Goal: Task Accomplishment & Management: Manage account settings

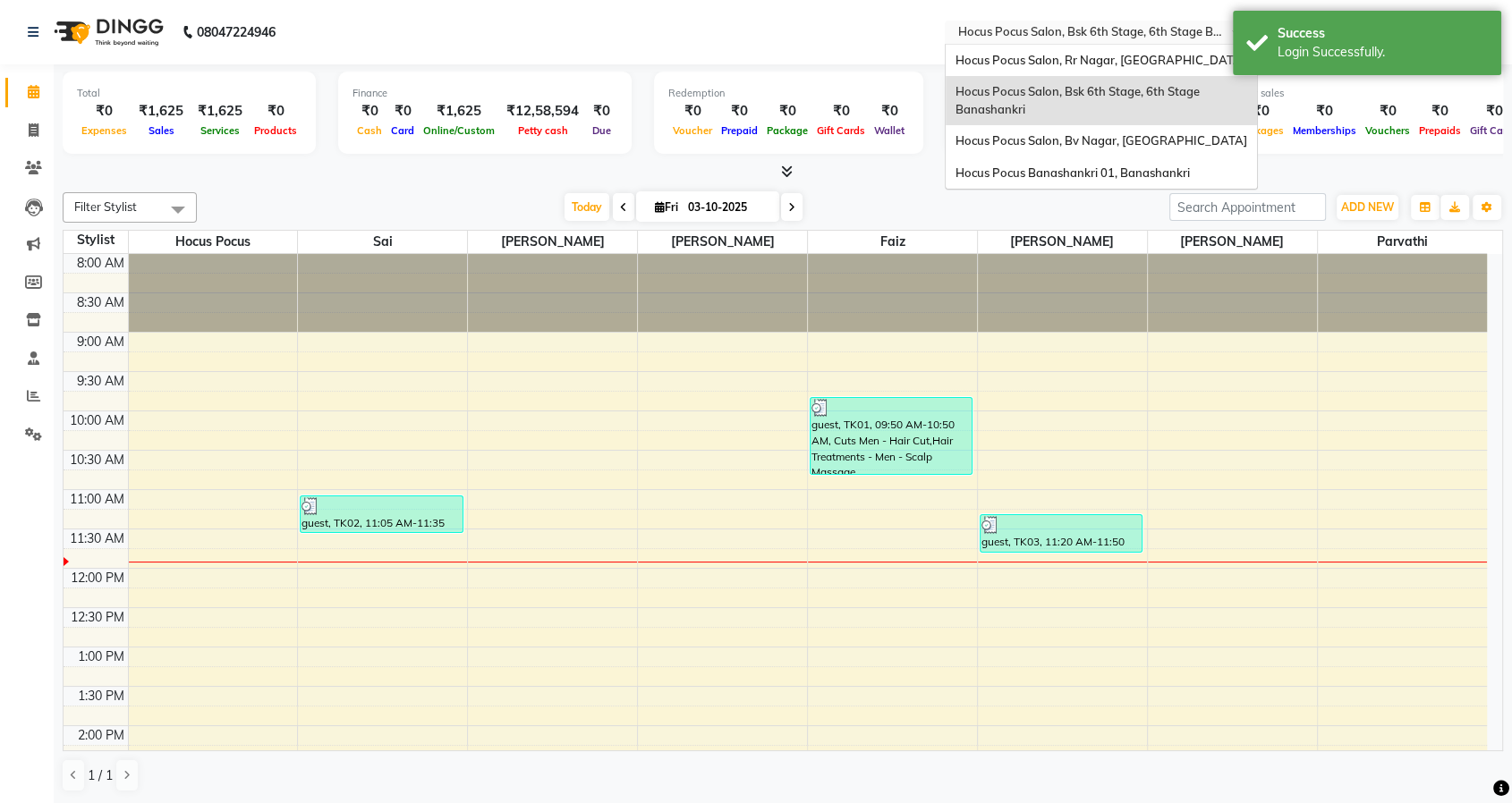
click at [1090, 26] on input "text" at bounding box center [1084, 34] width 260 height 18
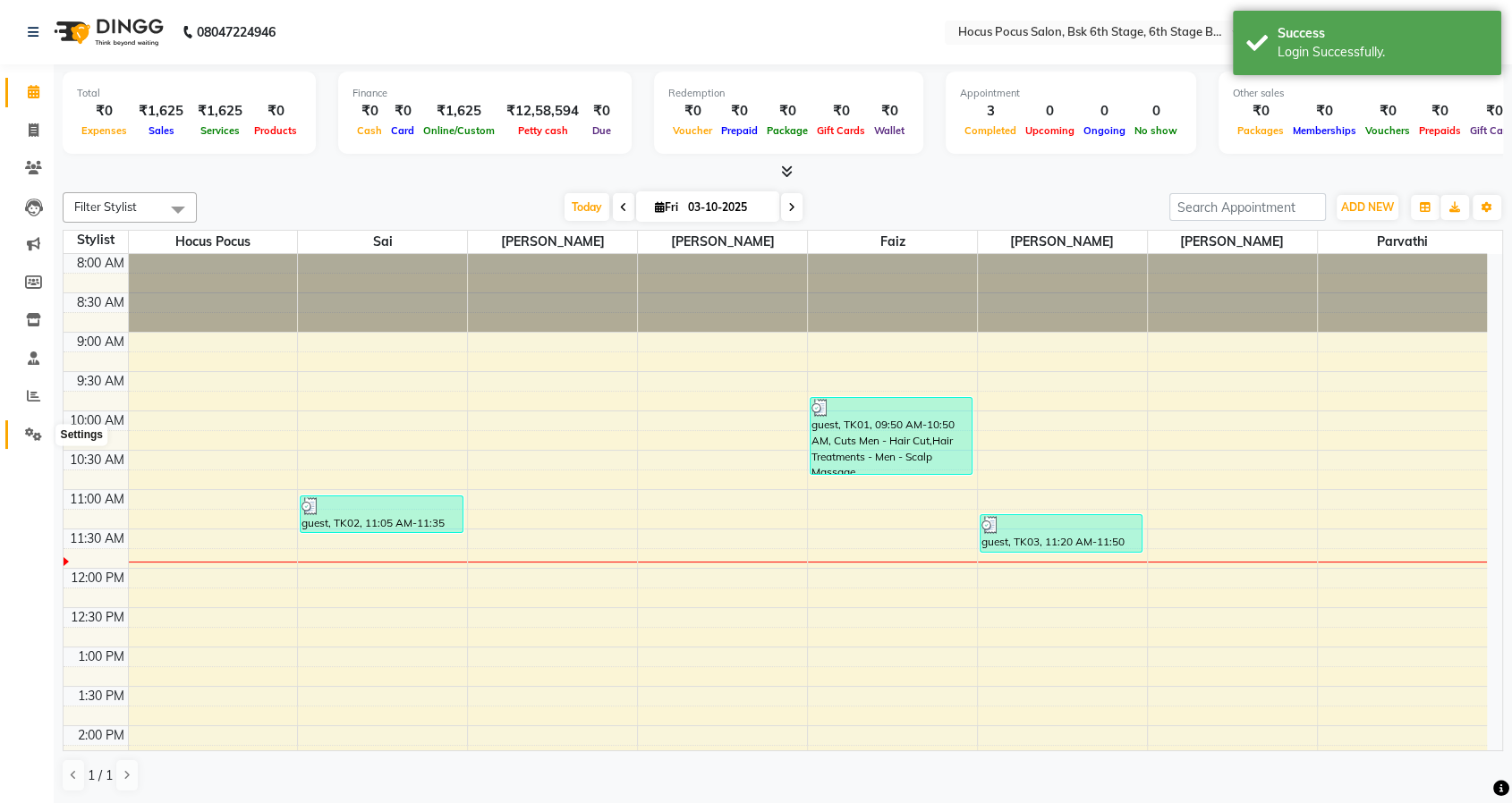
click at [34, 434] on icon at bounding box center [34, 434] width 17 height 13
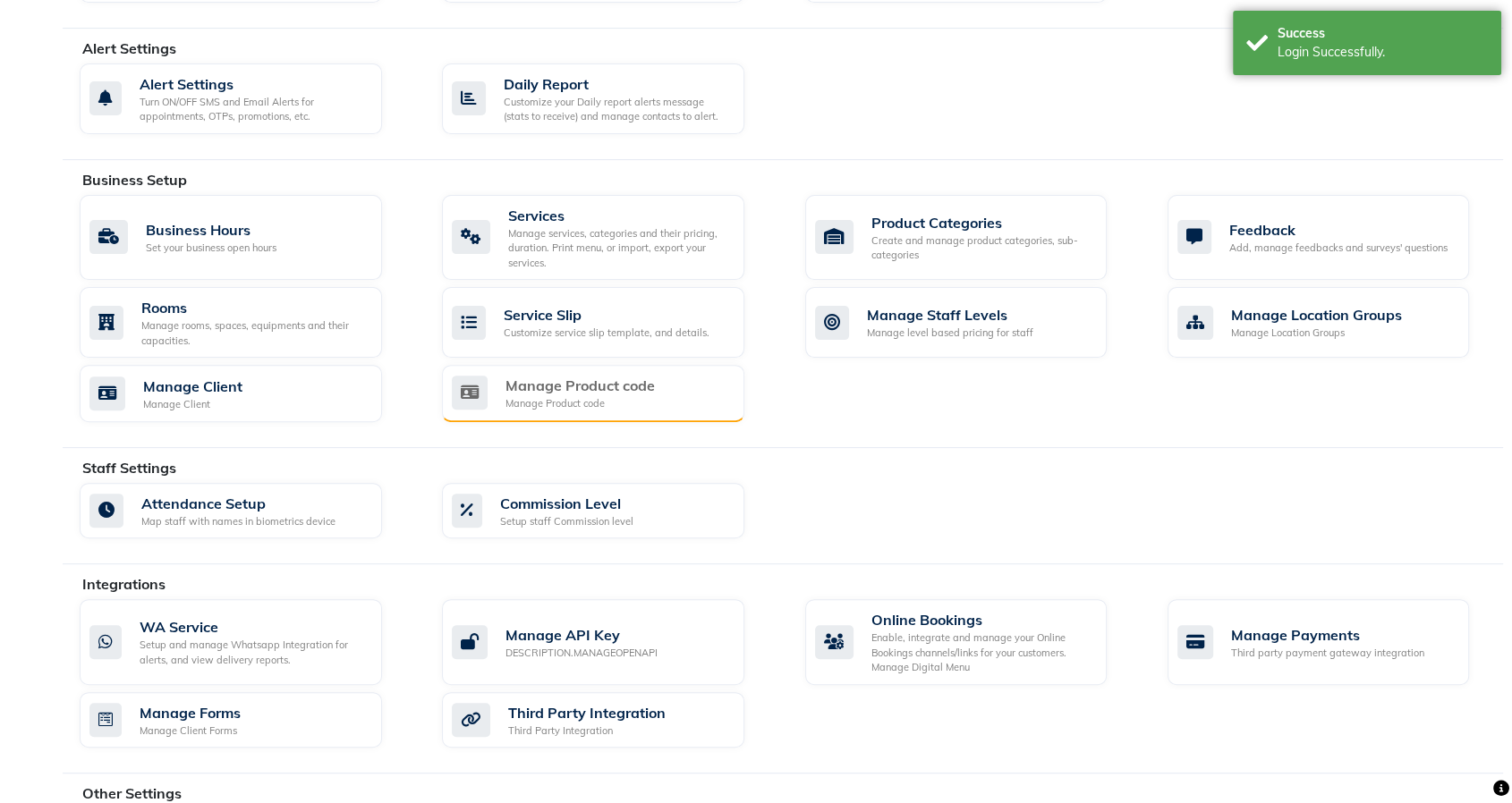
scroll to position [286, 0]
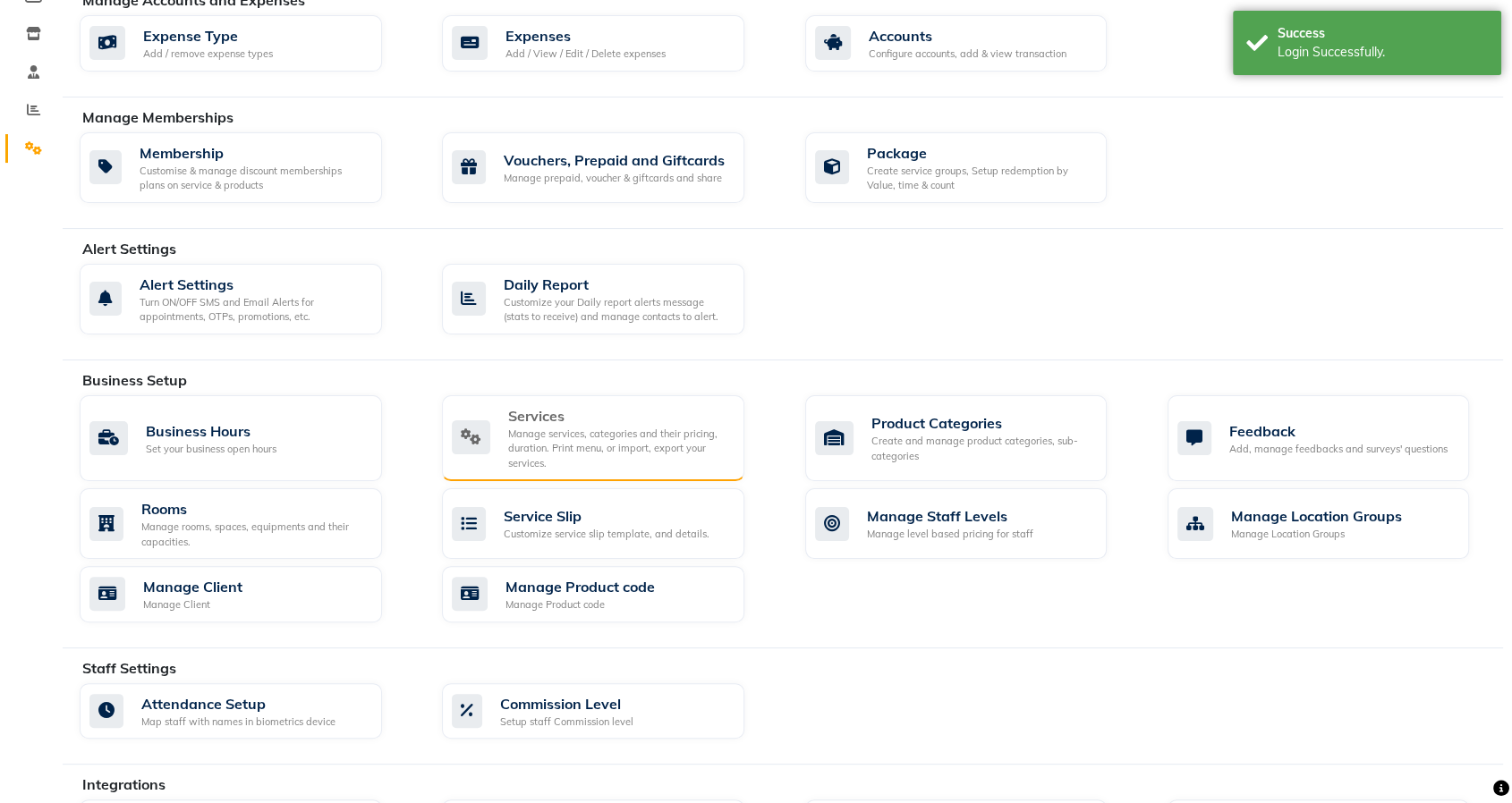
click at [553, 426] on div "Manage services, categories and their pricing, duration. Print menu, or import,…" at bounding box center [619, 449] width 222 height 45
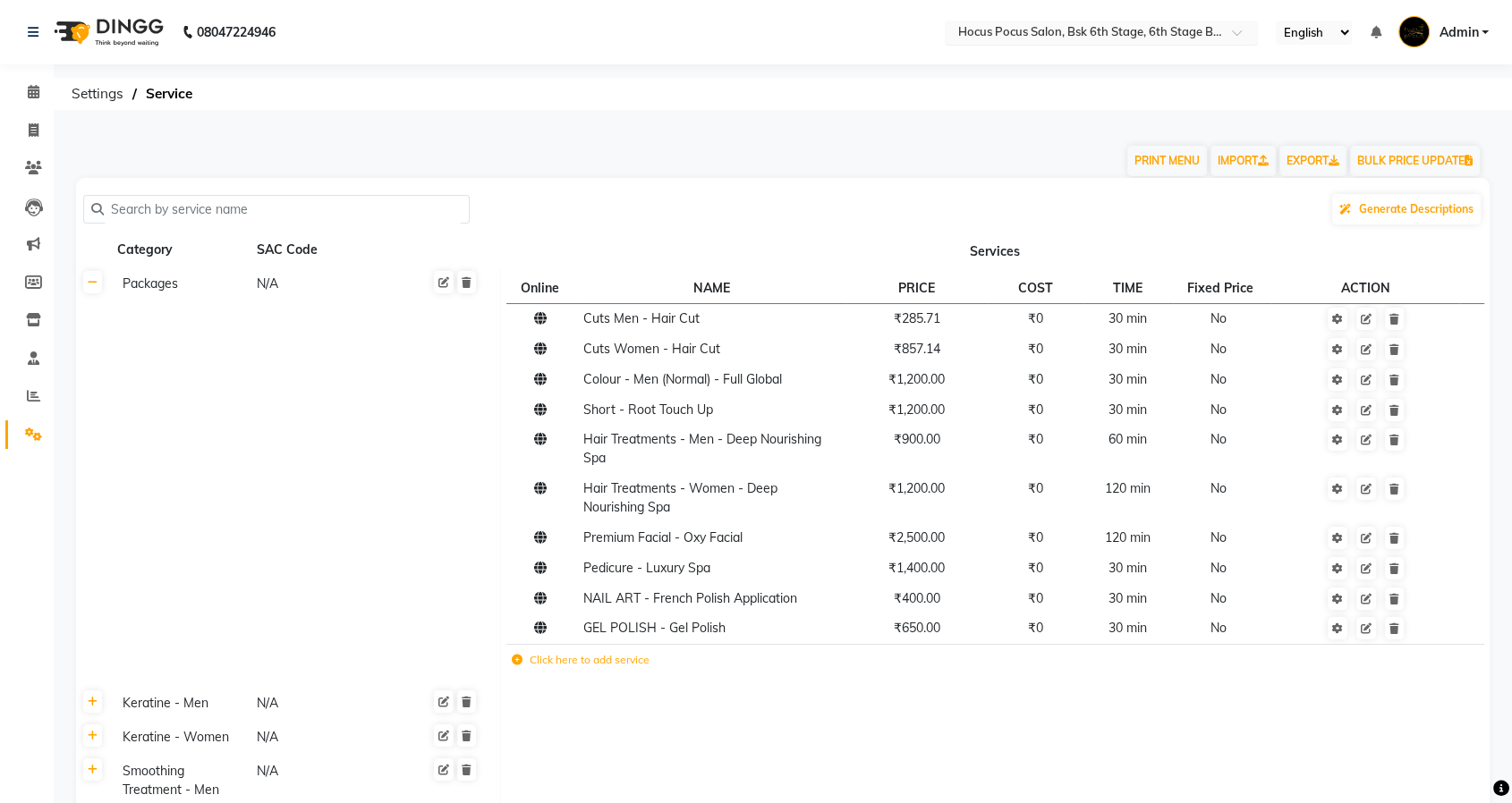
click at [1129, 26] on input "text" at bounding box center [1084, 34] width 260 height 18
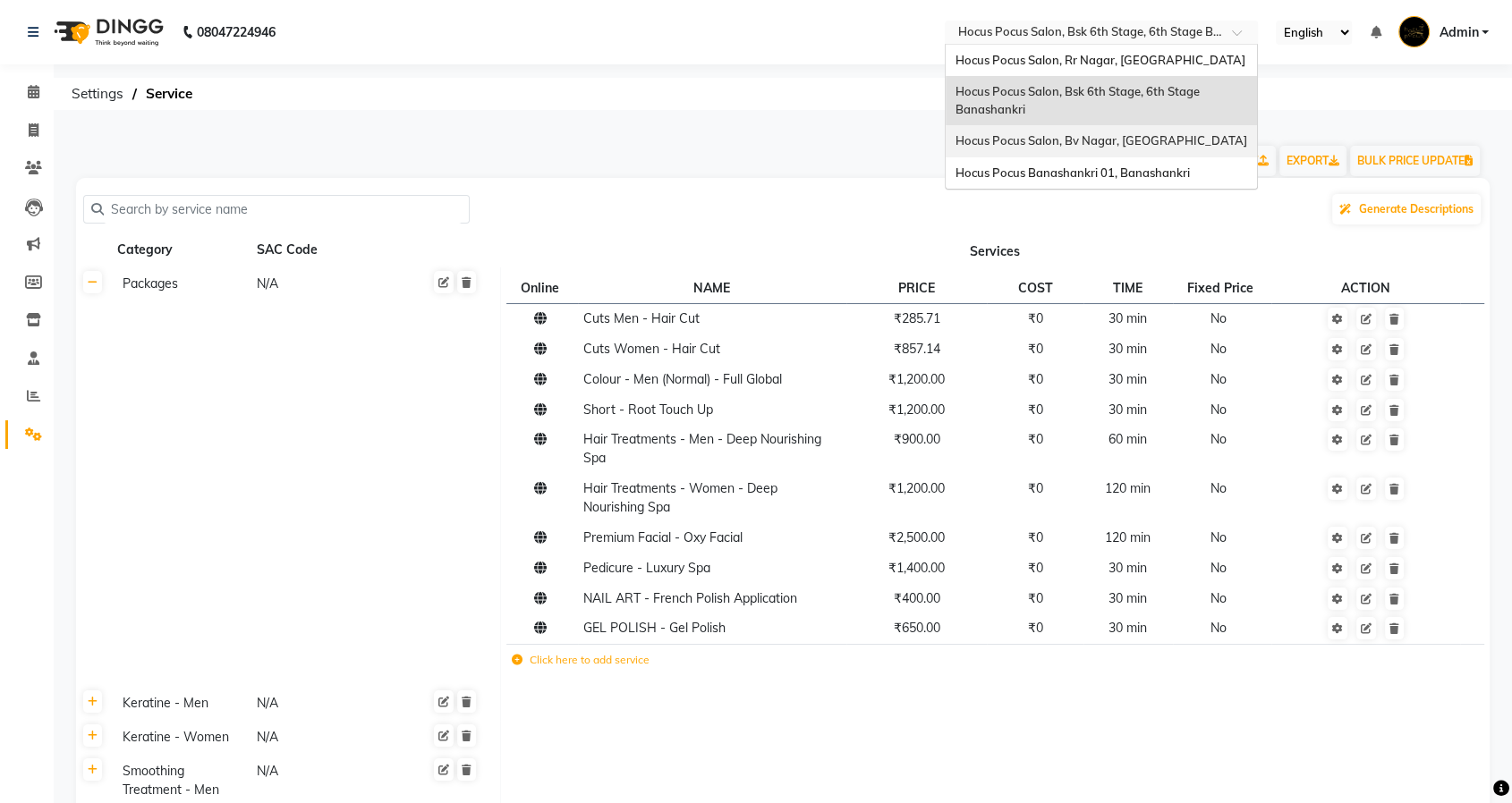
click at [1086, 153] on div "Hocus Pocus Salon, Bv Nagar, Basaveshwarnagar" at bounding box center [1102, 141] width 312 height 32
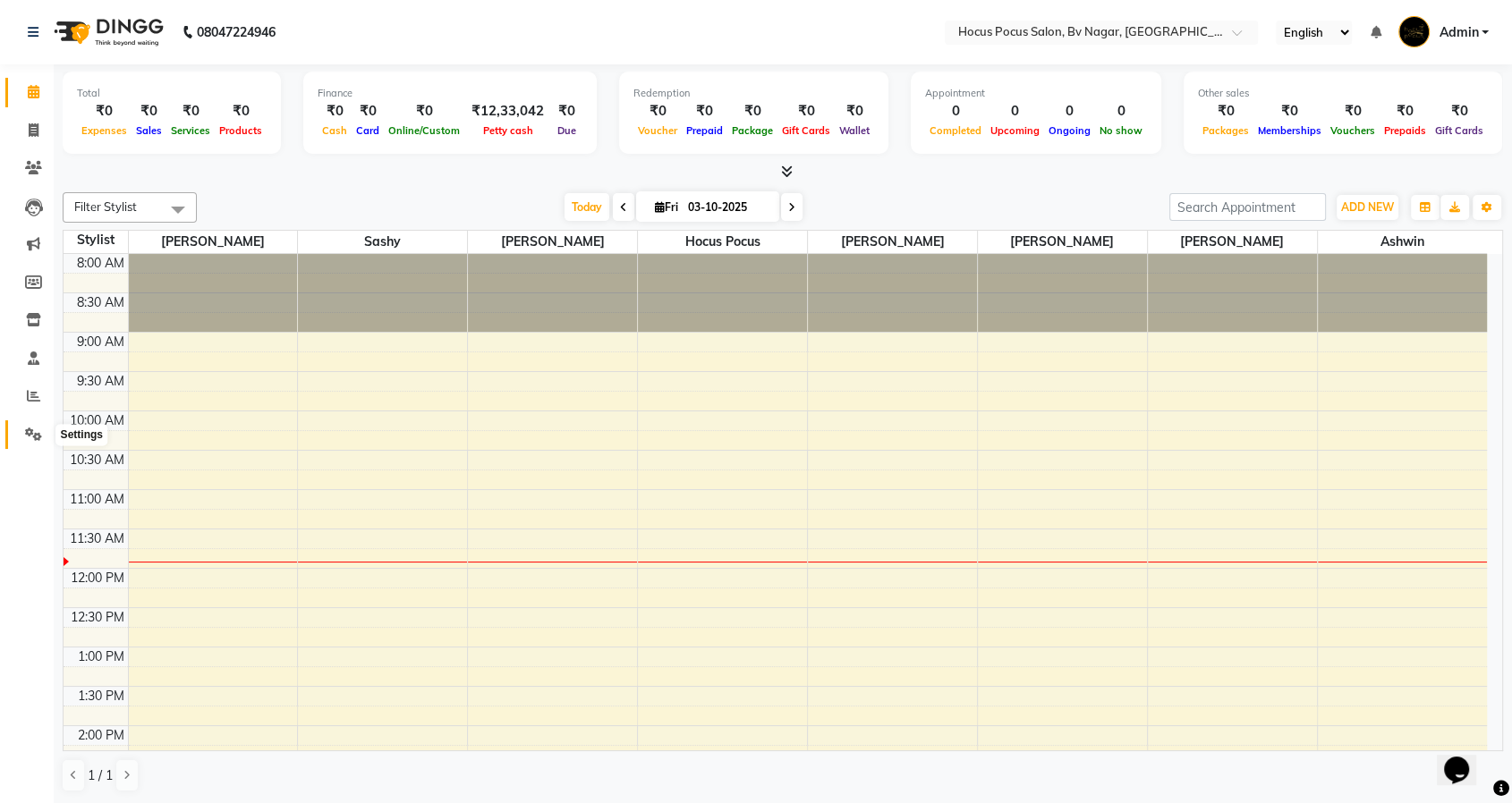
click at [27, 436] on icon at bounding box center [34, 434] width 17 height 13
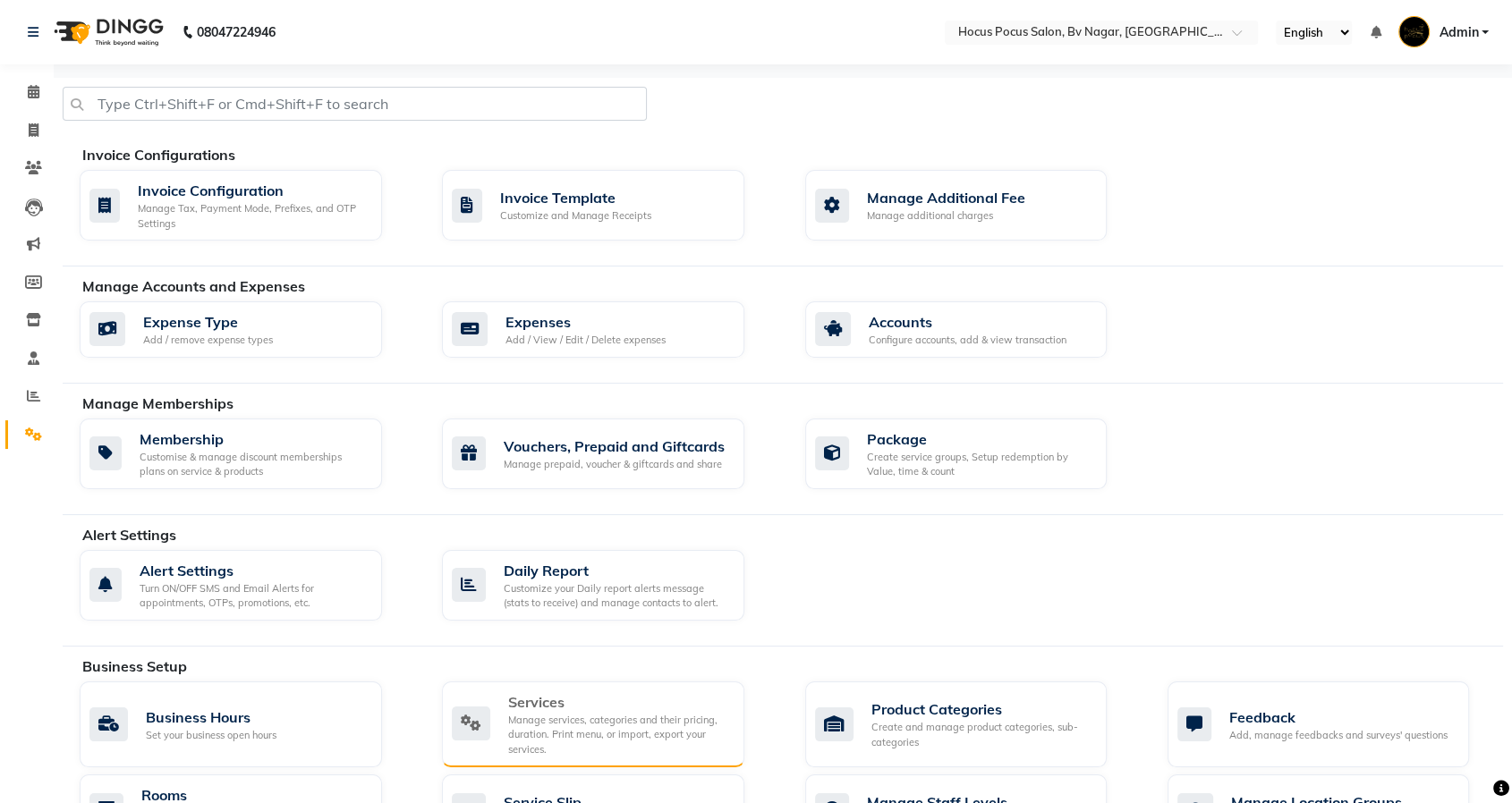
click at [549, 715] on div "Manage services, categories and their pricing, duration. Print menu, or import,…" at bounding box center [619, 735] width 222 height 45
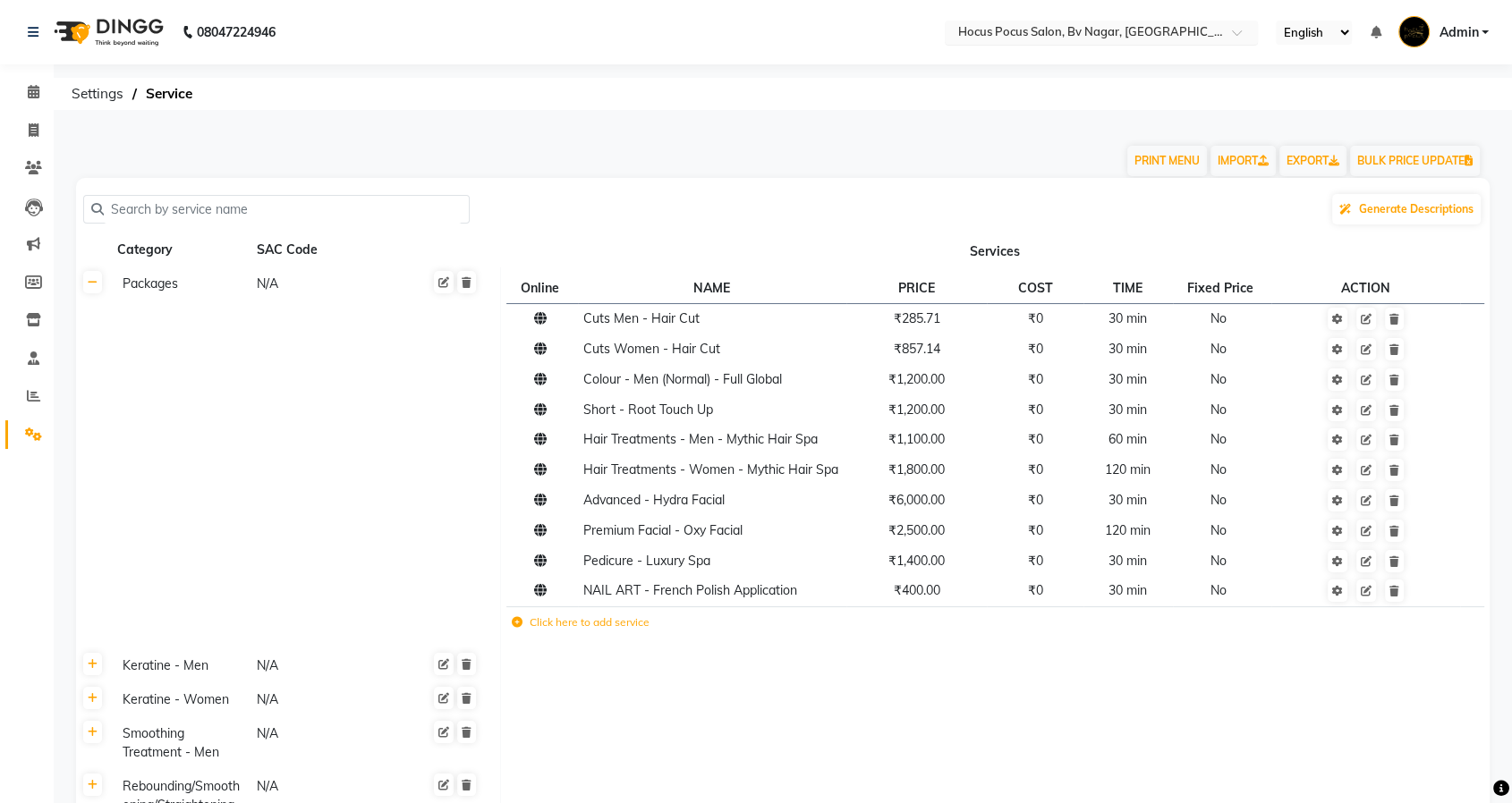
click at [1155, 37] on input "text" at bounding box center [1084, 34] width 260 height 18
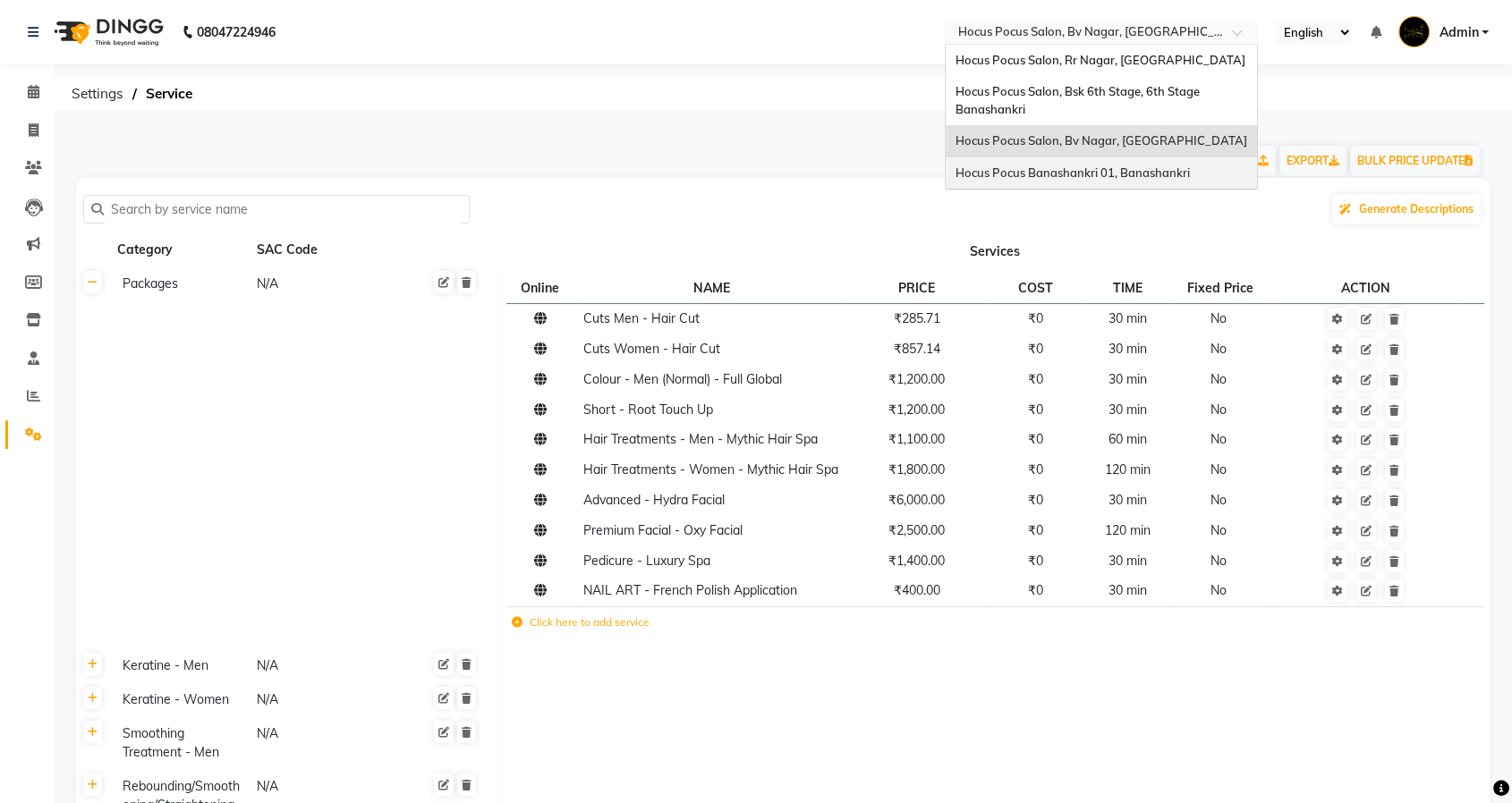
click at [1095, 162] on div "Hocus Pocus Banashankri 01, Banashankri" at bounding box center [1102, 173] width 312 height 32
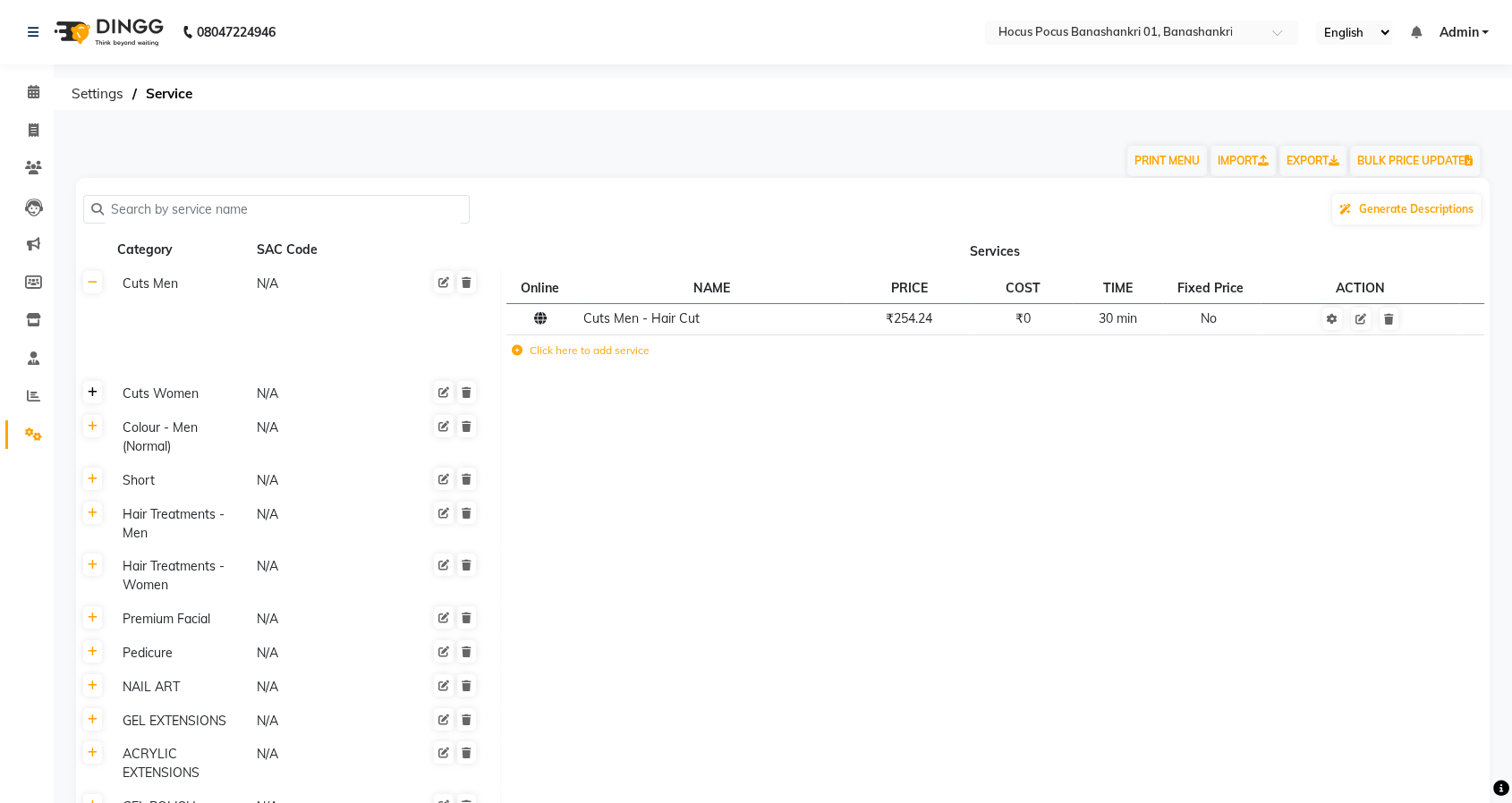
click at [87, 394] on link at bounding box center [92, 393] width 19 height 23
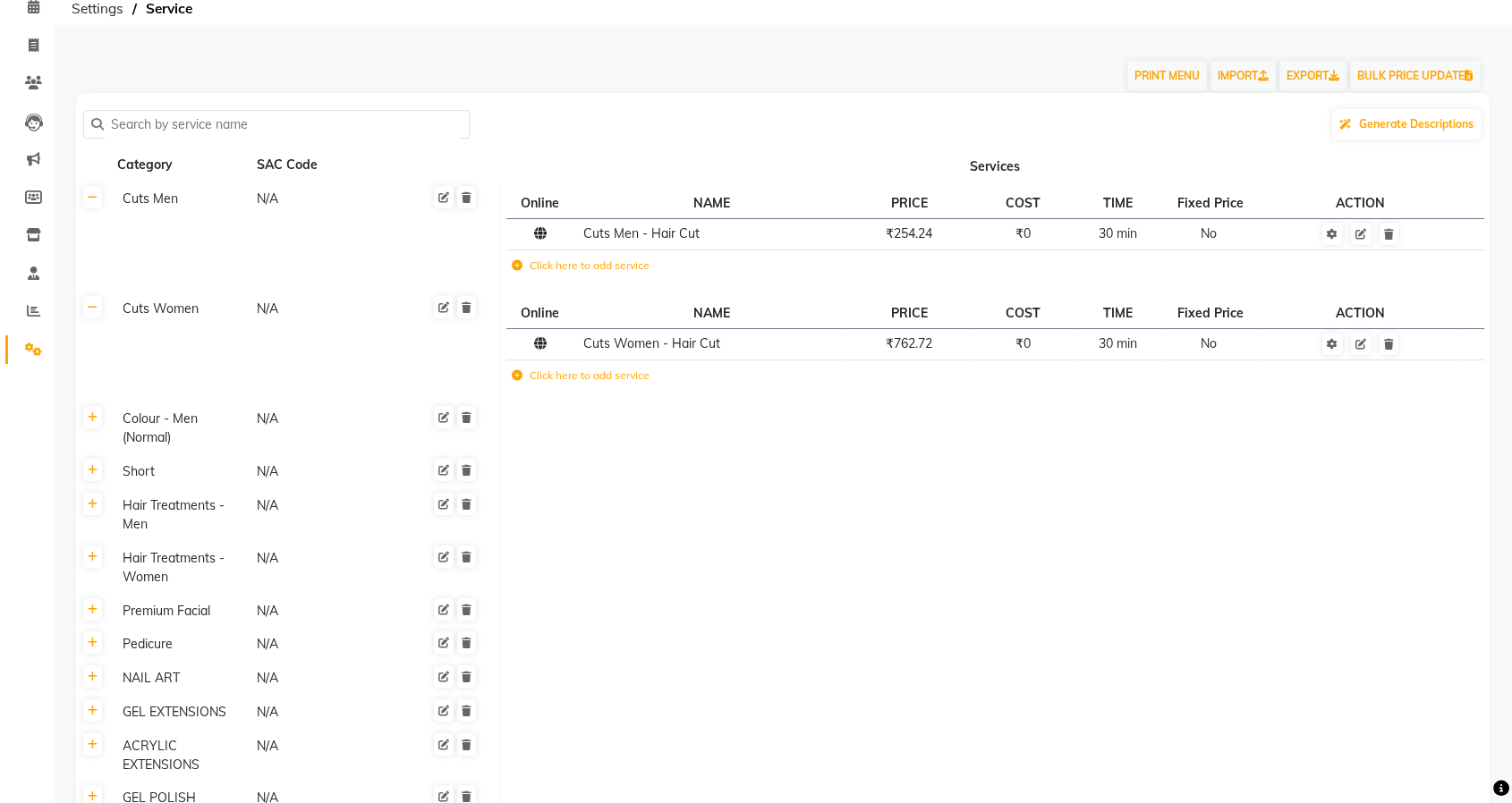
scroll to position [199, 0]
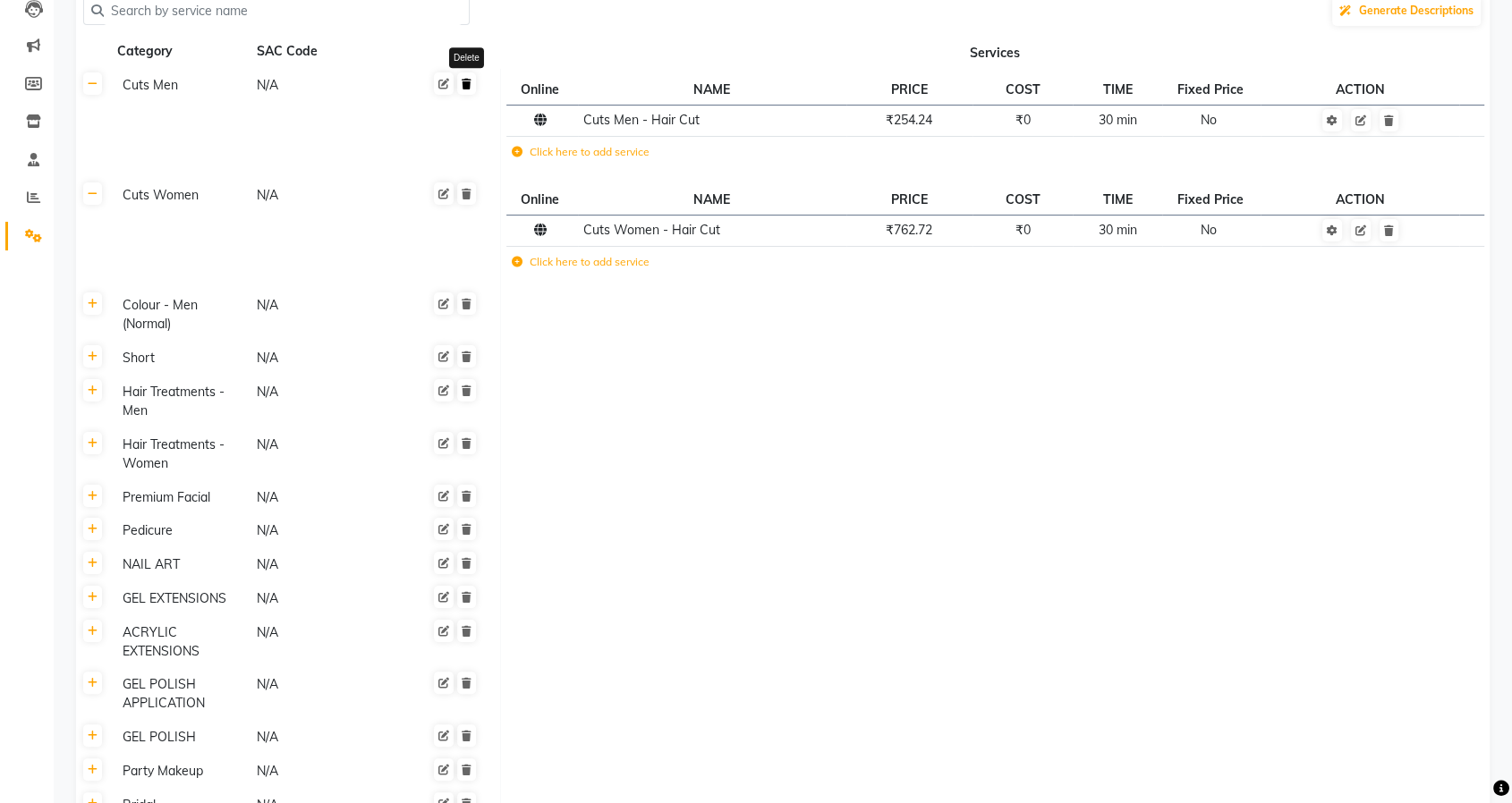
click at [473, 87] on link at bounding box center [467, 84] width 19 height 23
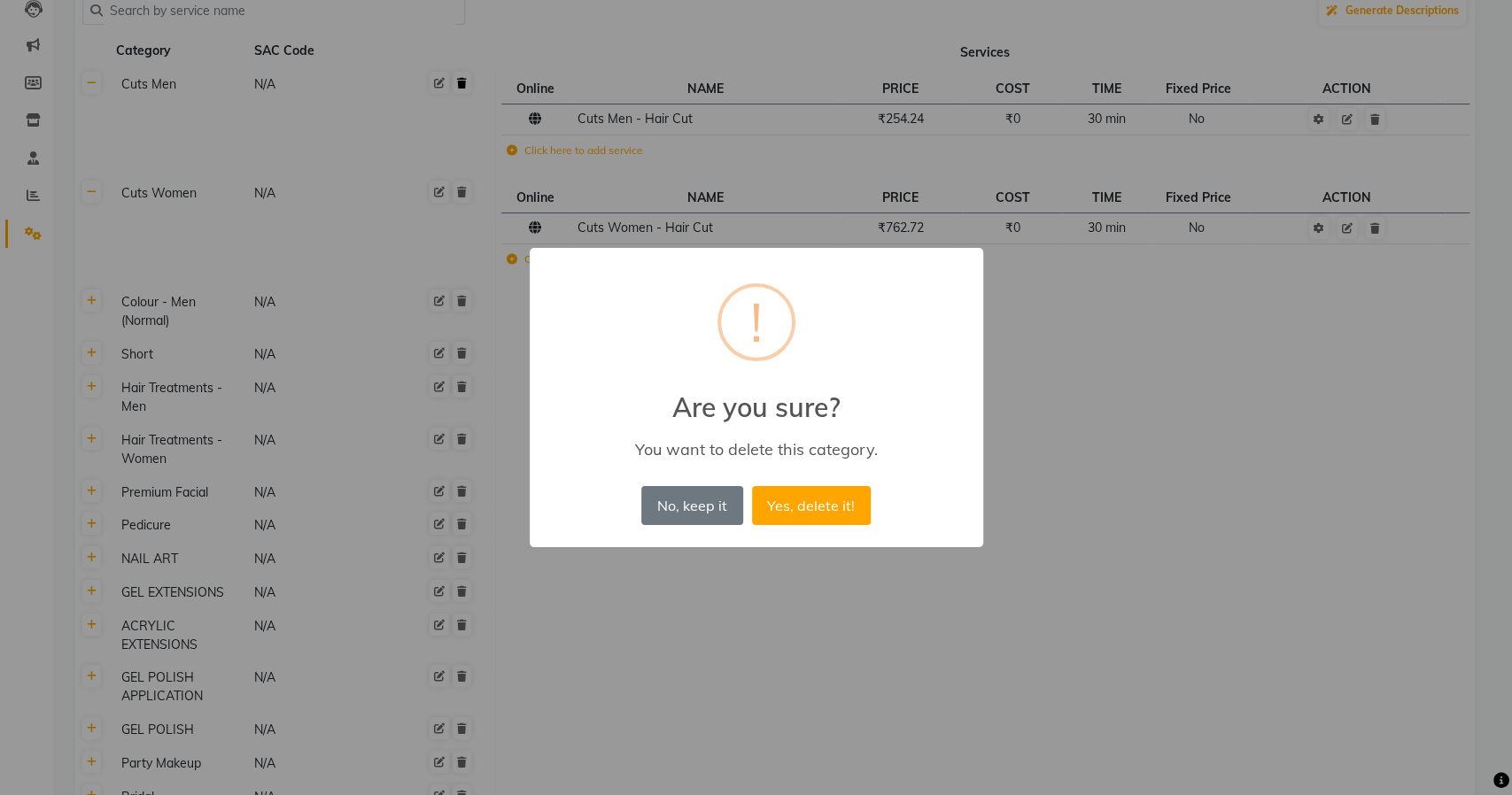
click at [752, 487] on button "Yes, delete it!" at bounding box center [811, 506] width 118 height 39
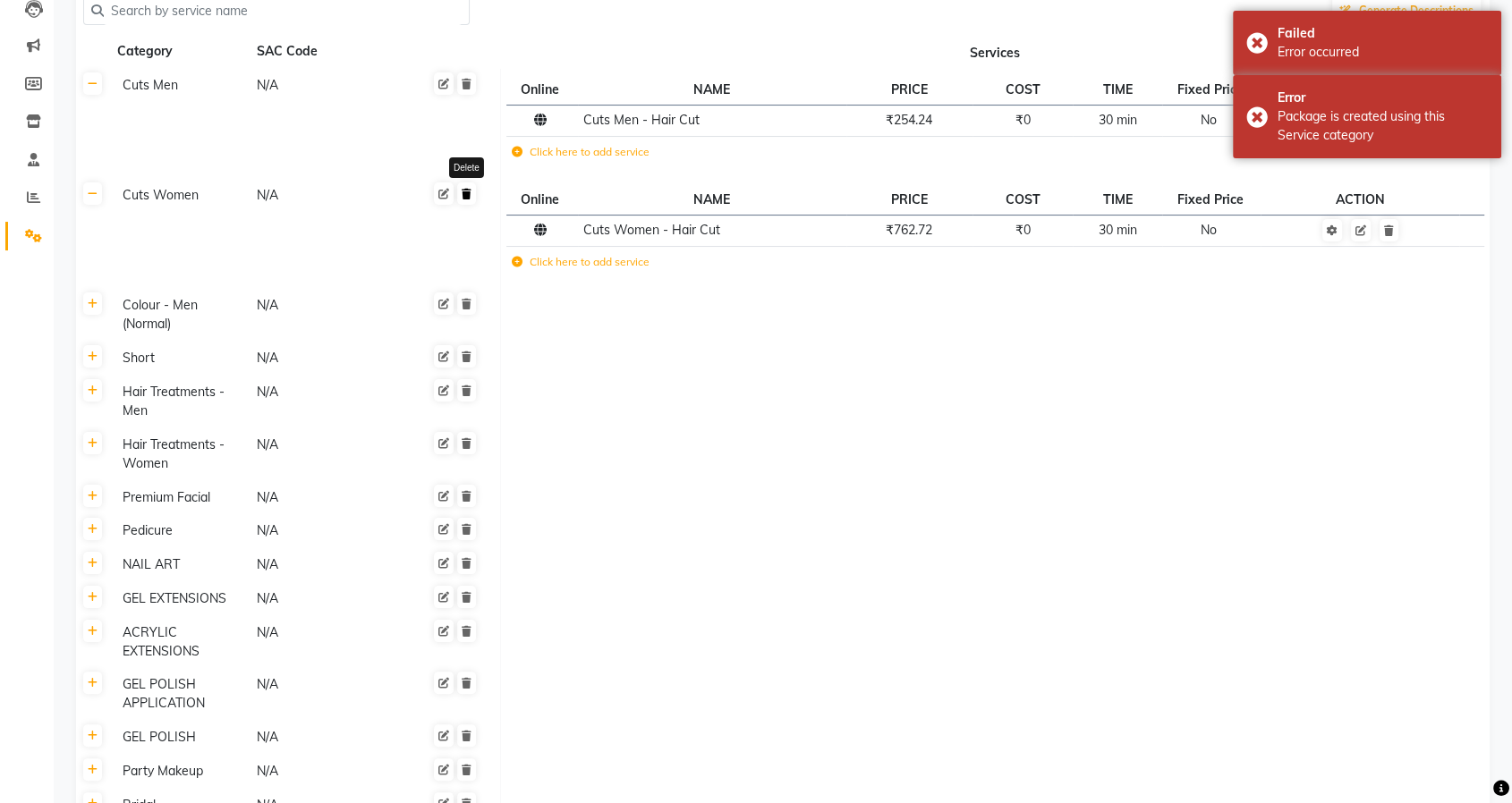
click at [475, 198] on link at bounding box center [467, 194] width 19 height 23
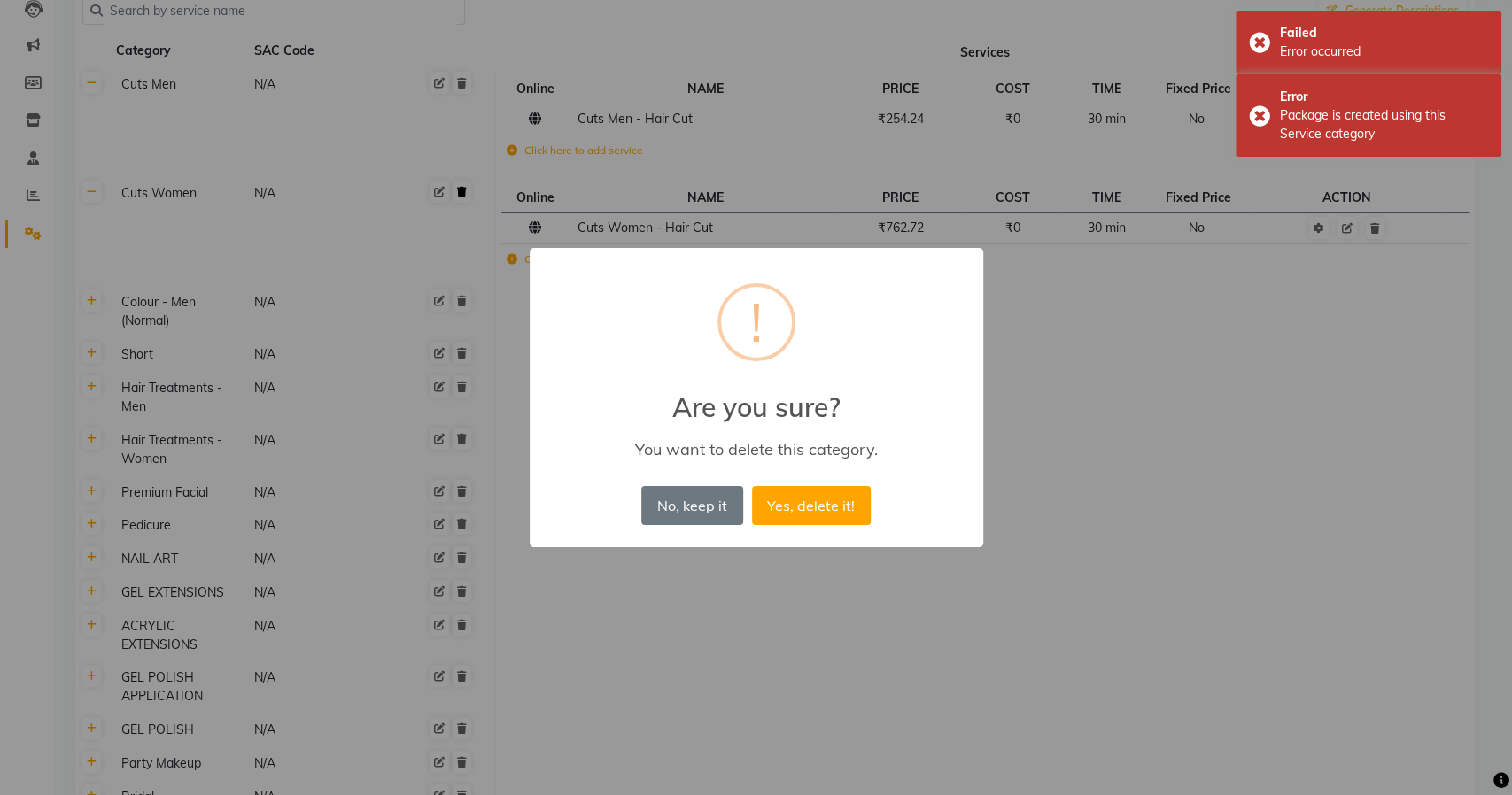
click at [752, 487] on button "Yes, delete it!" at bounding box center [811, 506] width 118 height 39
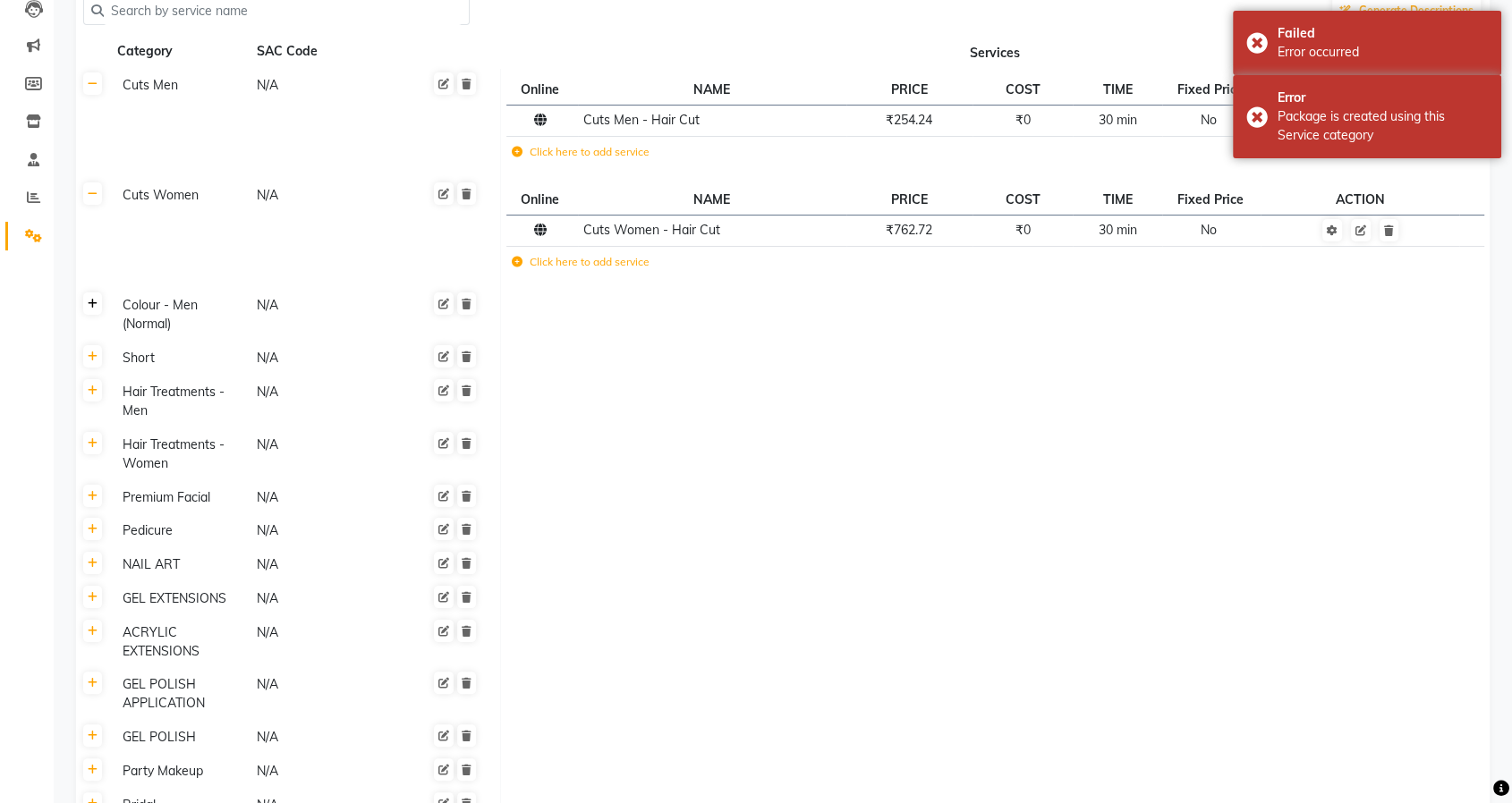
click at [86, 304] on link at bounding box center [92, 304] width 19 height 23
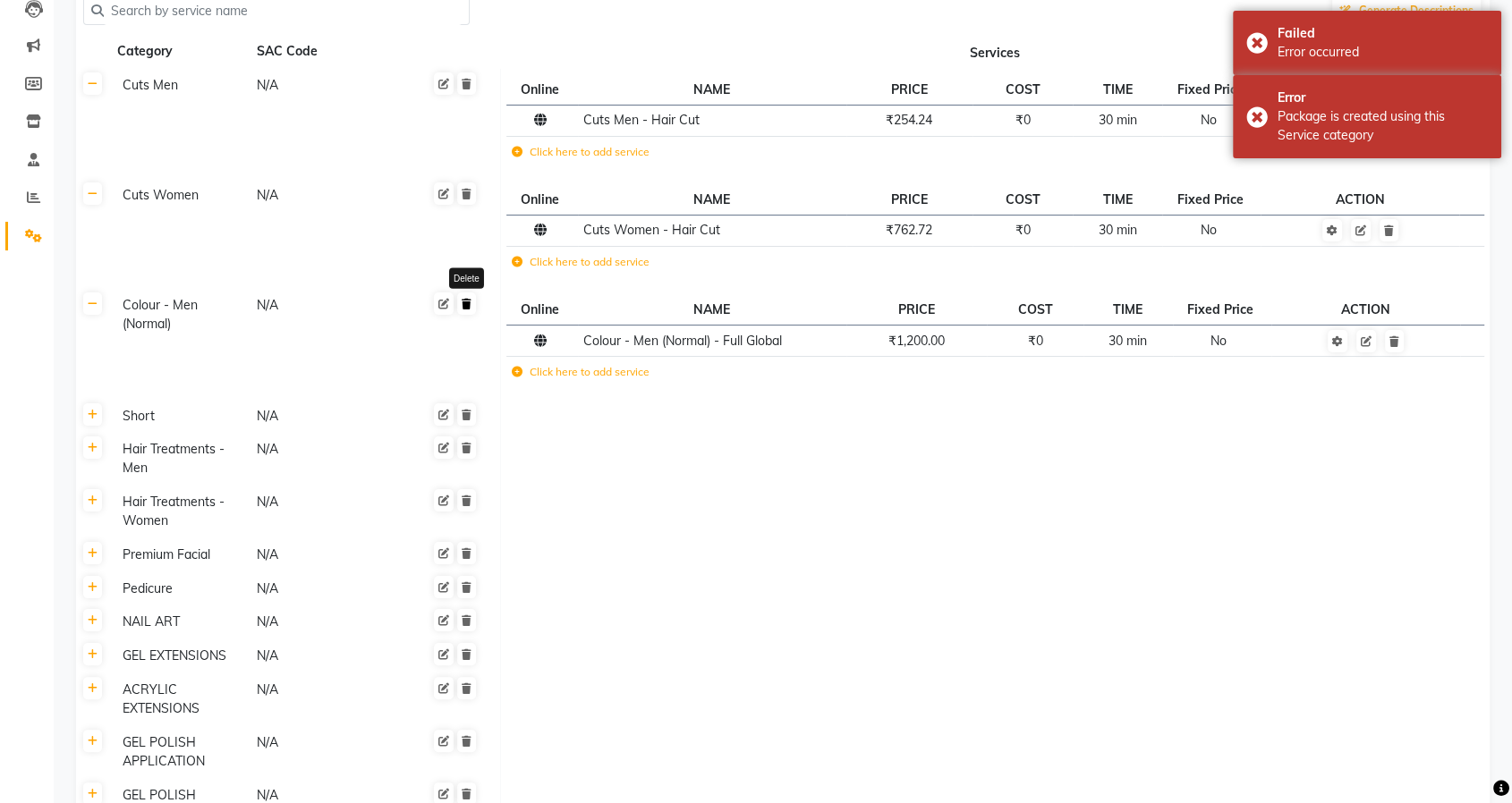
click at [467, 307] on icon at bounding box center [466, 303] width 9 height 10
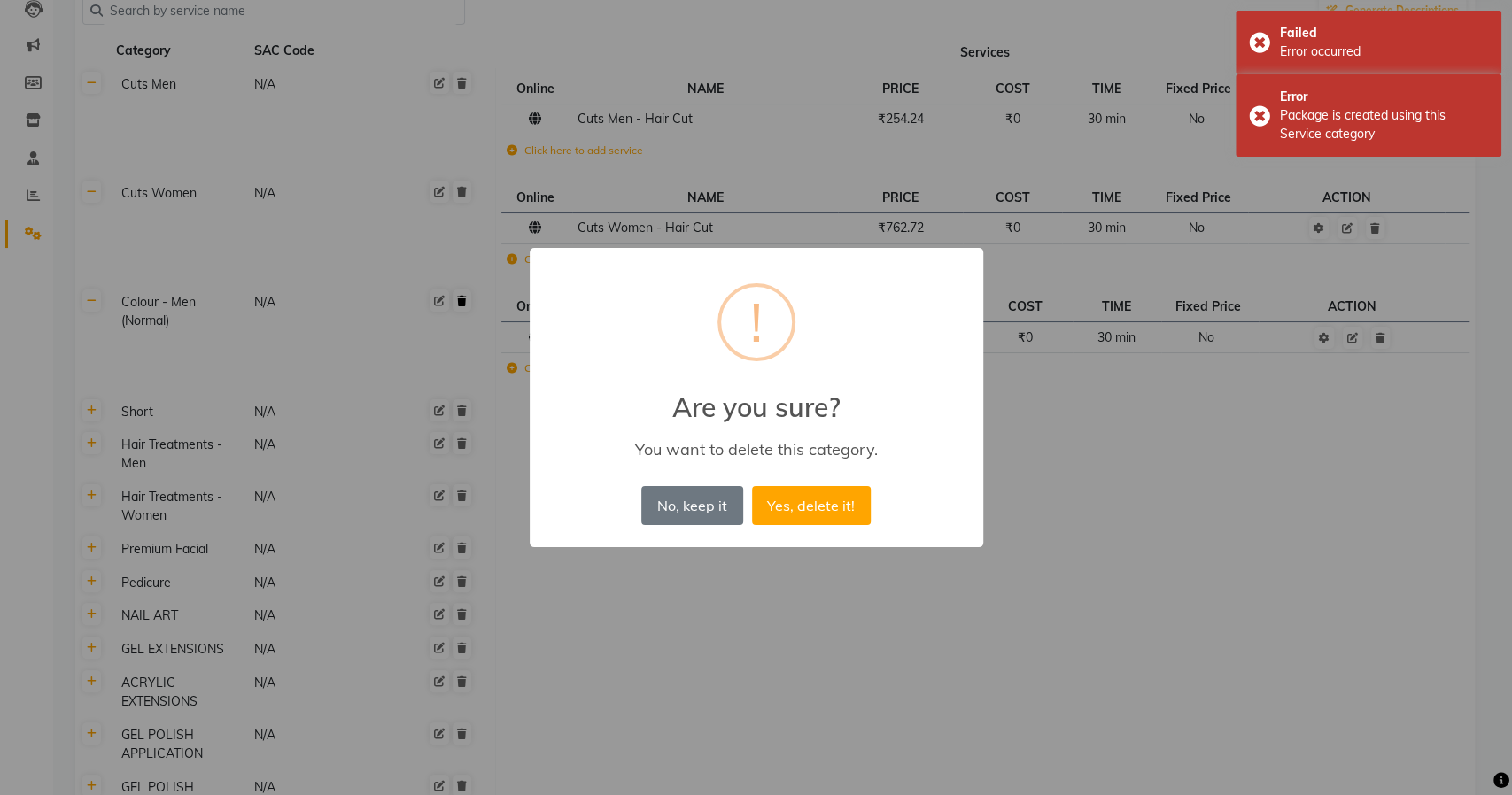
click at [752, 487] on button "Yes, delete it!" at bounding box center [811, 506] width 118 height 39
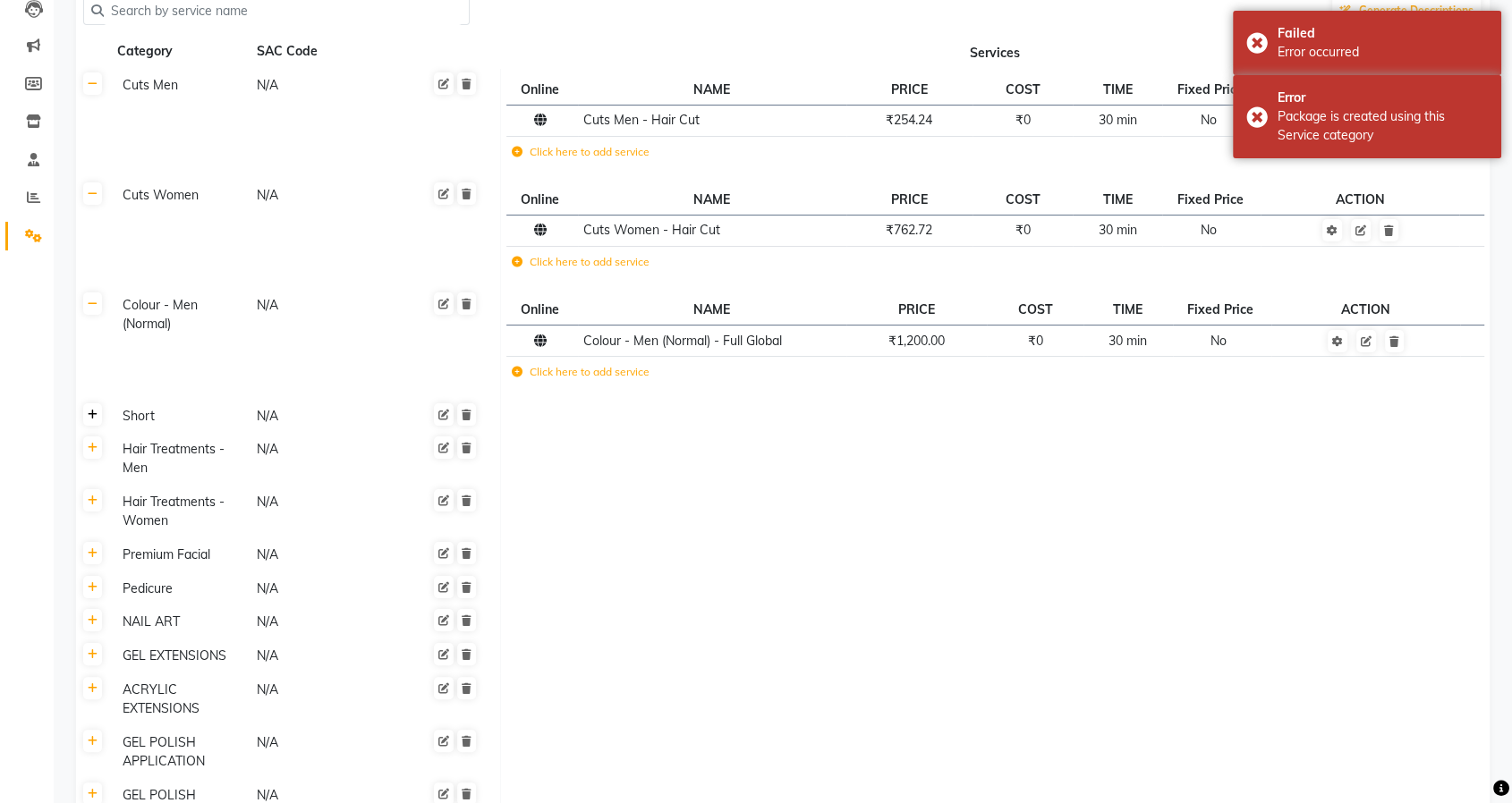
click at [89, 418] on icon at bounding box center [92, 414] width 9 height 10
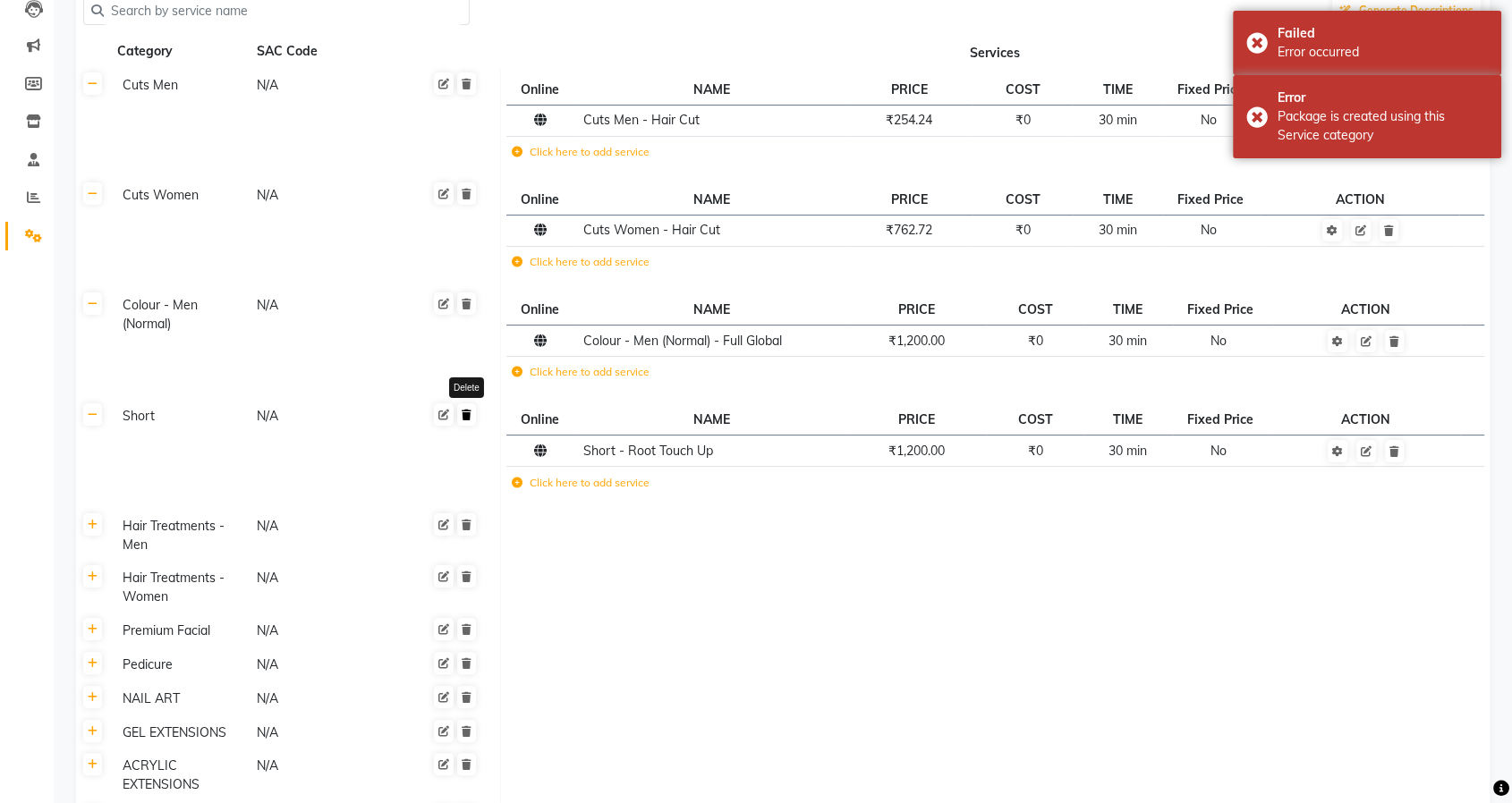
click at [468, 416] on icon at bounding box center [466, 414] width 9 height 10
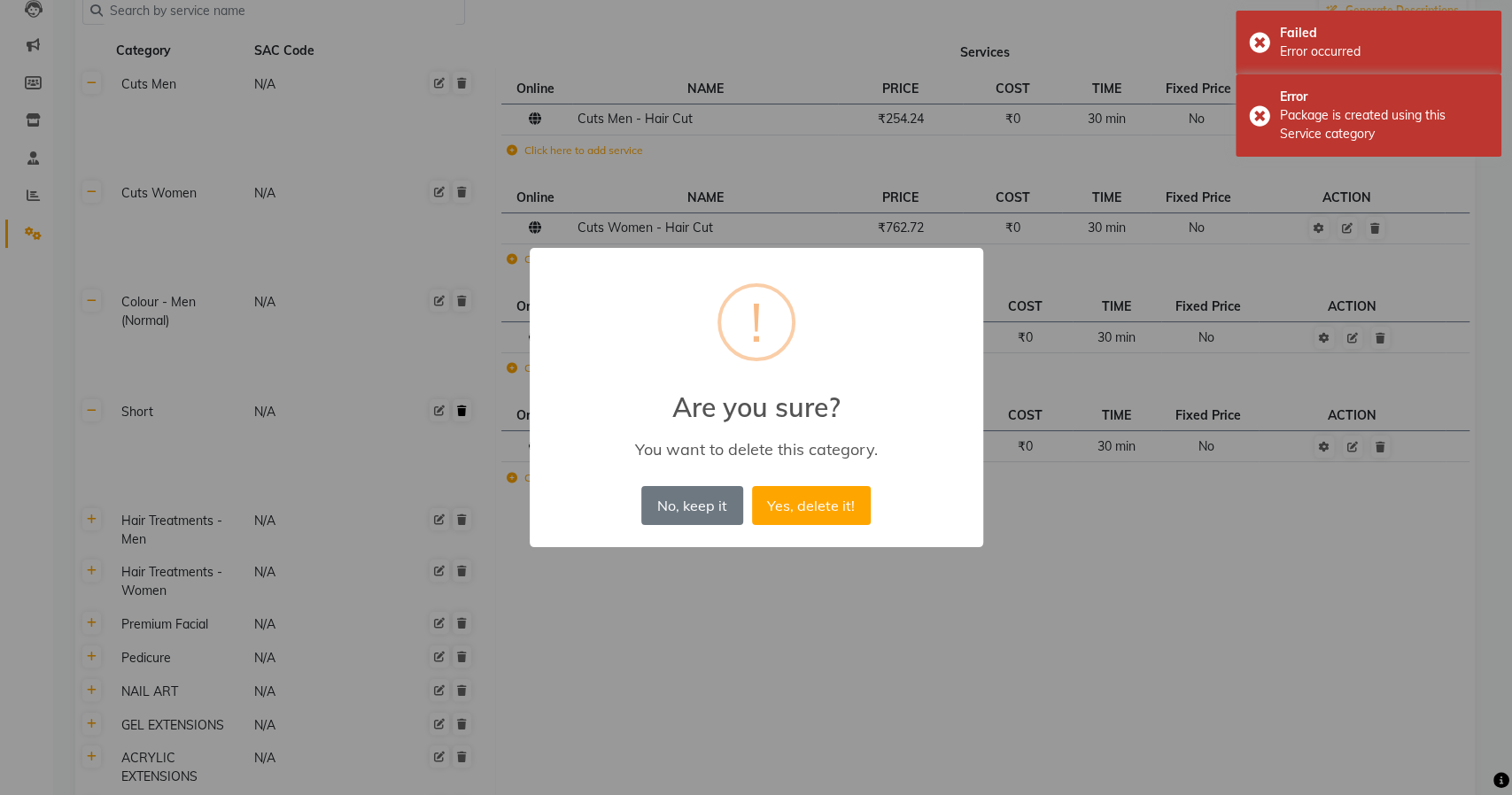
click at [752, 487] on button "Yes, delete it!" at bounding box center [811, 506] width 118 height 39
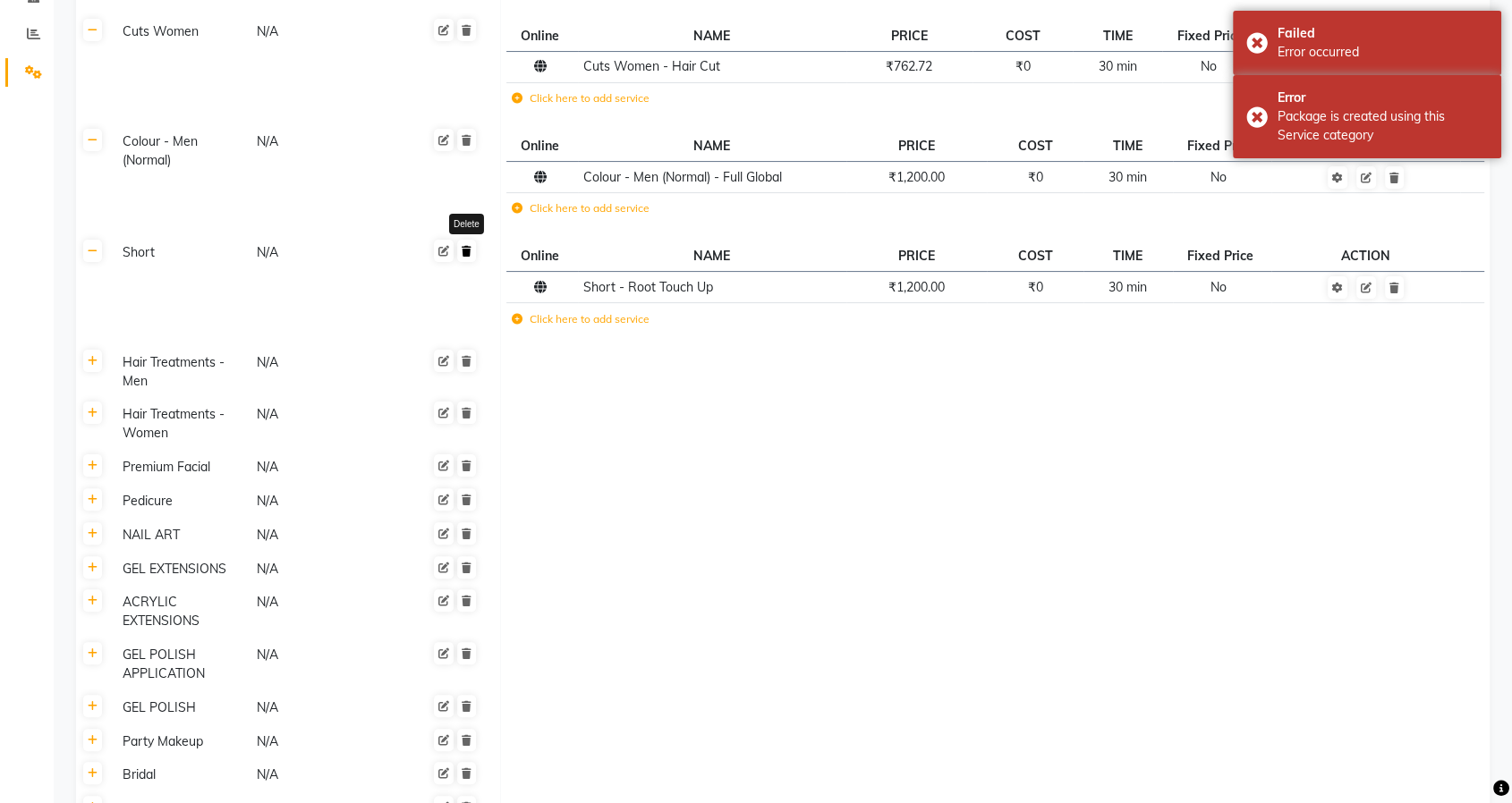
scroll to position [397, 0]
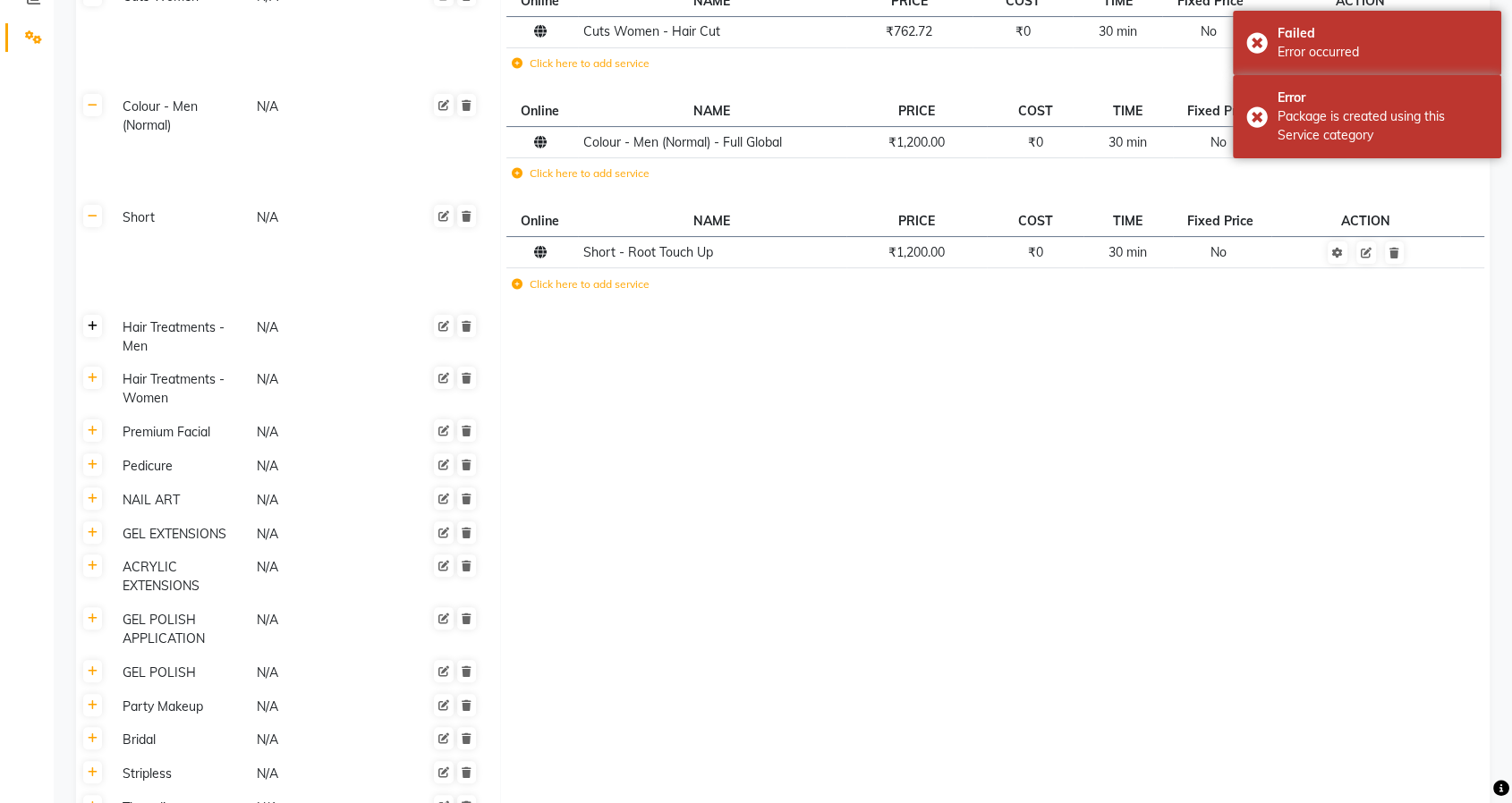
click at [91, 323] on icon at bounding box center [92, 326] width 9 height 10
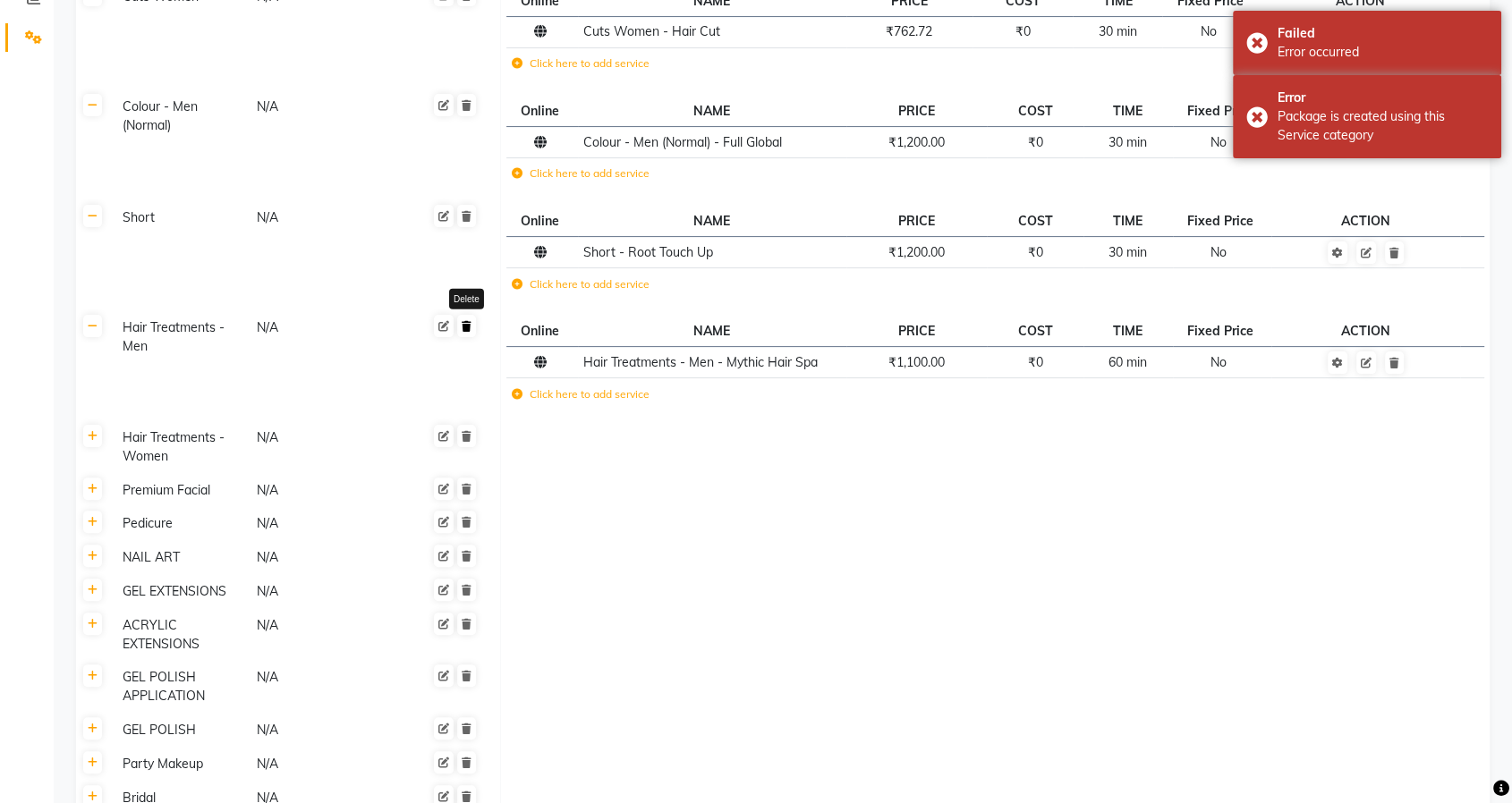
click at [471, 327] on icon at bounding box center [466, 326] width 9 height 10
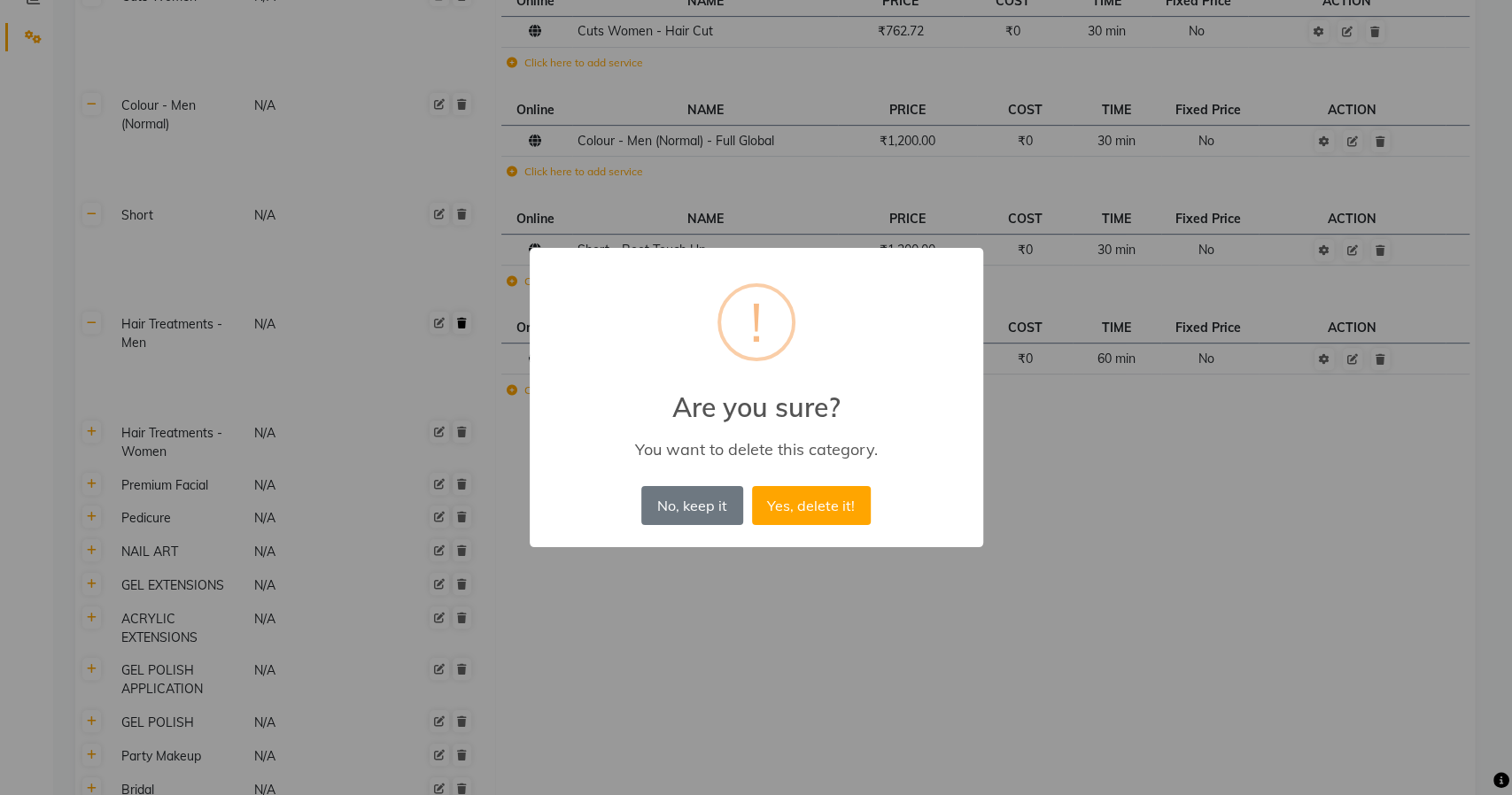
click at [752, 487] on button "Yes, delete it!" at bounding box center [811, 506] width 118 height 39
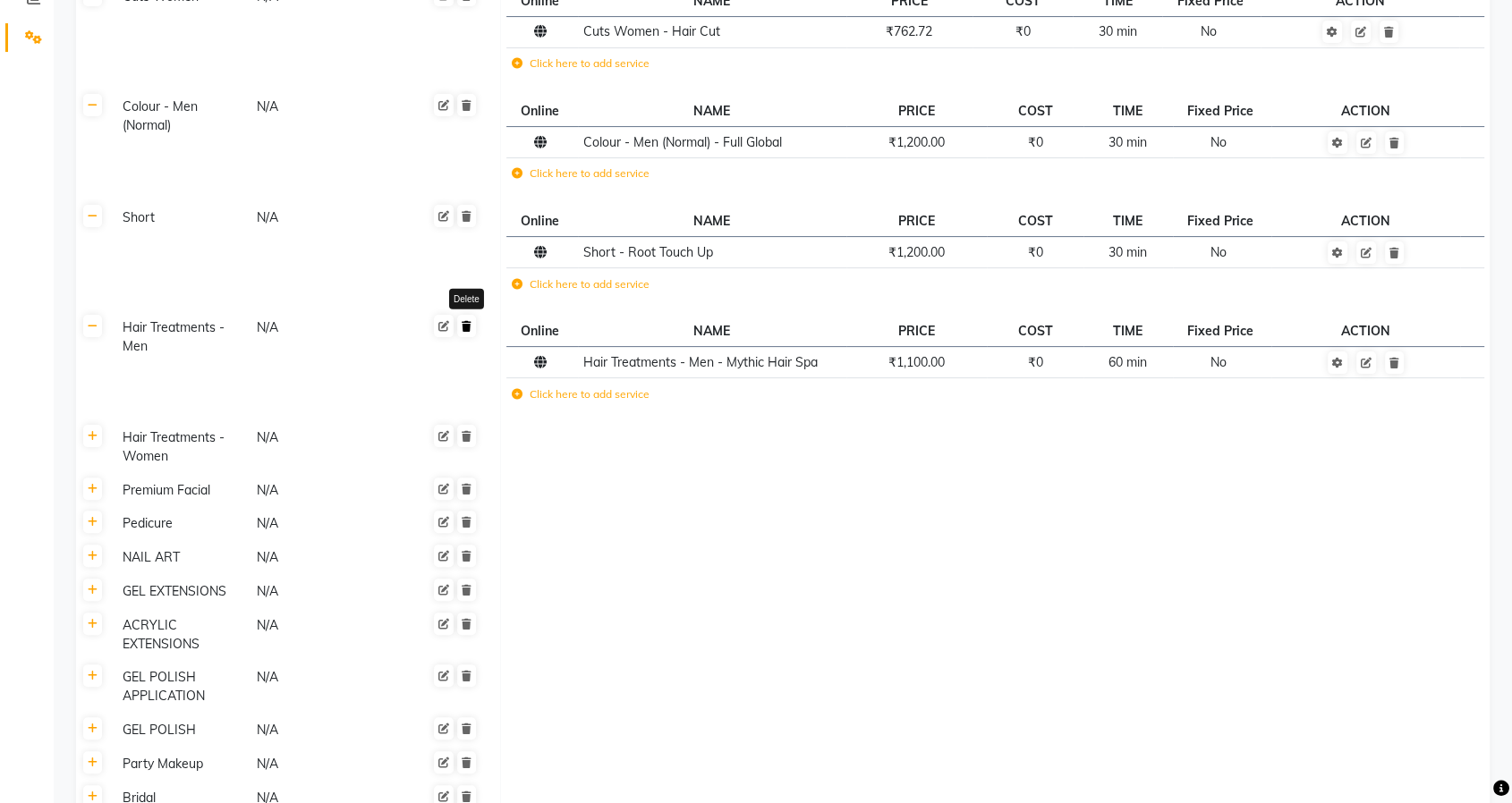
click at [466, 315] on link at bounding box center [467, 327] width 19 height 23
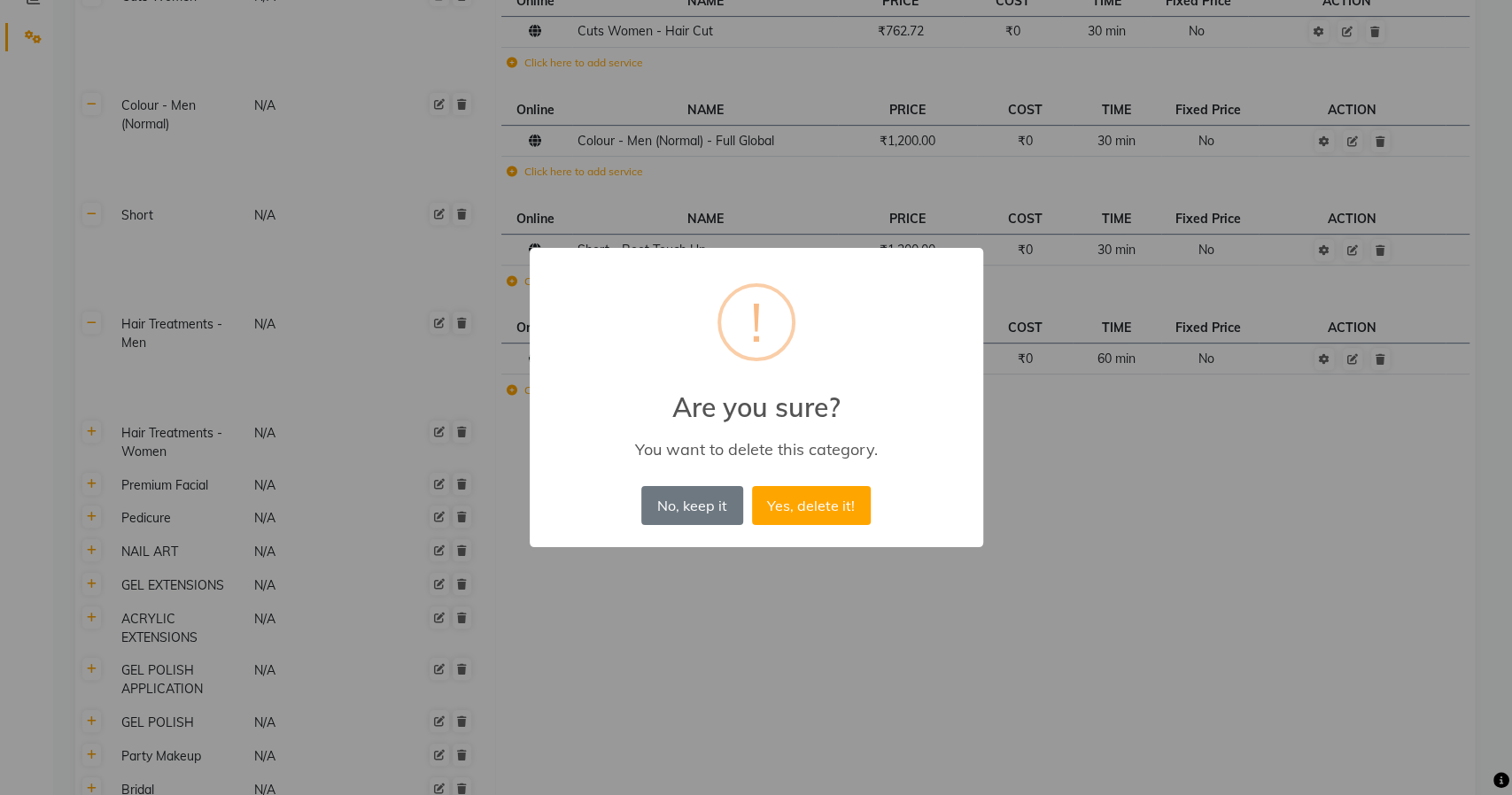
click at [752, 487] on button "Yes, delete it!" at bounding box center [811, 506] width 118 height 39
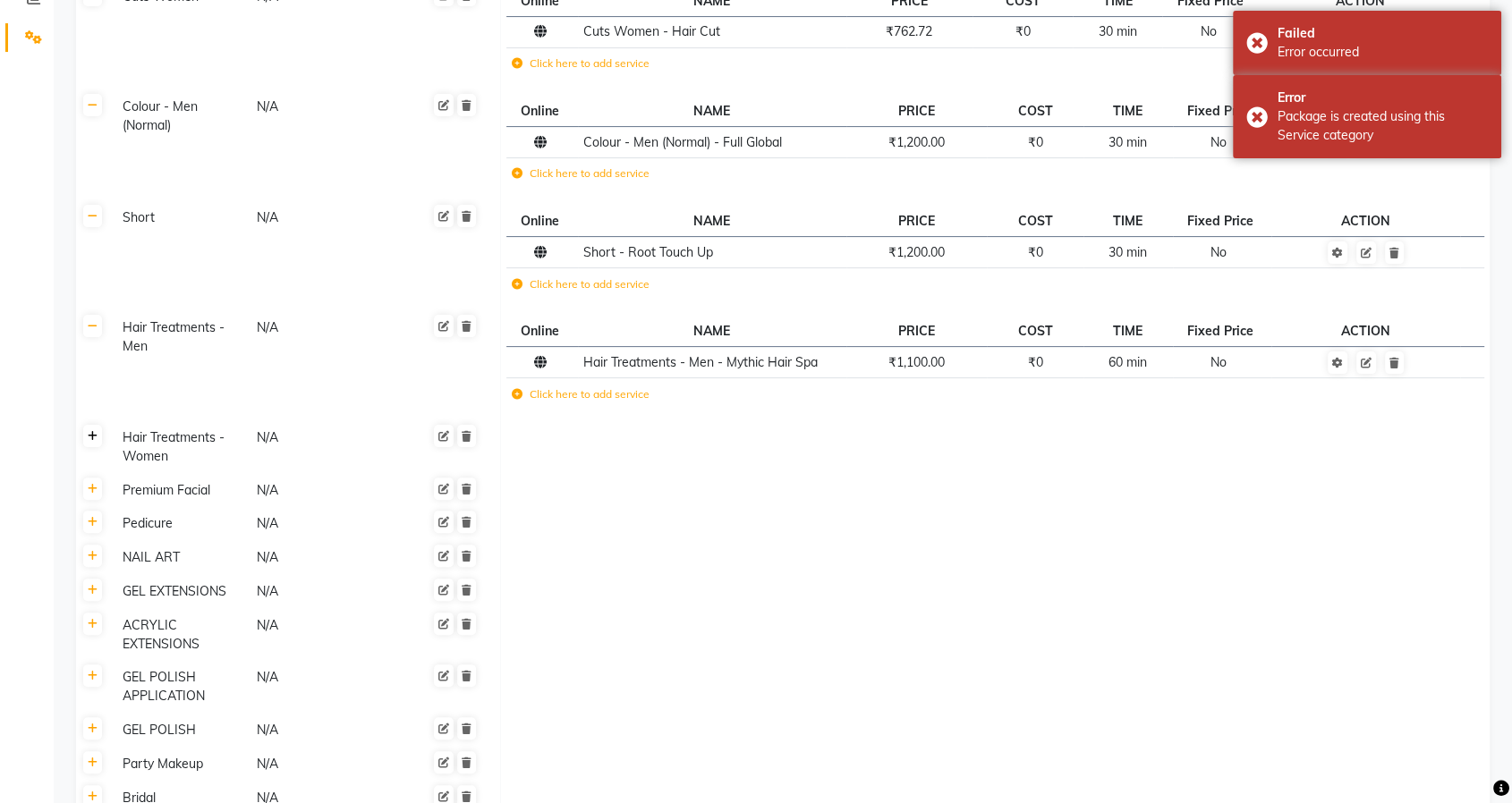
click at [88, 434] on icon at bounding box center [92, 436] width 9 height 10
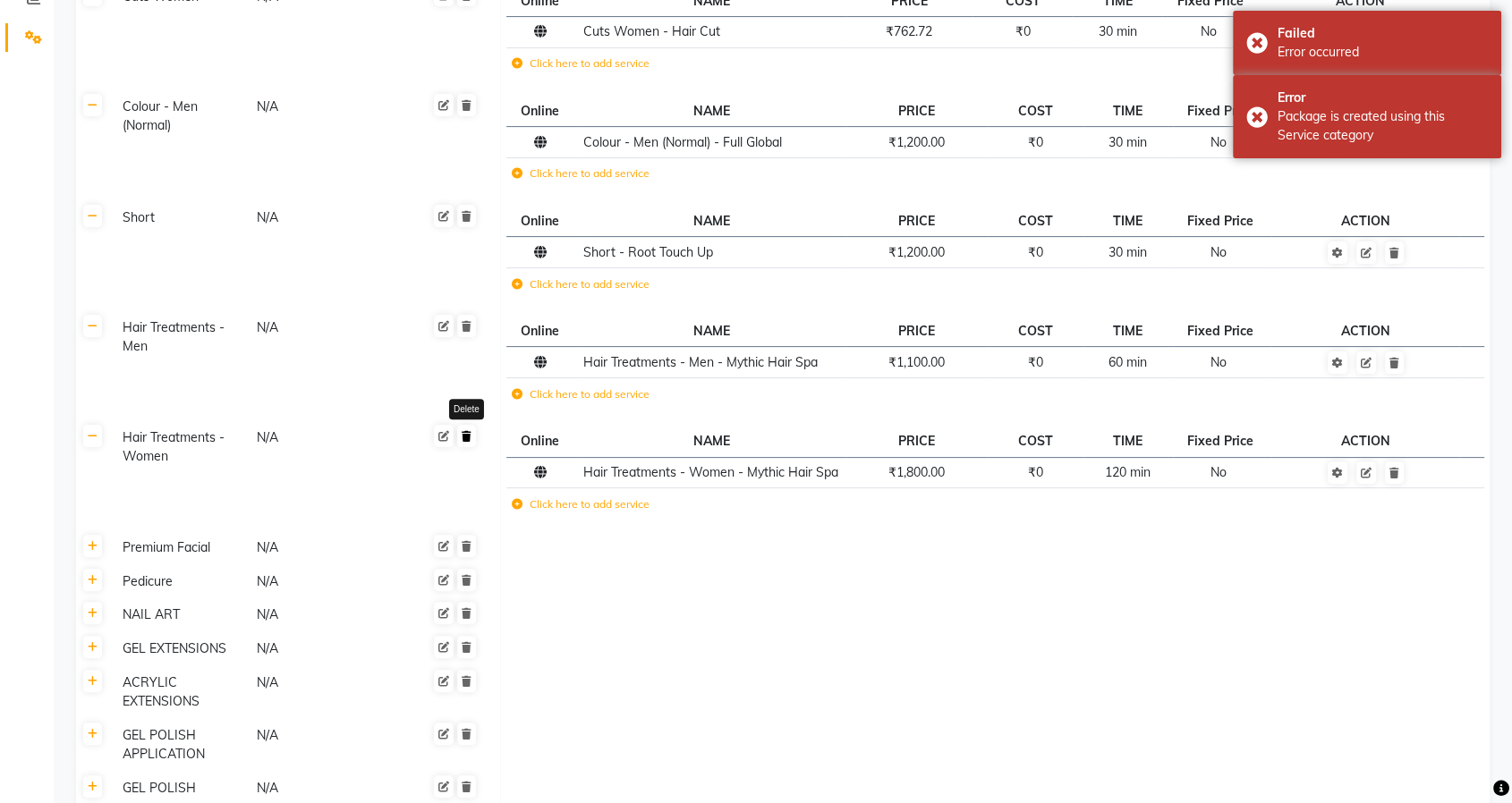
click at [468, 432] on icon at bounding box center [466, 436] width 9 height 10
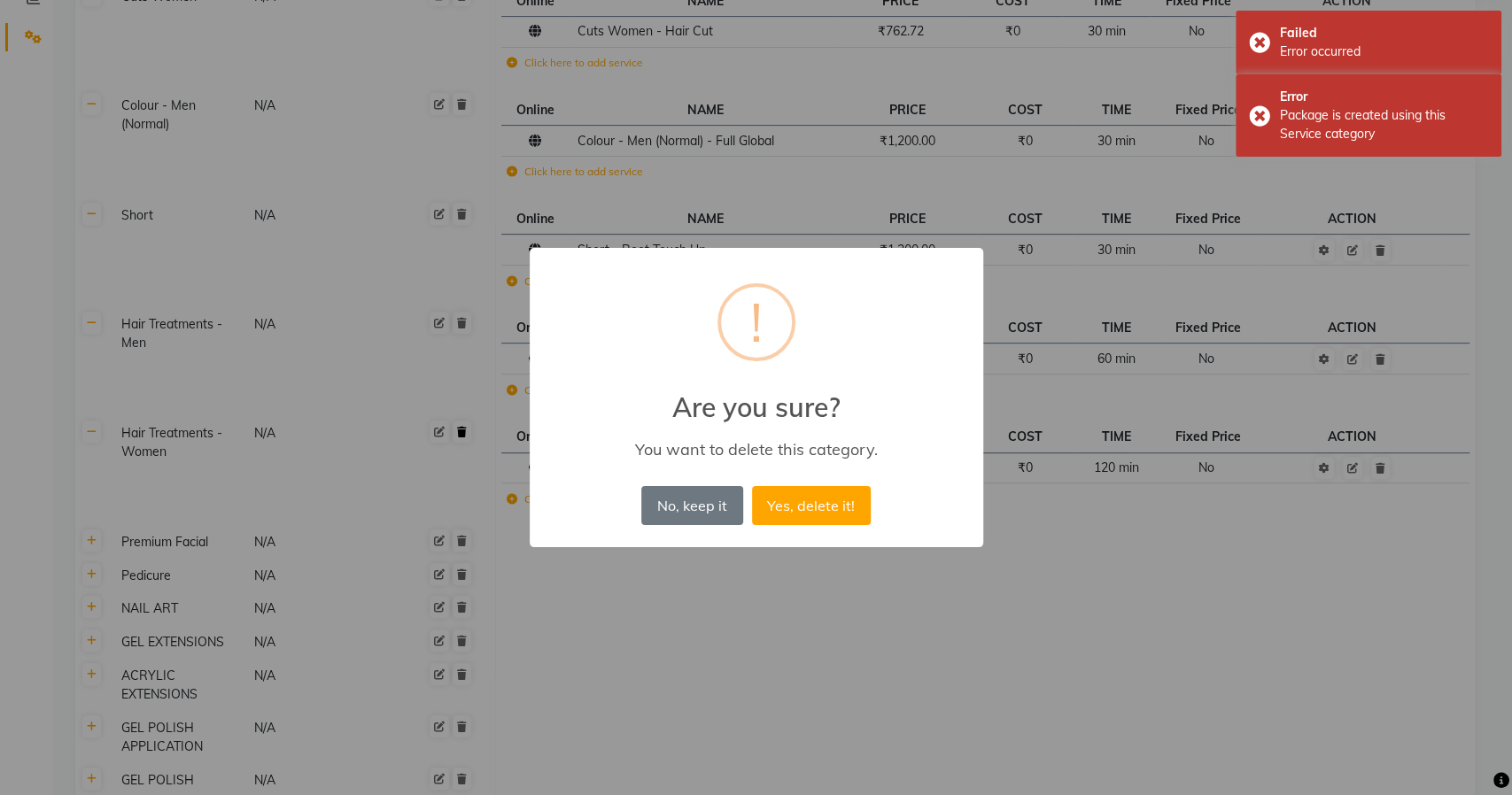
click at [752, 487] on button "Yes, delete it!" at bounding box center [811, 506] width 118 height 39
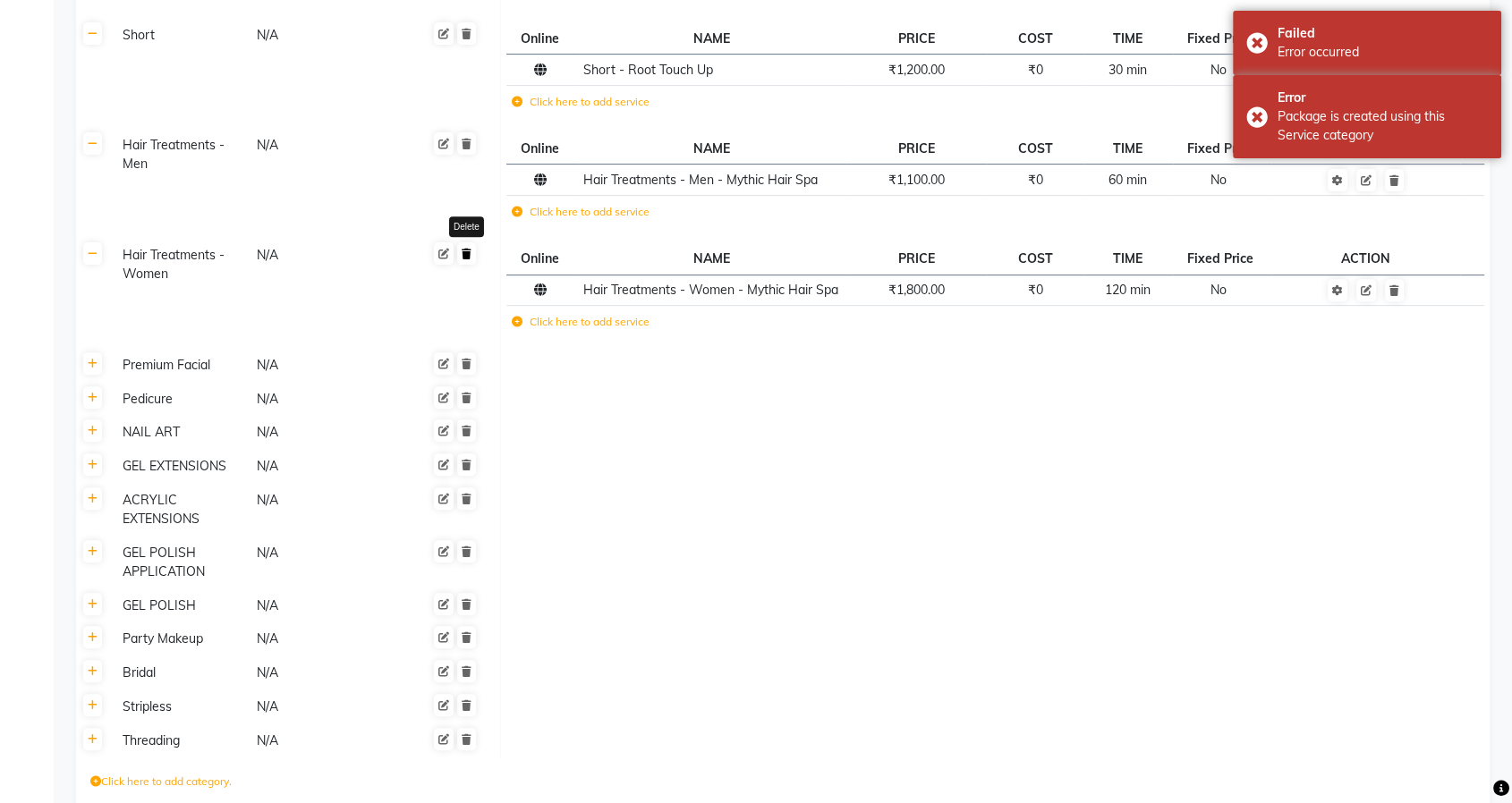
scroll to position [596, 0]
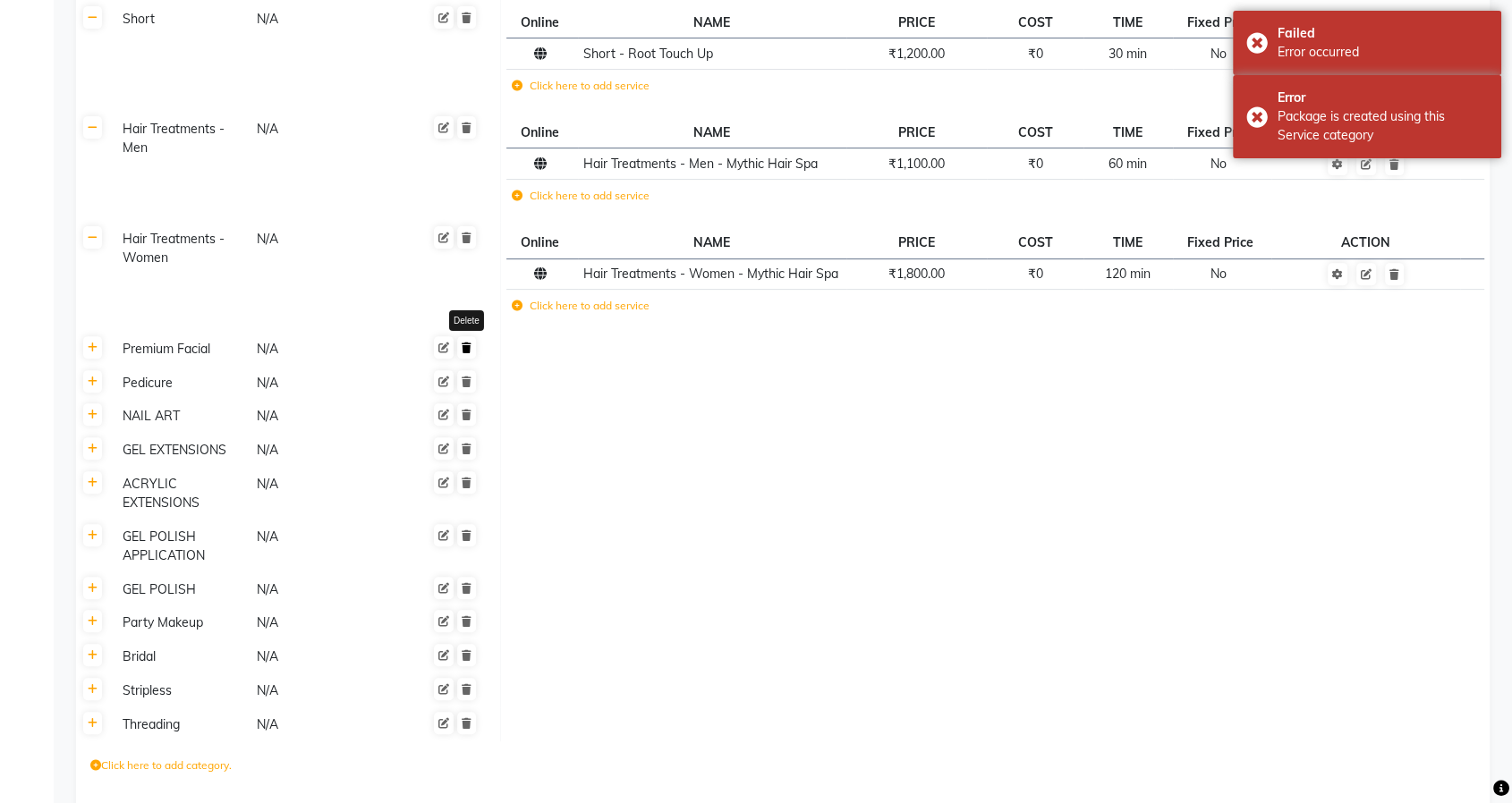
click at [469, 345] on icon at bounding box center [466, 347] width 9 height 10
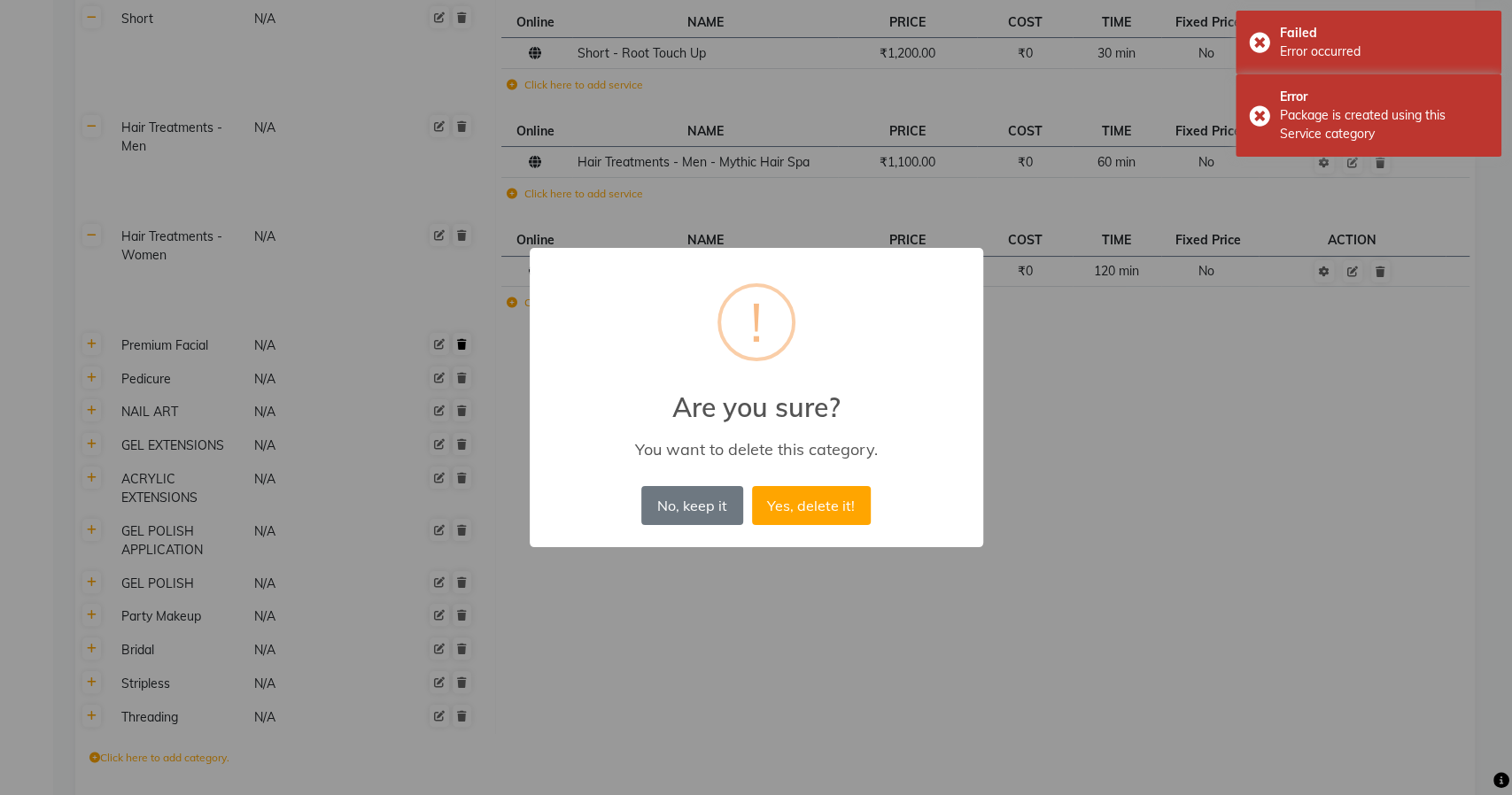
click at [752, 487] on button "Yes, delete it!" at bounding box center [811, 506] width 118 height 39
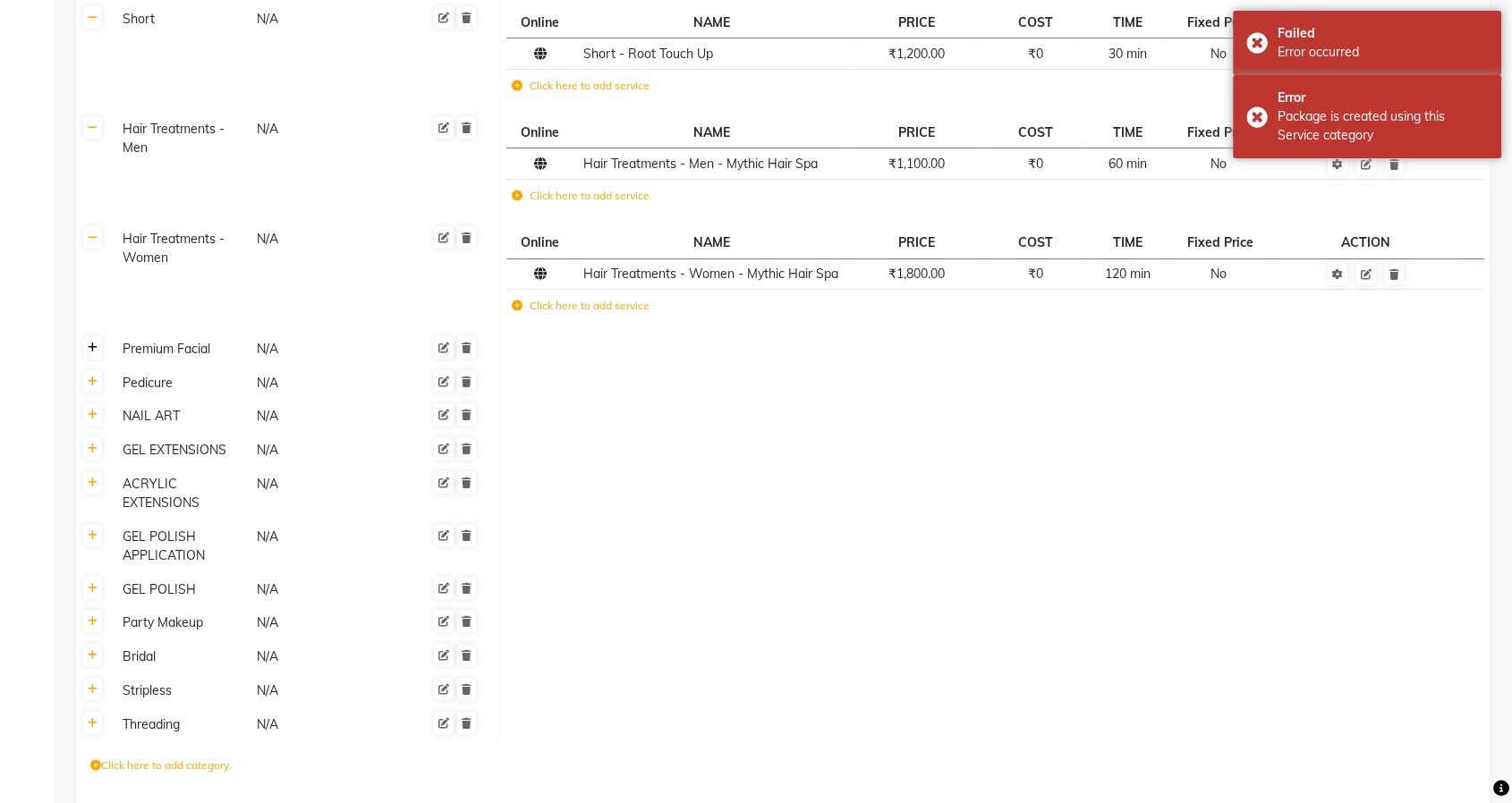
click at [96, 345] on icon at bounding box center [92, 347] width 9 height 10
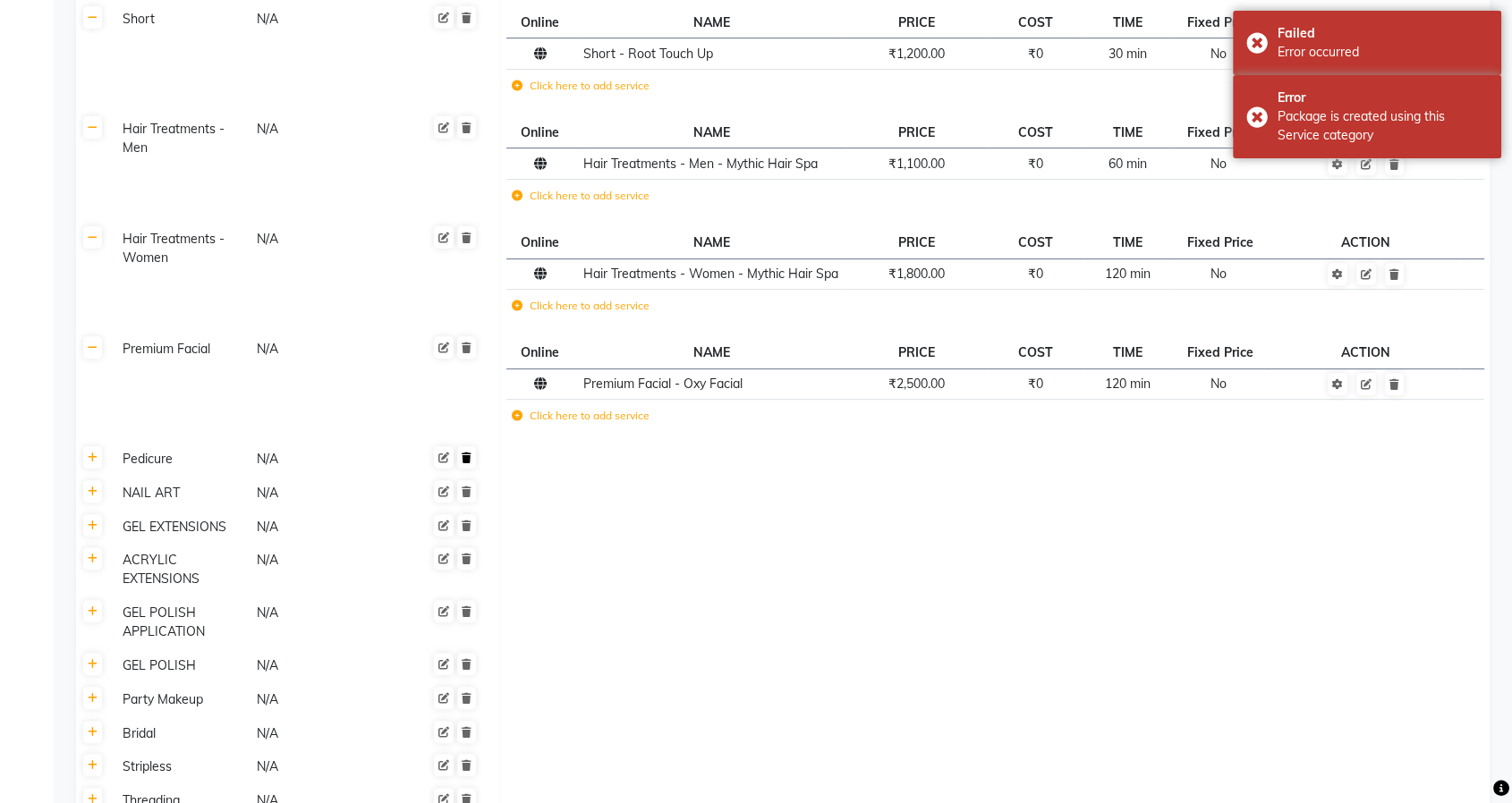
click at [471, 459] on icon at bounding box center [466, 458] width 9 height 10
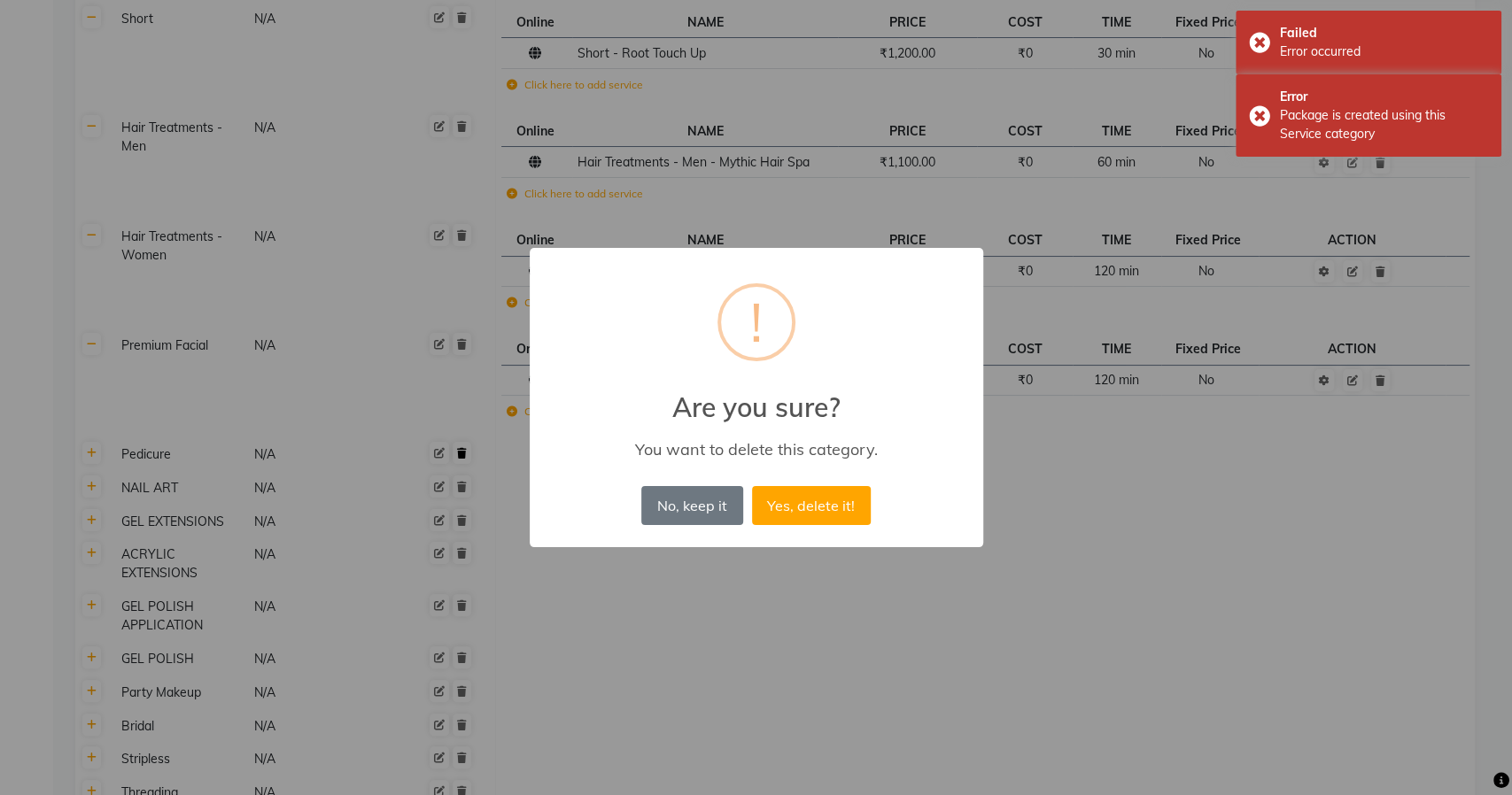
click at [752, 487] on button "Yes, delete it!" at bounding box center [811, 506] width 118 height 39
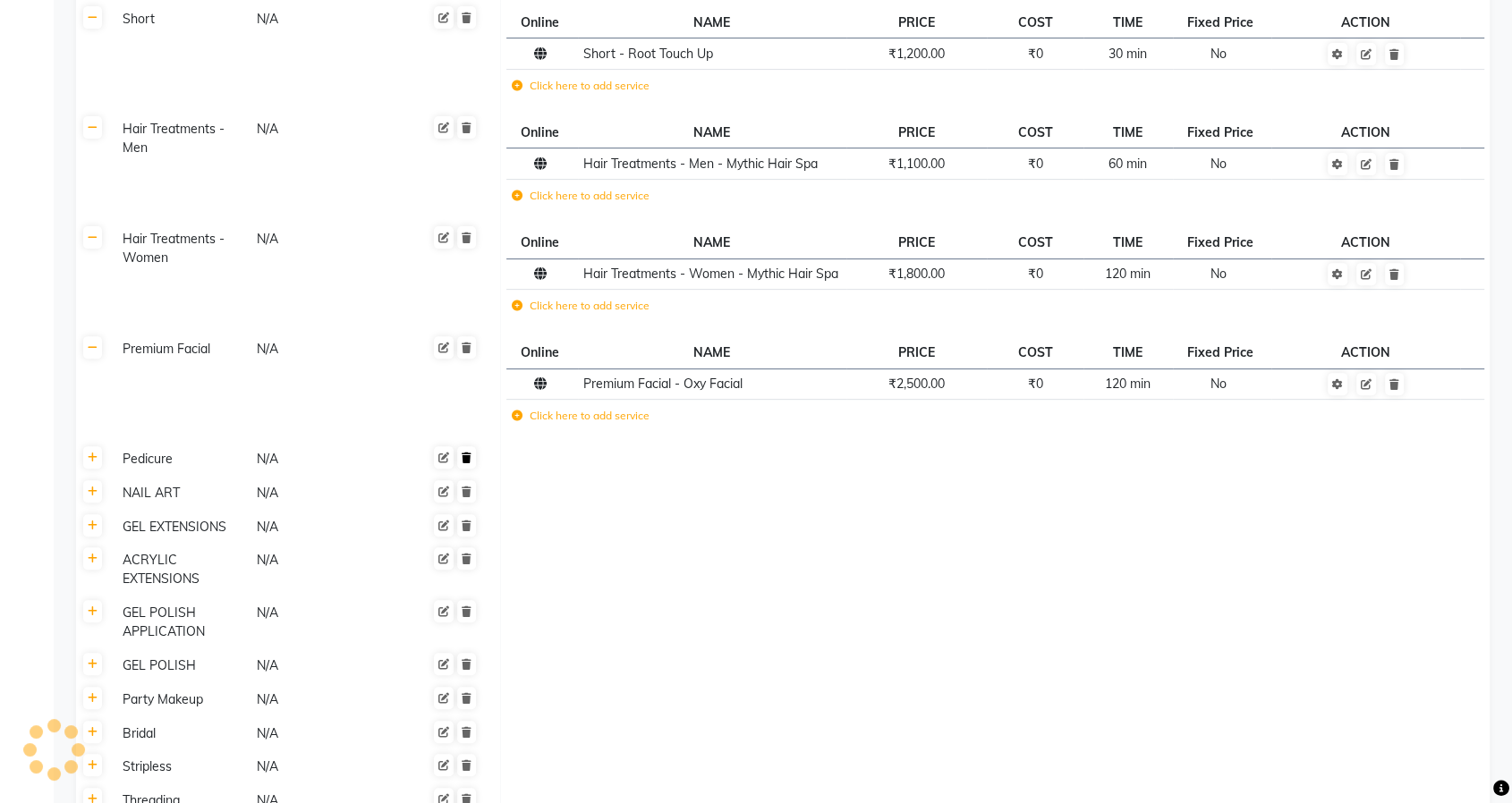
scroll to position [695, 0]
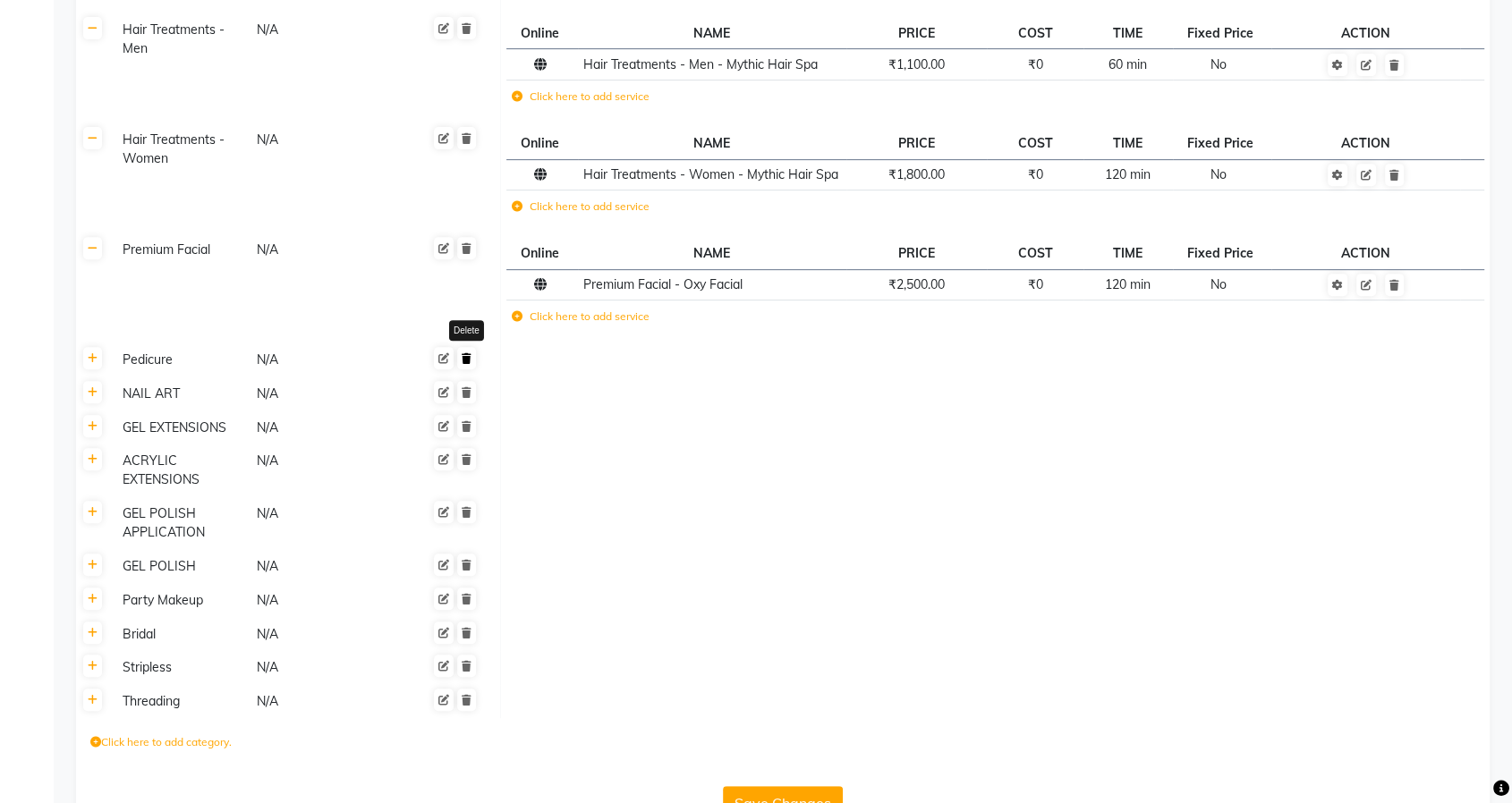
click at [465, 353] on icon at bounding box center [466, 358] width 9 height 10
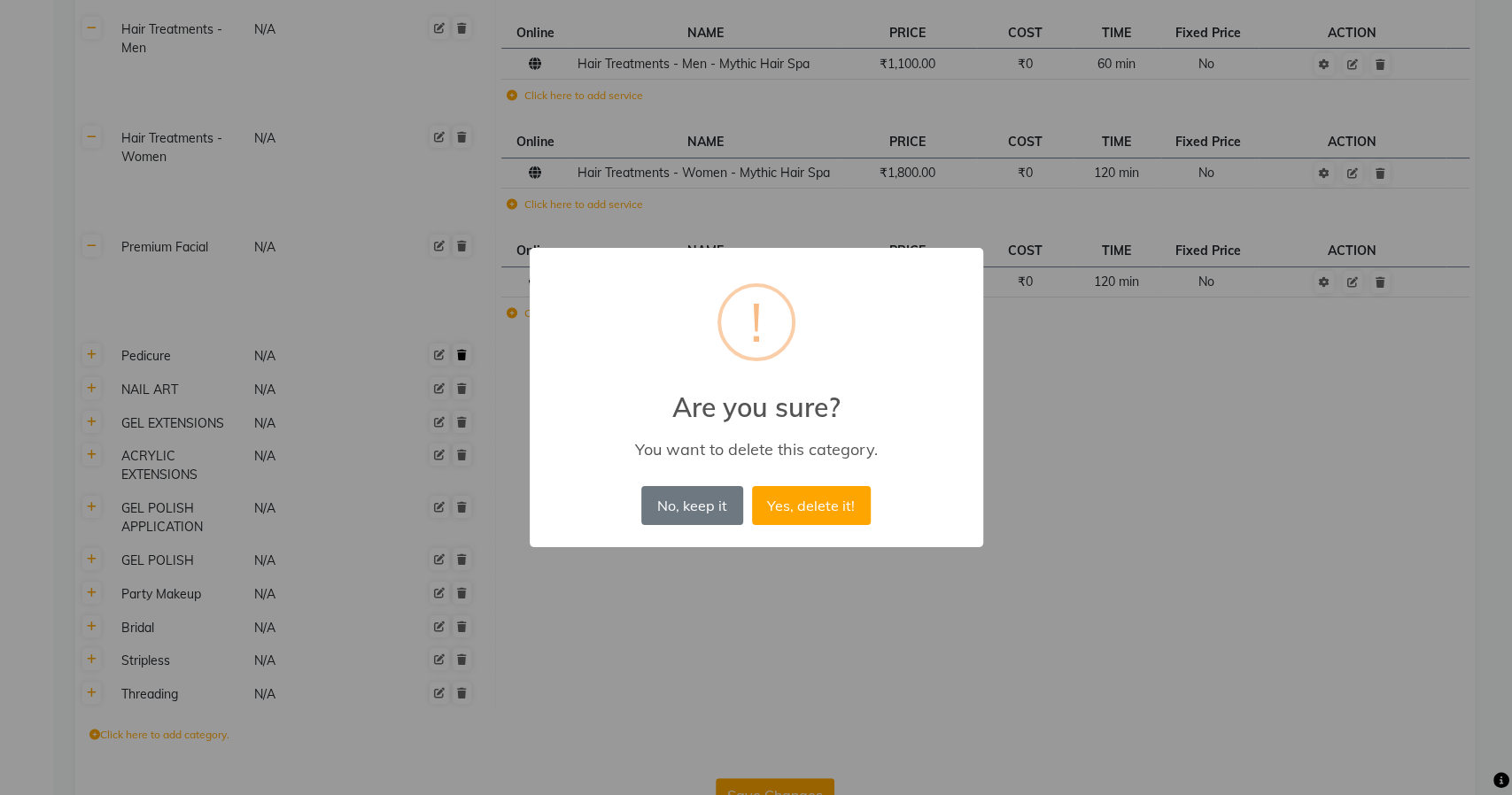
click at [752, 487] on button "Yes, delete it!" at bounding box center [811, 506] width 118 height 39
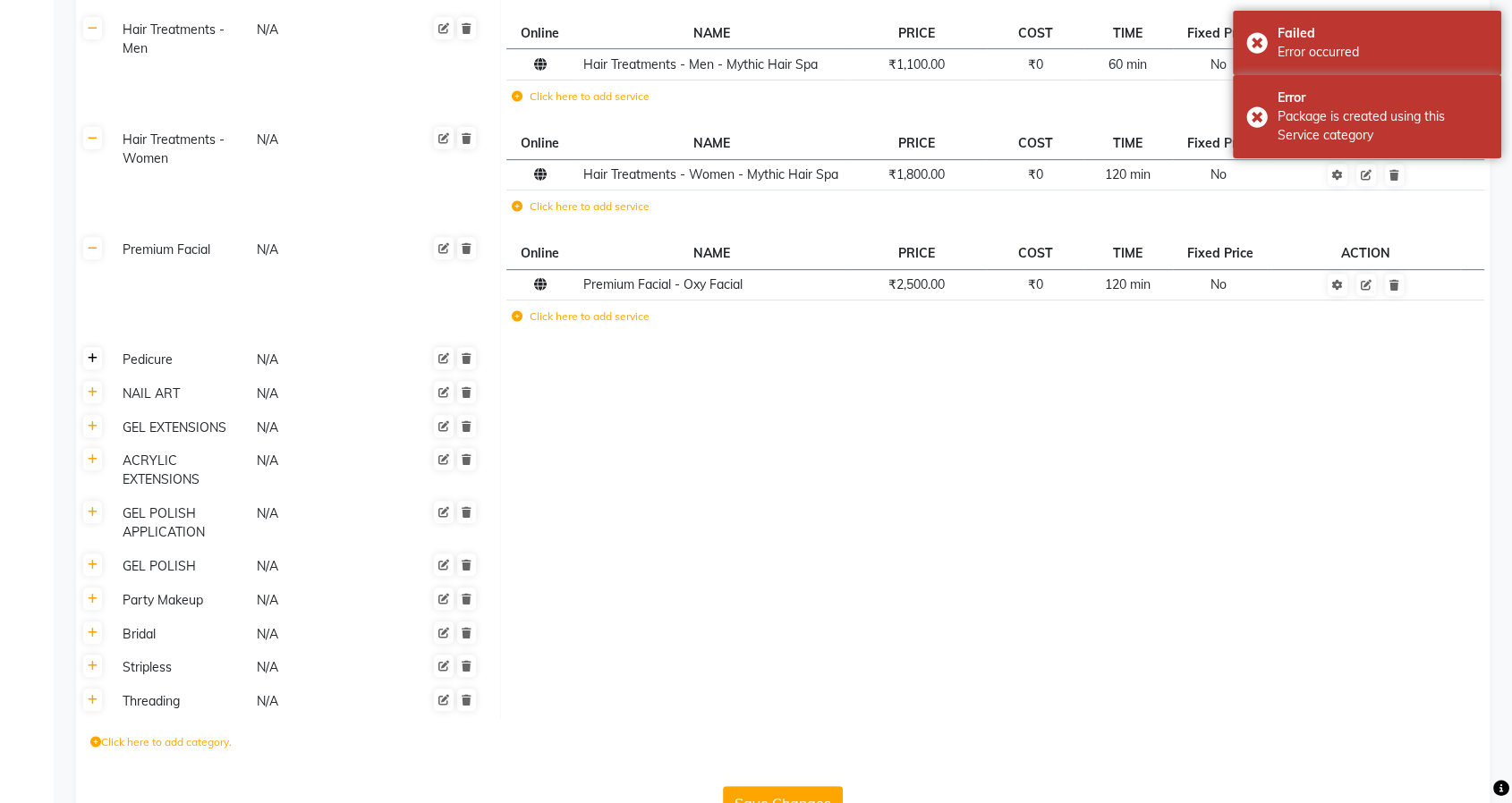
click at [95, 353] on icon at bounding box center [92, 358] width 9 height 10
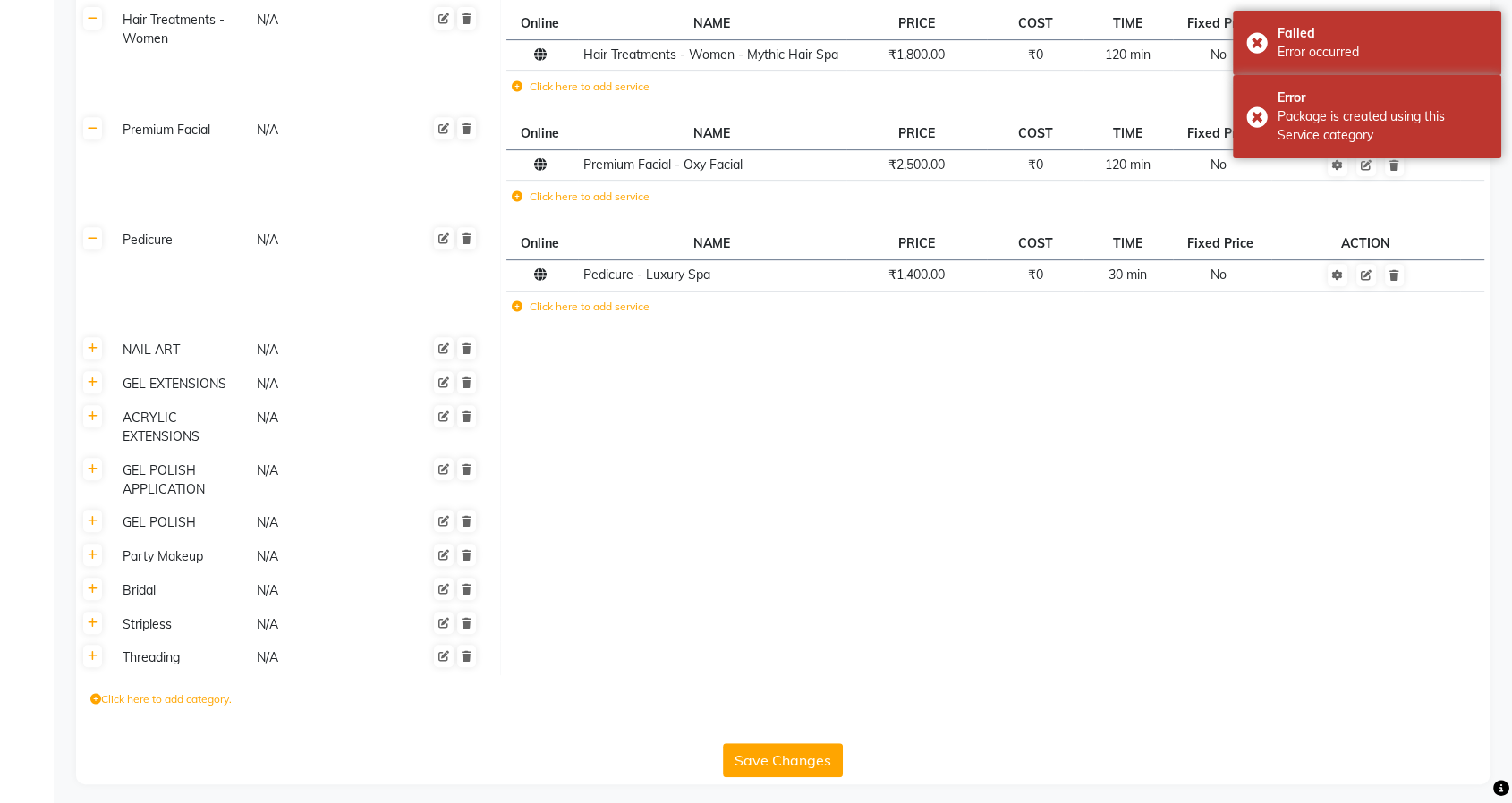
scroll to position [819, 0]
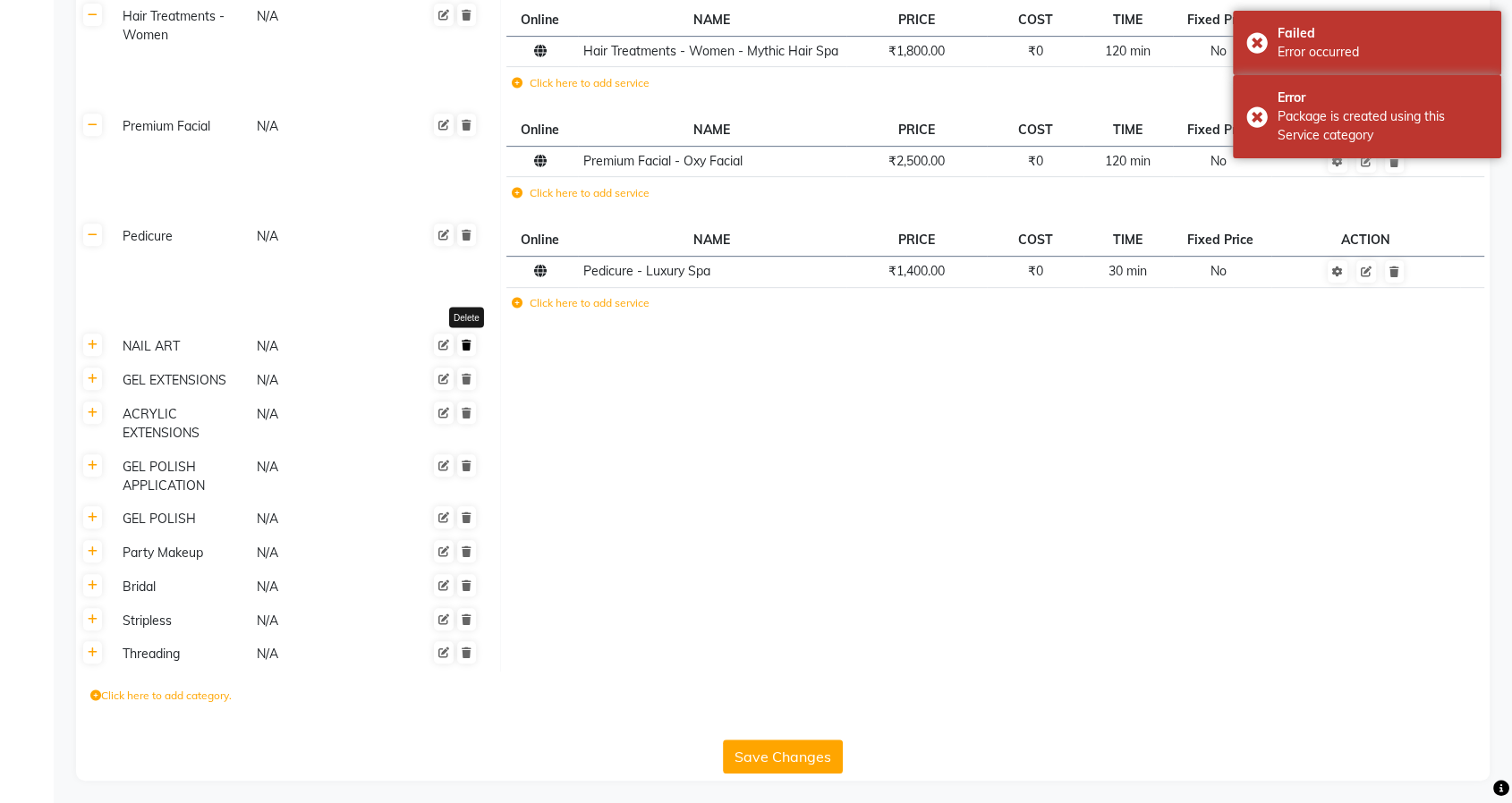
click at [471, 345] on icon at bounding box center [466, 345] width 9 height 10
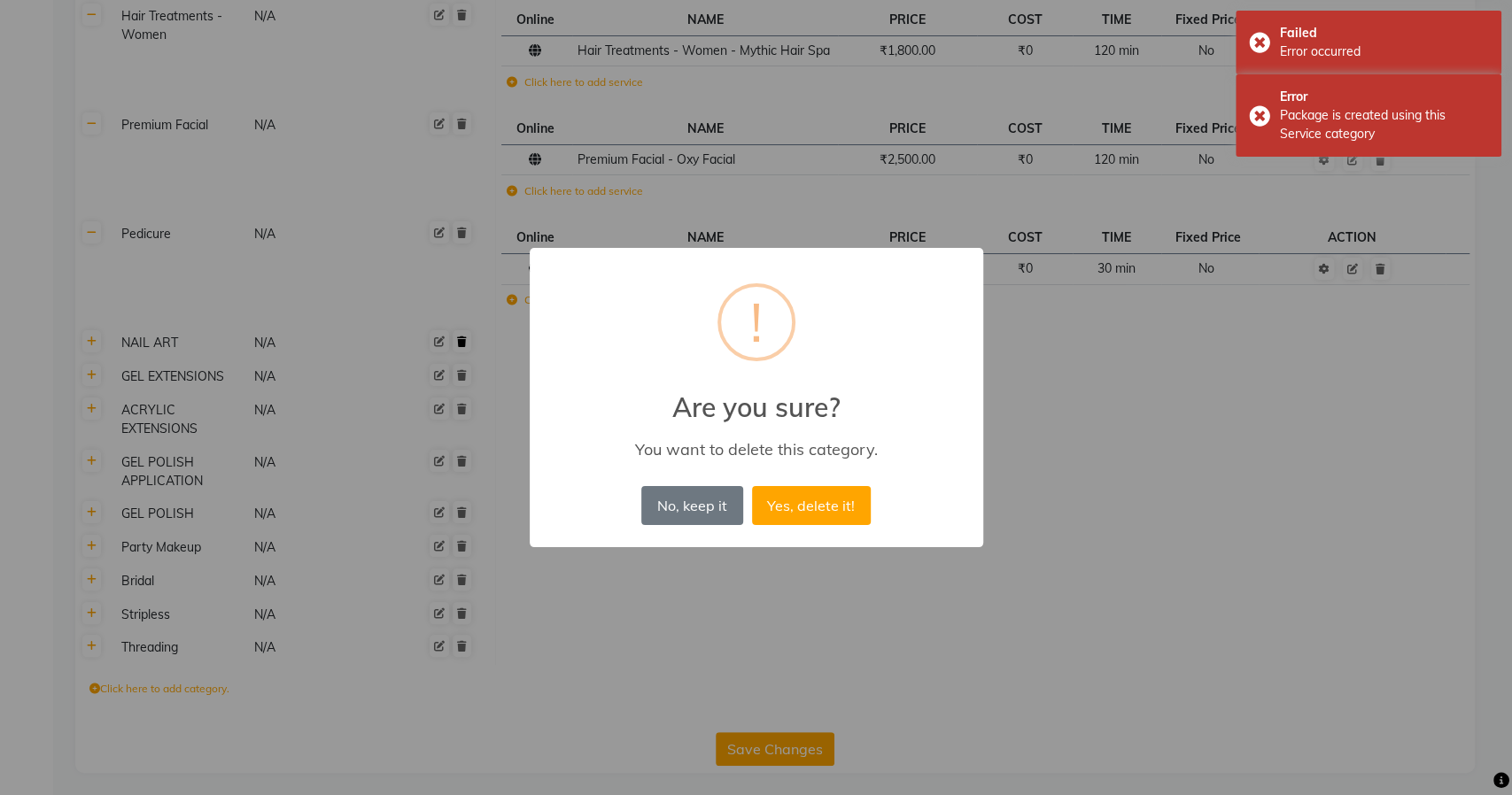
click at [752, 487] on button "Yes, delete it!" at bounding box center [811, 506] width 118 height 39
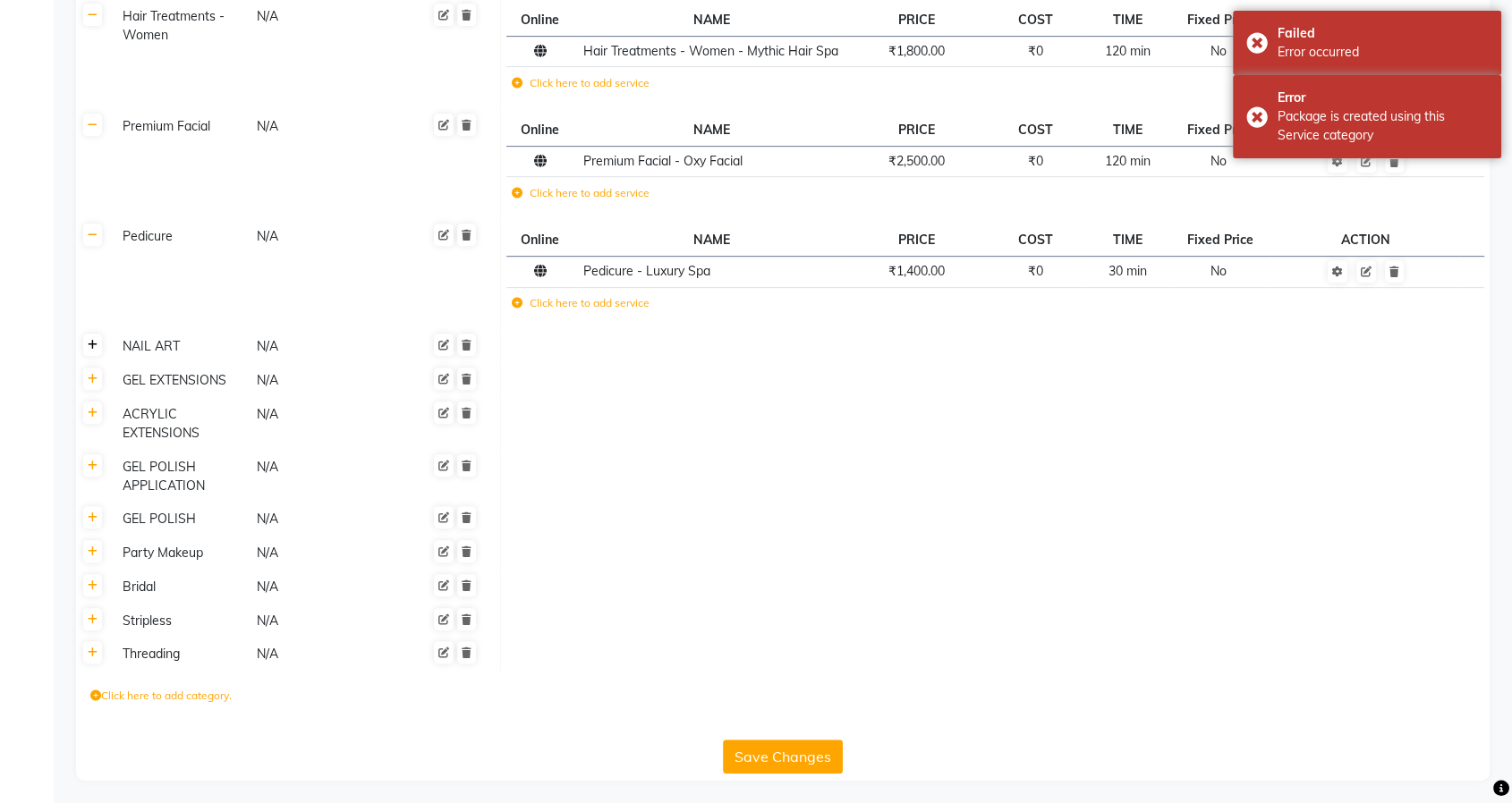
click at [90, 343] on icon at bounding box center [92, 345] width 9 height 10
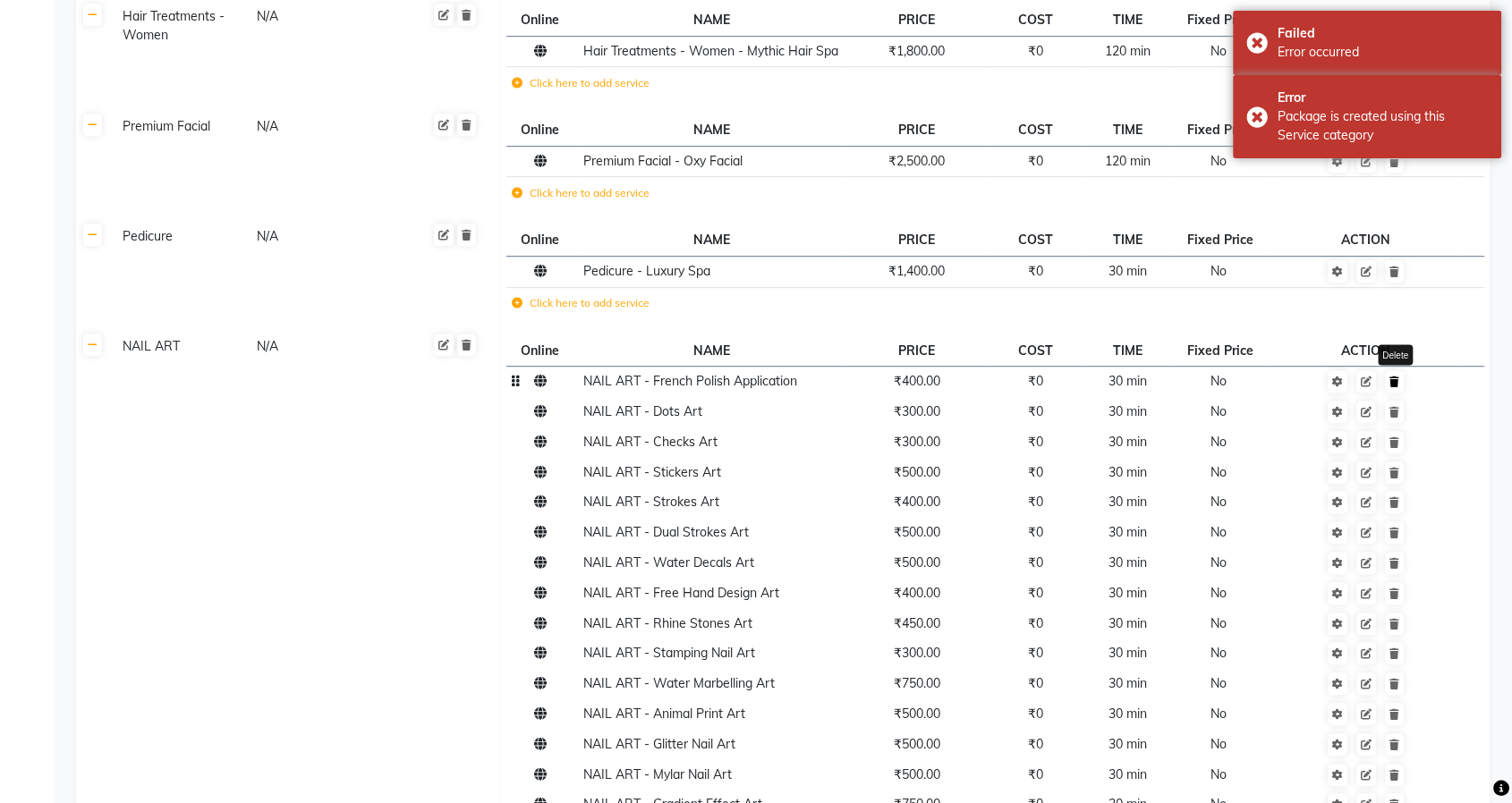
click at [1392, 380] on icon at bounding box center [1394, 381] width 9 height 10
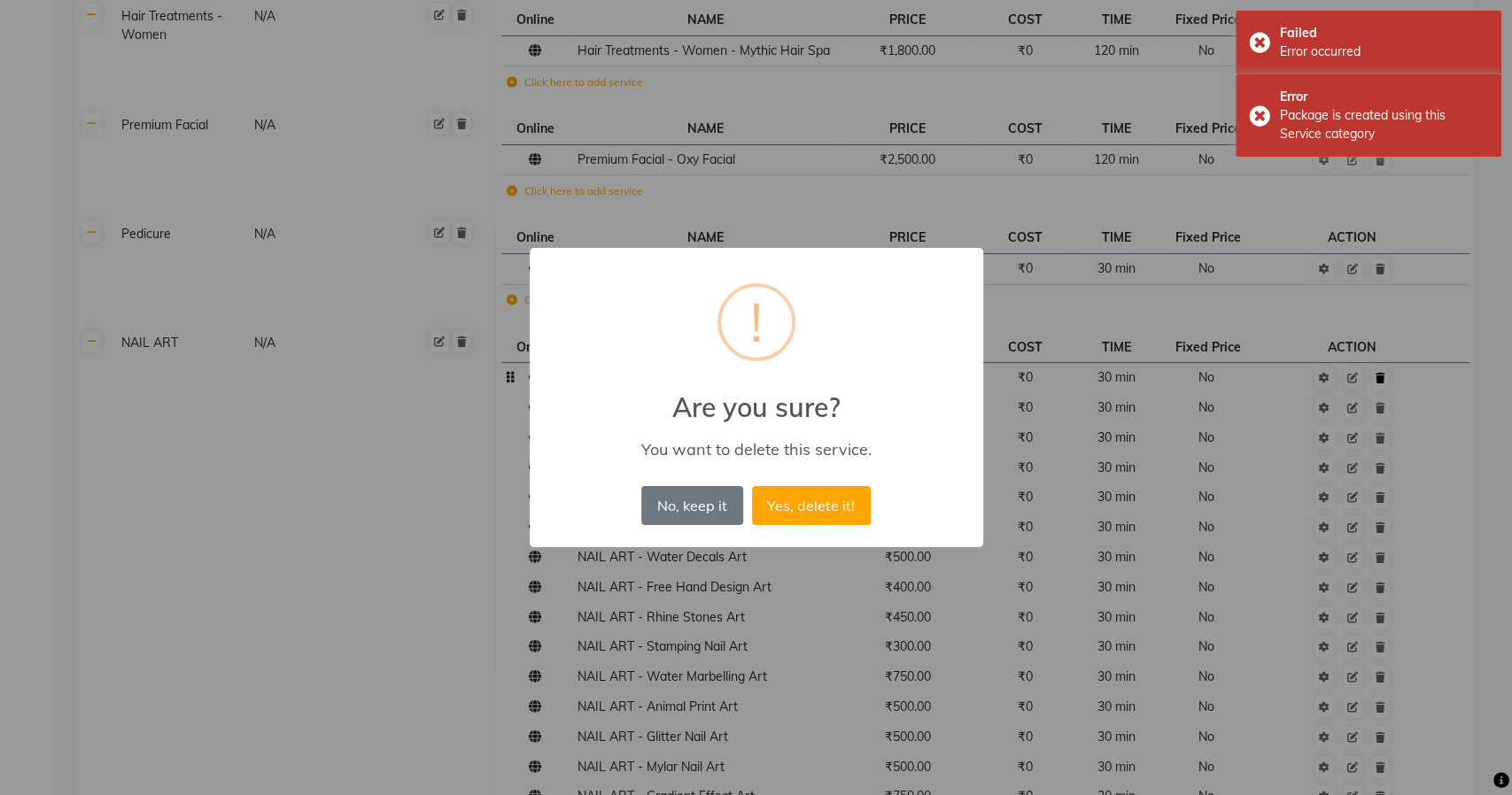
click at [752, 487] on button "Yes, delete it!" at bounding box center [811, 506] width 118 height 39
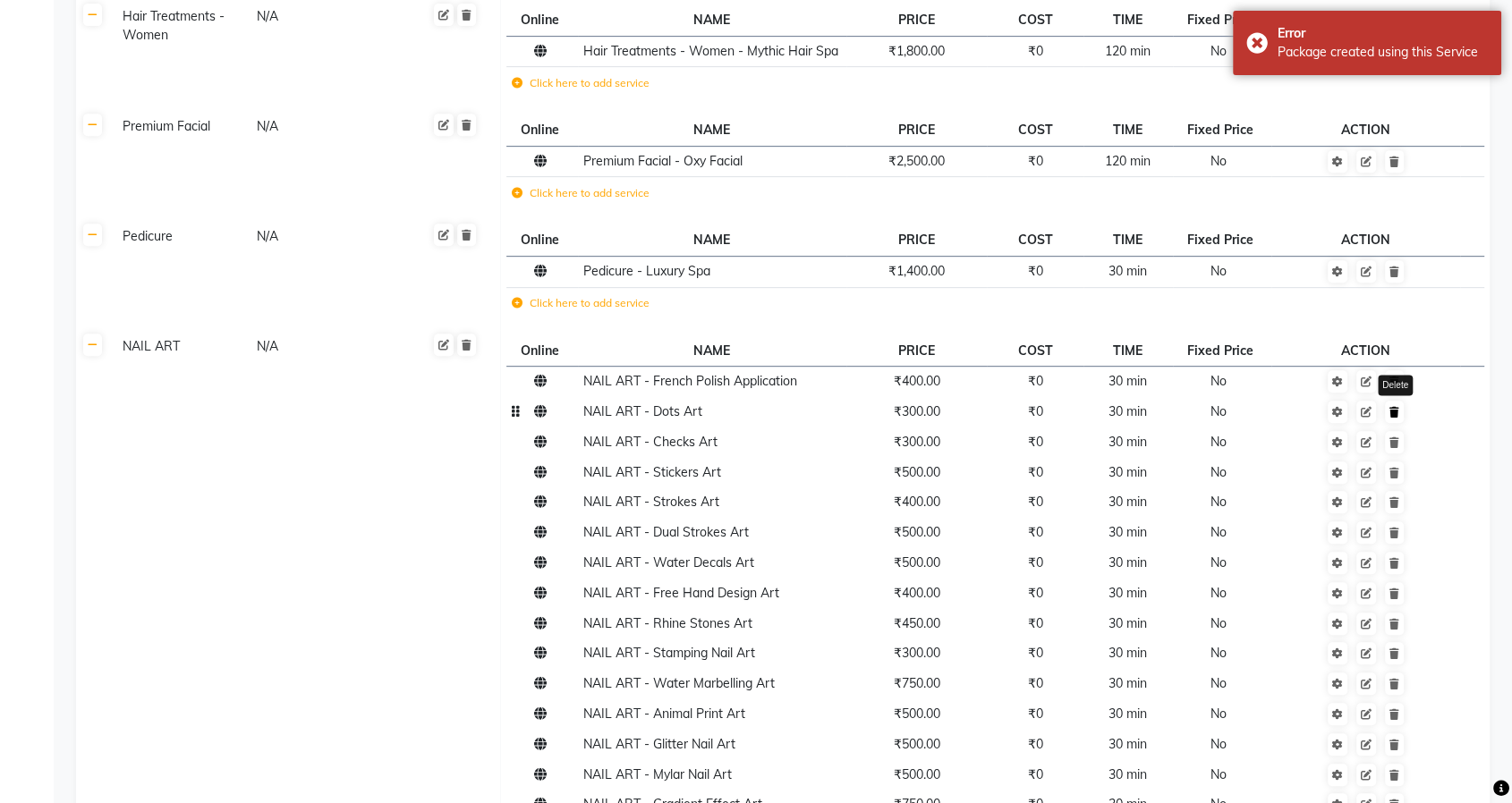
click at [1396, 402] on link at bounding box center [1394, 412] width 19 height 23
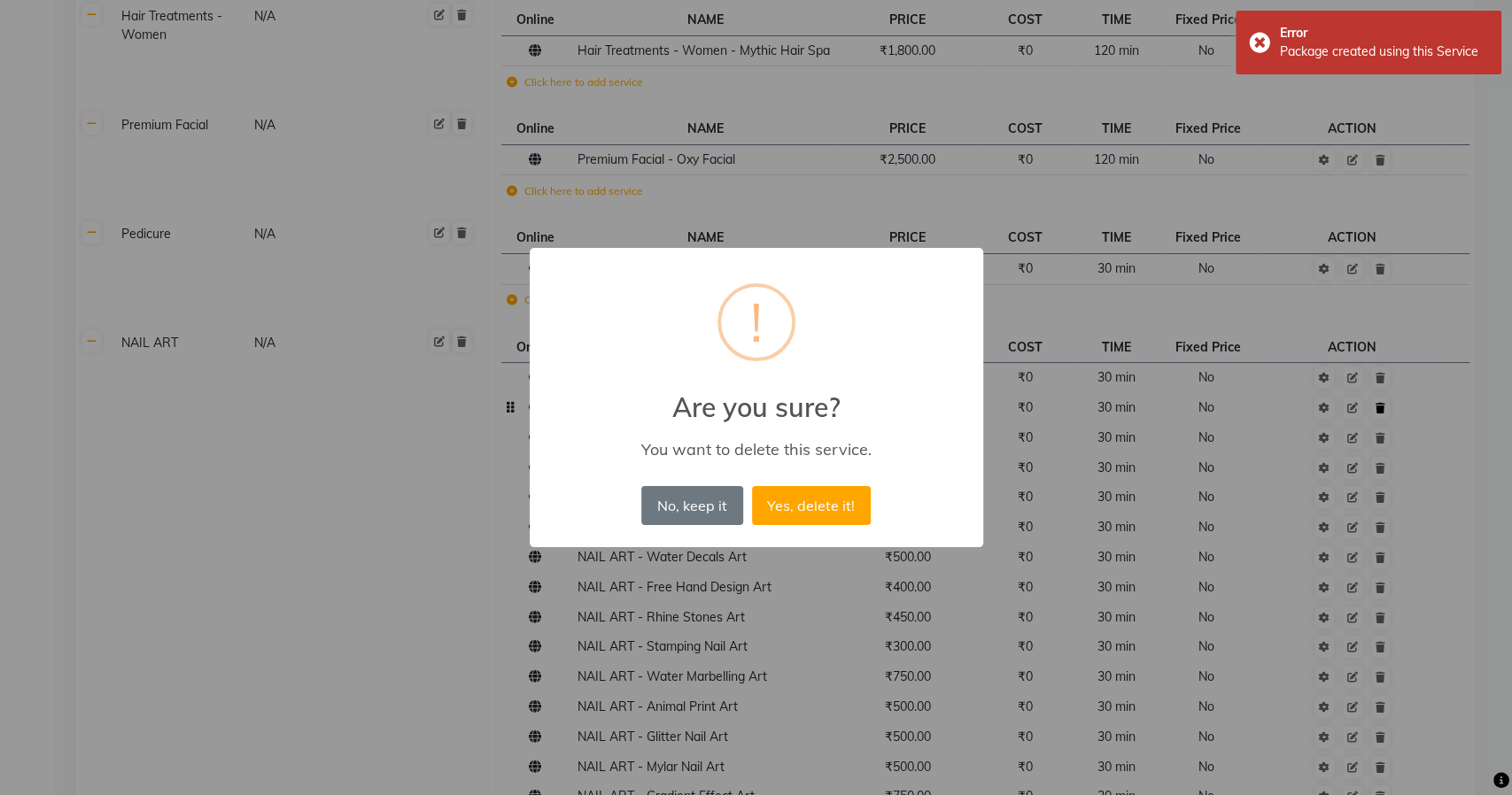
click at [752, 487] on button "Yes, delete it!" at bounding box center [811, 506] width 118 height 39
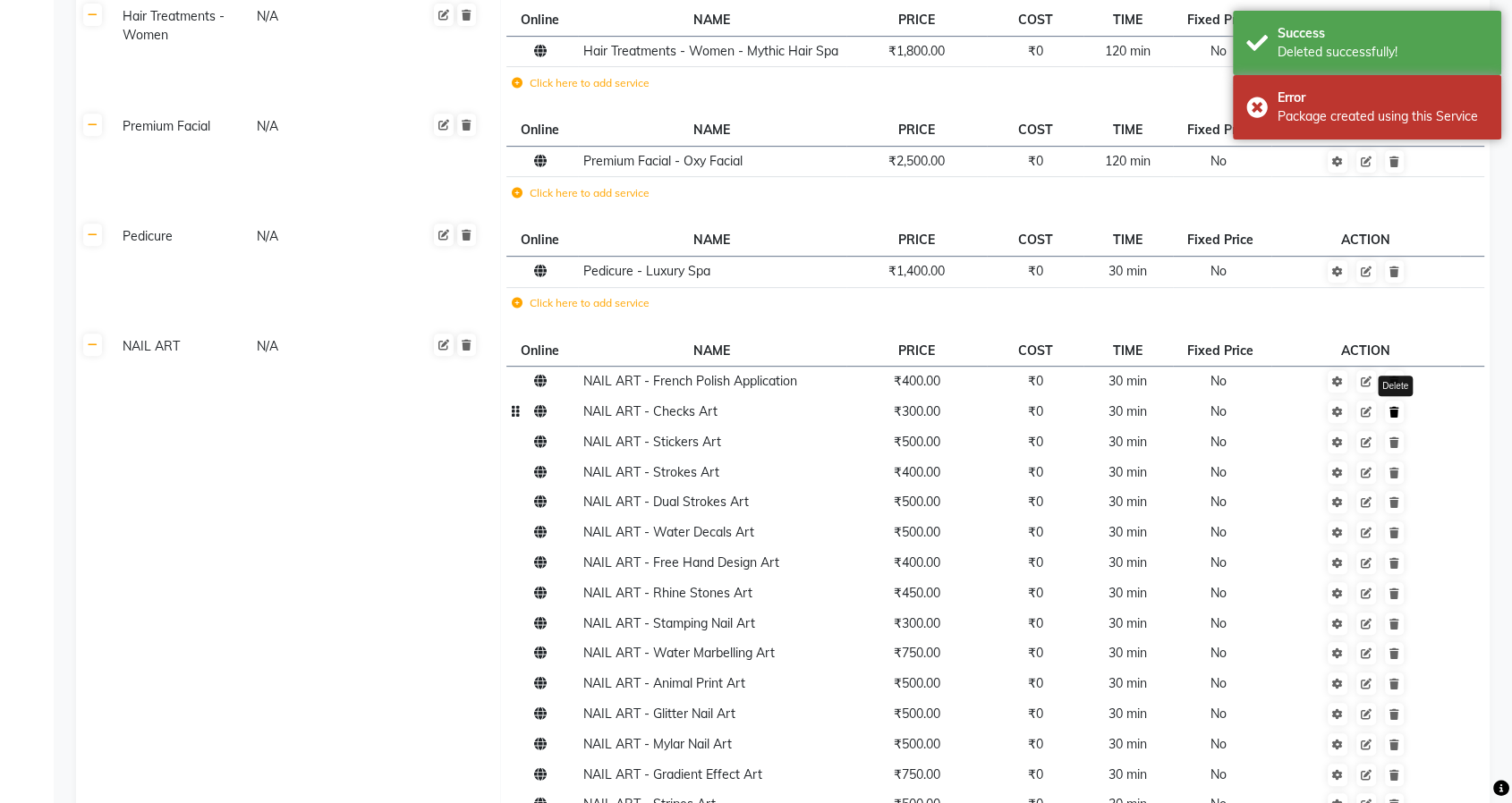
click at [1396, 407] on icon at bounding box center [1394, 411] width 9 height 10
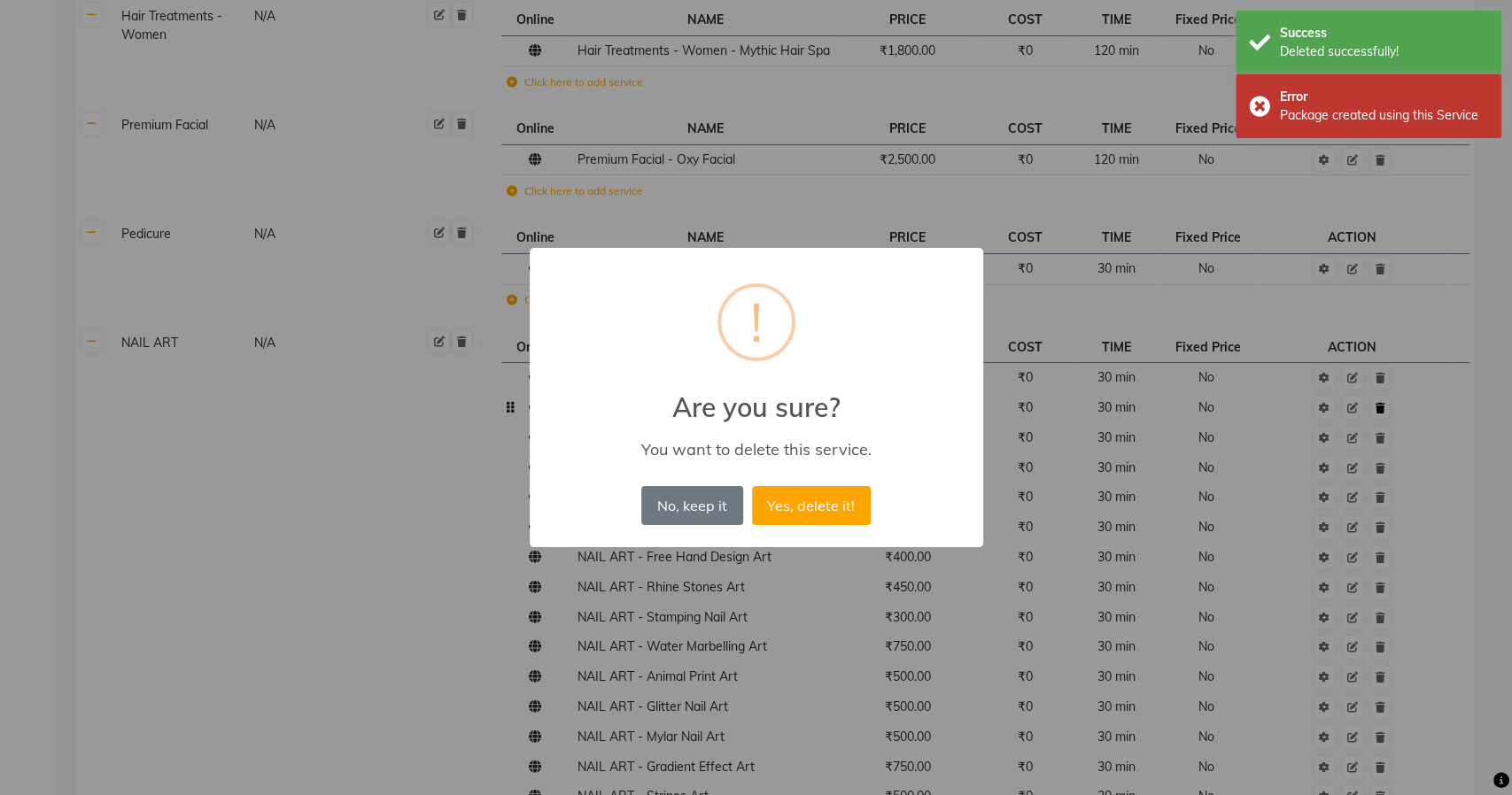
click at [752, 487] on button "Yes, delete it!" at bounding box center [811, 506] width 118 height 39
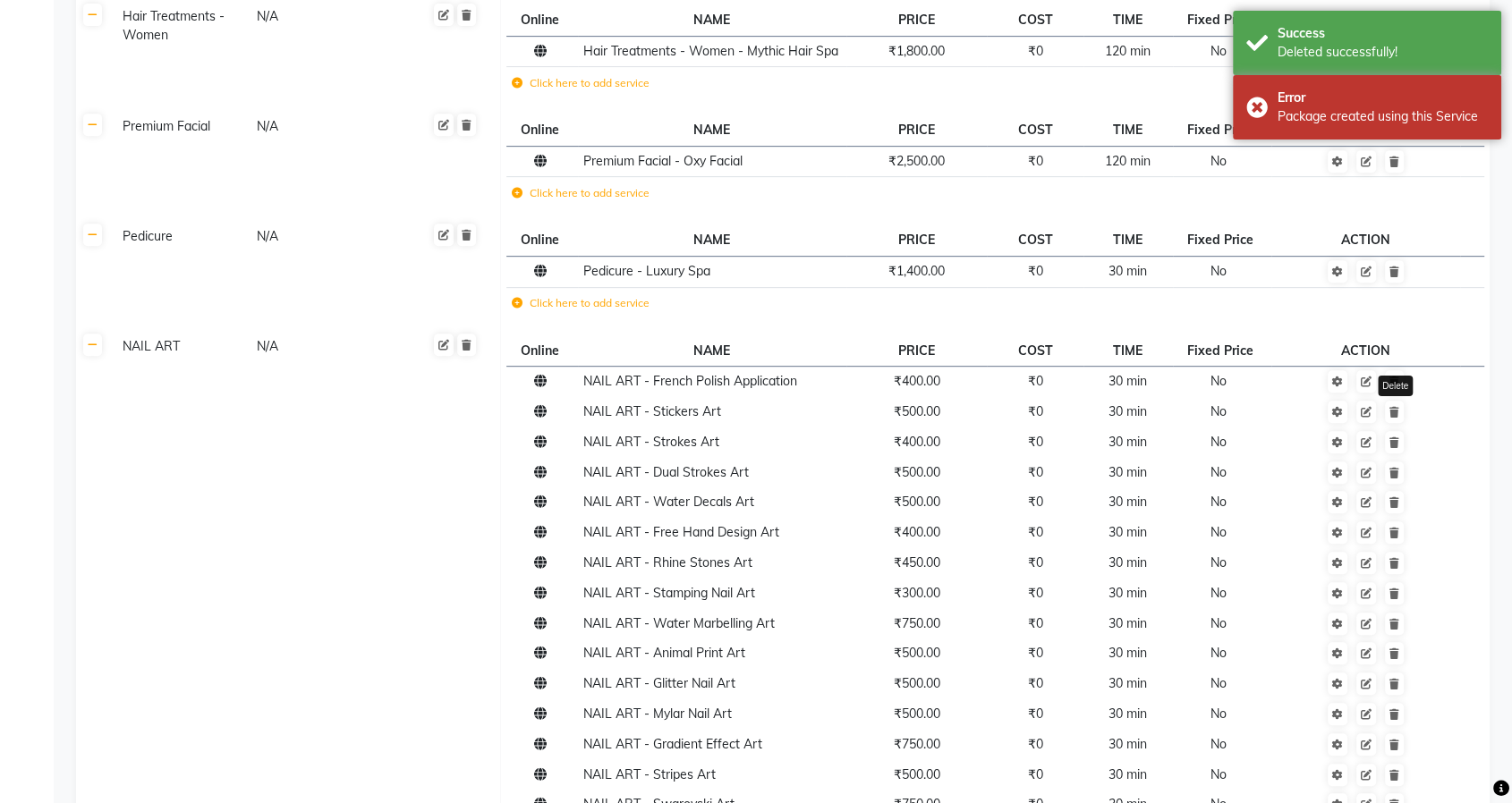
click at [1396, 407] on icon at bounding box center [1394, 411] width 9 height 10
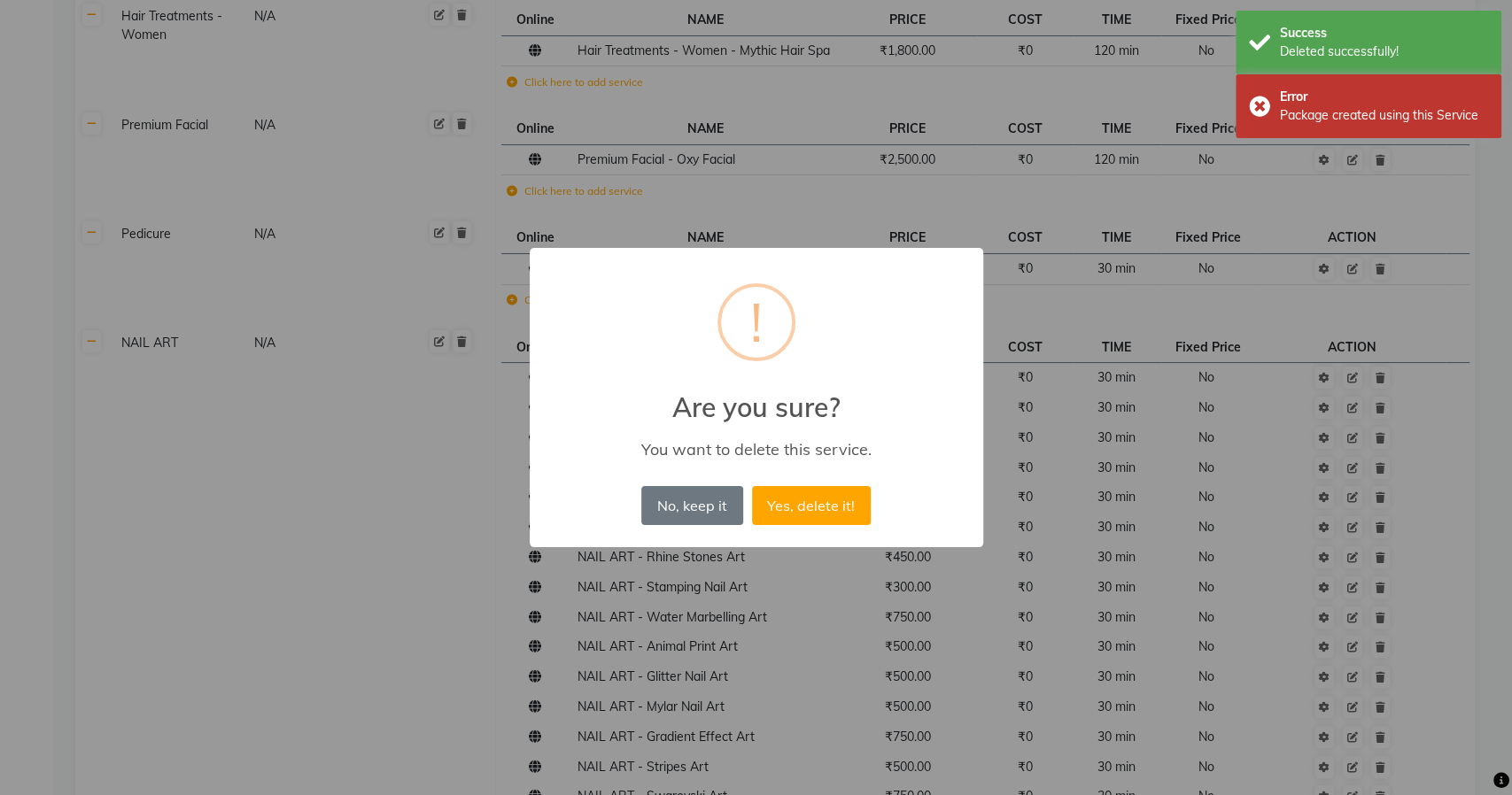
click at [752, 487] on button "Yes, delete it!" at bounding box center [811, 506] width 118 height 39
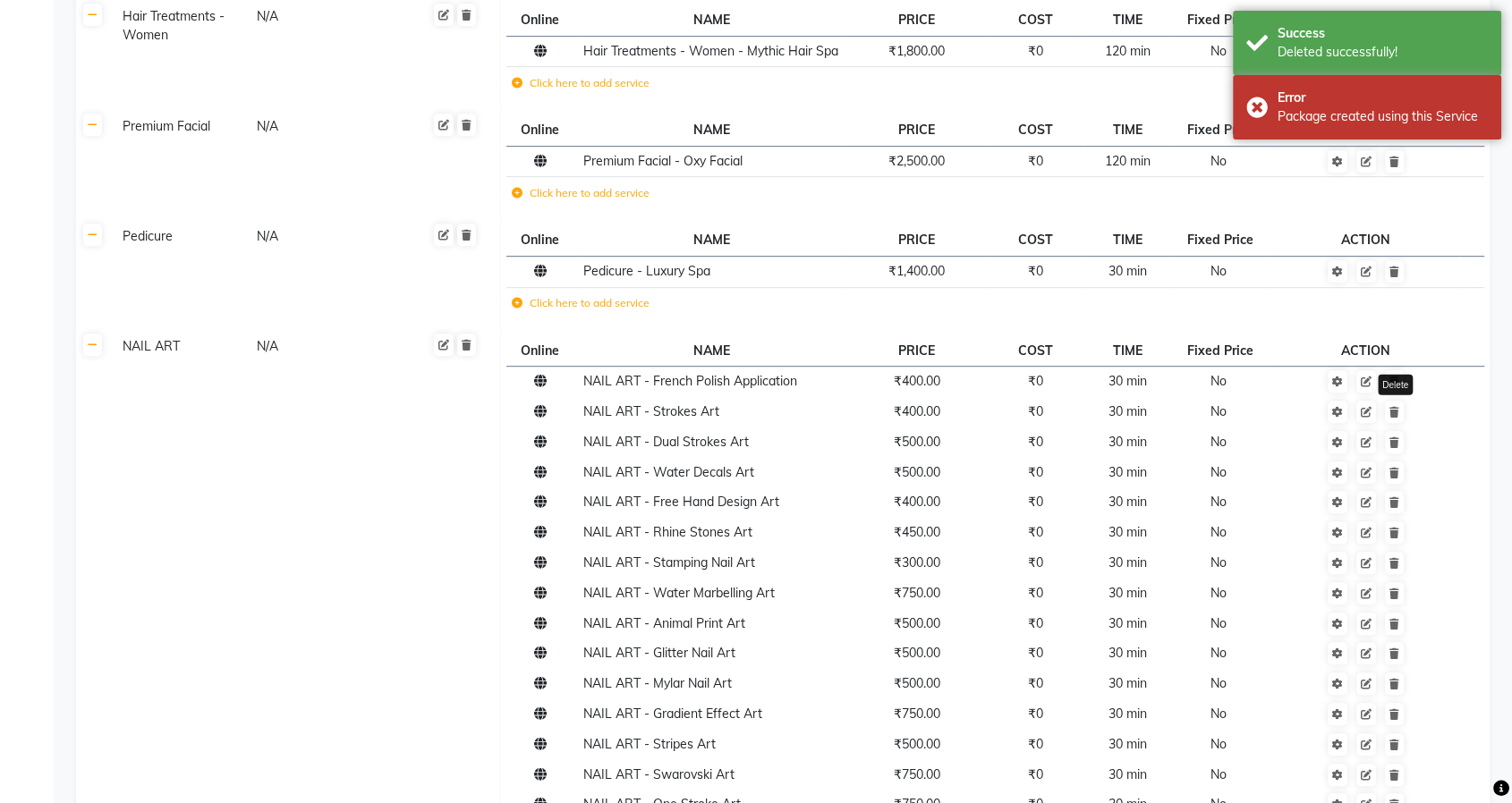
click at [1396, 407] on icon at bounding box center [1394, 411] width 9 height 10
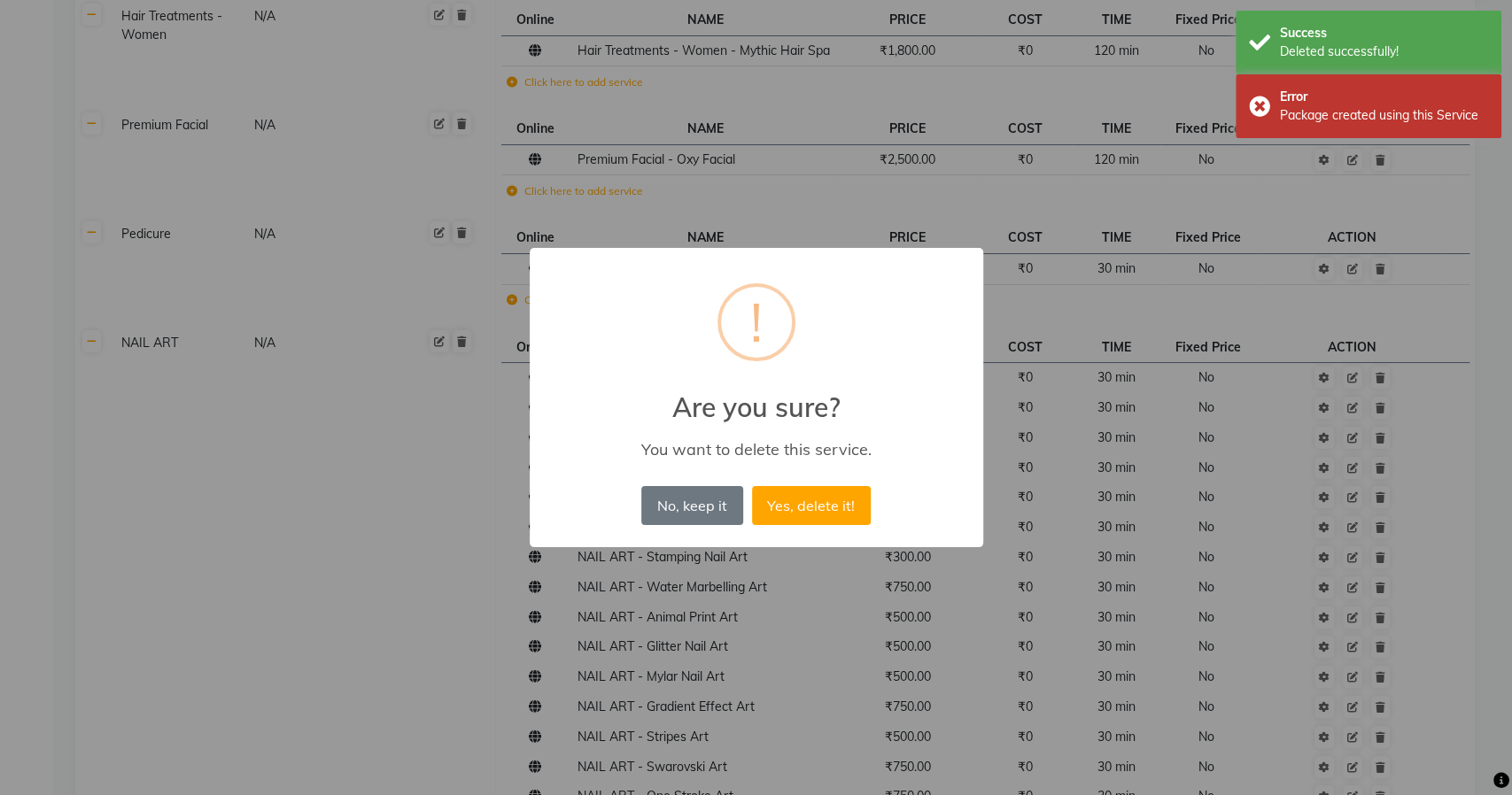
click at [752, 487] on button "Yes, delete it!" at bounding box center [811, 506] width 118 height 39
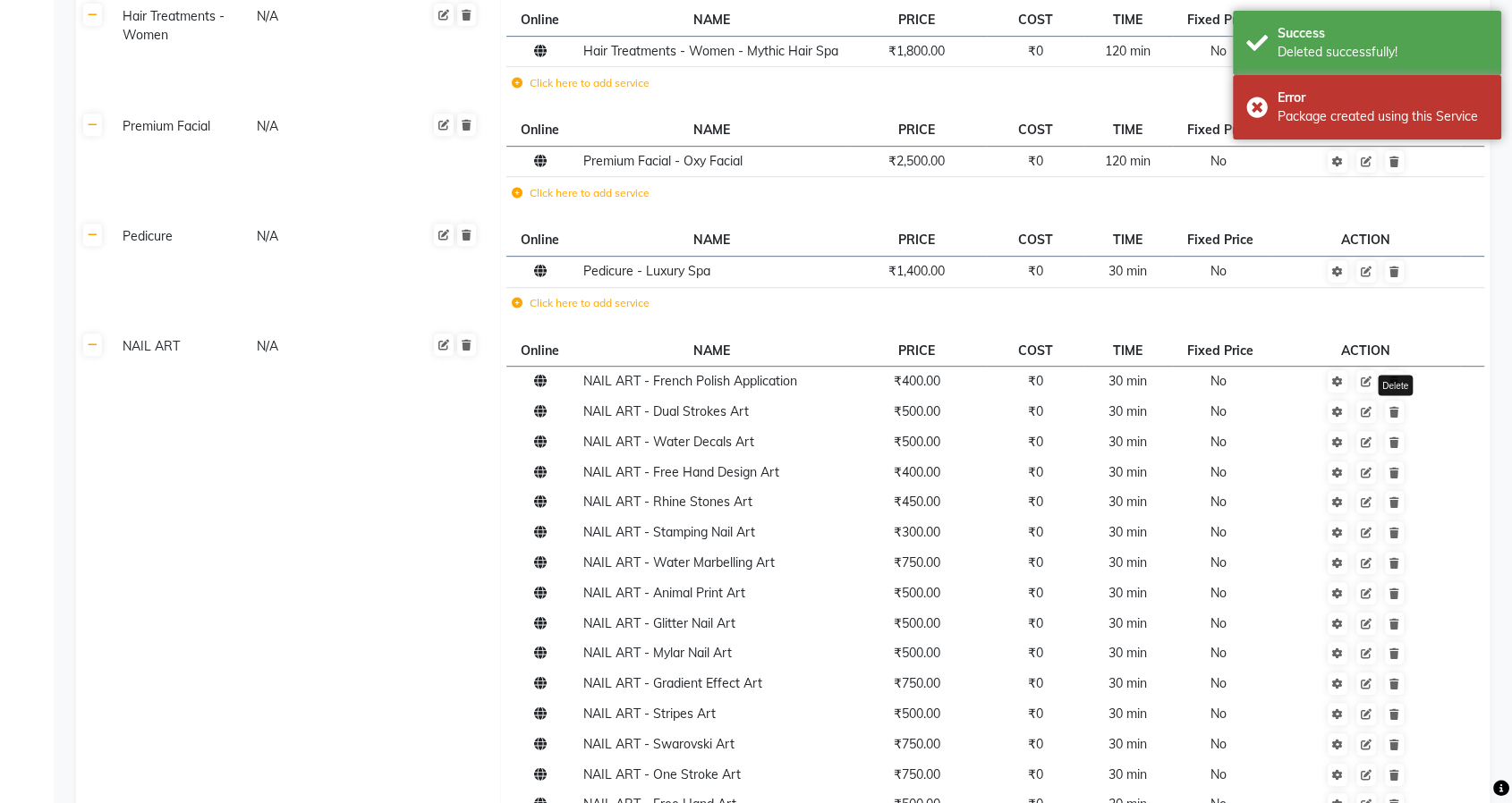
click at [1396, 407] on icon at bounding box center [1394, 411] width 9 height 10
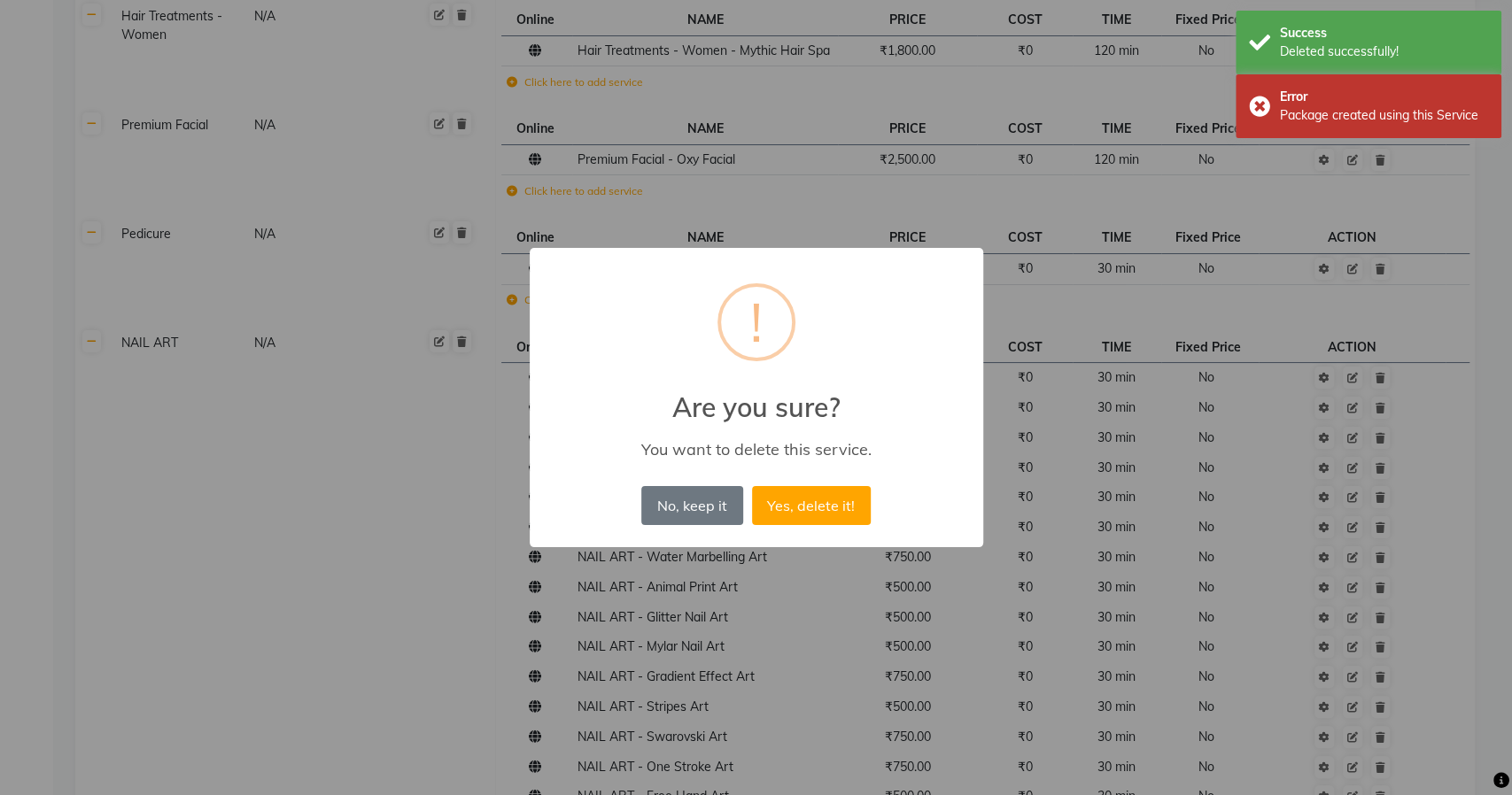
click at [752, 487] on button "Yes, delete it!" at bounding box center [811, 506] width 118 height 39
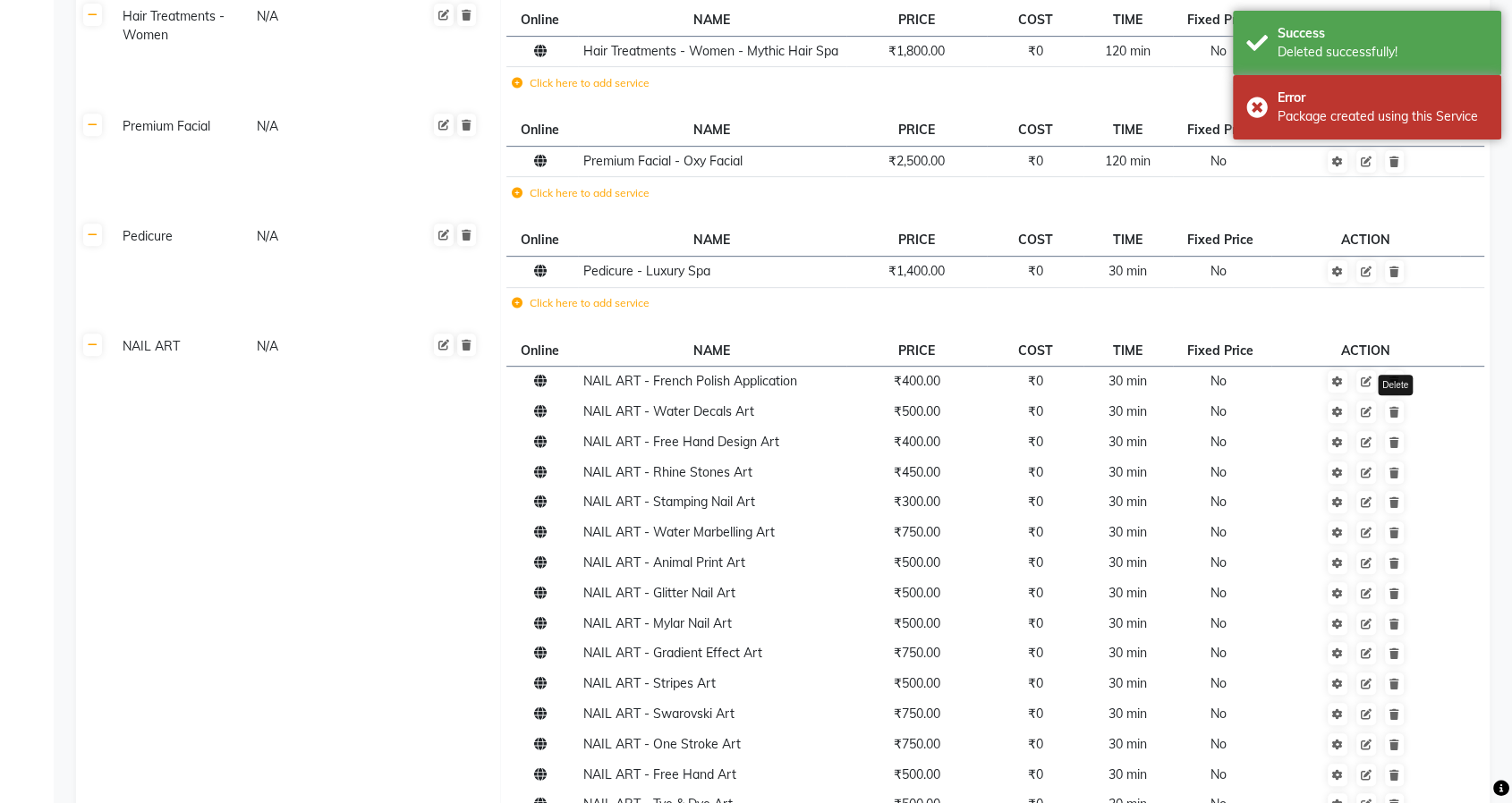
click at [1396, 407] on icon at bounding box center [1394, 411] width 9 height 10
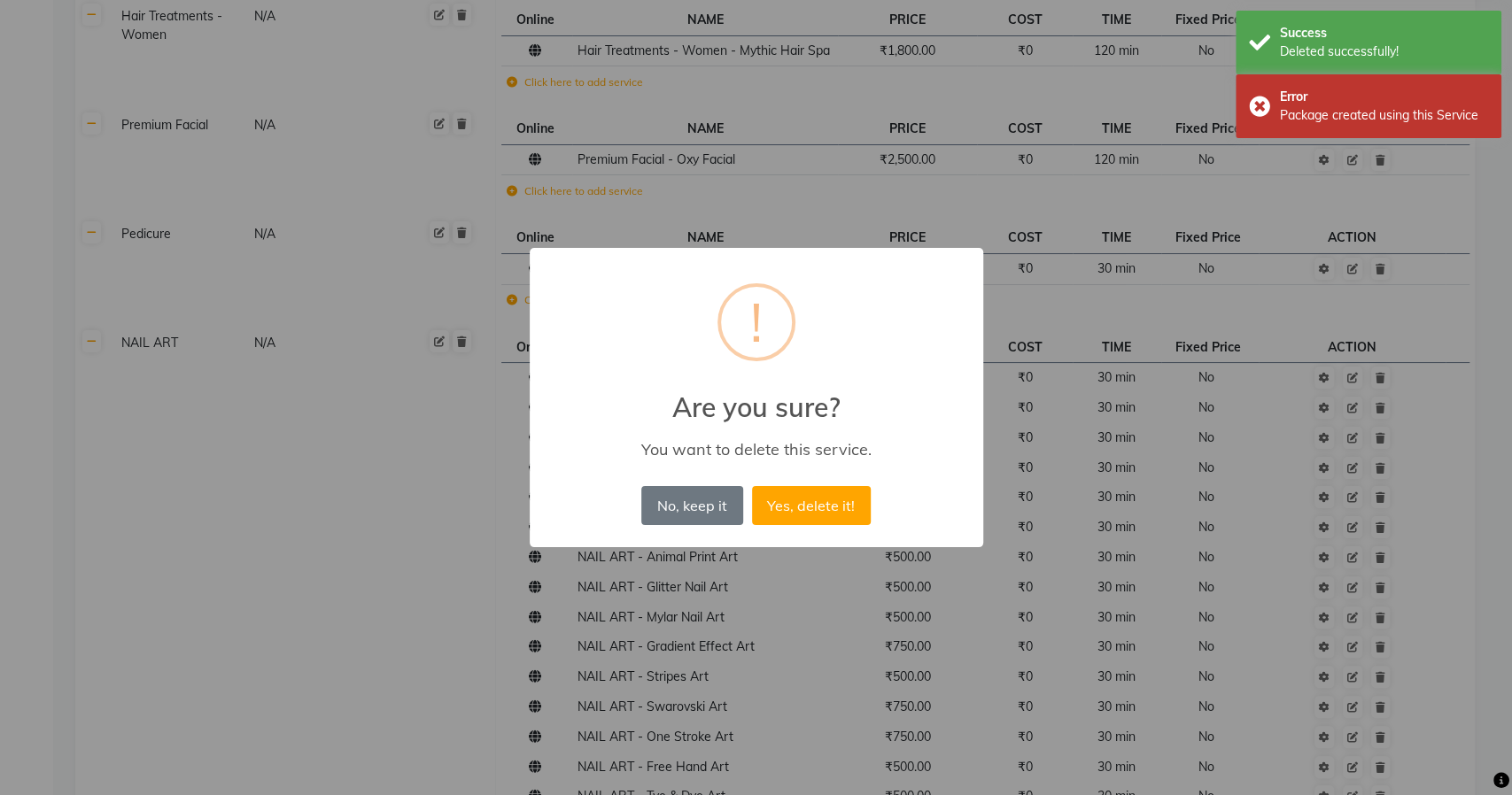
click at [752, 487] on button "Yes, delete it!" at bounding box center [811, 506] width 118 height 39
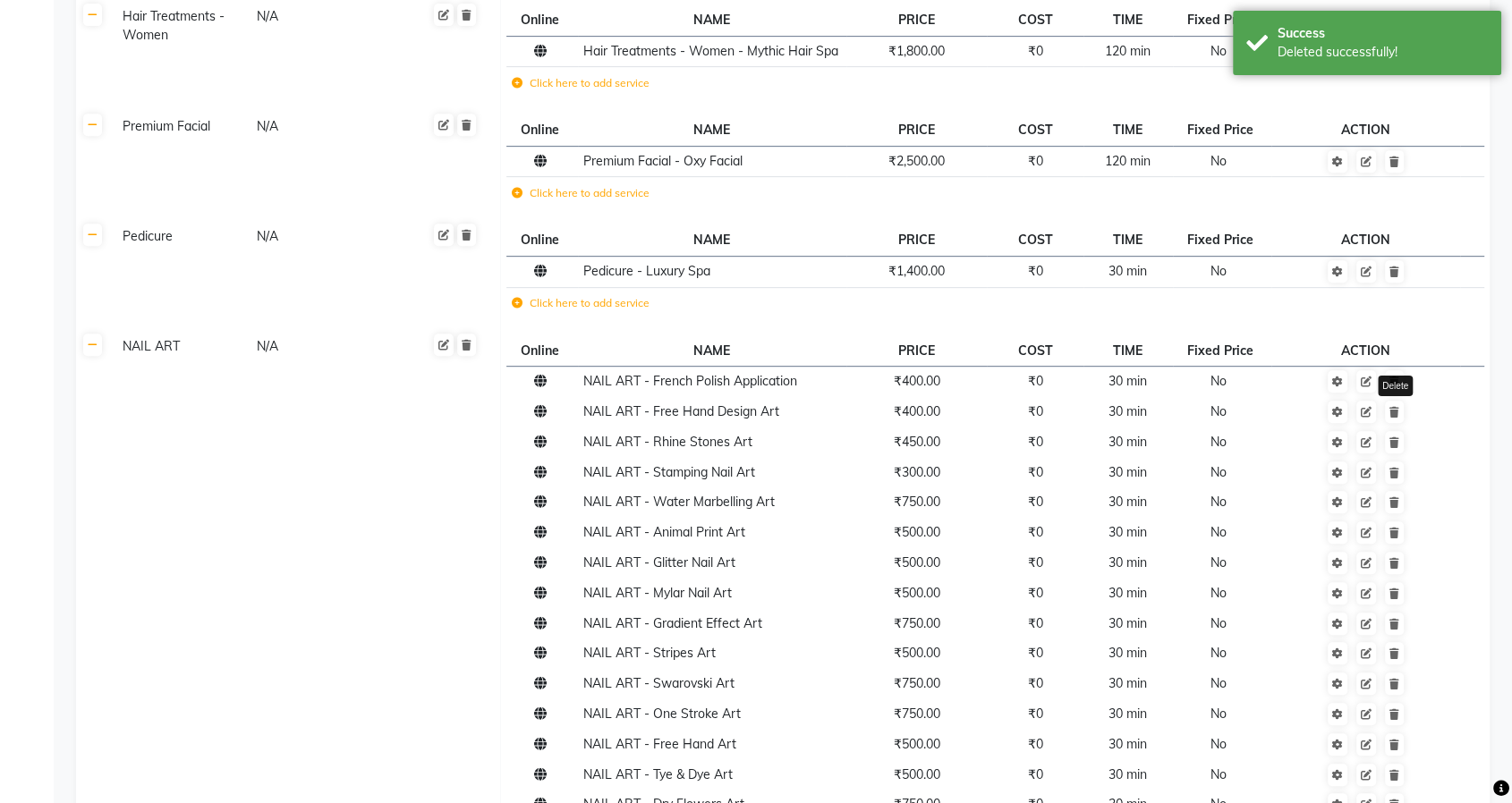
click at [1396, 407] on icon at bounding box center [1394, 411] width 9 height 10
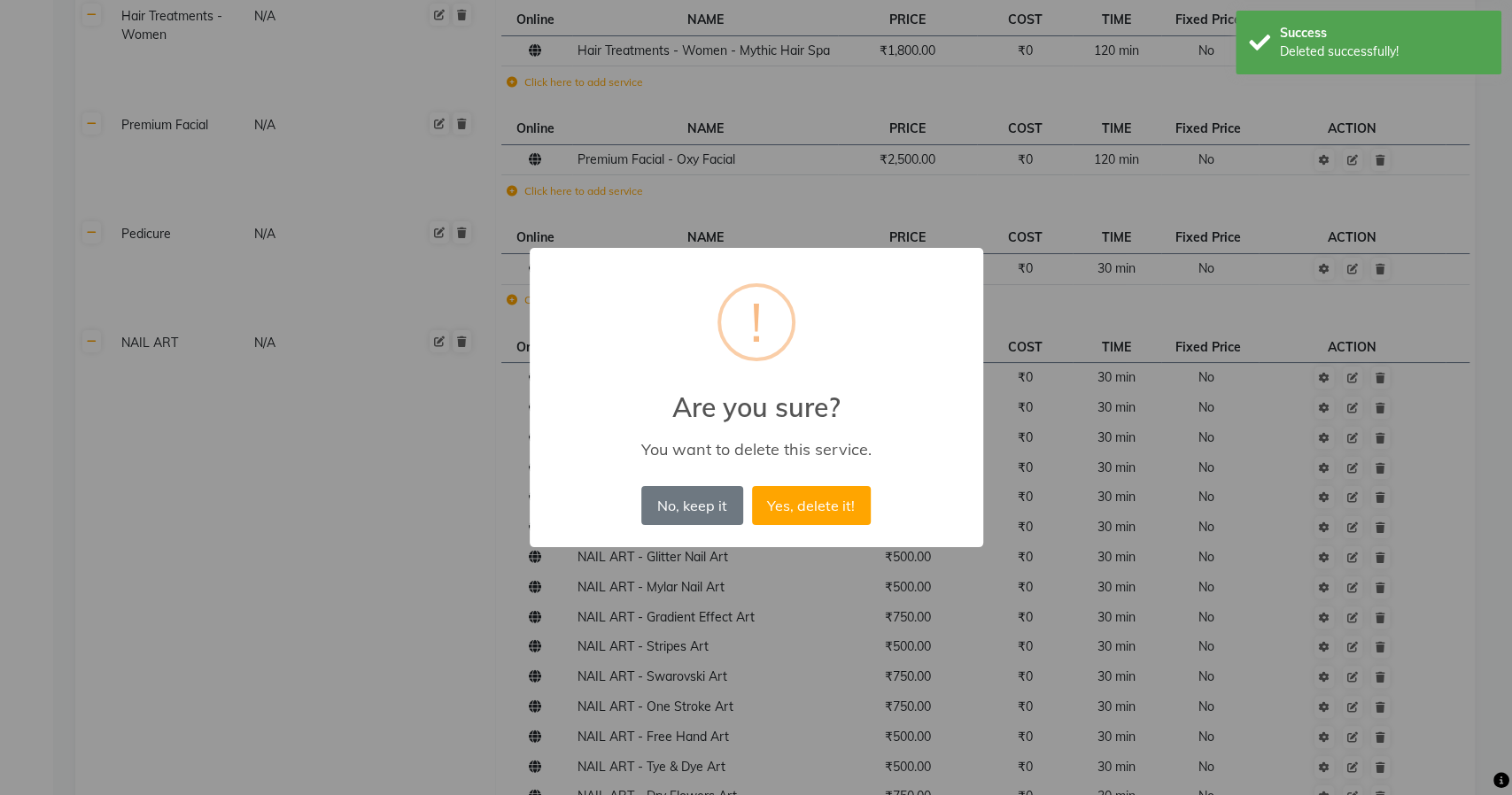
click at [752, 487] on button "Yes, delete it!" at bounding box center [811, 506] width 118 height 39
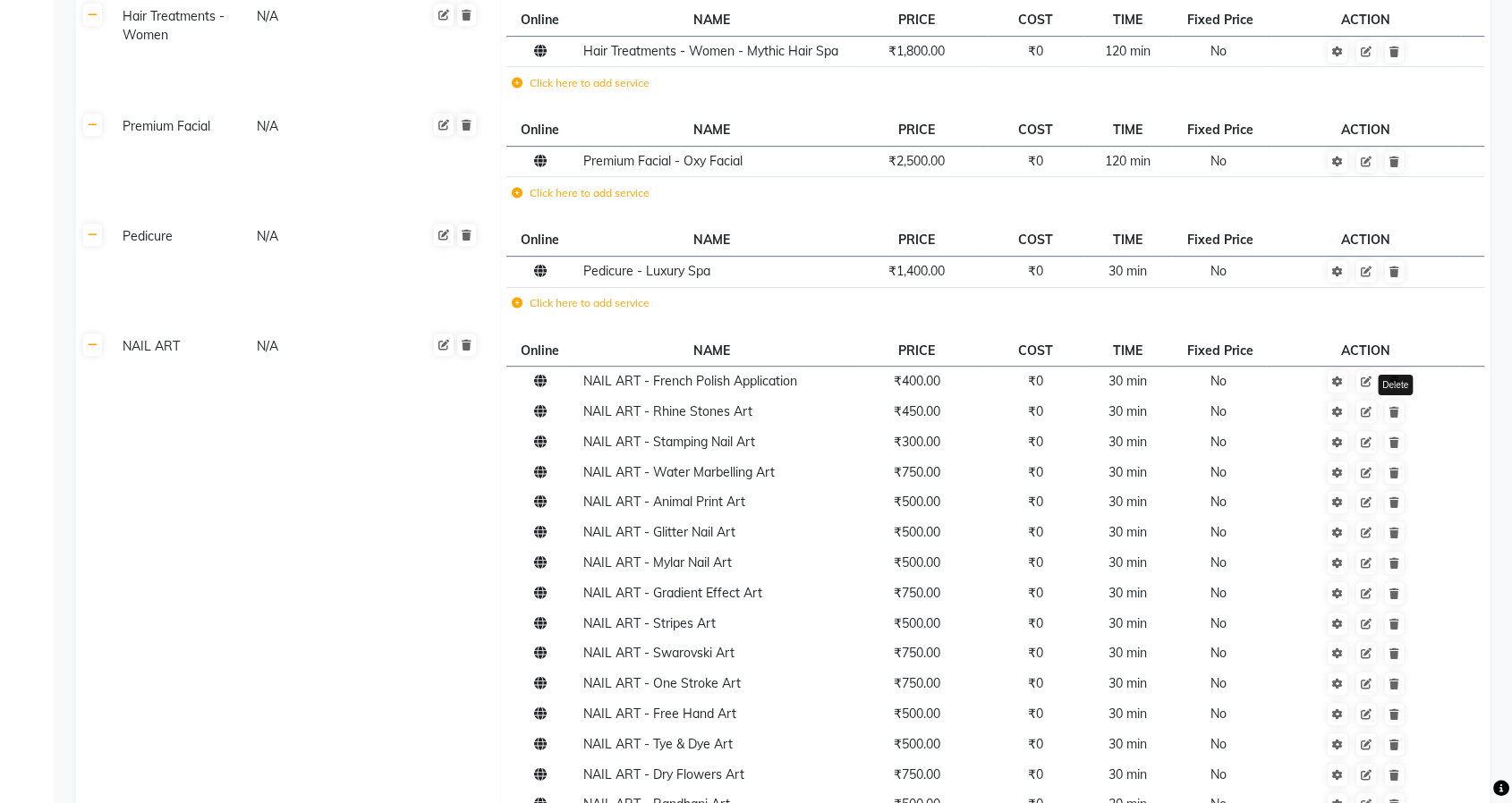
click at [1396, 407] on icon at bounding box center [1394, 411] width 9 height 10
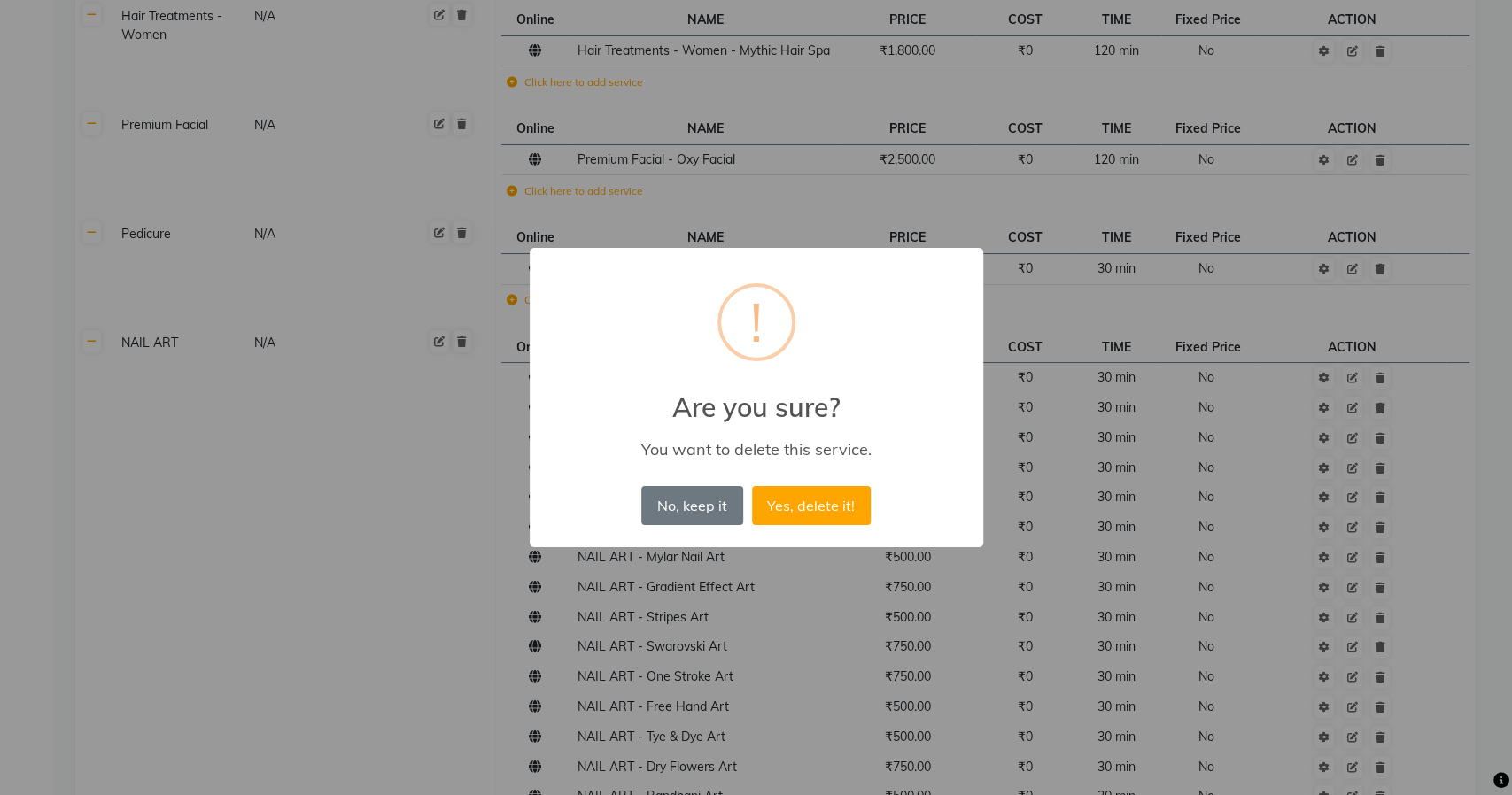
click at [752, 487] on button "Yes, delete it!" at bounding box center [811, 506] width 118 height 39
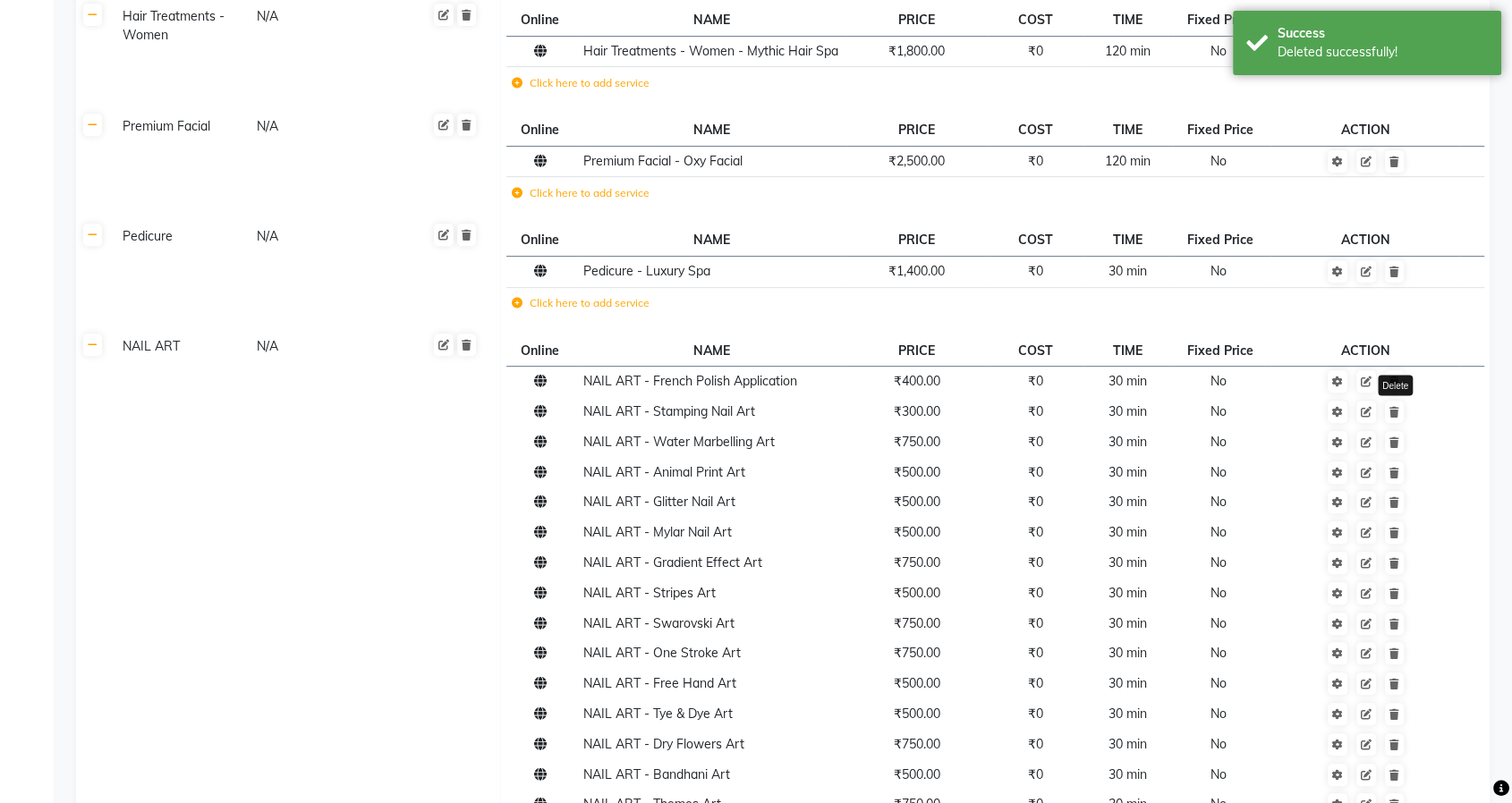
click at [1396, 407] on icon at bounding box center [1394, 411] width 9 height 10
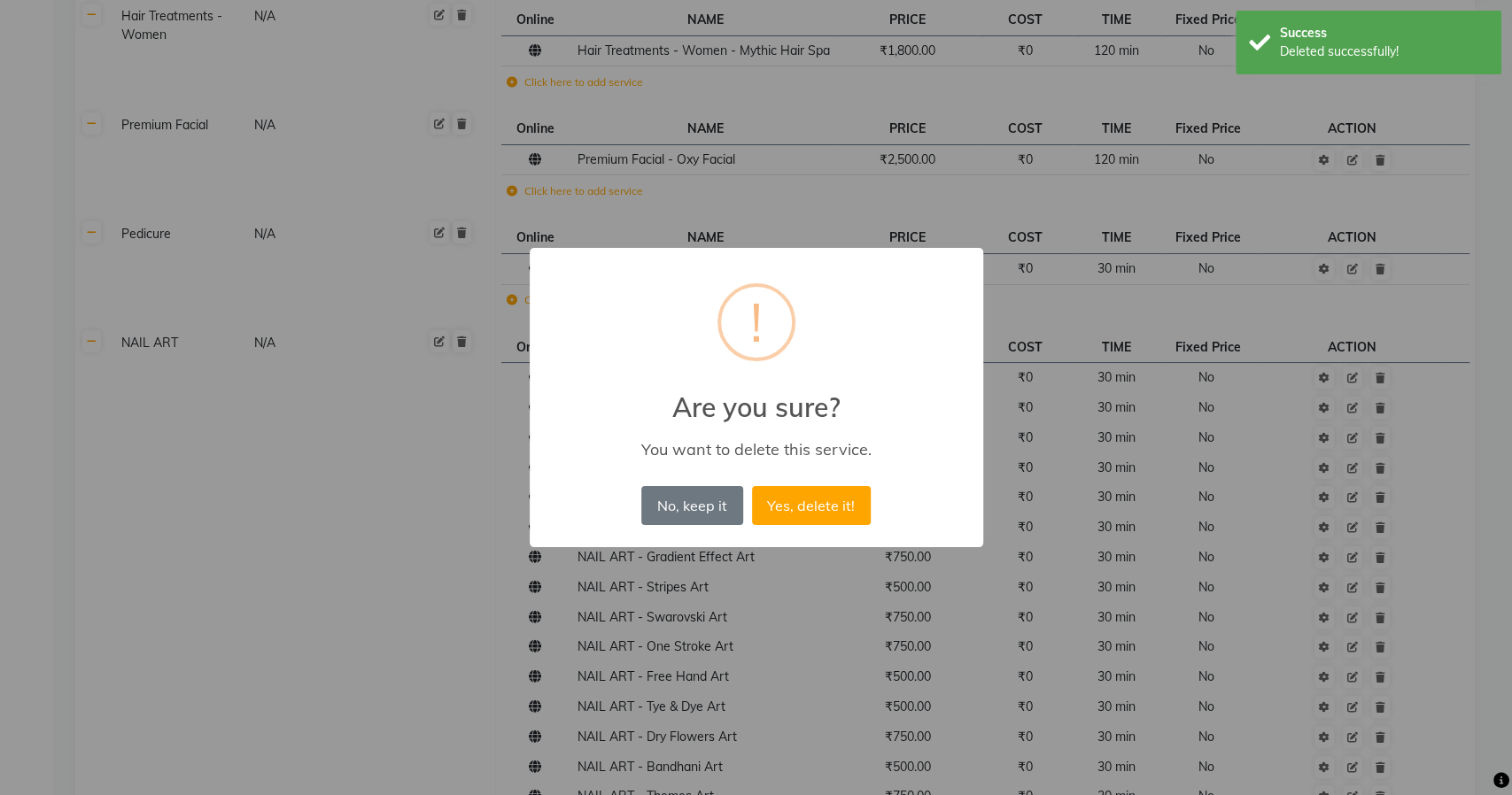
click at [752, 487] on button "Yes, delete it!" at bounding box center [811, 506] width 118 height 39
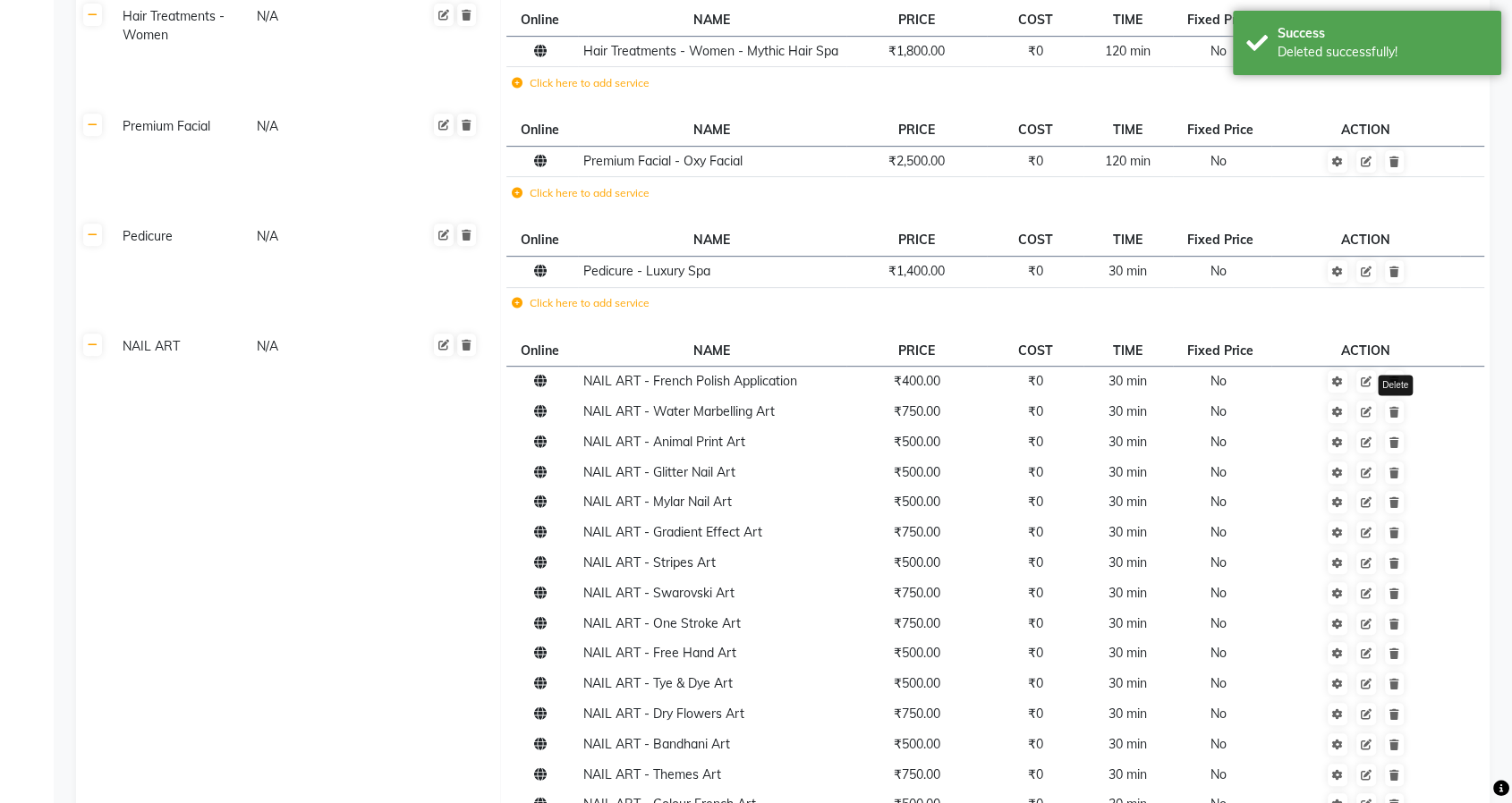
click at [1396, 407] on icon at bounding box center [1394, 411] width 9 height 10
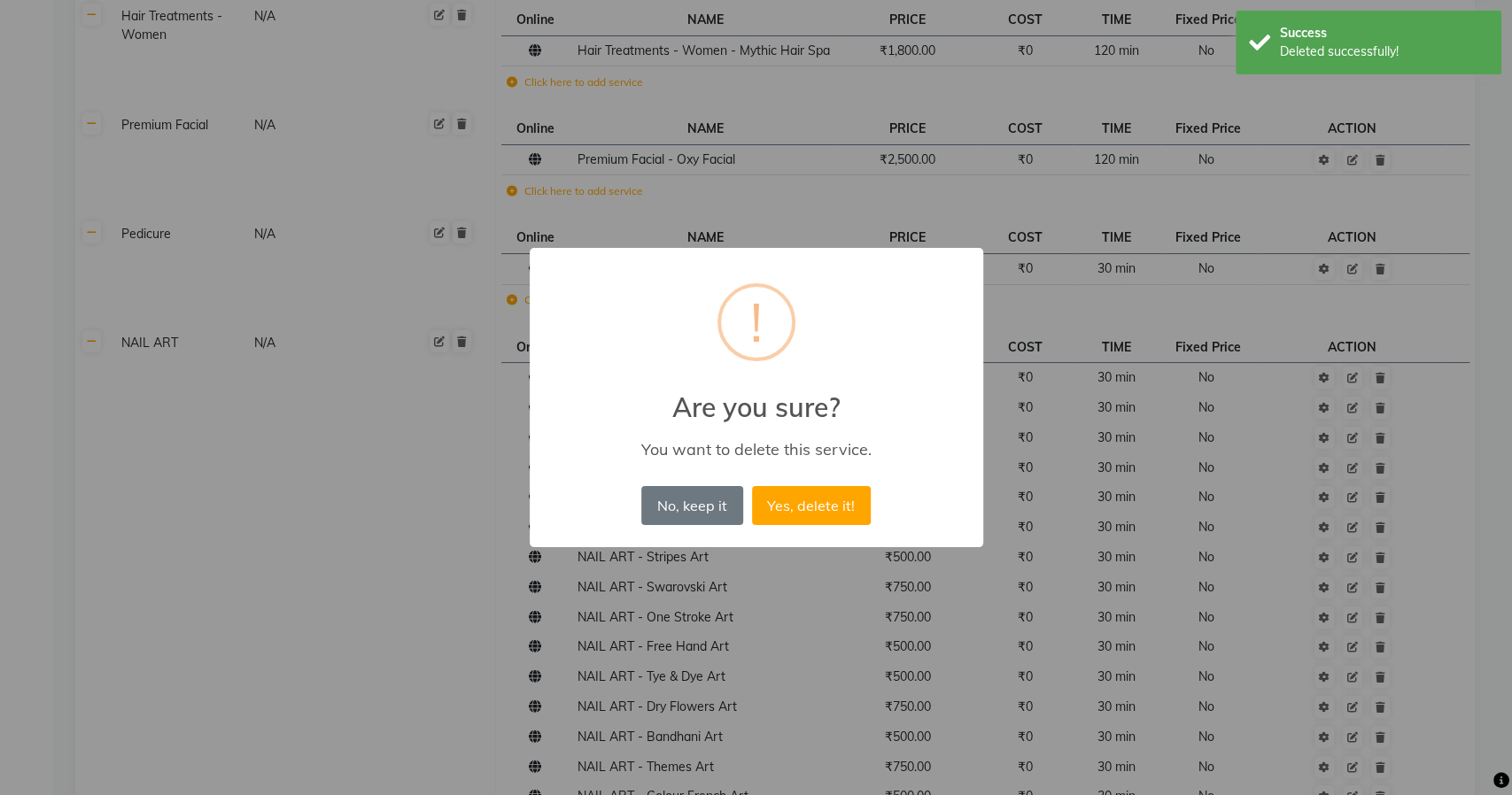
click at [752, 487] on button "Yes, delete it!" at bounding box center [811, 506] width 118 height 39
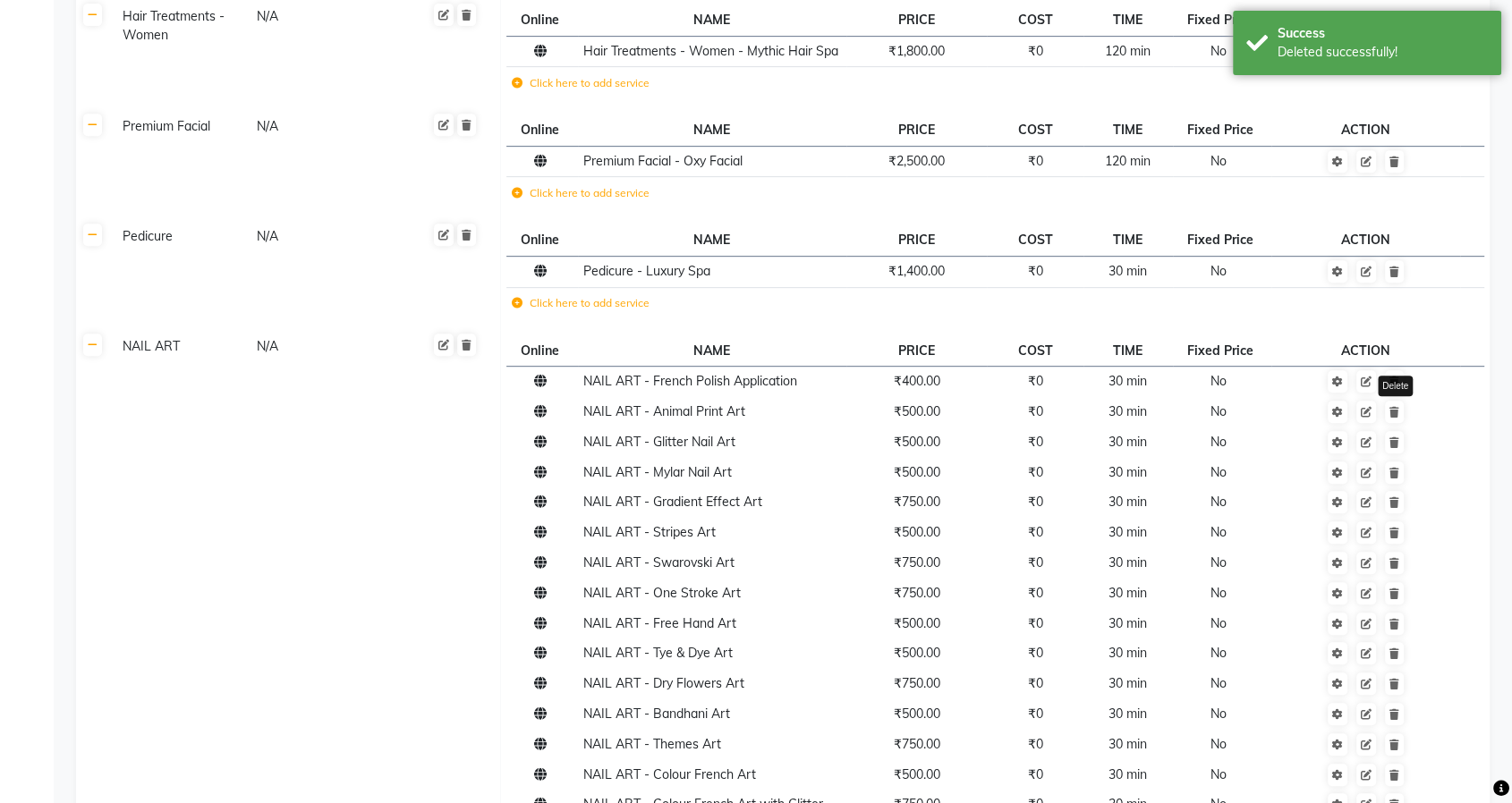
click at [1396, 407] on icon at bounding box center [1394, 411] width 9 height 10
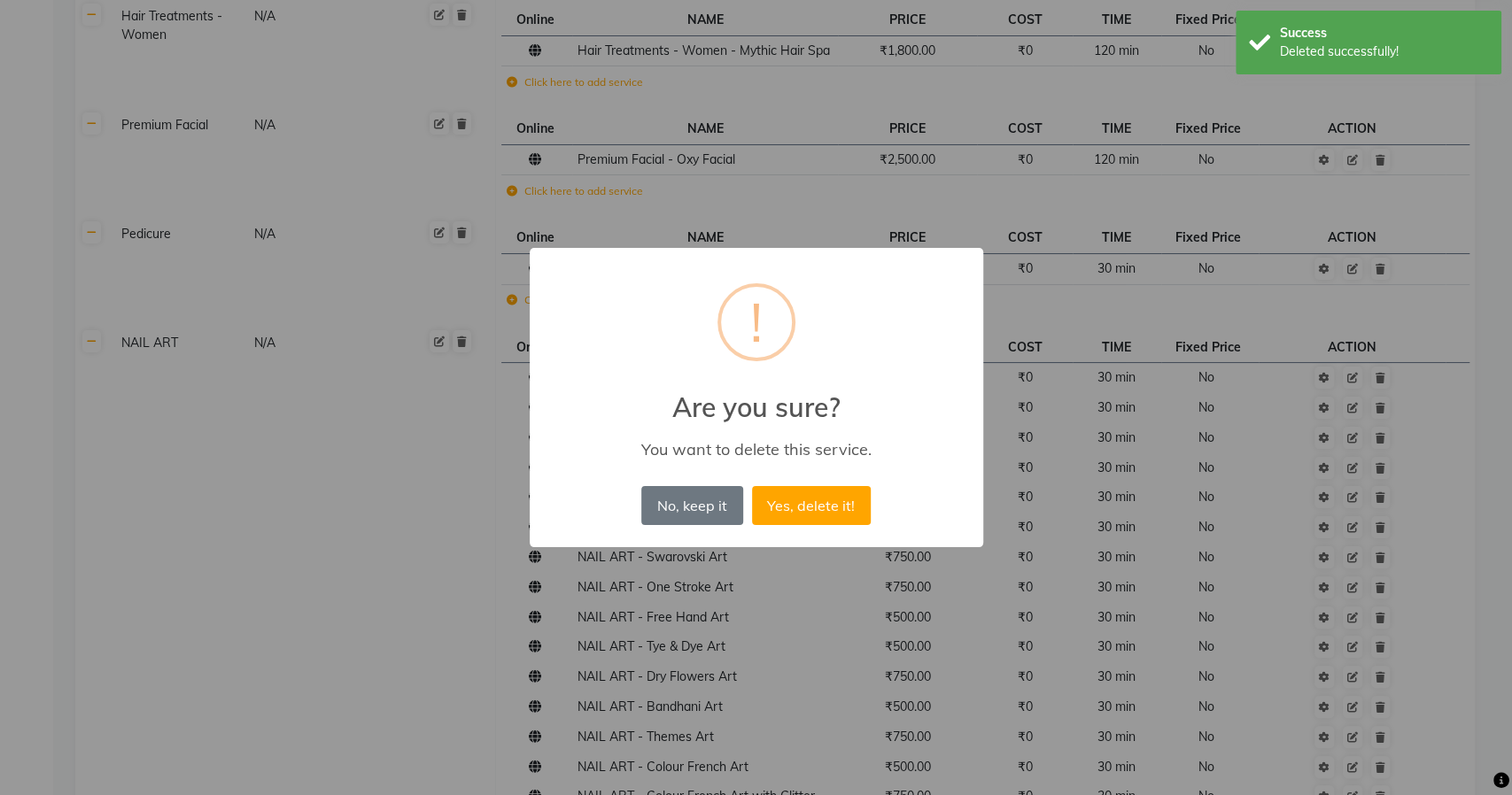
click at [752, 487] on button "Yes, delete it!" at bounding box center [811, 506] width 118 height 39
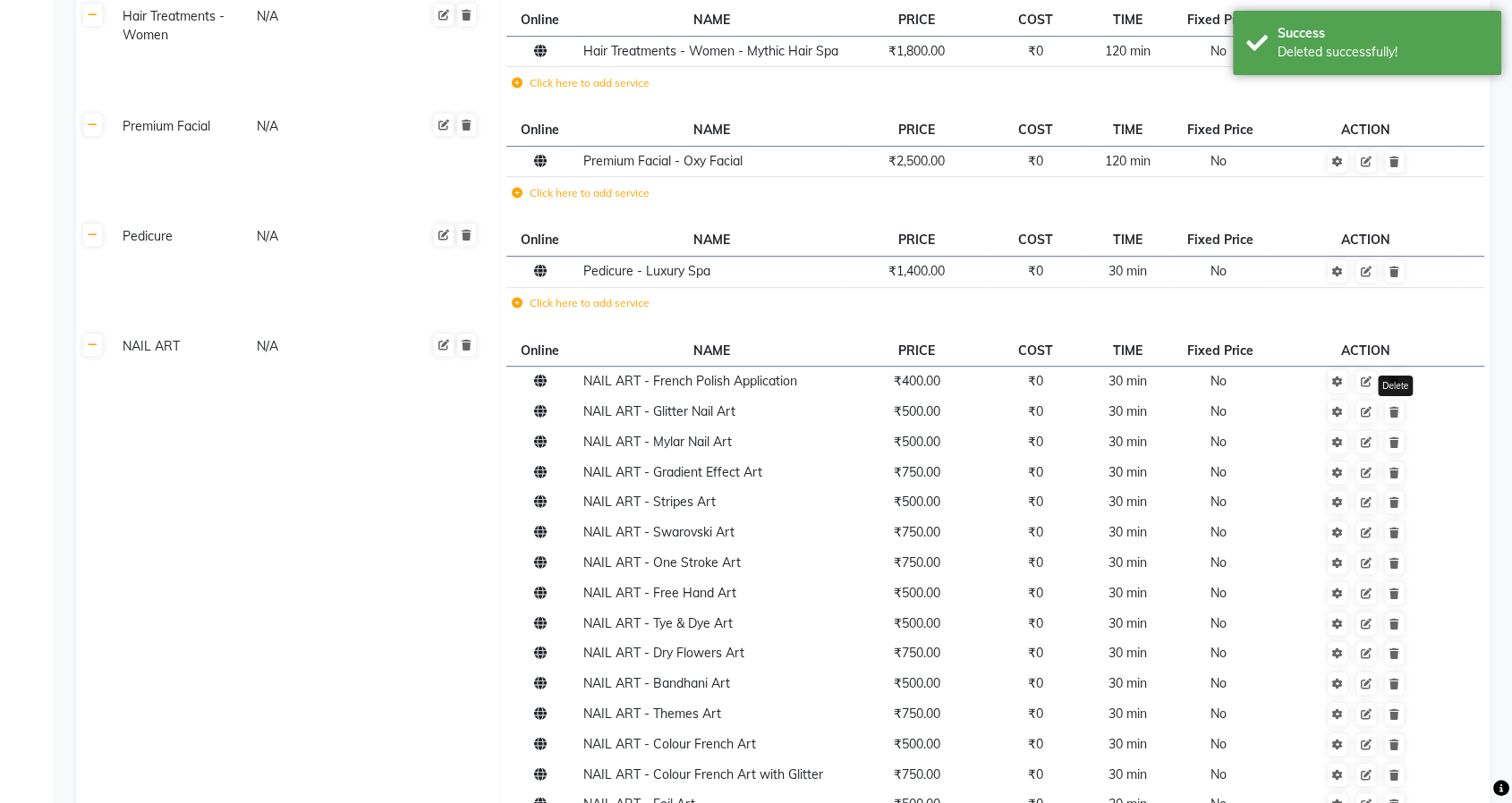
click at [1396, 407] on icon at bounding box center [1394, 411] width 9 height 10
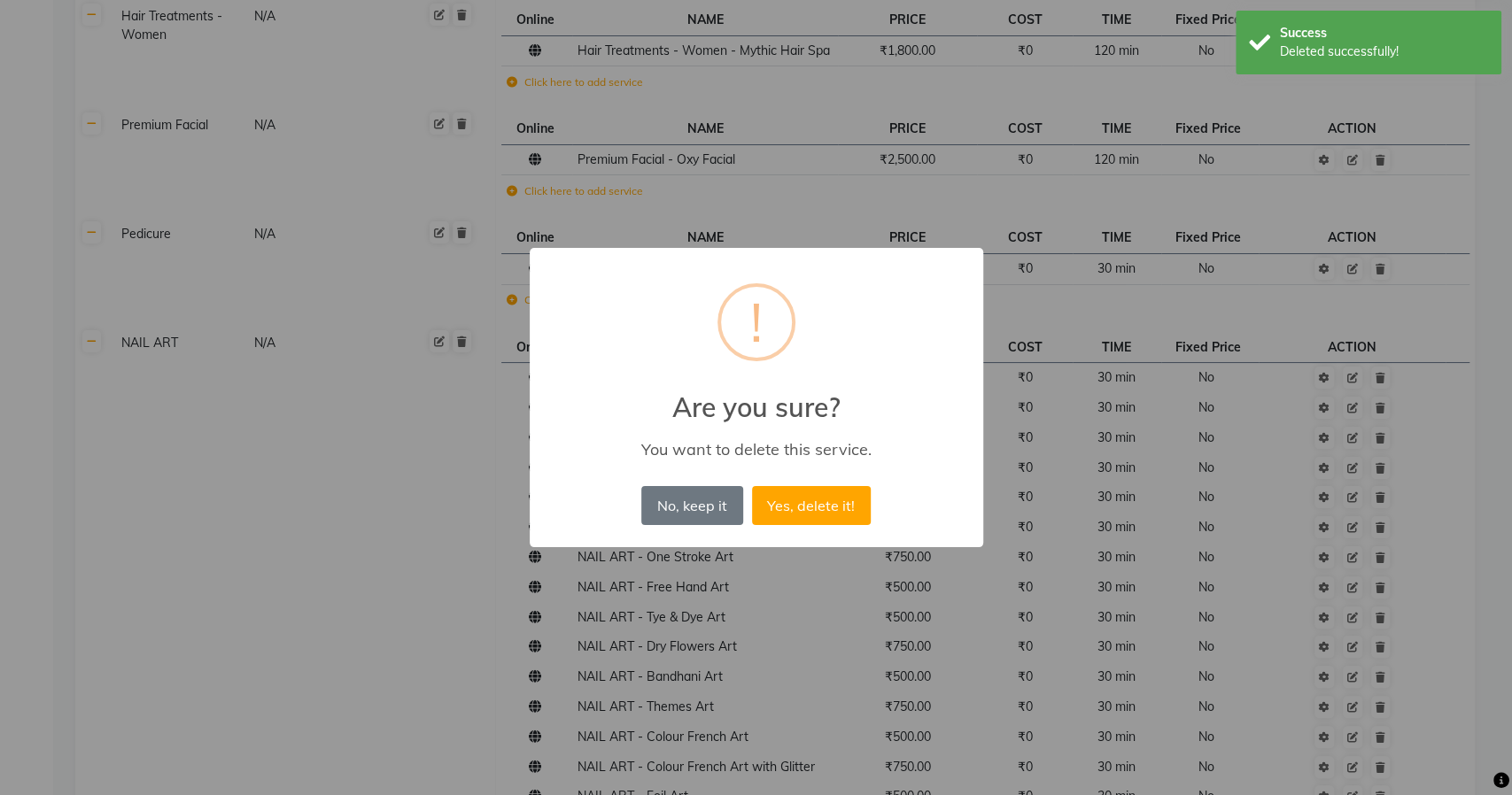
click at [752, 487] on button "Yes, delete it!" at bounding box center [811, 506] width 118 height 39
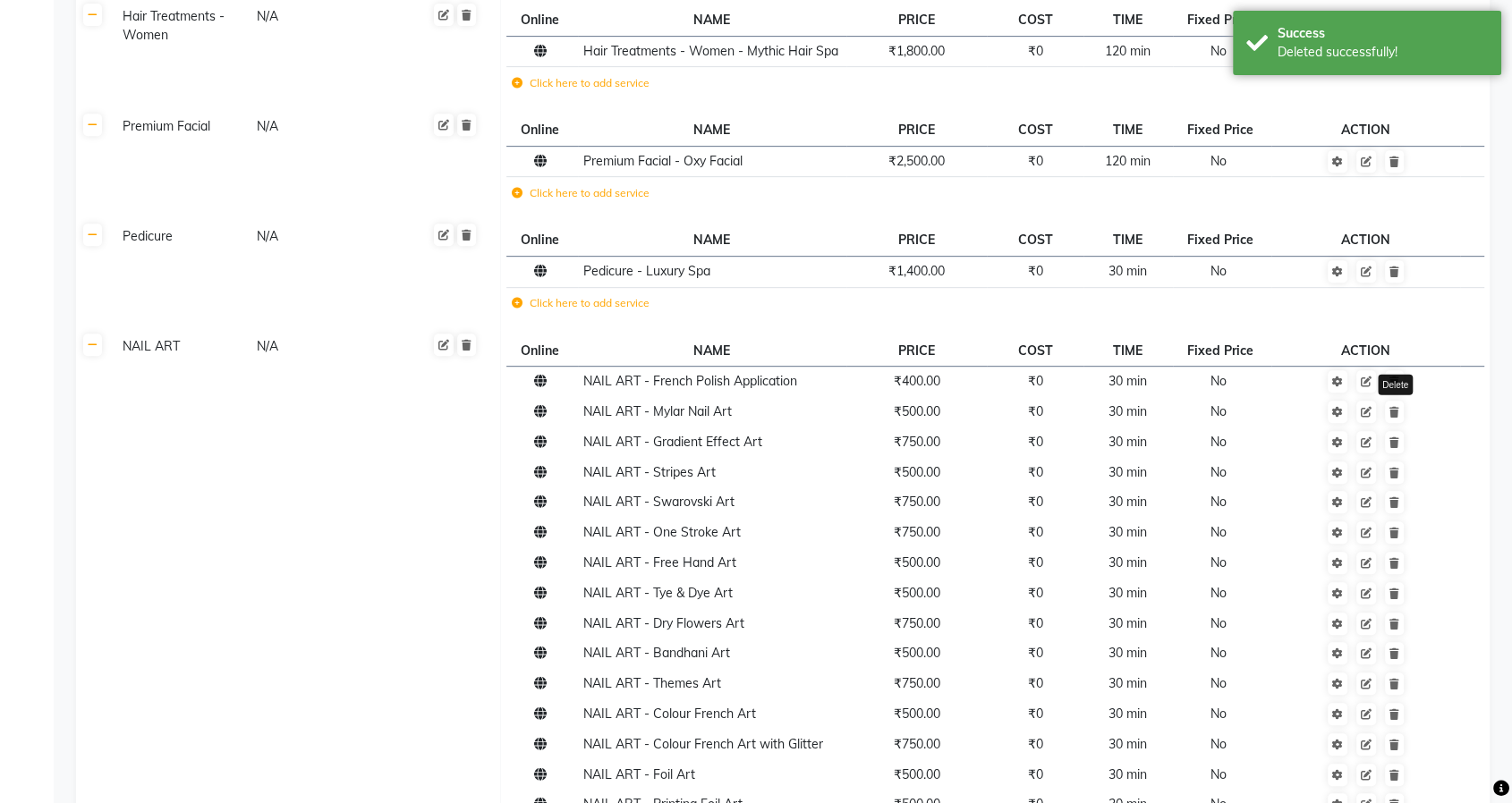
click at [1396, 407] on icon at bounding box center [1394, 411] width 9 height 10
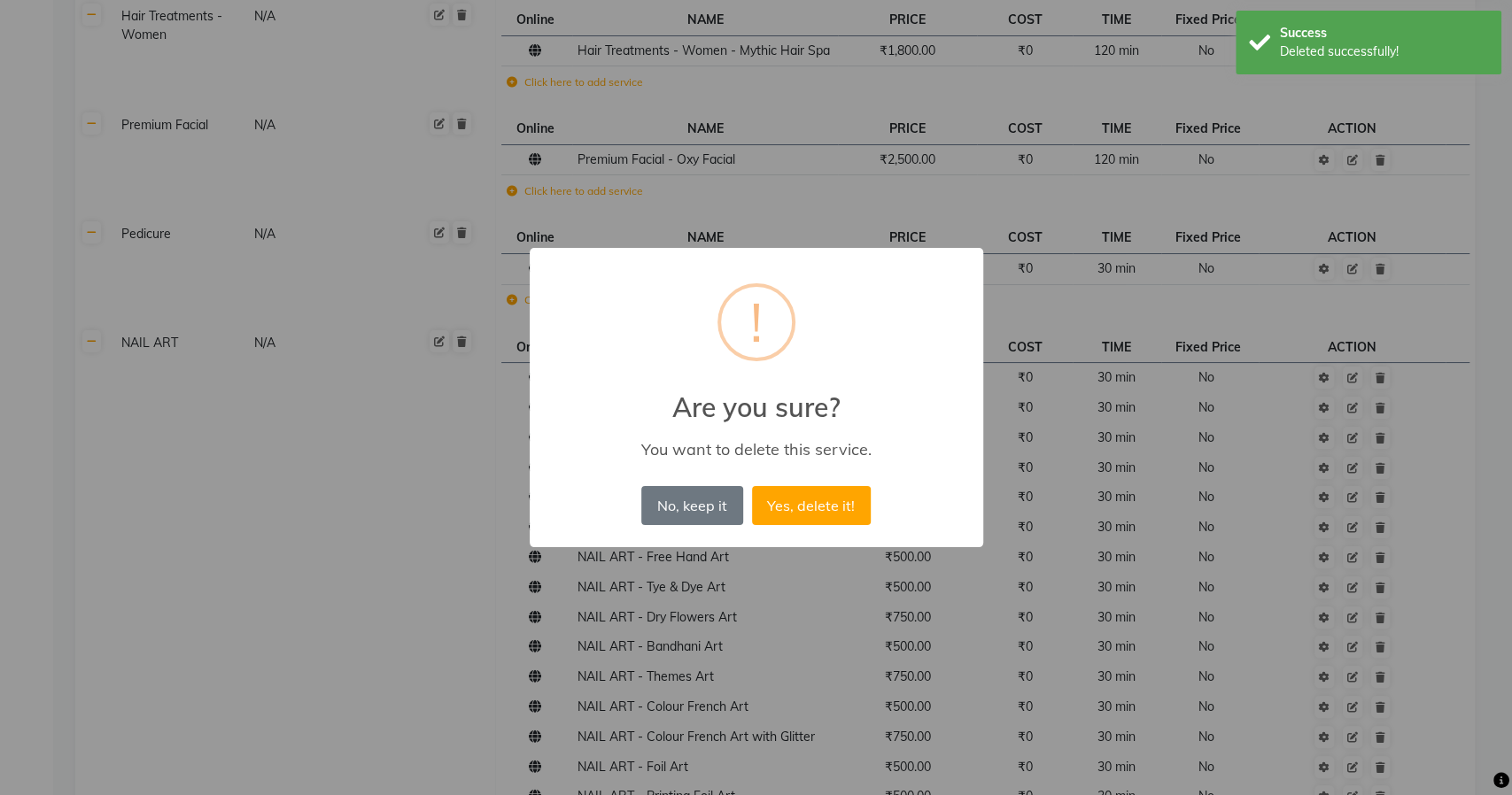
click at [752, 487] on button "Yes, delete it!" at bounding box center [811, 506] width 118 height 39
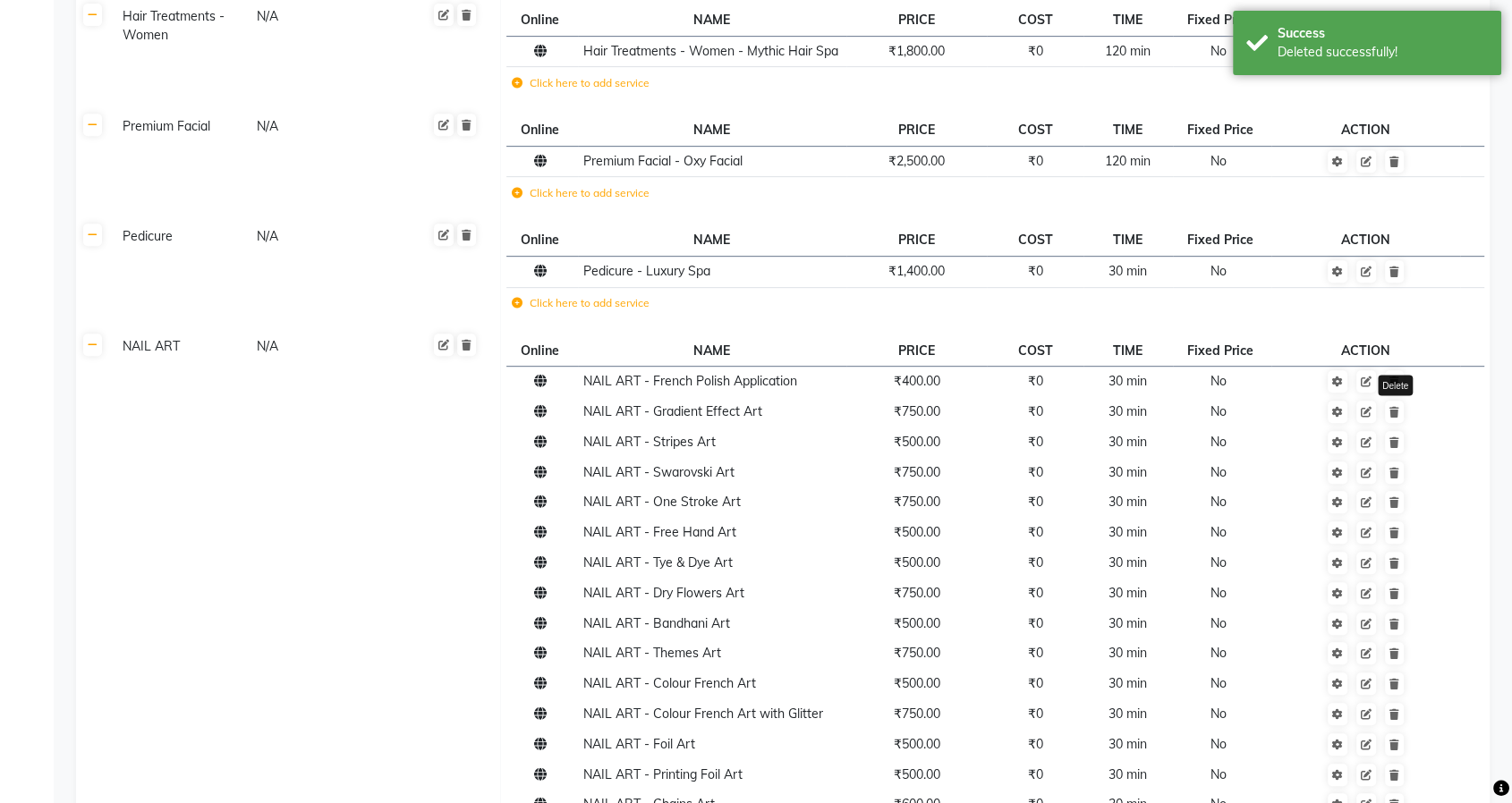
click at [1396, 407] on icon at bounding box center [1394, 411] width 9 height 10
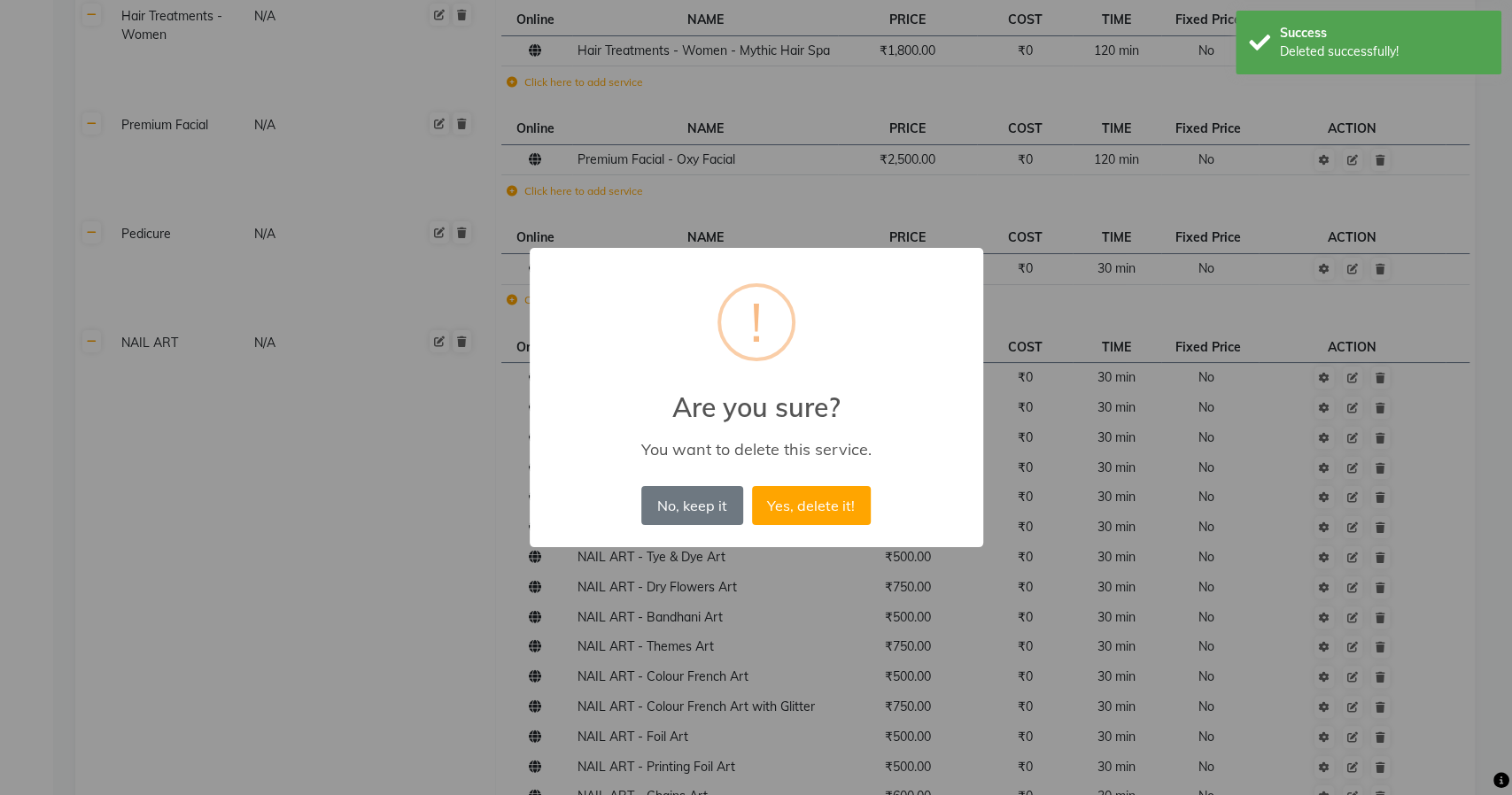
click at [752, 487] on button "Yes, delete it!" at bounding box center [811, 506] width 118 height 39
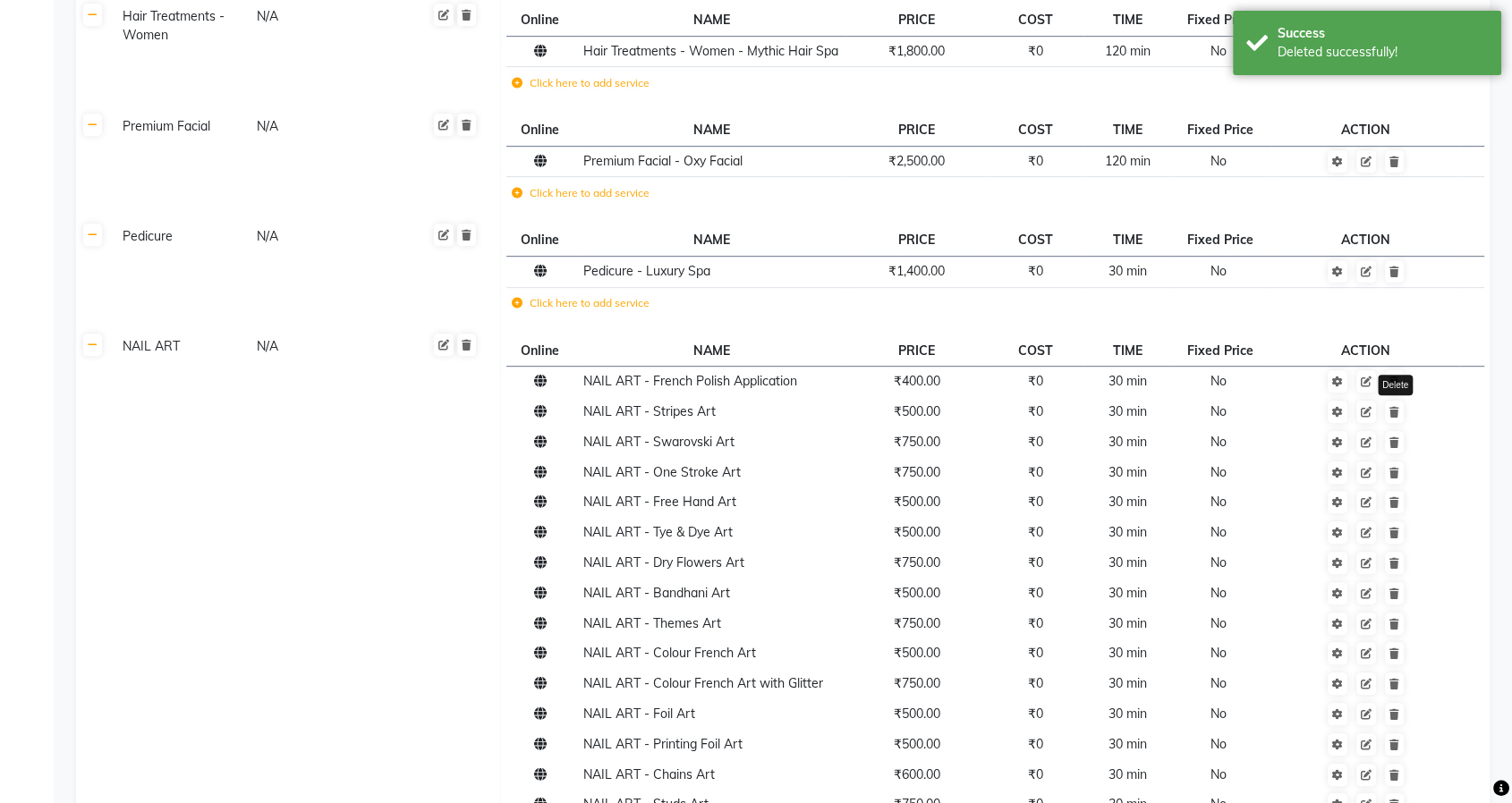
click at [1396, 407] on icon at bounding box center [1394, 411] width 9 height 10
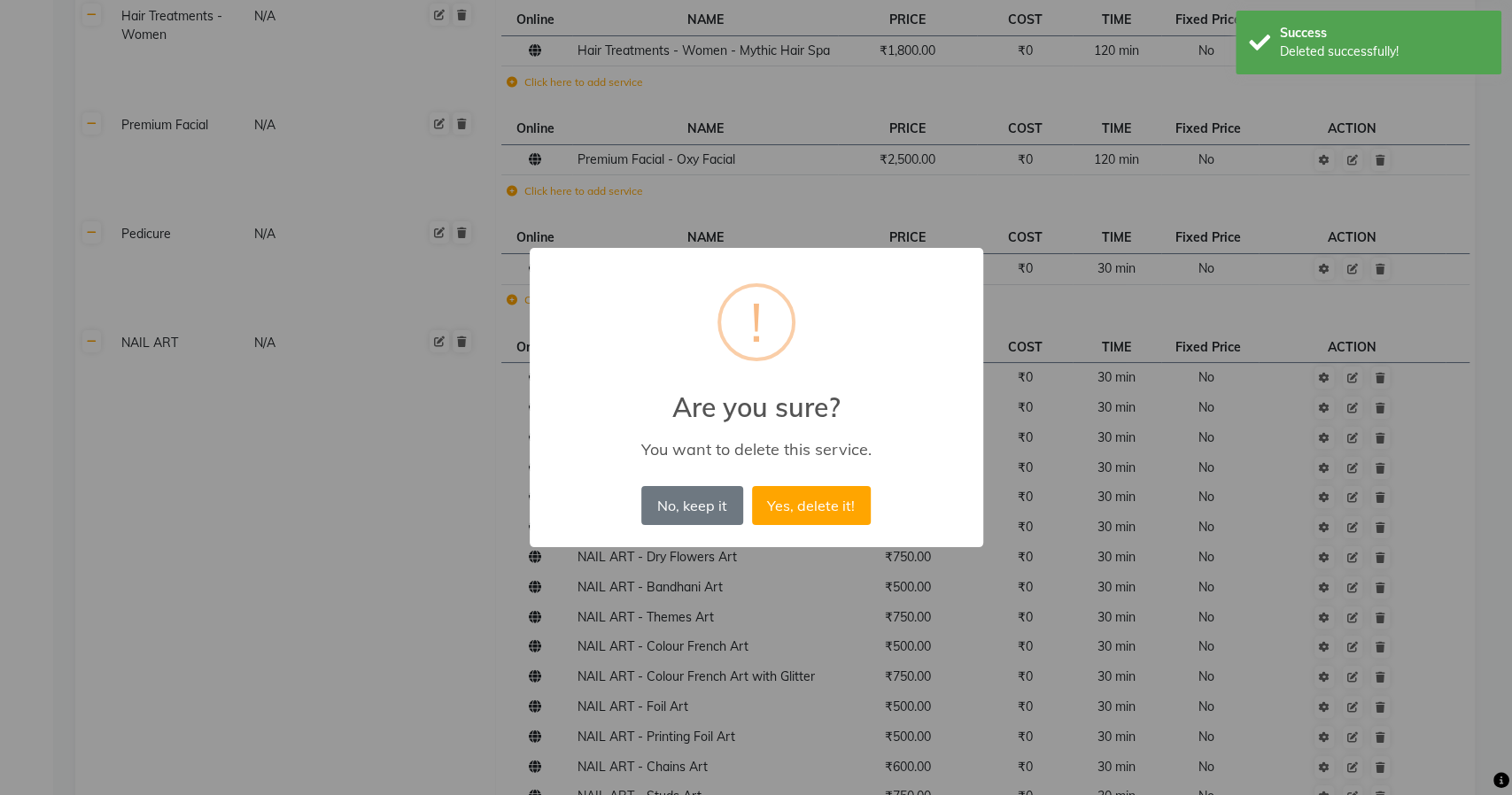
click at [752, 487] on button "Yes, delete it!" at bounding box center [811, 506] width 118 height 39
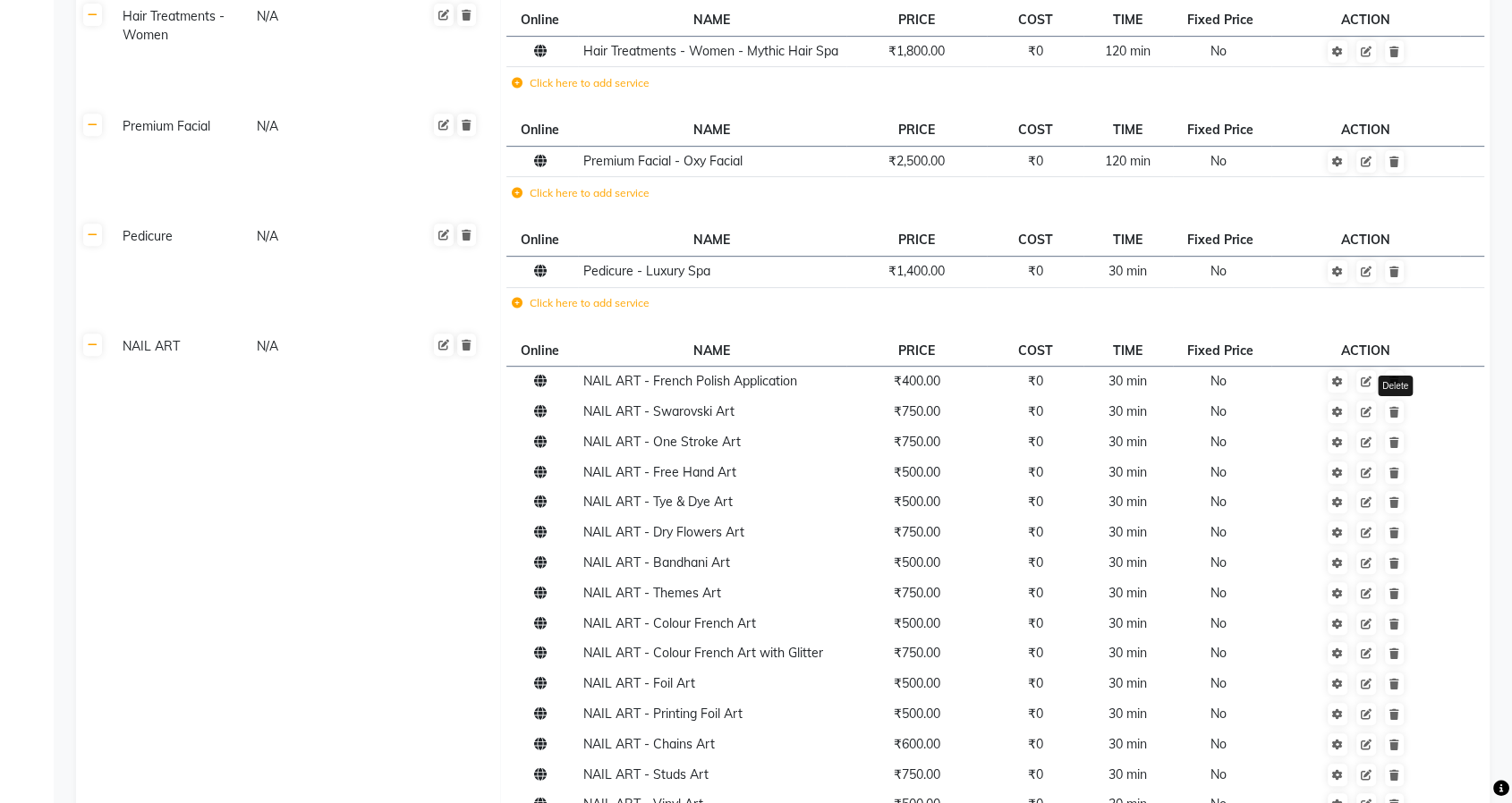
click at [1396, 407] on icon at bounding box center [1394, 411] width 9 height 10
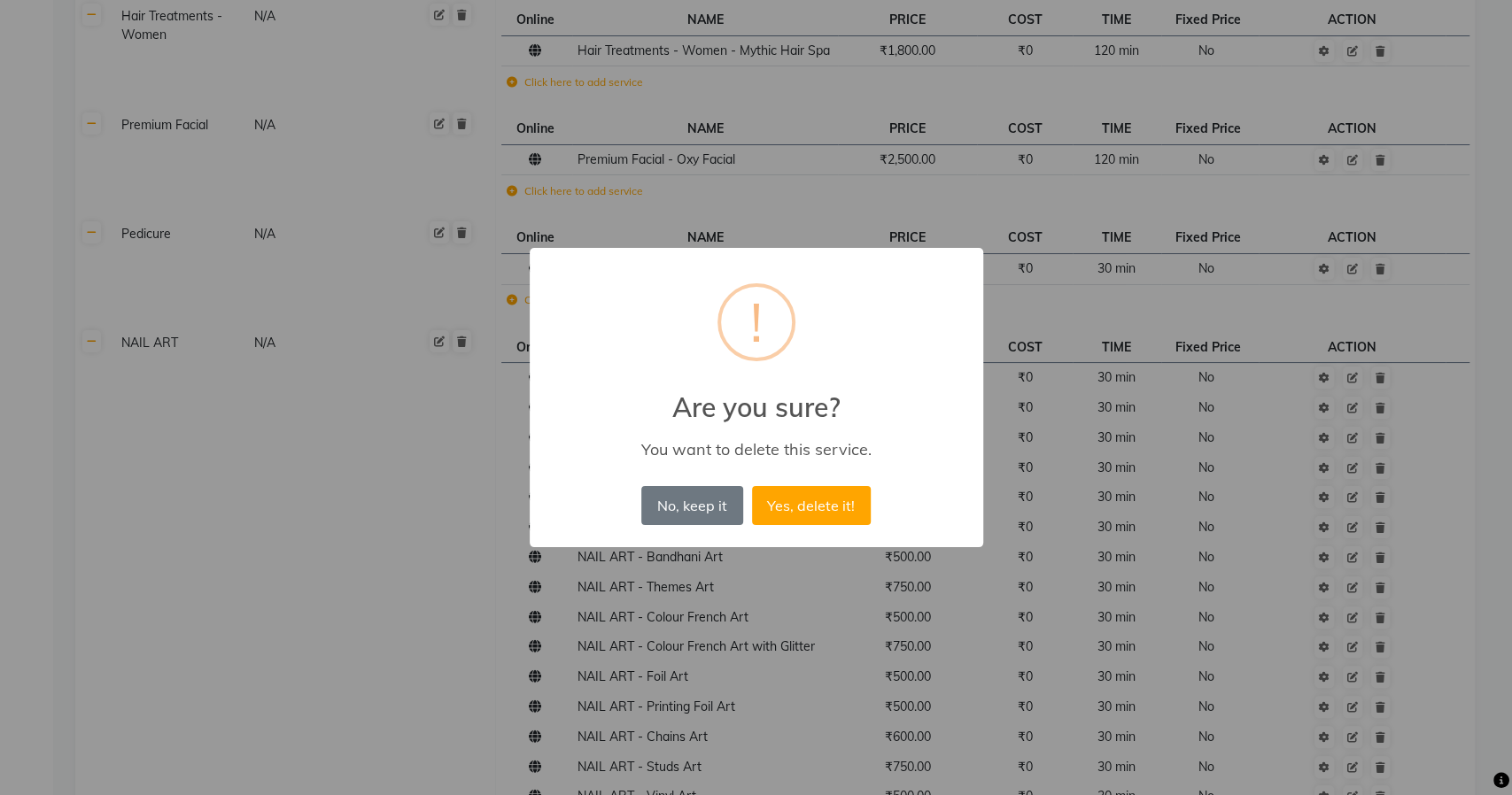
click at [752, 487] on button "Yes, delete it!" at bounding box center [811, 506] width 118 height 39
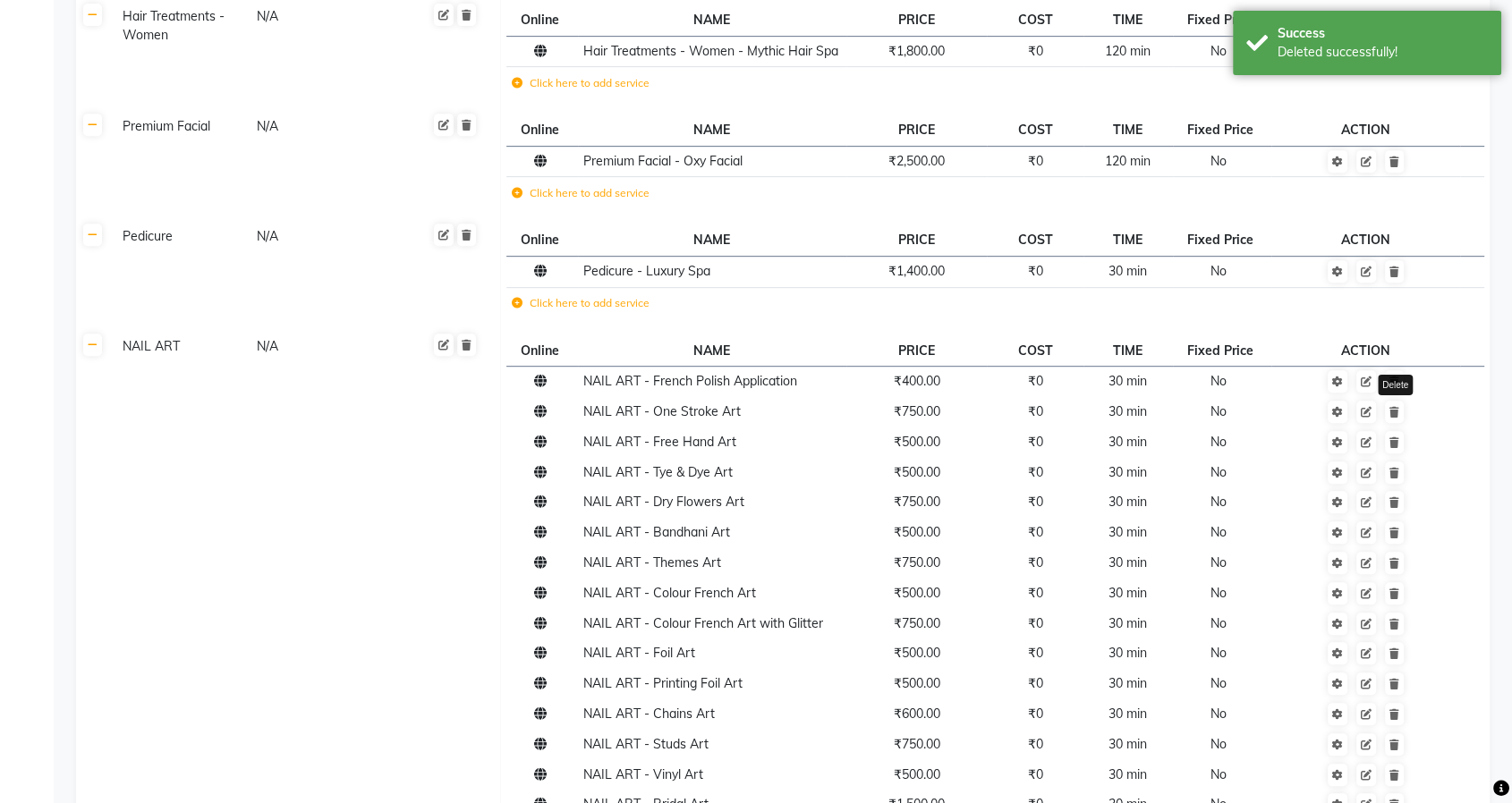
click at [1396, 407] on icon at bounding box center [1394, 411] width 9 height 10
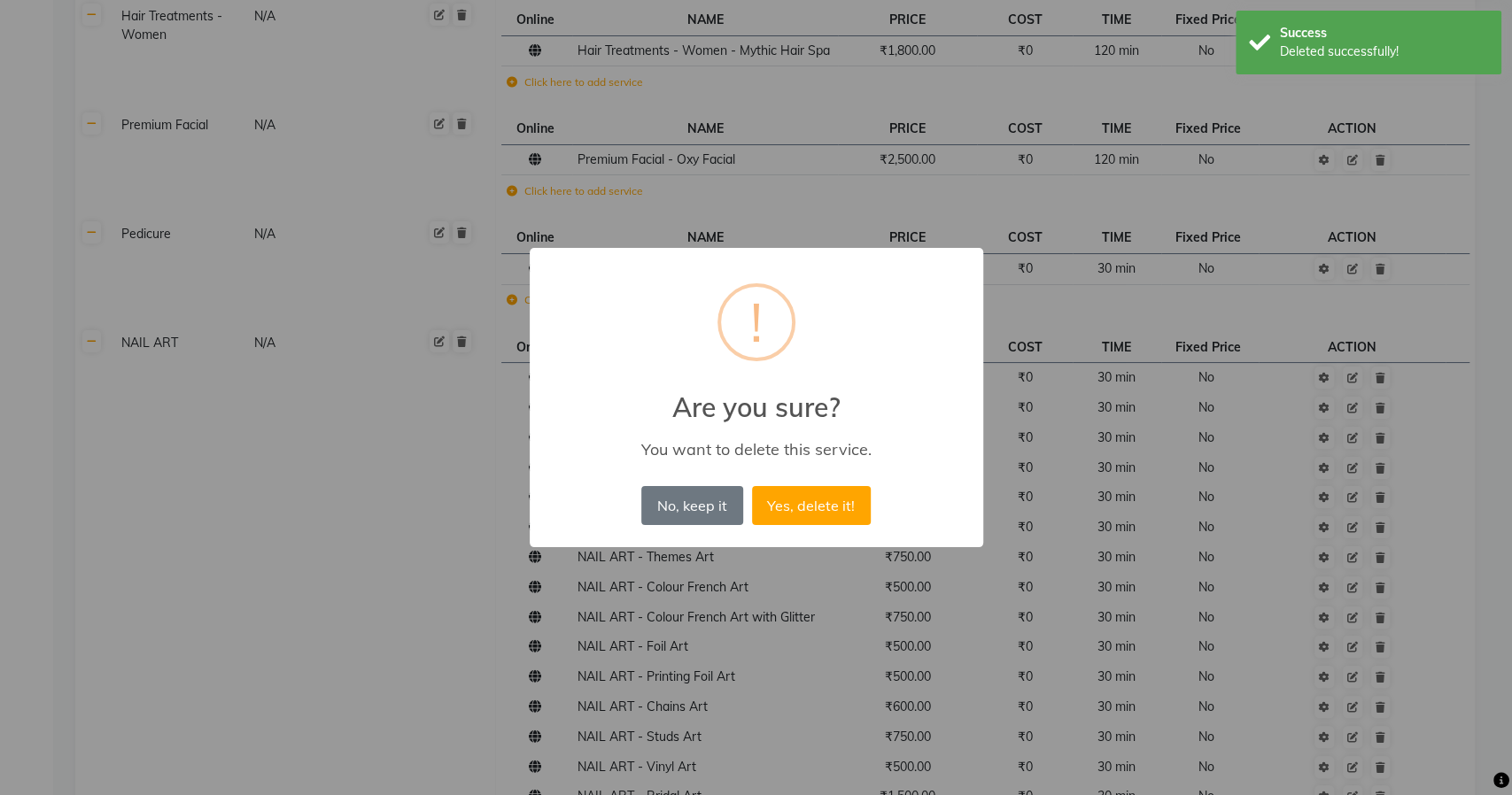
click at [752, 487] on button "Yes, delete it!" at bounding box center [811, 506] width 118 height 39
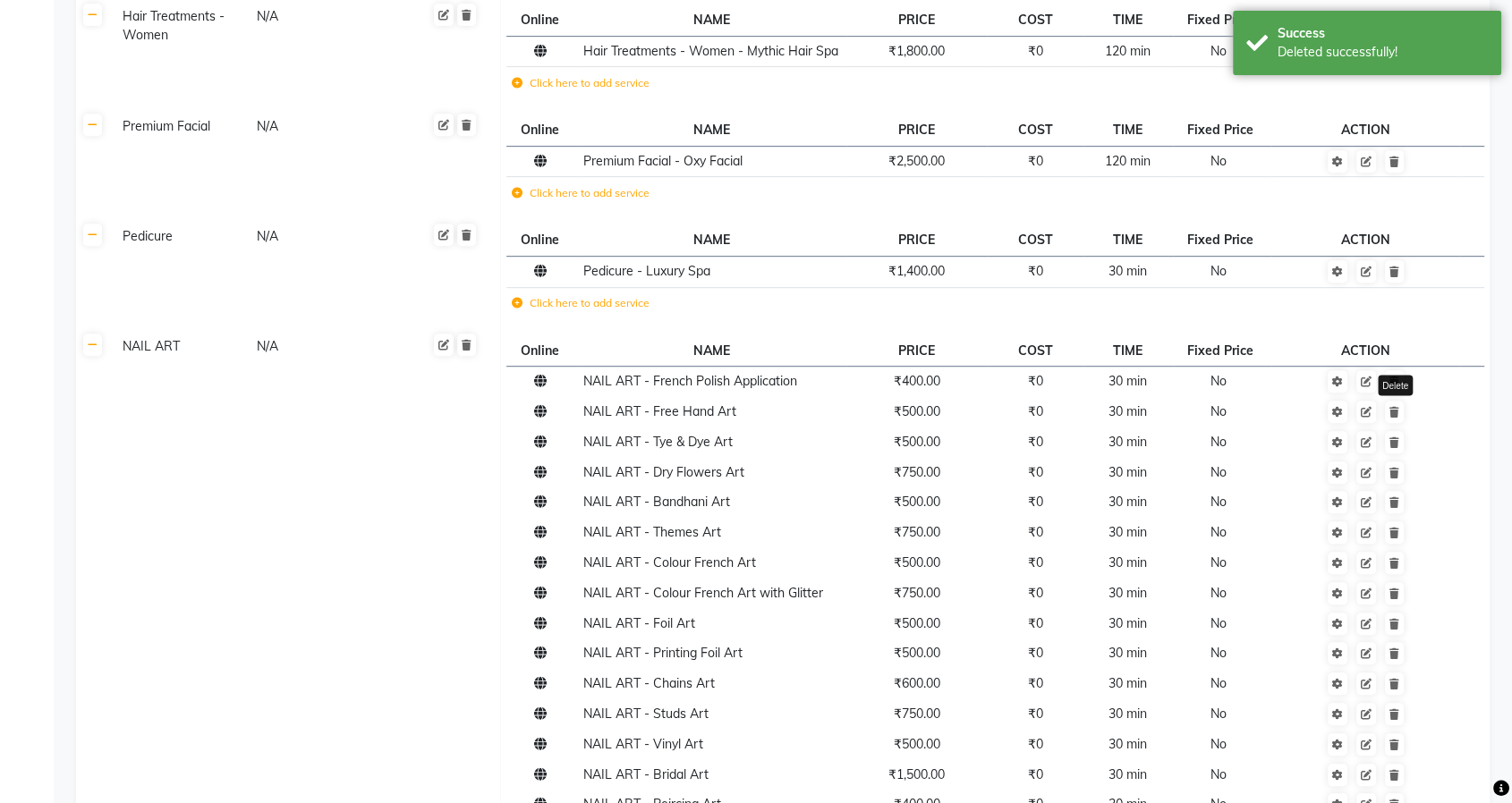
click at [1396, 407] on icon at bounding box center [1394, 411] width 9 height 10
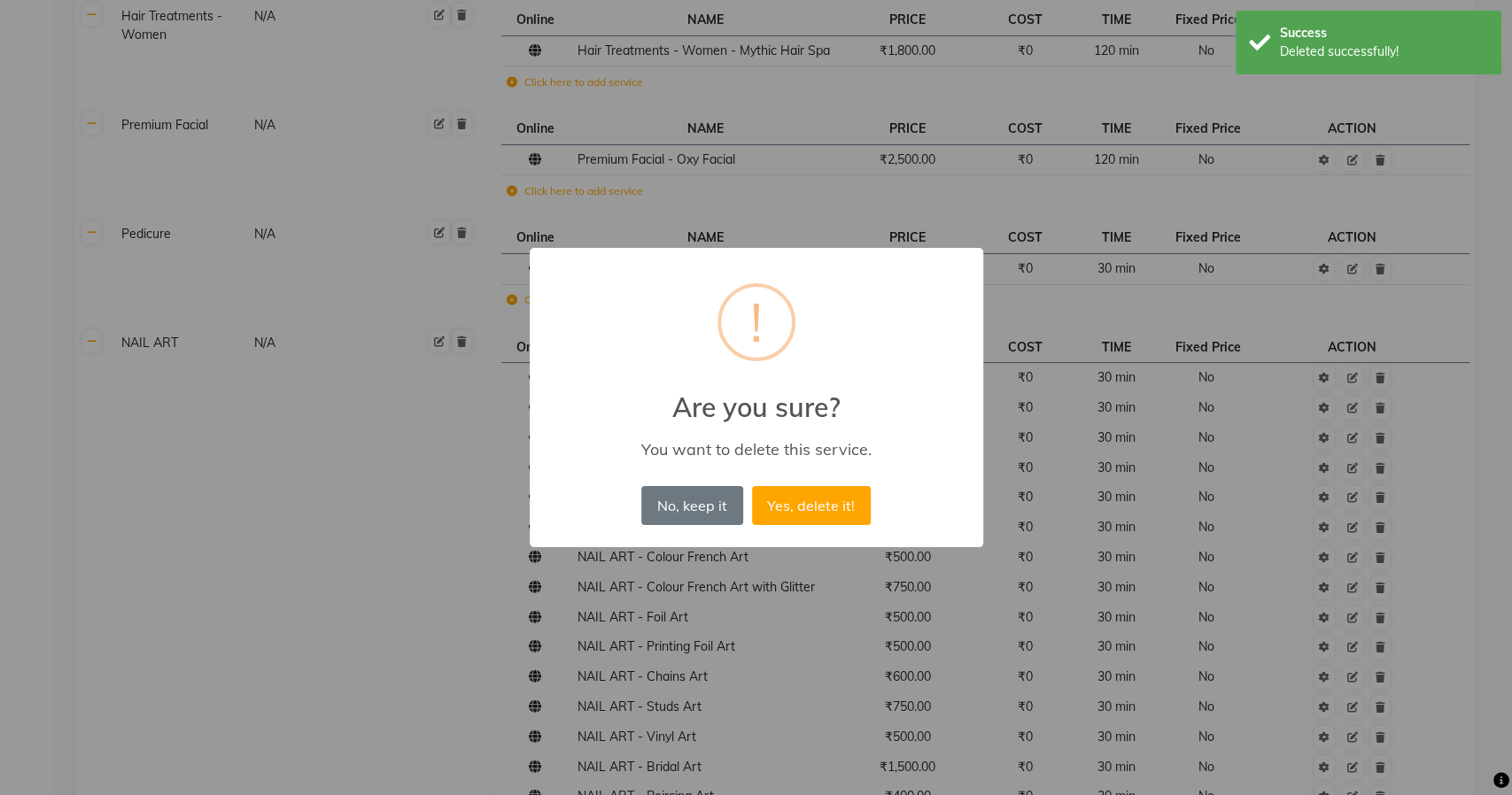
click at [752, 487] on button "Yes, delete it!" at bounding box center [811, 506] width 118 height 39
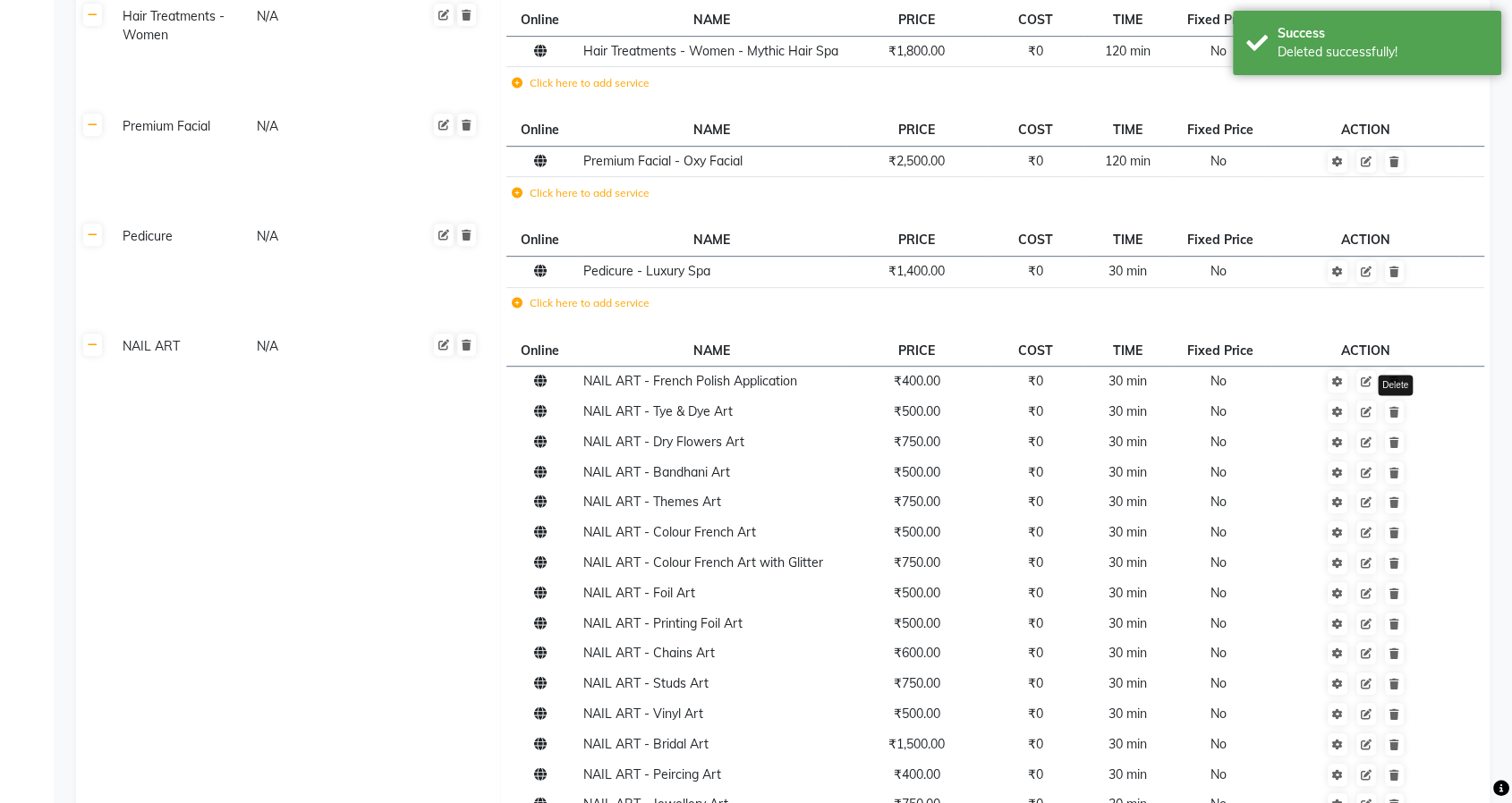
click at [1396, 407] on icon at bounding box center [1394, 411] width 9 height 10
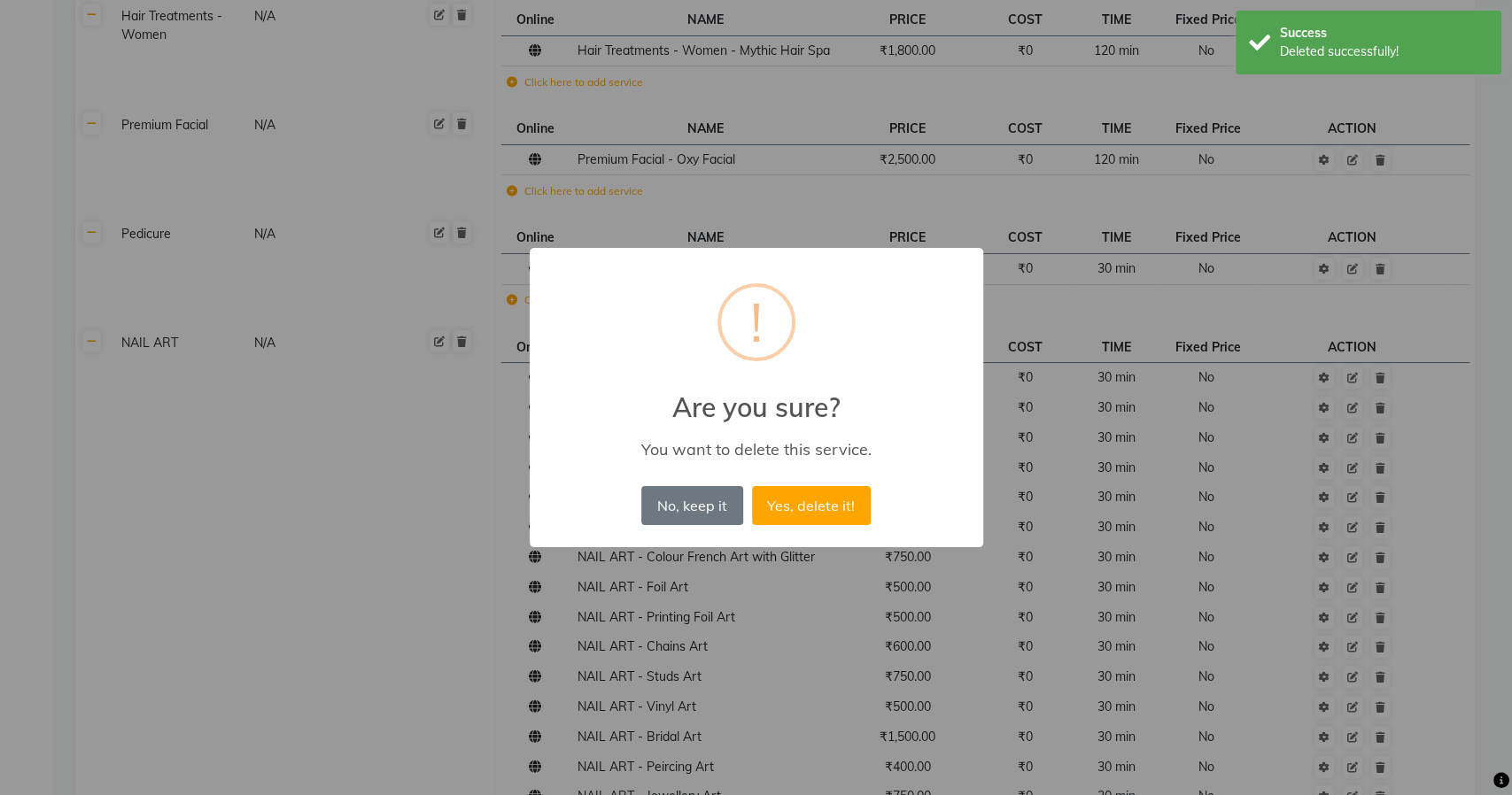
click at [752, 487] on button "Yes, delete it!" at bounding box center [811, 506] width 118 height 39
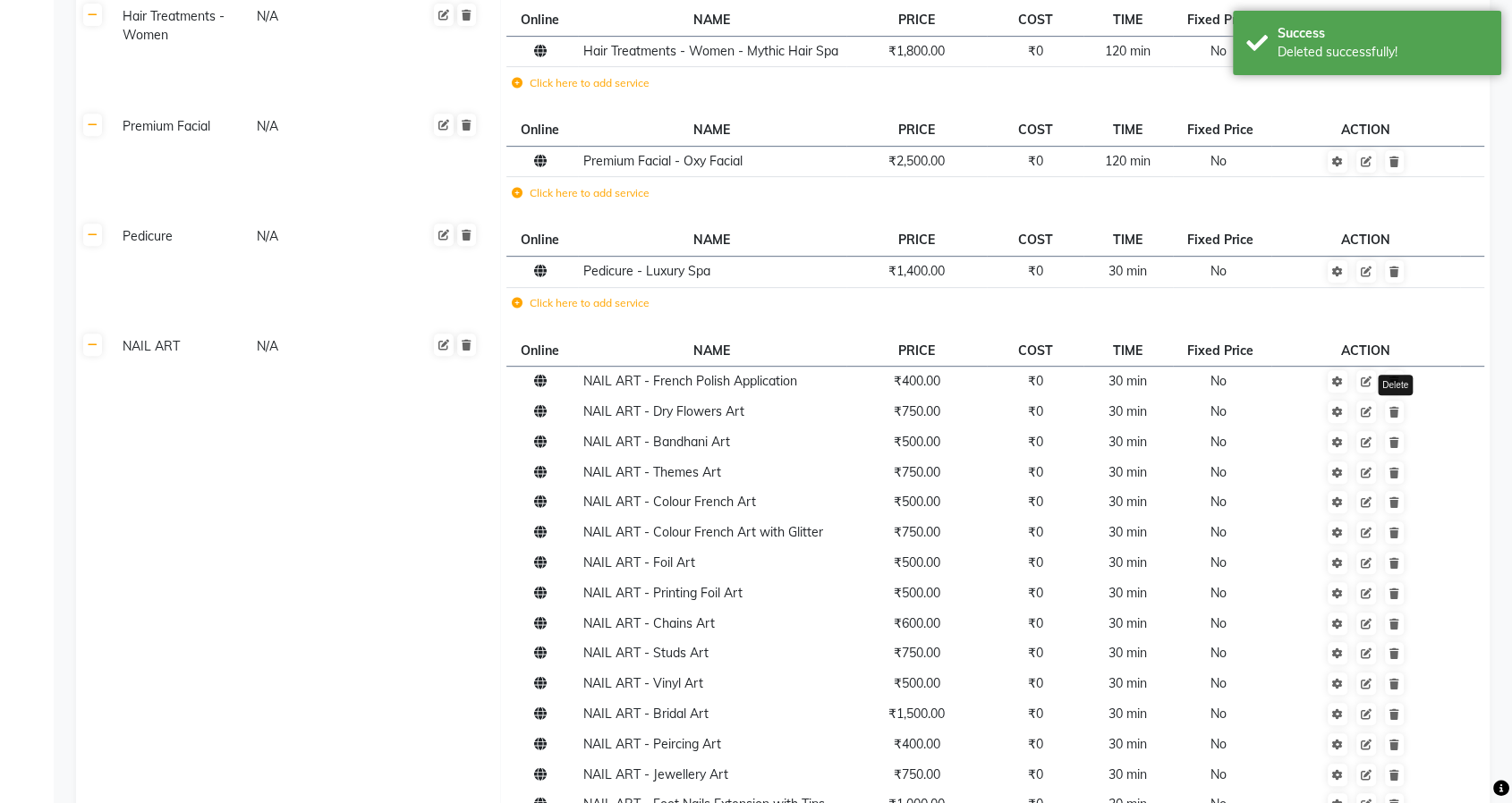
click at [1396, 407] on icon at bounding box center [1394, 411] width 9 height 10
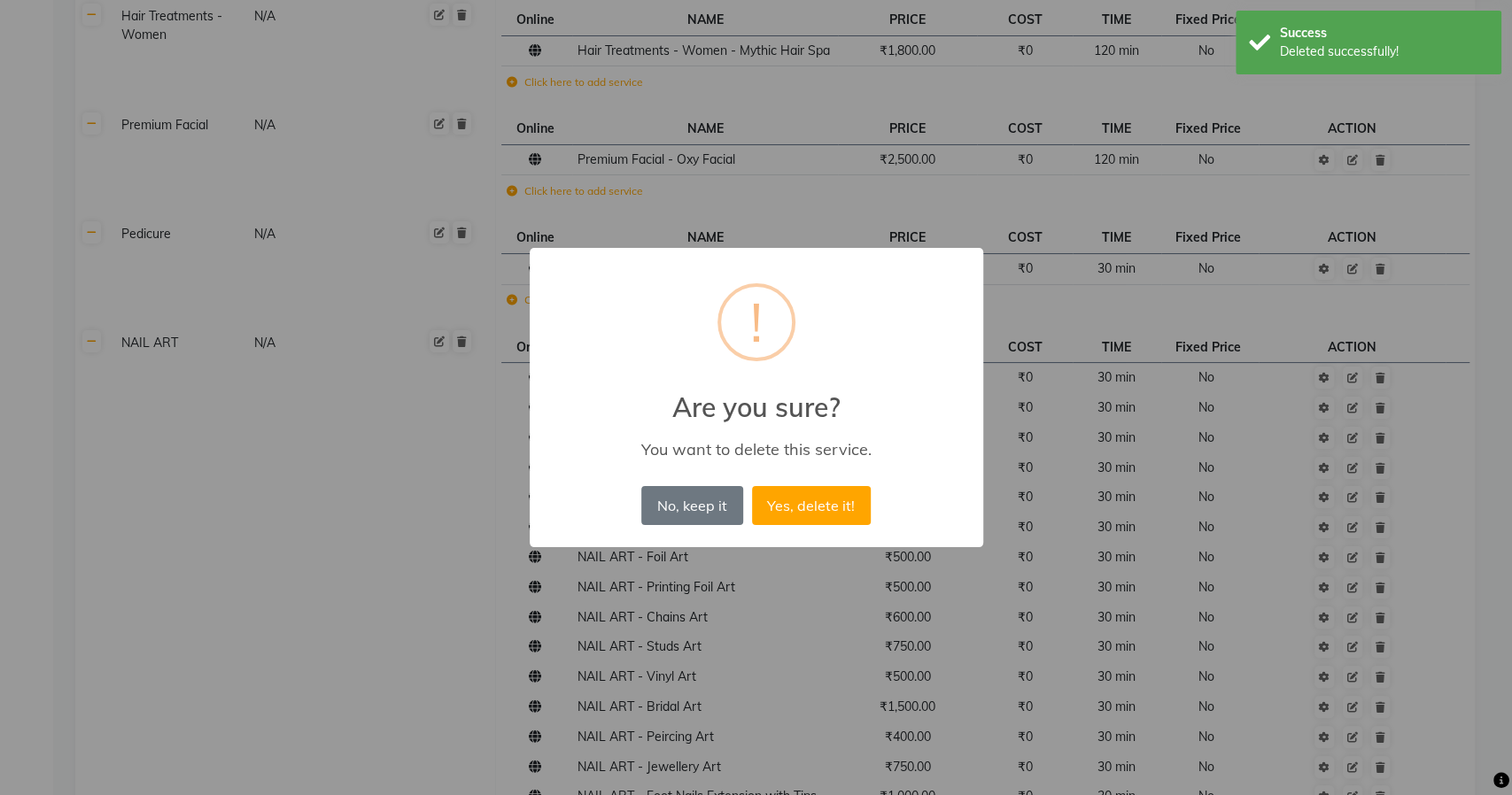
click at [752, 487] on button "Yes, delete it!" at bounding box center [811, 506] width 118 height 39
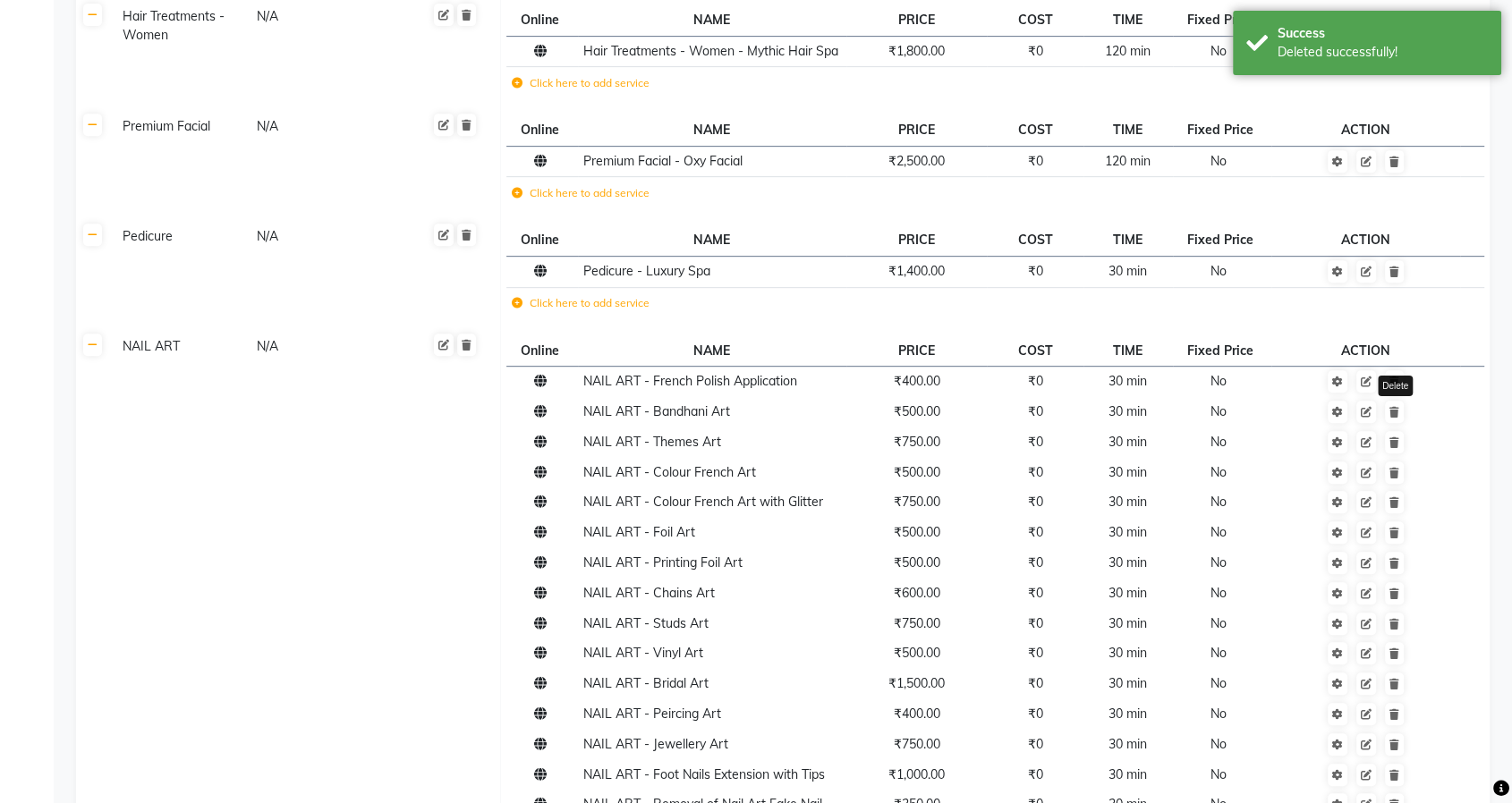
click at [1396, 407] on icon at bounding box center [1394, 411] width 9 height 10
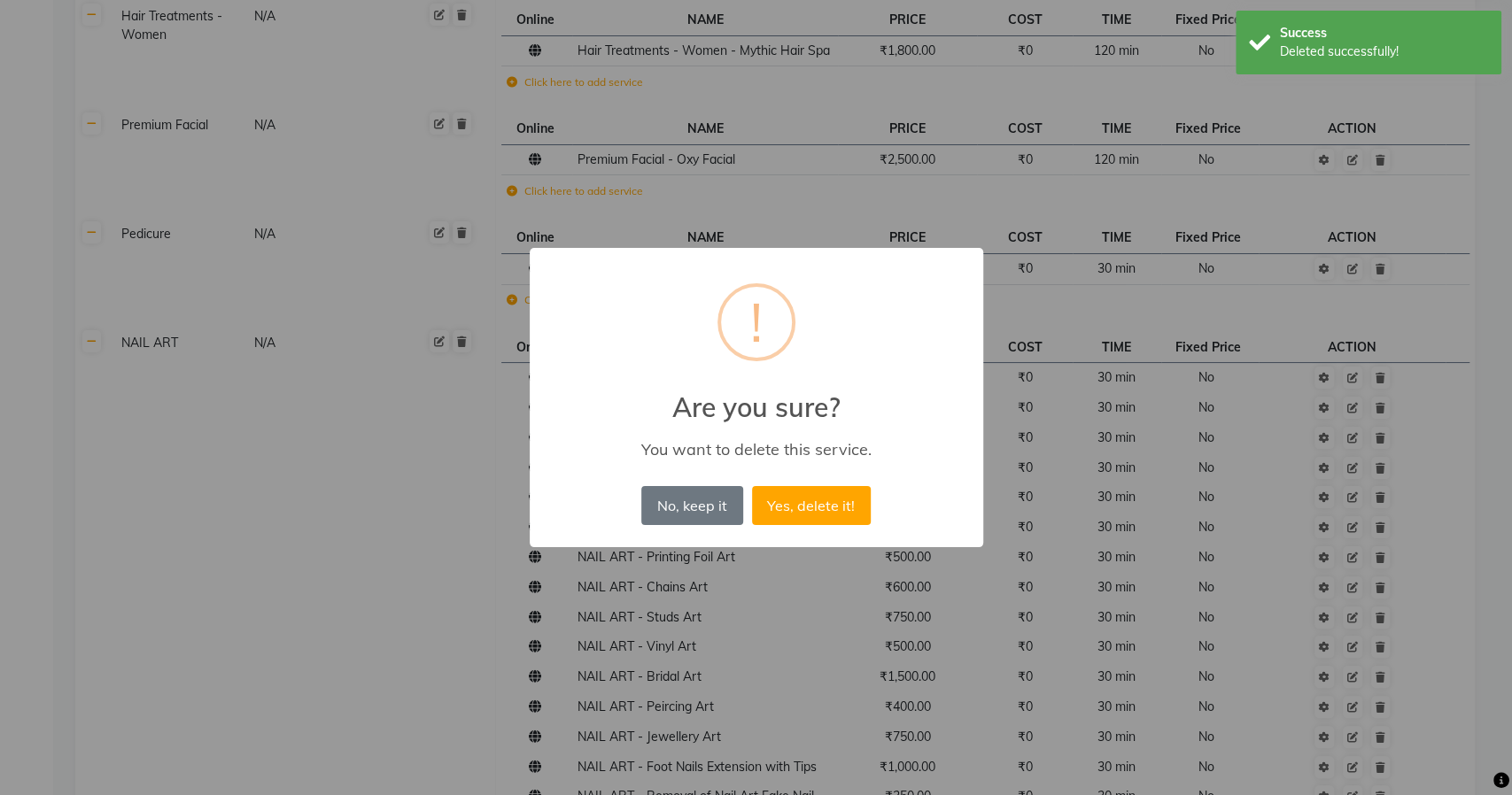
click at [752, 487] on button "Yes, delete it!" at bounding box center [811, 506] width 118 height 39
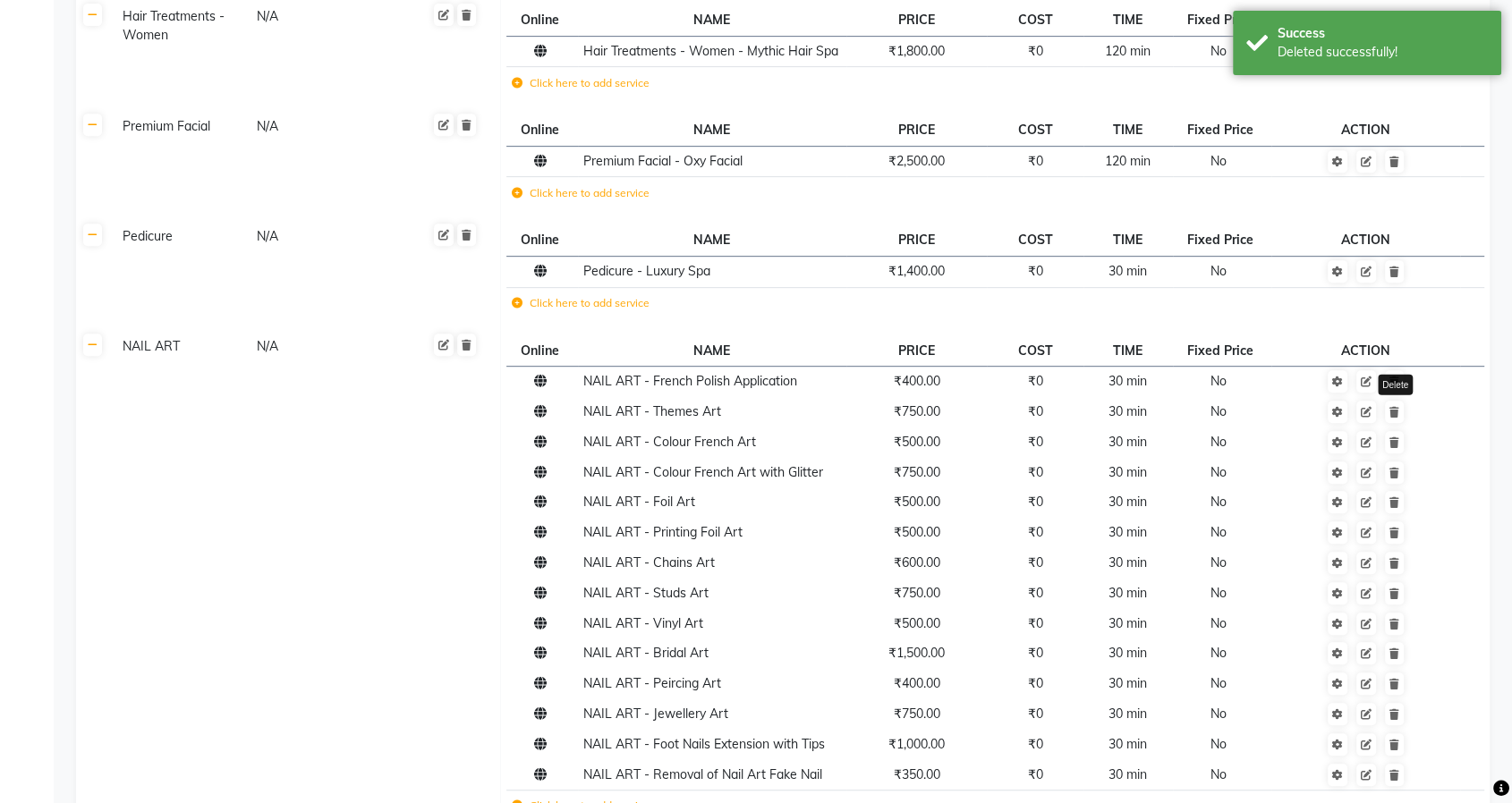
click at [1396, 407] on icon at bounding box center [1394, 411] width 9 height 10
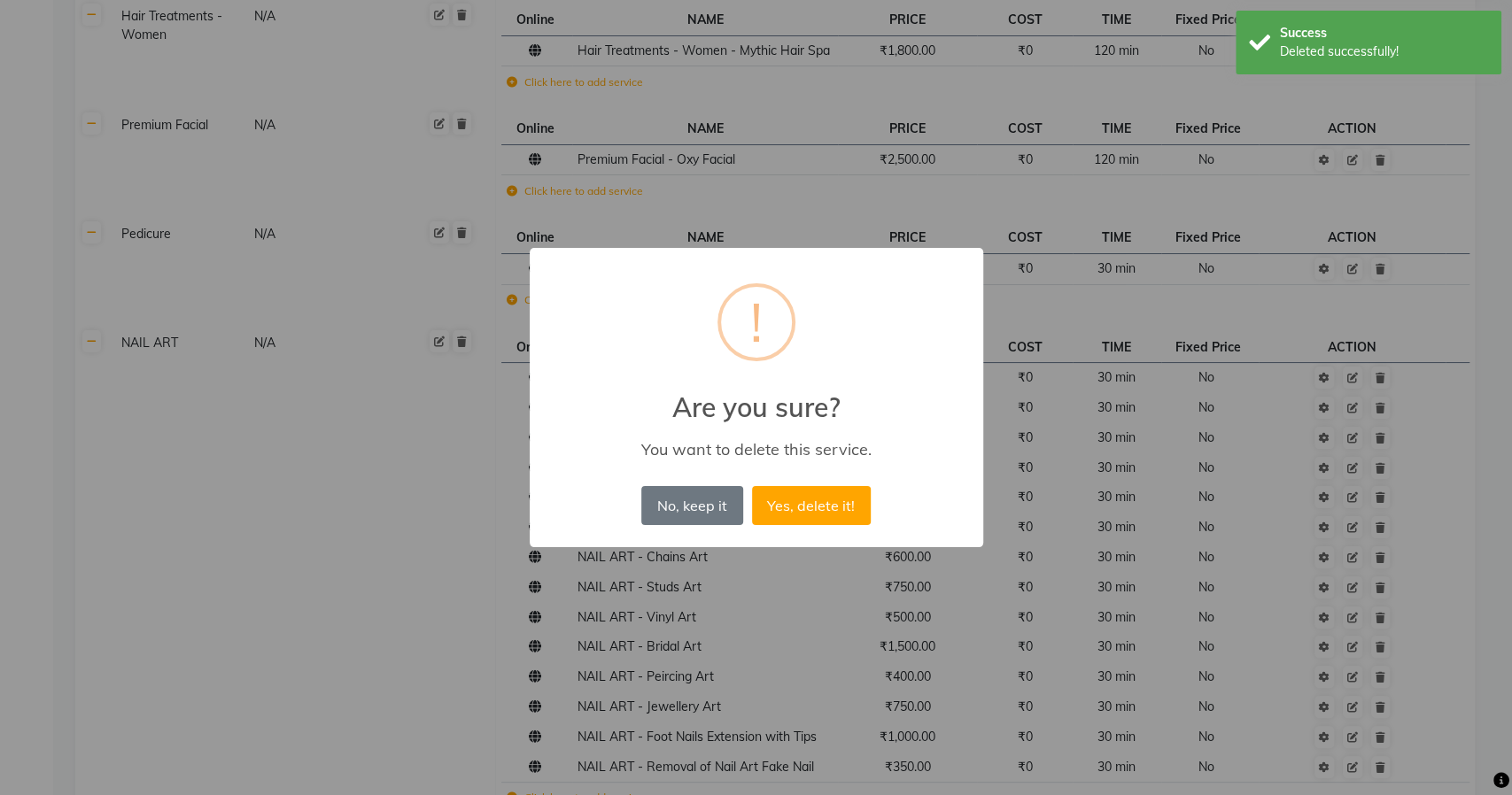
click at [752, 487] on button "Yes, delete it!" at bounding box center [811, 506] width 118 height 39
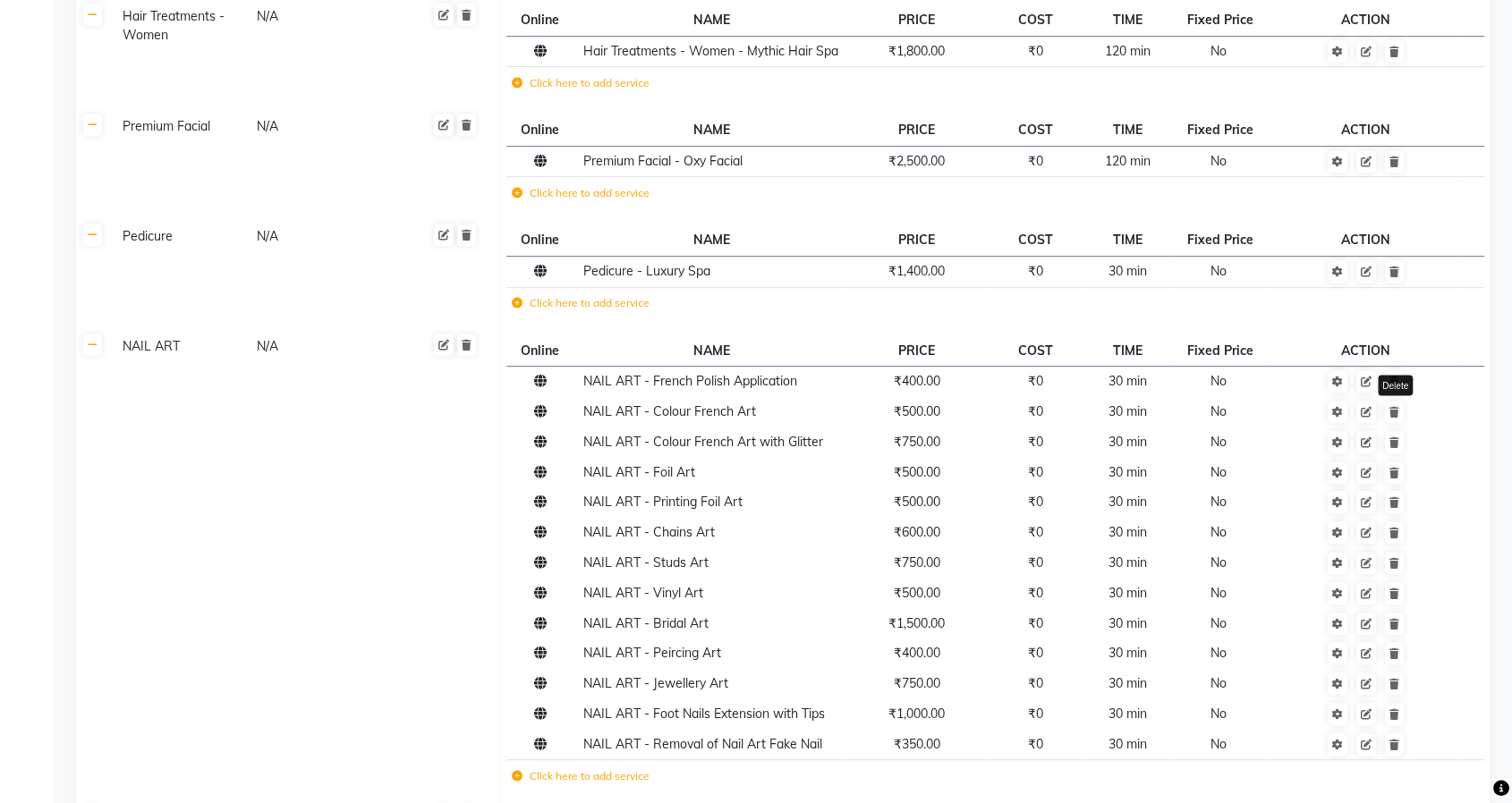
click at [1396, 407] on icon at bounding box center [1394, 411] width 9 height 10
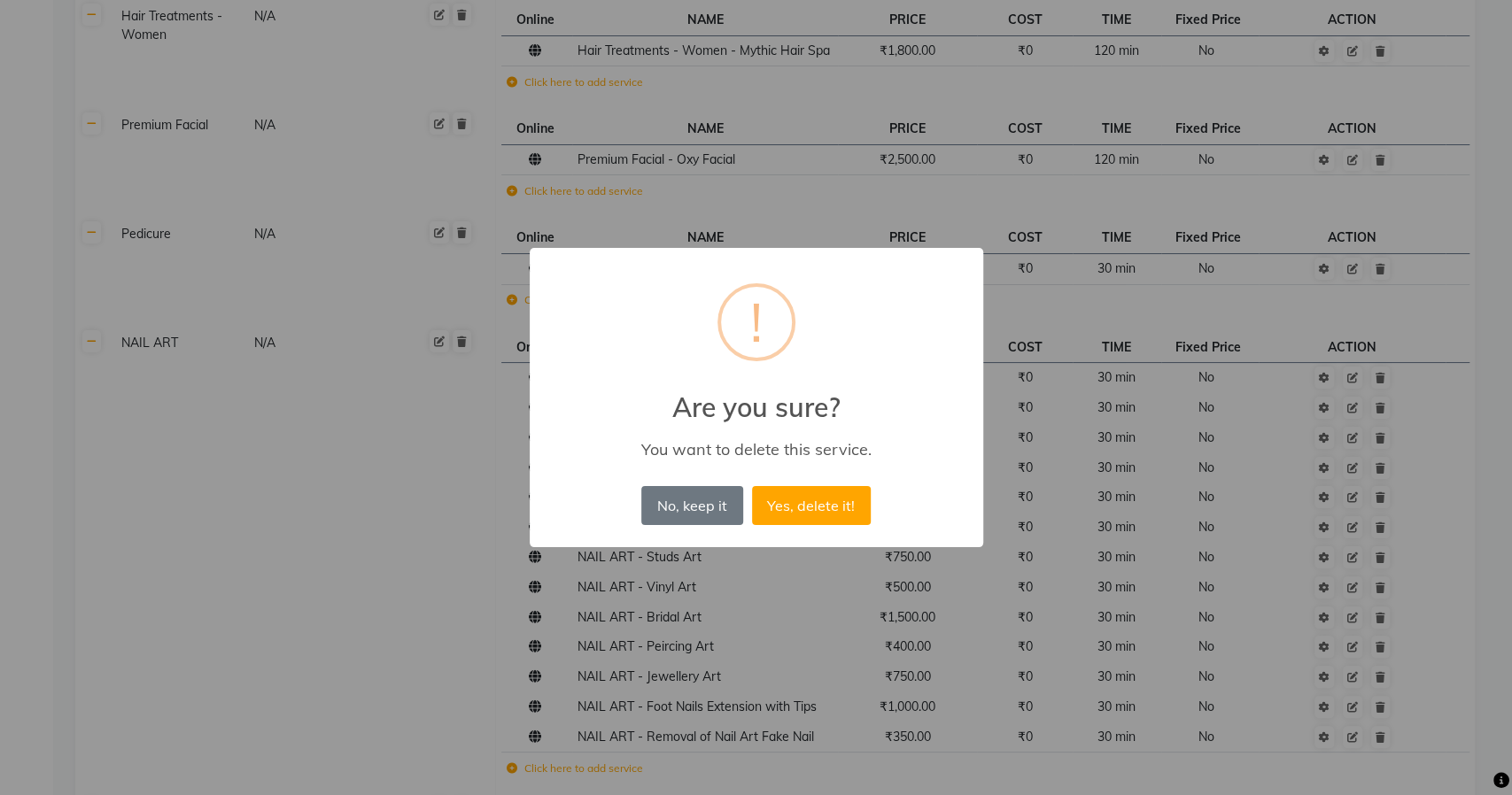
click at [752, 487] on button "Yes, delete it!" at bounding box center [811, 506] width 118 height 39
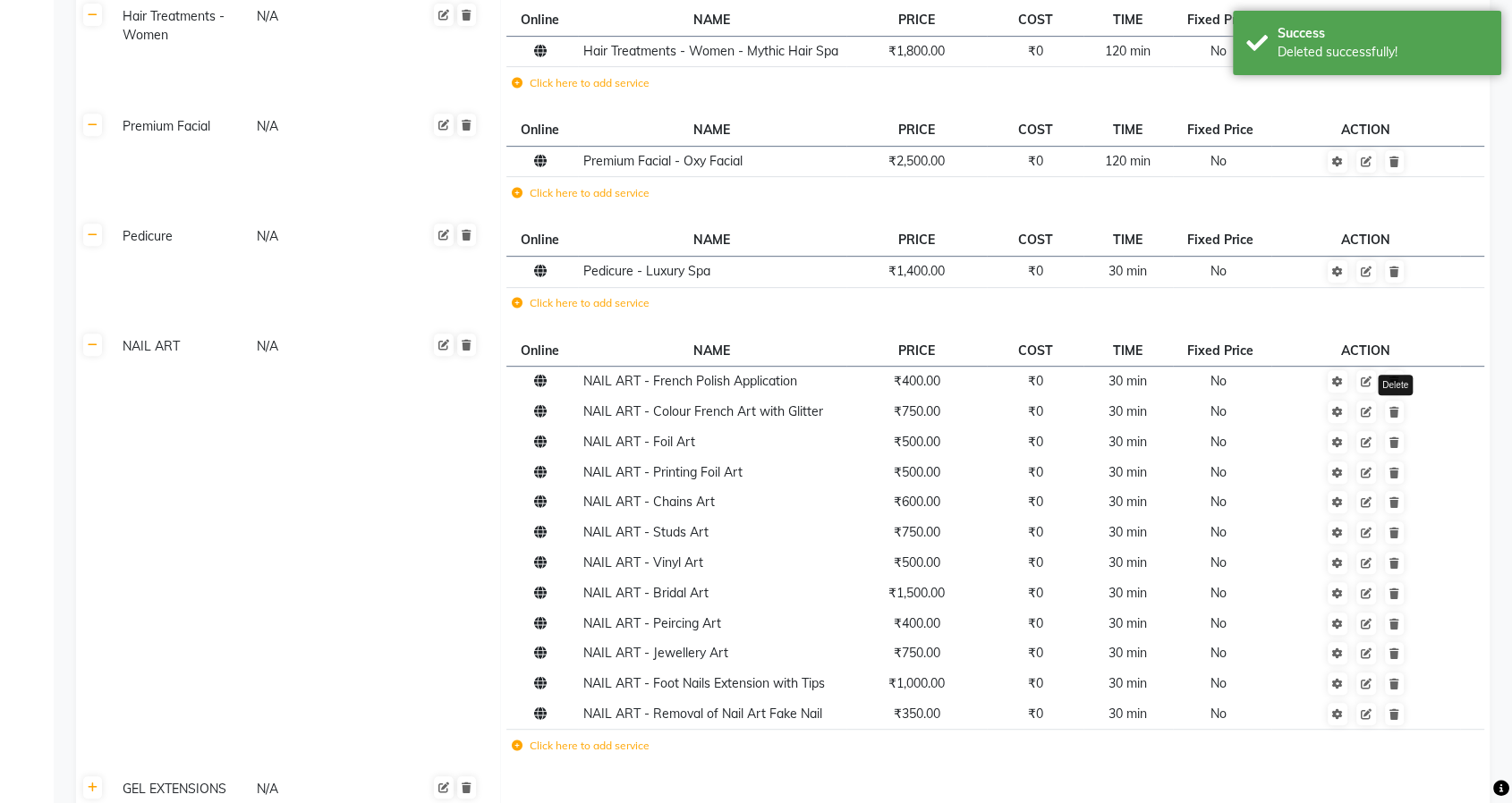
click at [1396, 407] on icon at bounding box center [1394, 411] width 9 height 10
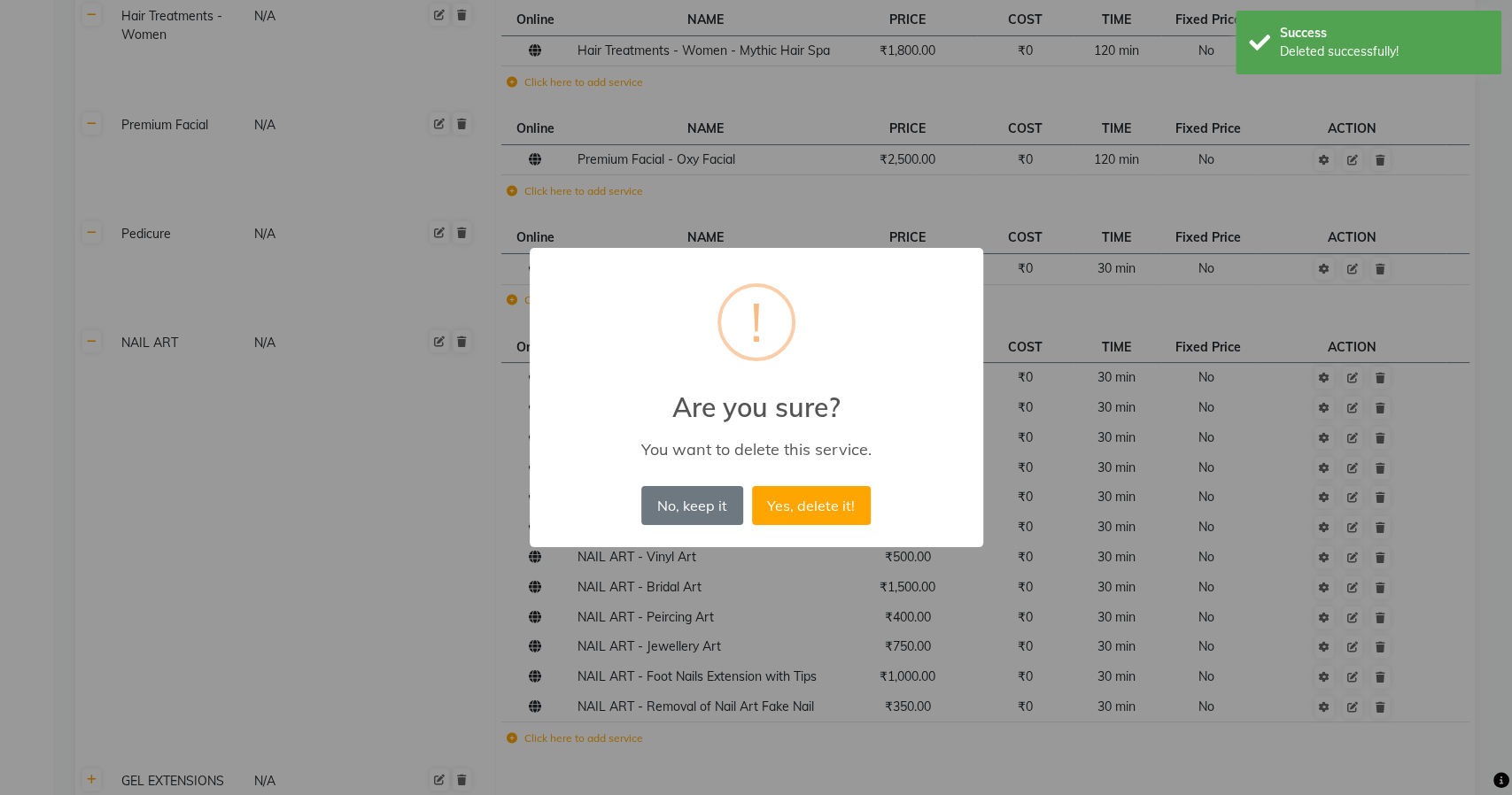
click at [752, 487] on button "Yes, delete it!" at bounding box center [811, 506] width 118 height 39
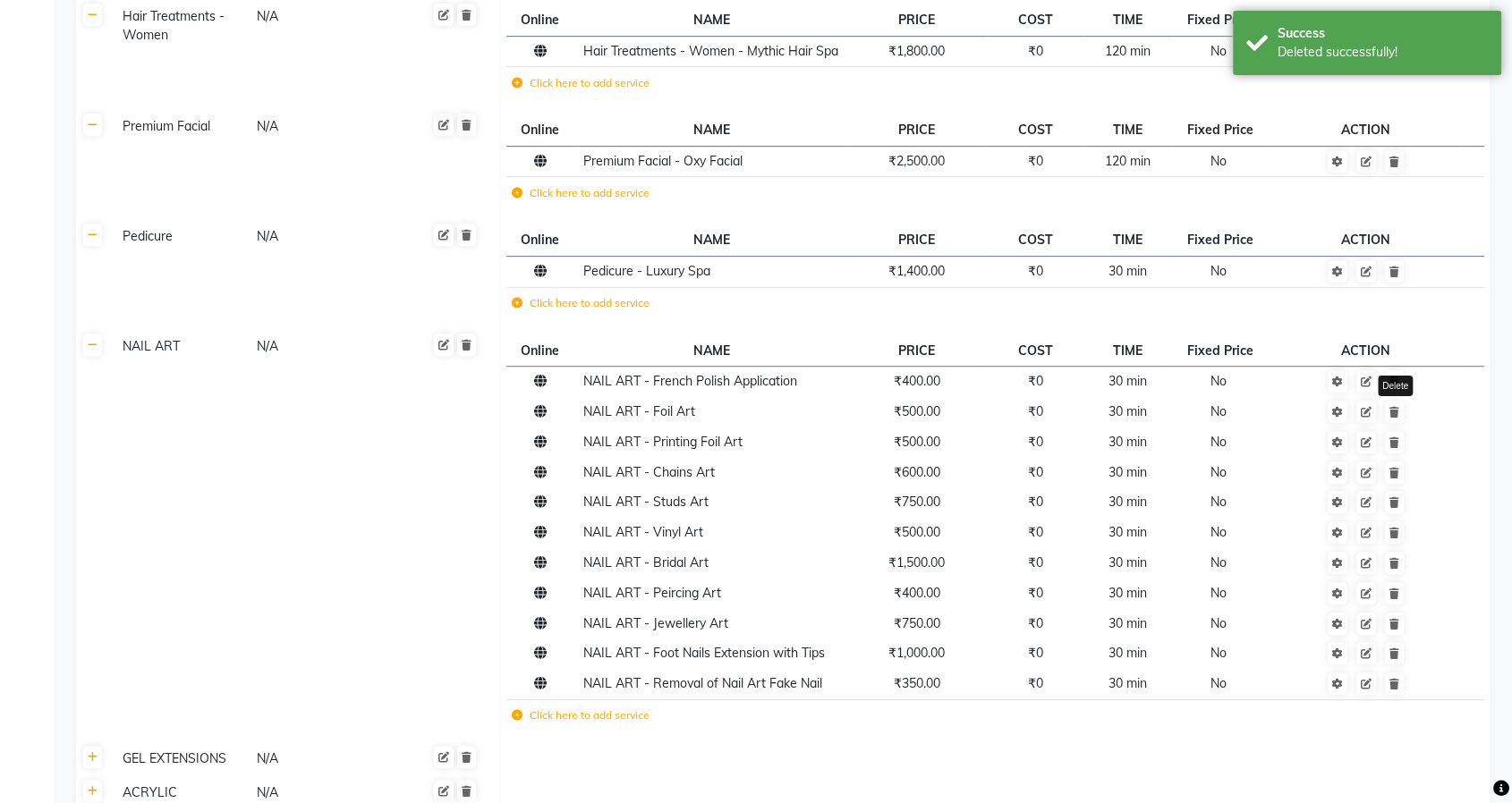
click at [1396, 407] on icon at bounding box center [1394, 411] width 9 height 10
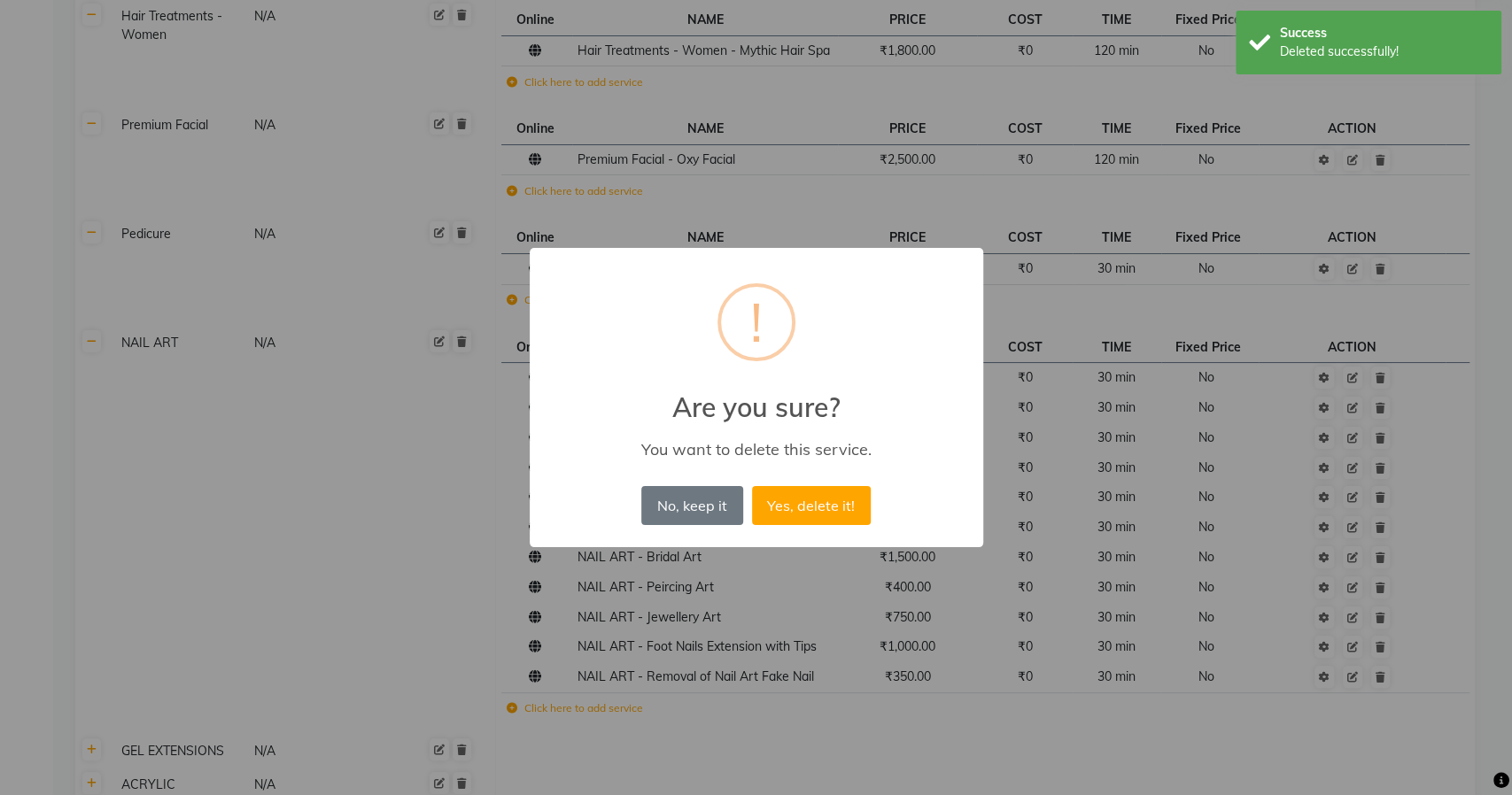
click at [752, 487] on button "Yes, delete it!" at bounding box center [811, 506] width 118 height 39
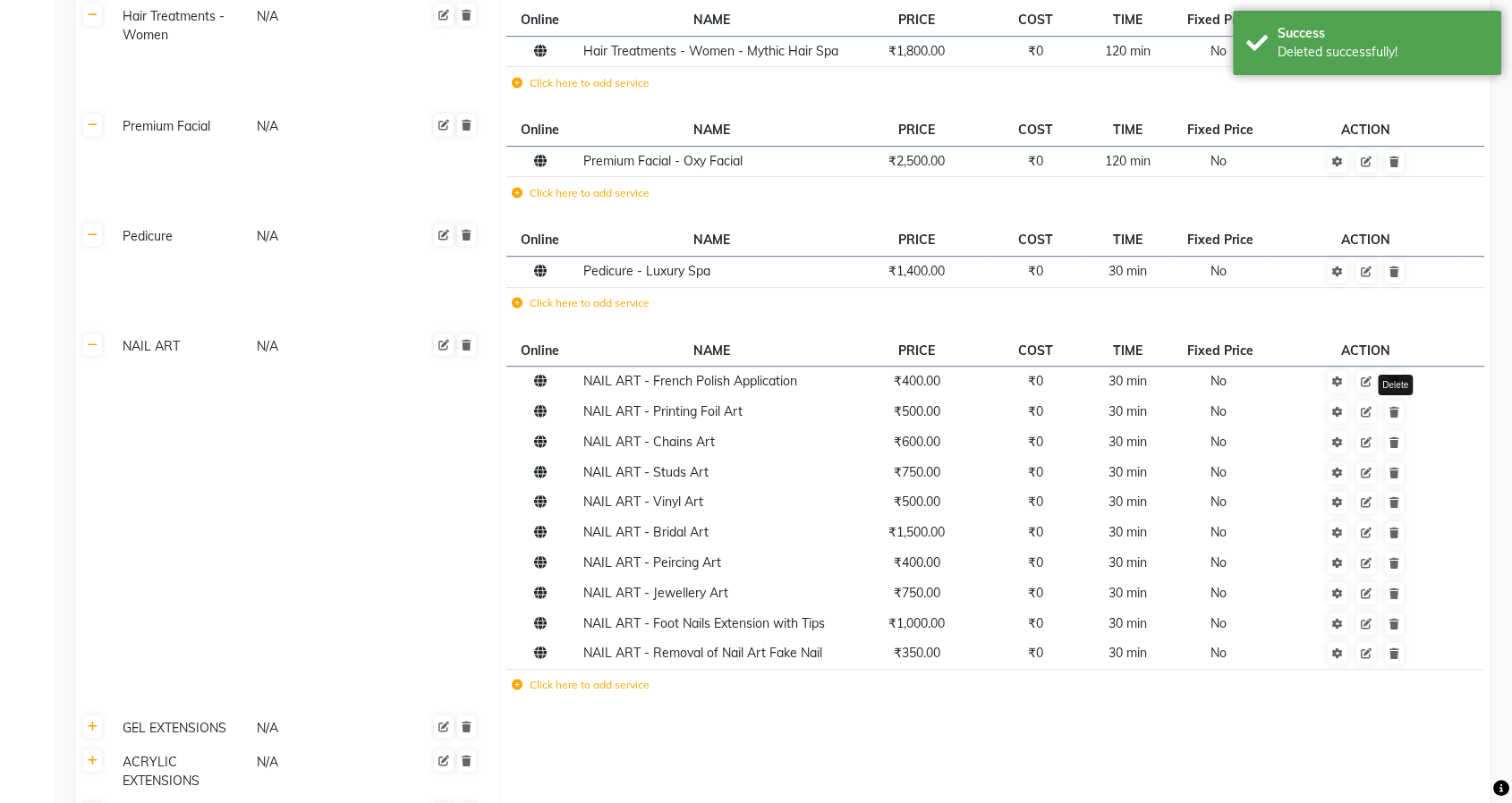
click at [1396, 407] on icon at bounding box center [1394, 411] width 9 height 10
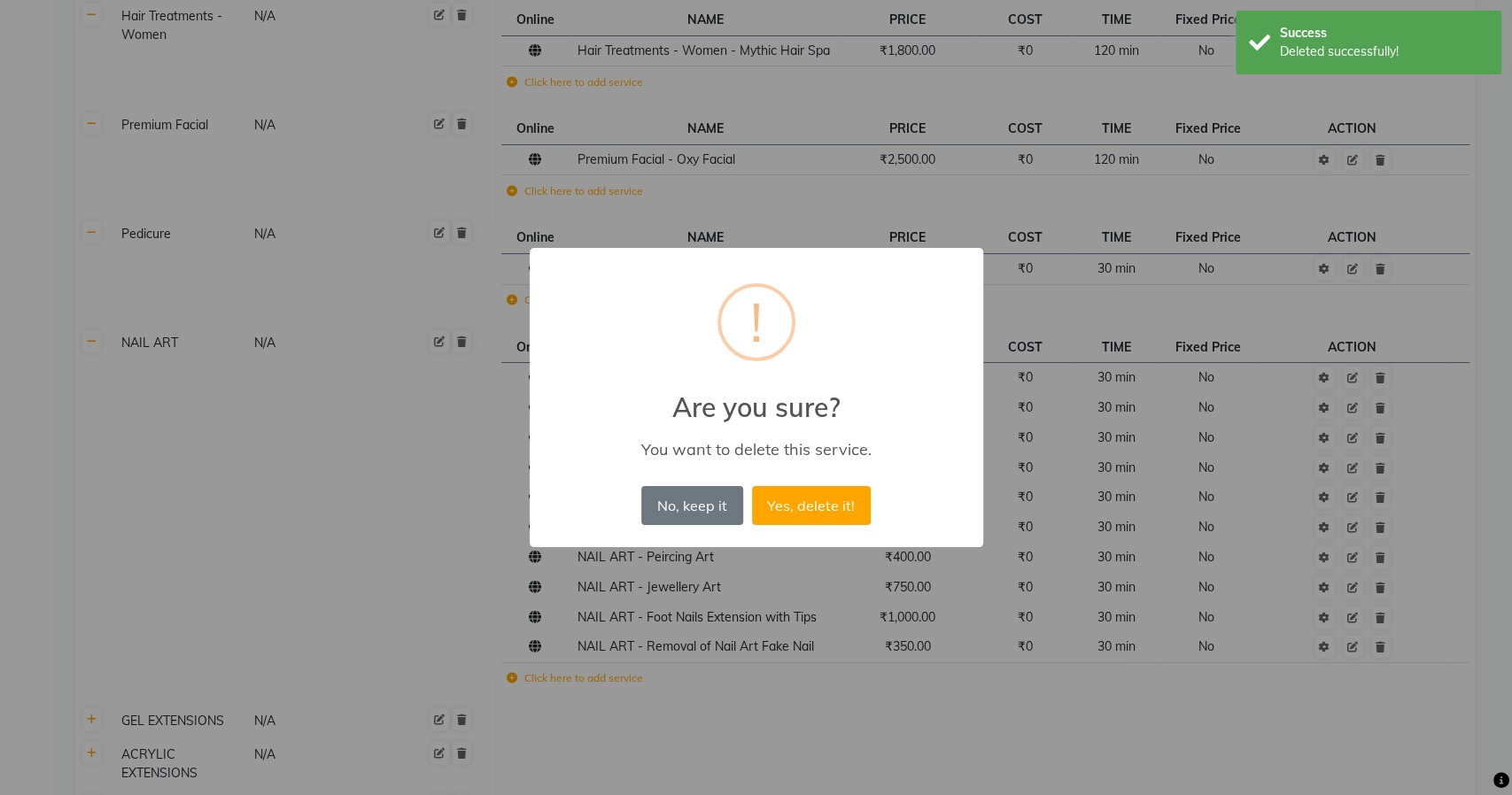
click at [752, 487] on button "Yes, delete it!" at bounding box center [811, 506] width 118 height 39
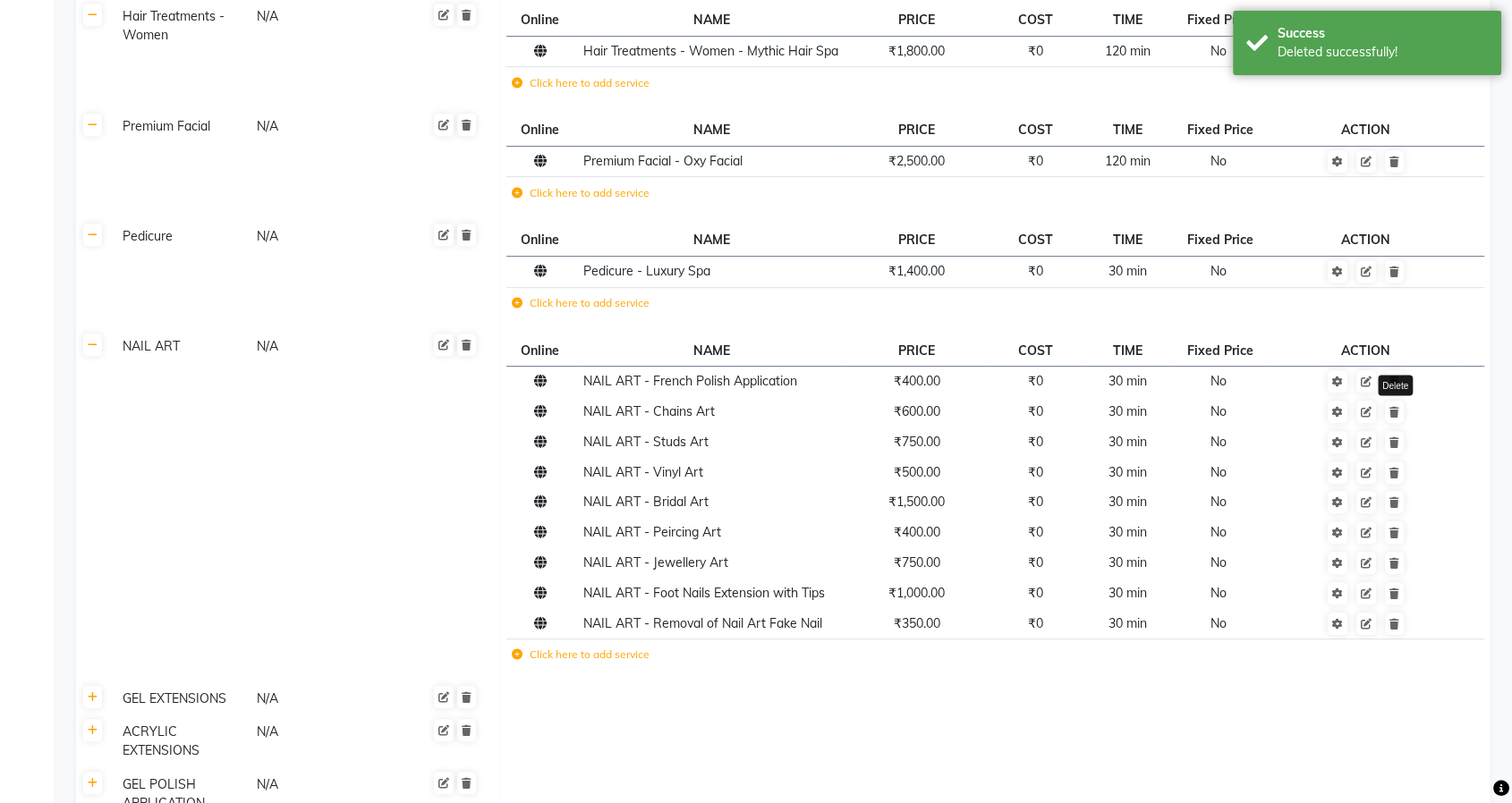
click at [1396, 407] on icon at bounding box center [1394, 411] width 9 height 10
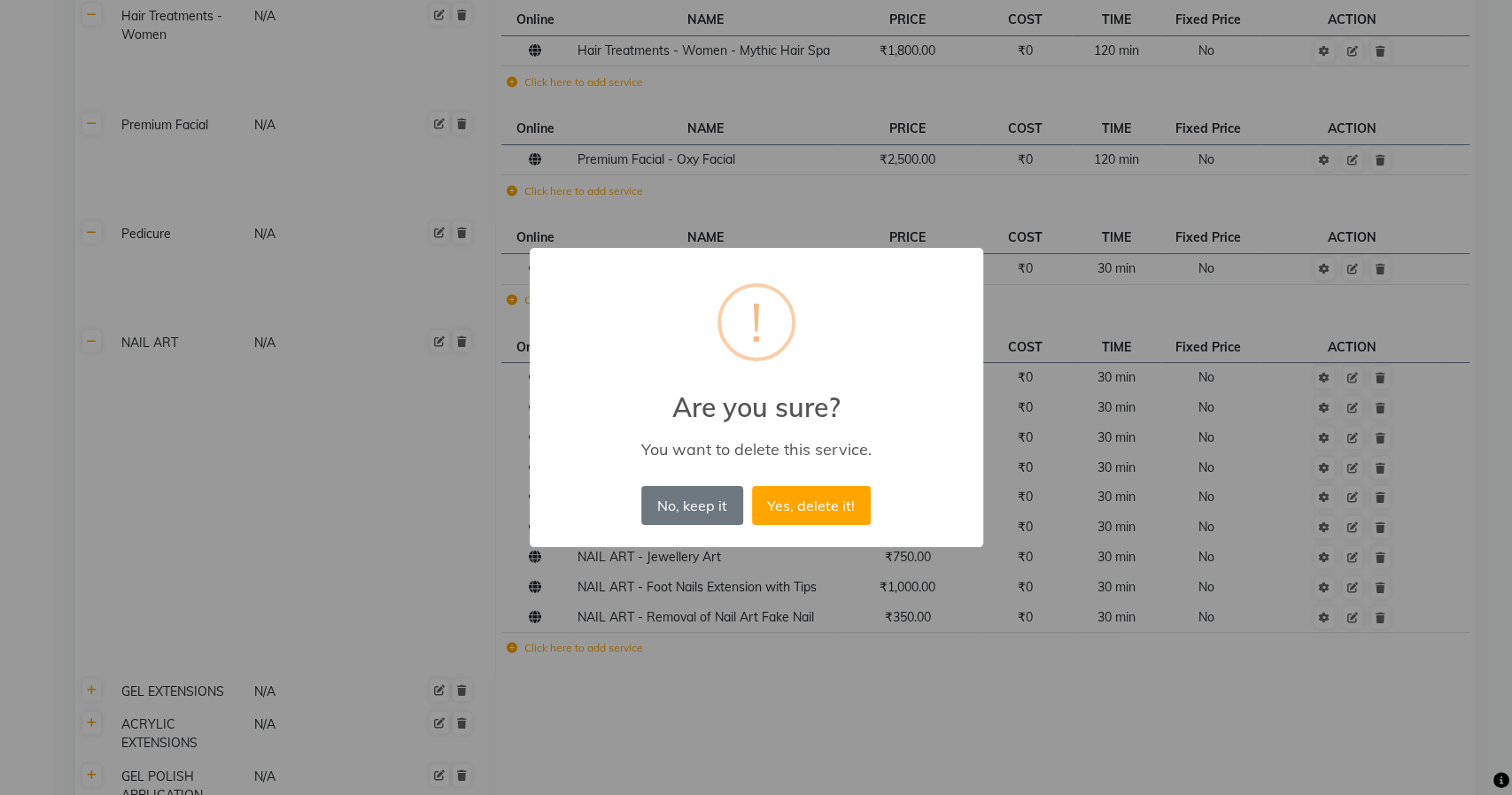
click at [752, 487] on button "Yes, delete it!" at bounding box center [811, 506] width 118 height 39
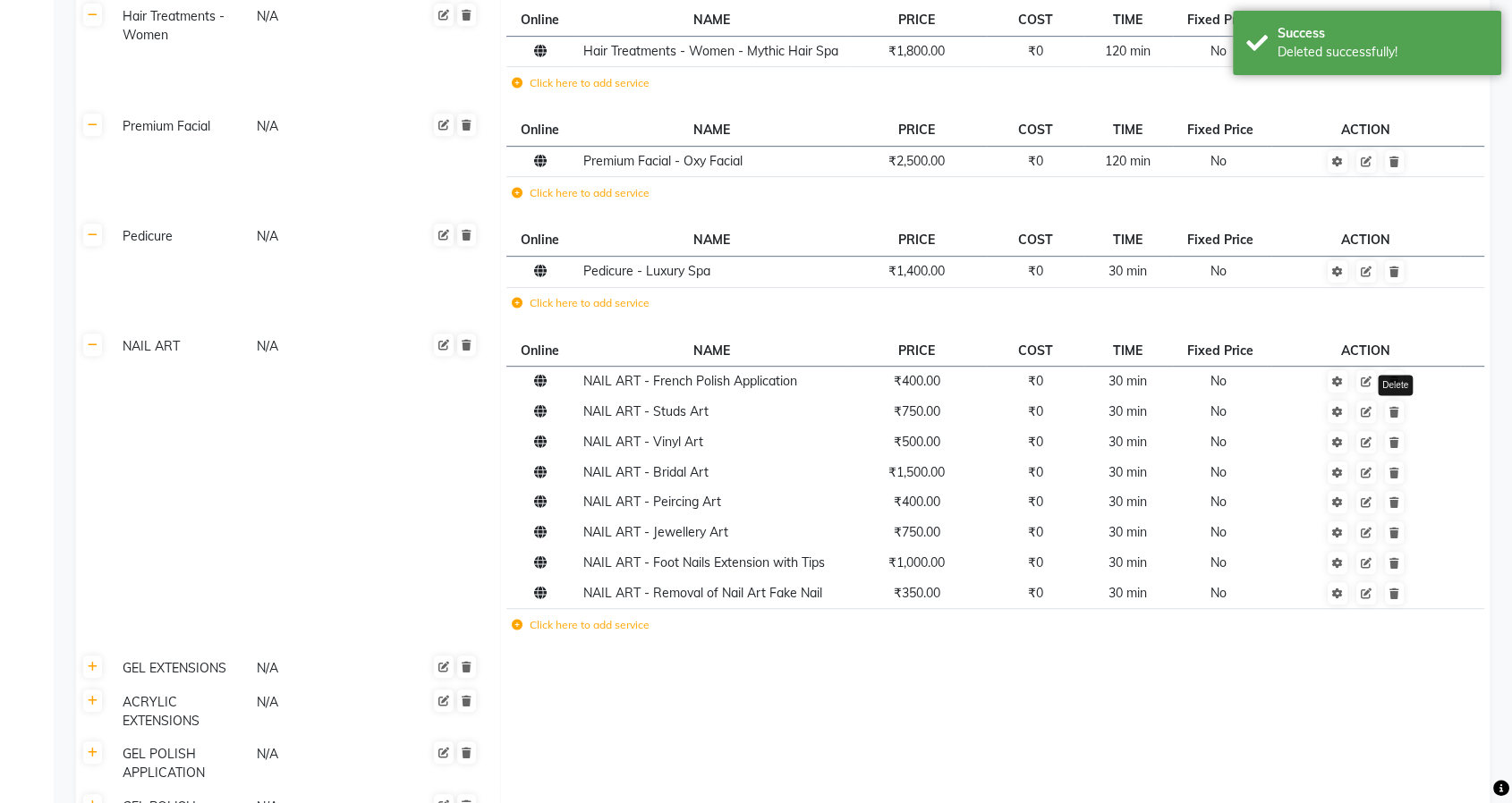
click at [1396, 407] on icon at bounding box center [1394, 411] width 9 height 10
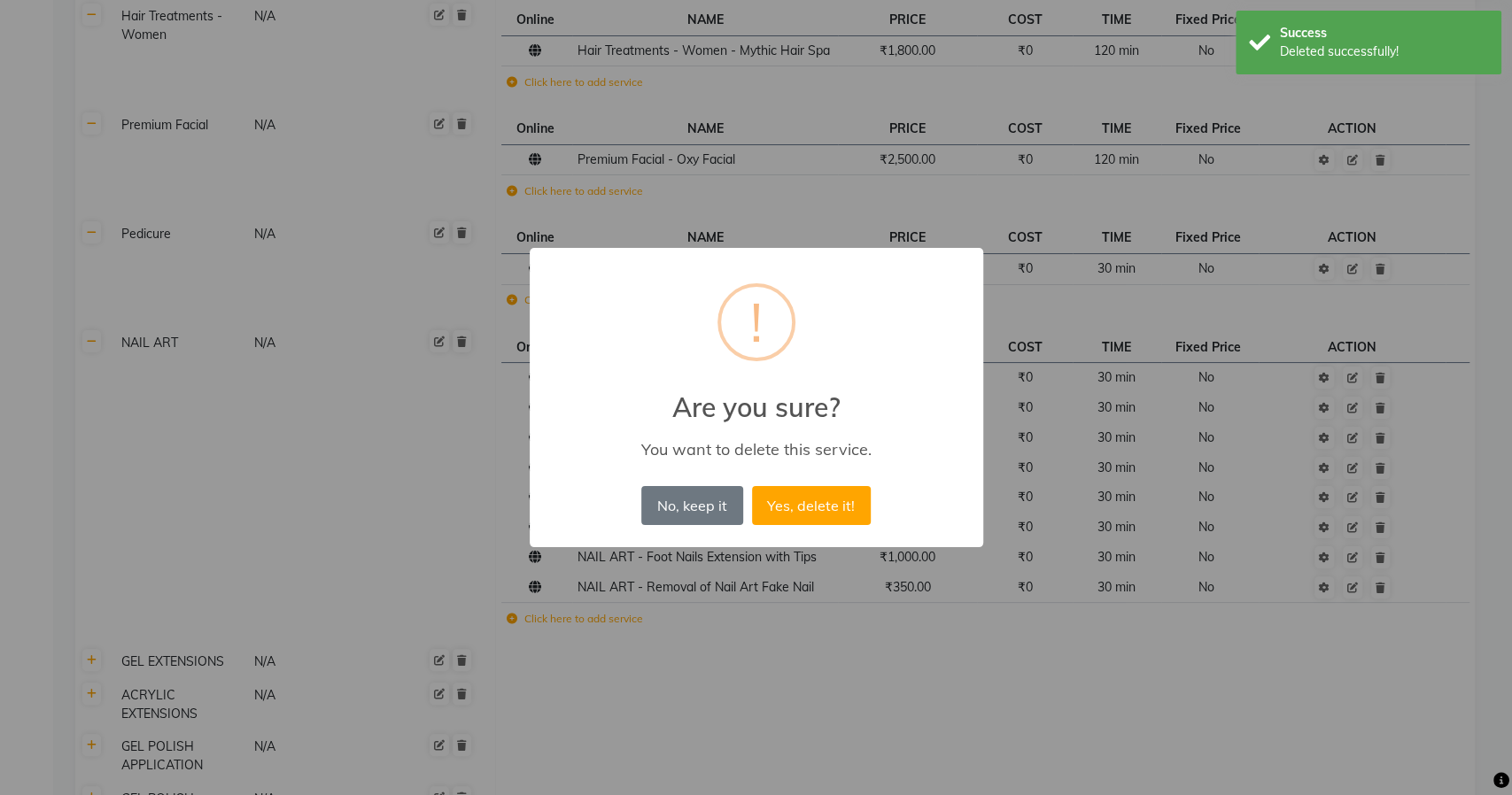
click at [752, 487] on button "Yes, delete it!" at bounding box center [811, 506] width 118 height 39
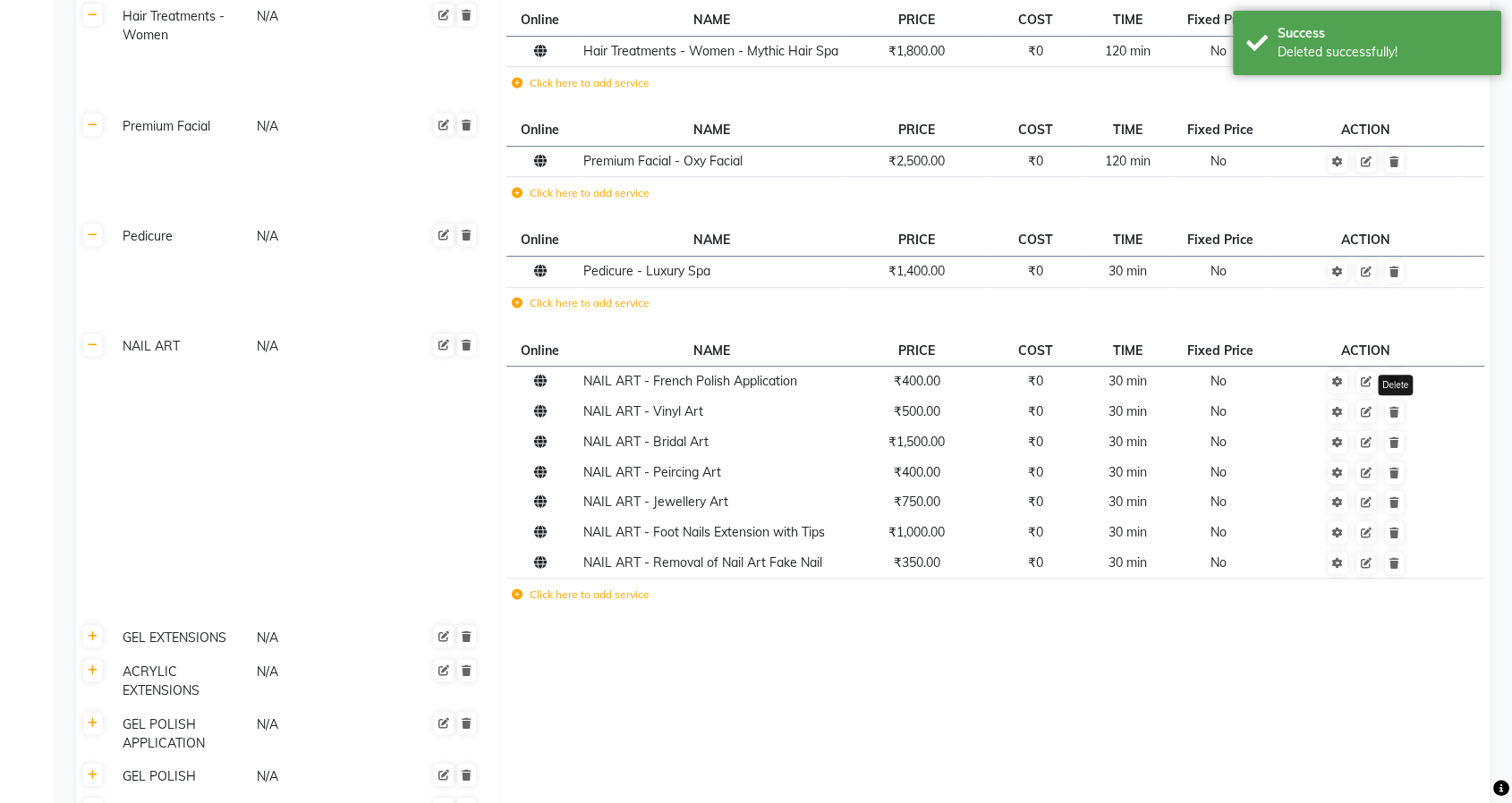
click at [1396, 407] on icon at bounding box center [1394, 411] width 9 height 10
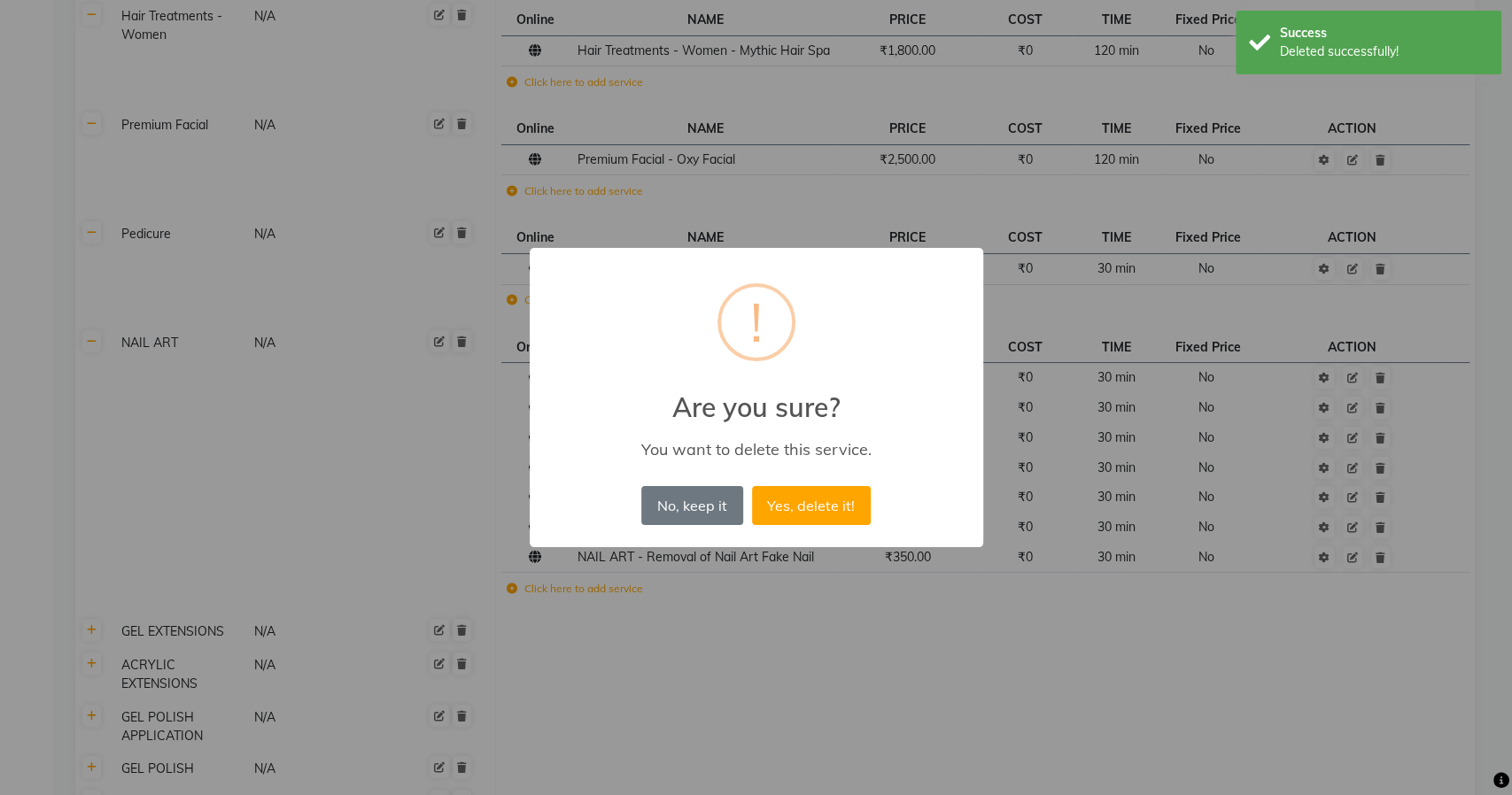
click at [752, 487] on button "Yes, delete it!" at bounding box center [811, 506] width 118 height 39
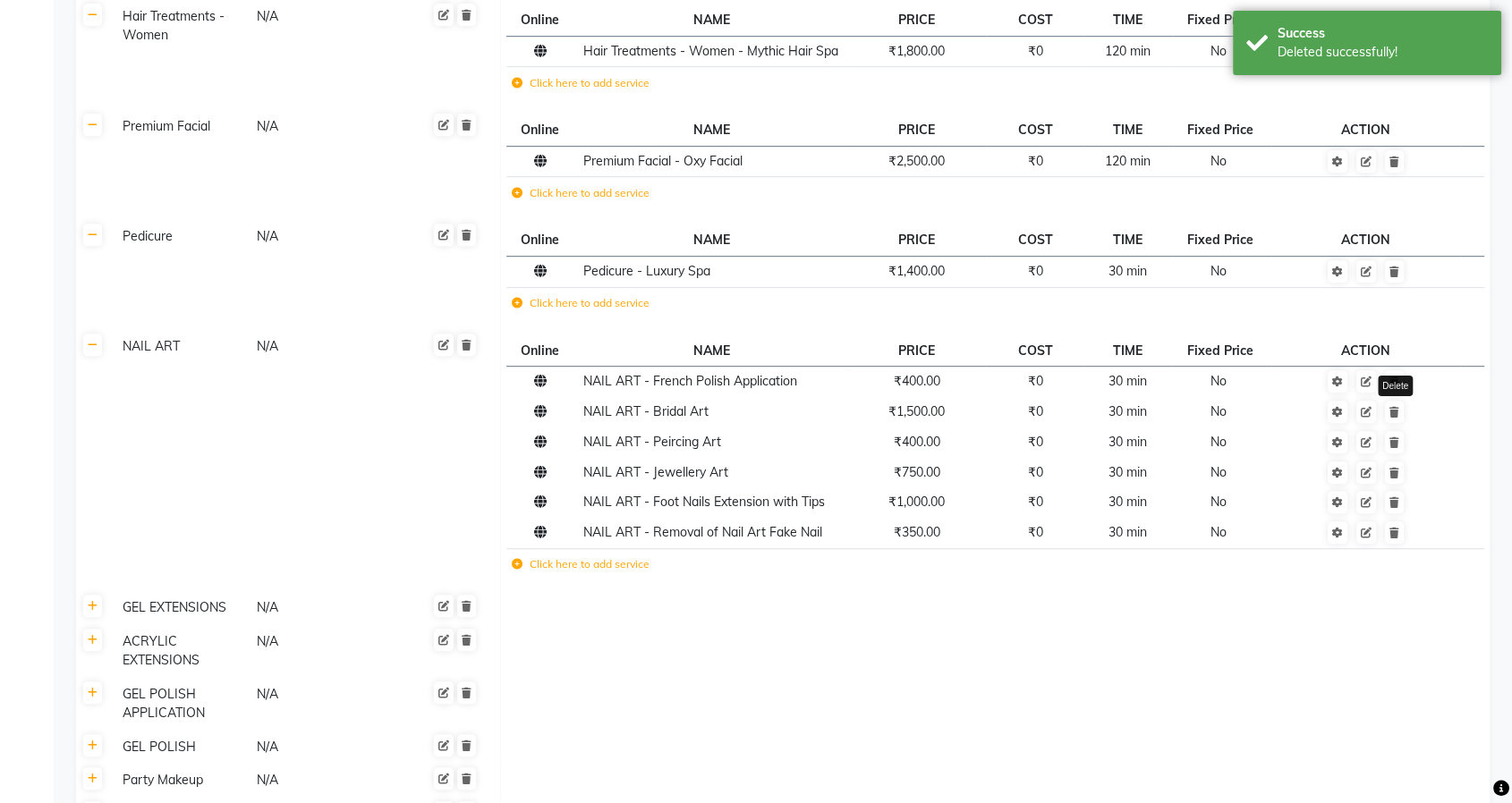
click at [1396, 407] on icon at bounding box center [1394, 411] width 9 height 10
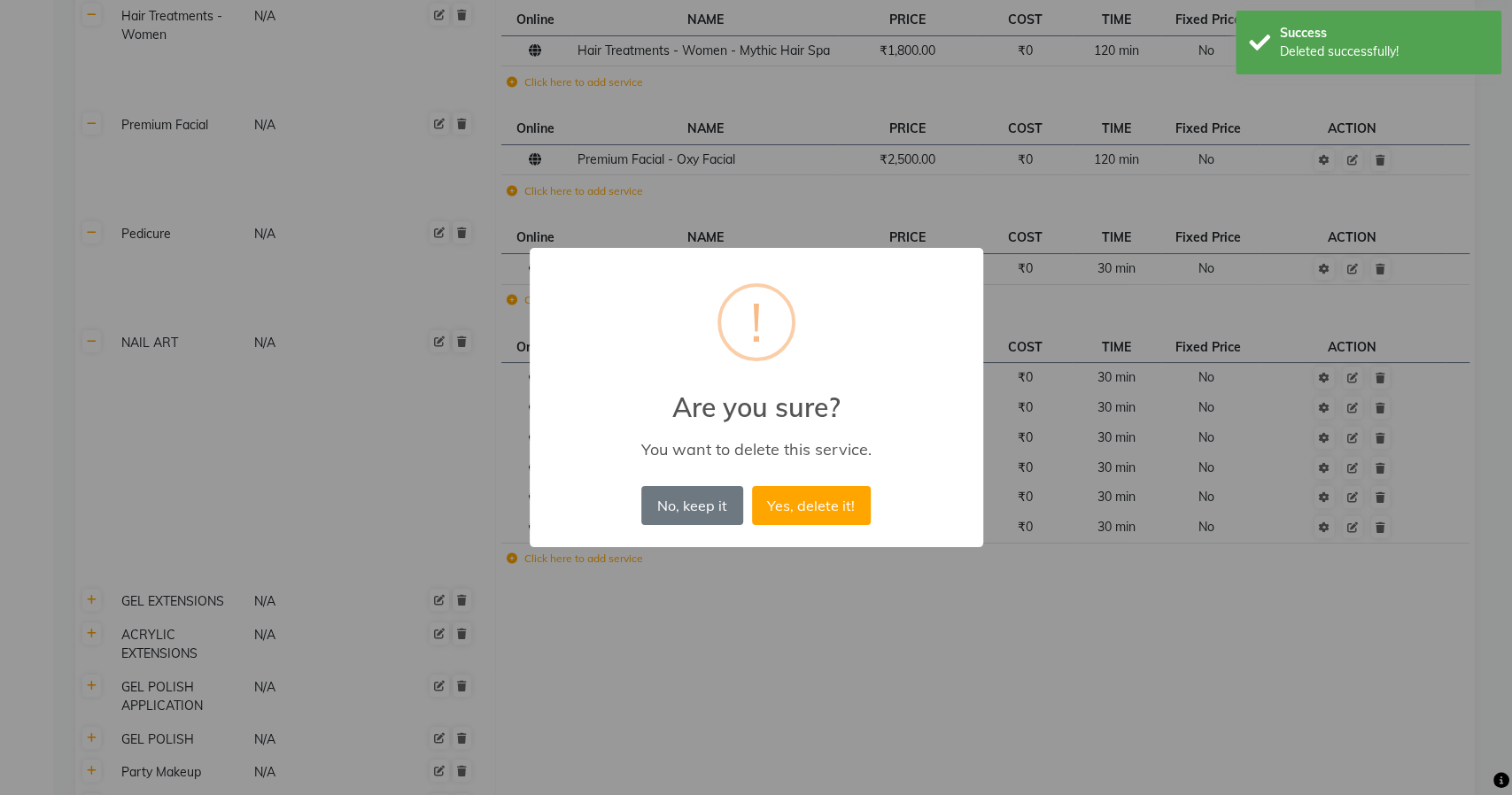
click at [752, 487] on button "Yes, delete it!" at bounding box center [811, 506] width 118 height 39
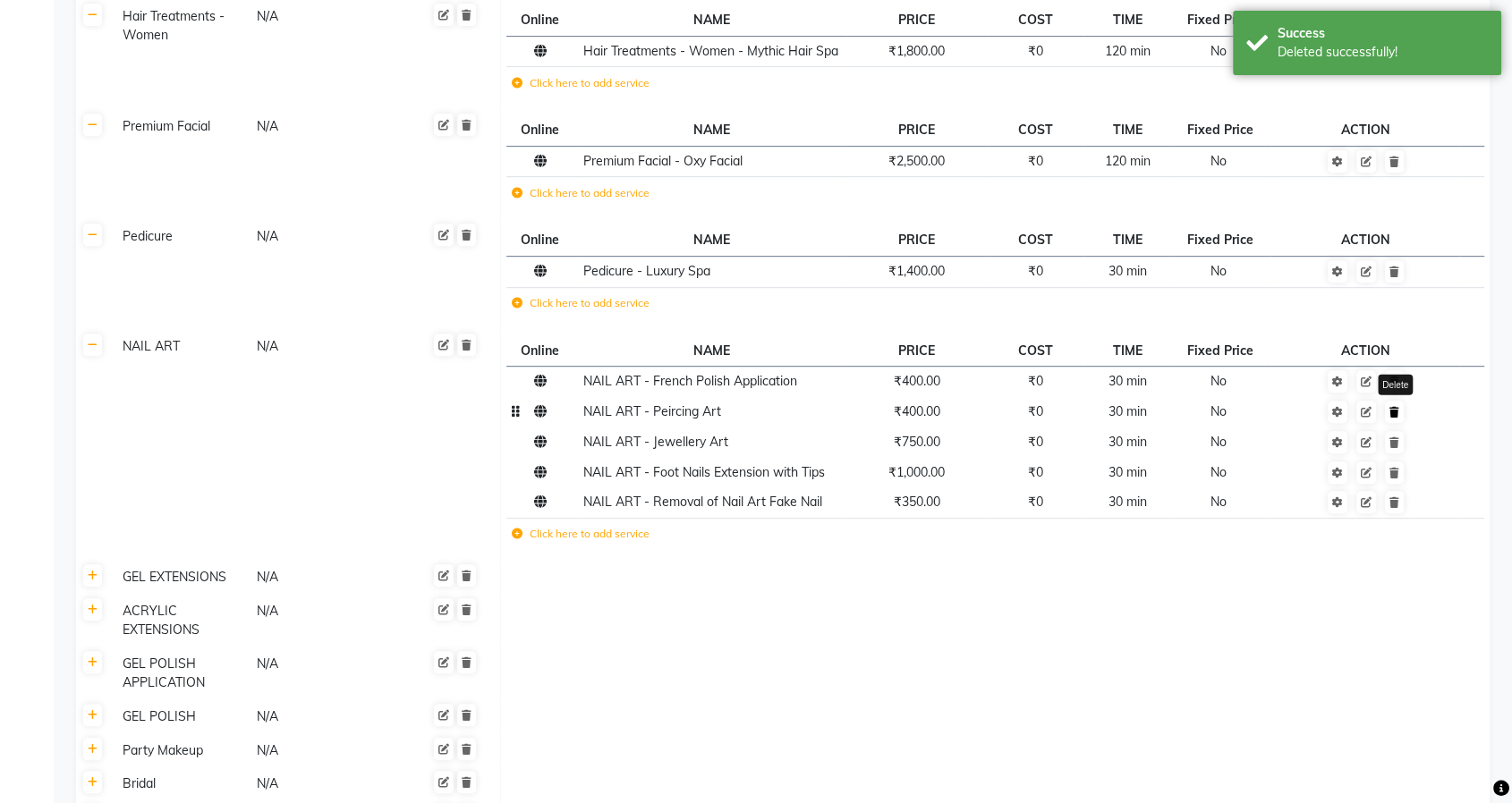
click at [1396, 412] on icon at bounding box center [1394, 411] width 9 height 10
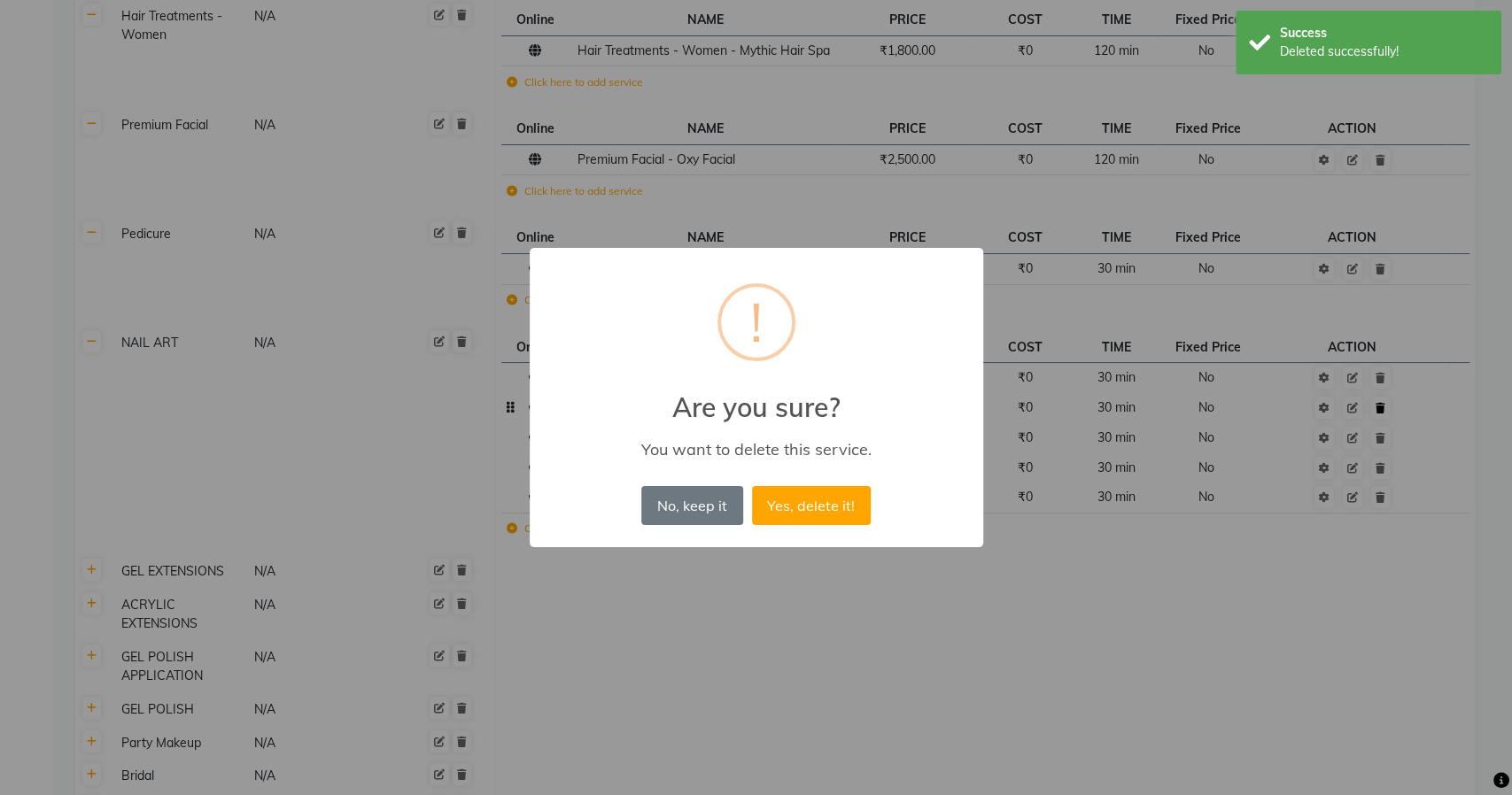
click at [752, 487] on button "Yes, delete it!" at bounding box center [811, 506] width 118 height 39
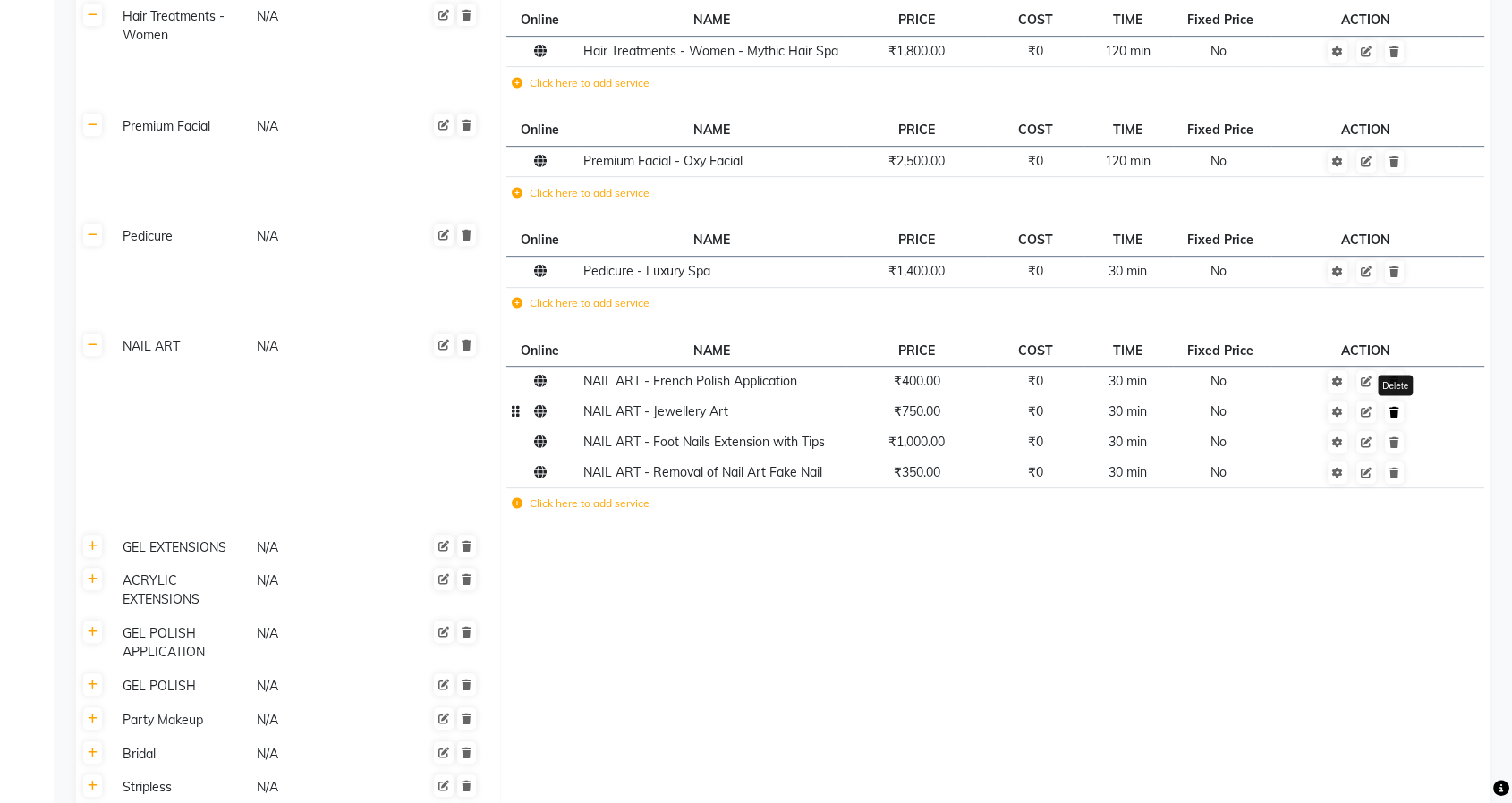
click at [1394, 411] on icon at bounding box center [1394, 411] width 9 height 10
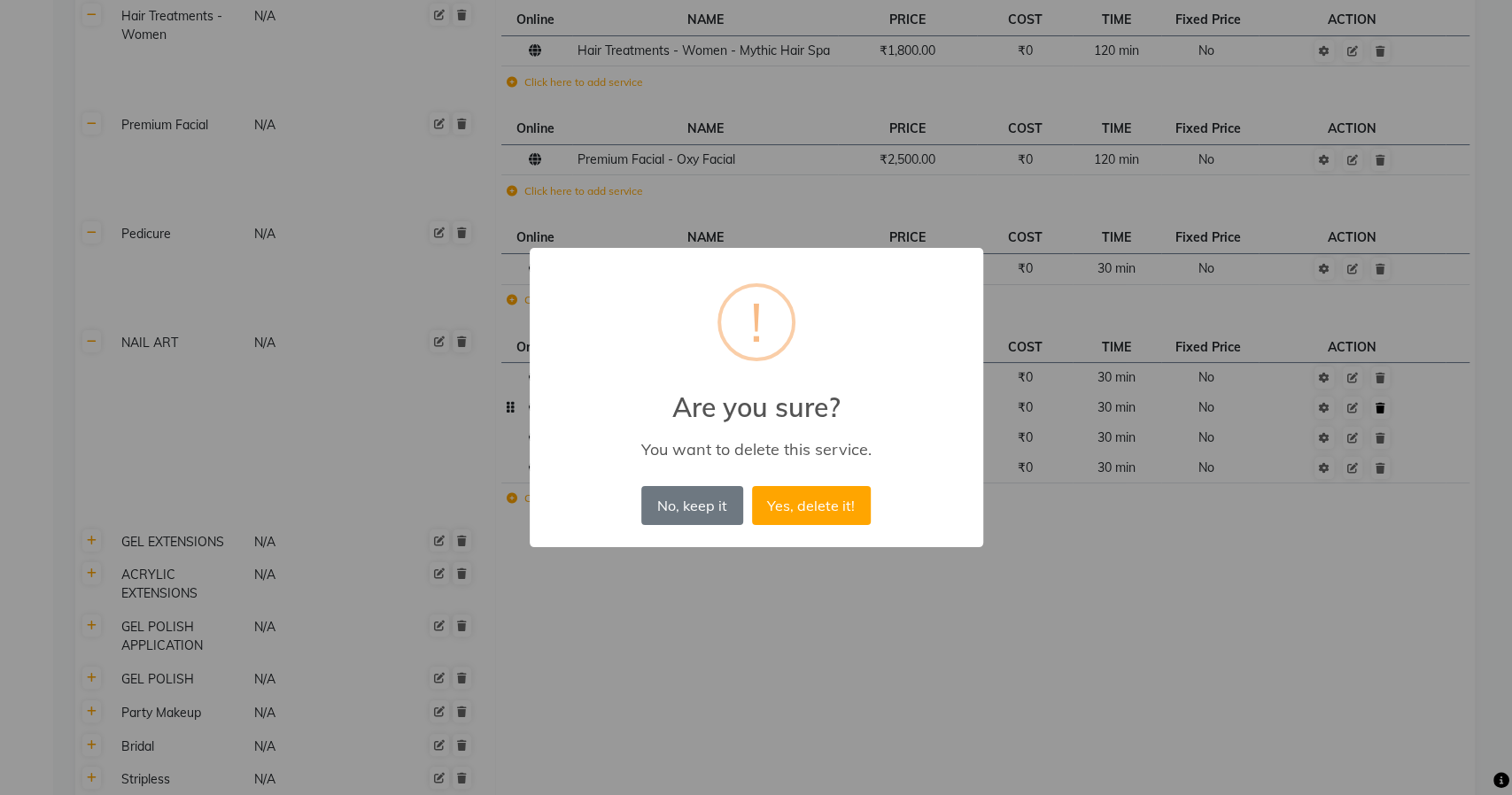
click at [752, 487] on button "Yes, delete it!" at bounding box center [811, 506] width 118 height 39
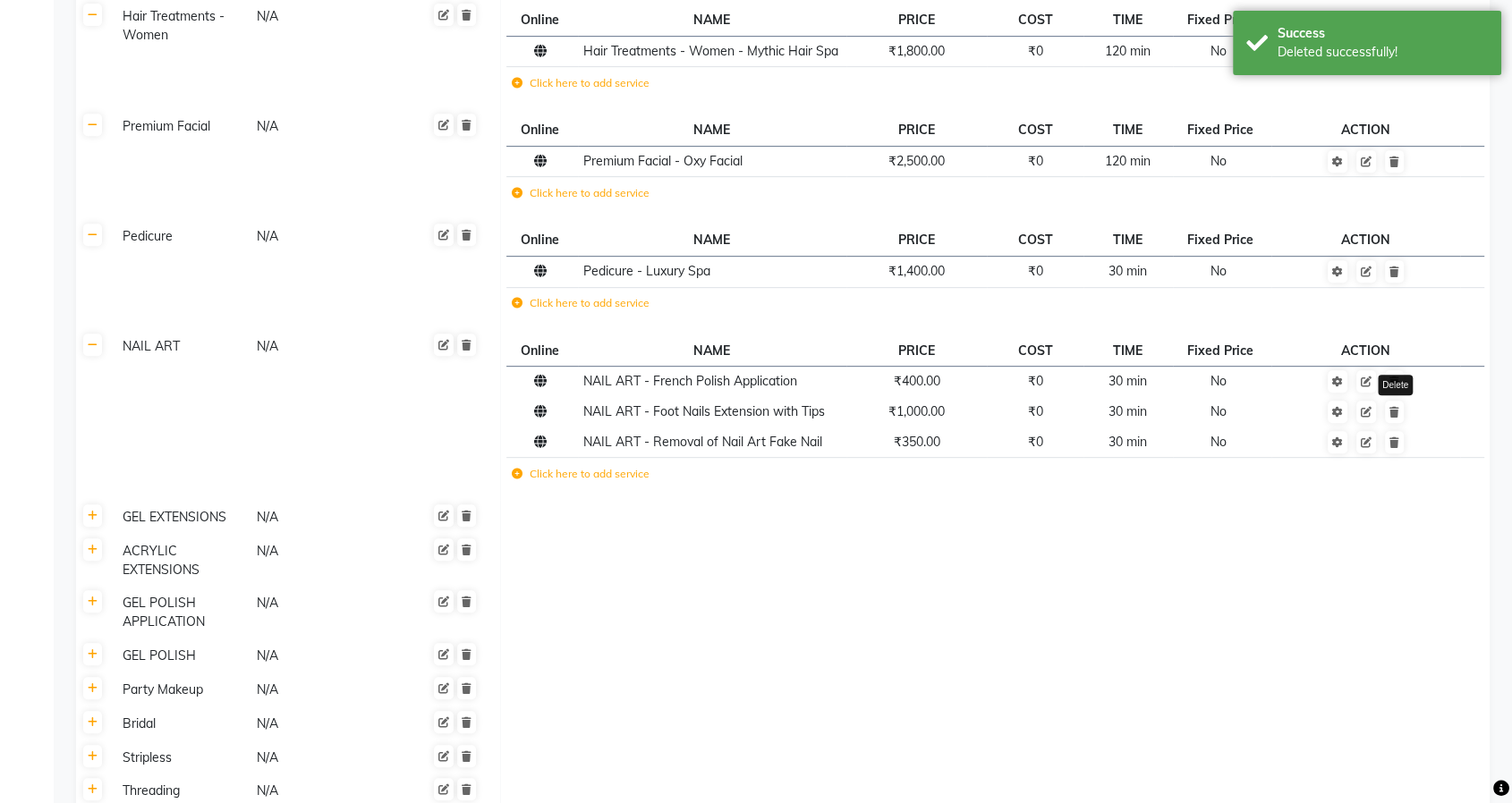
click at [1394, 411] on icon at bounding box center [1394, 411] width 9 height 10
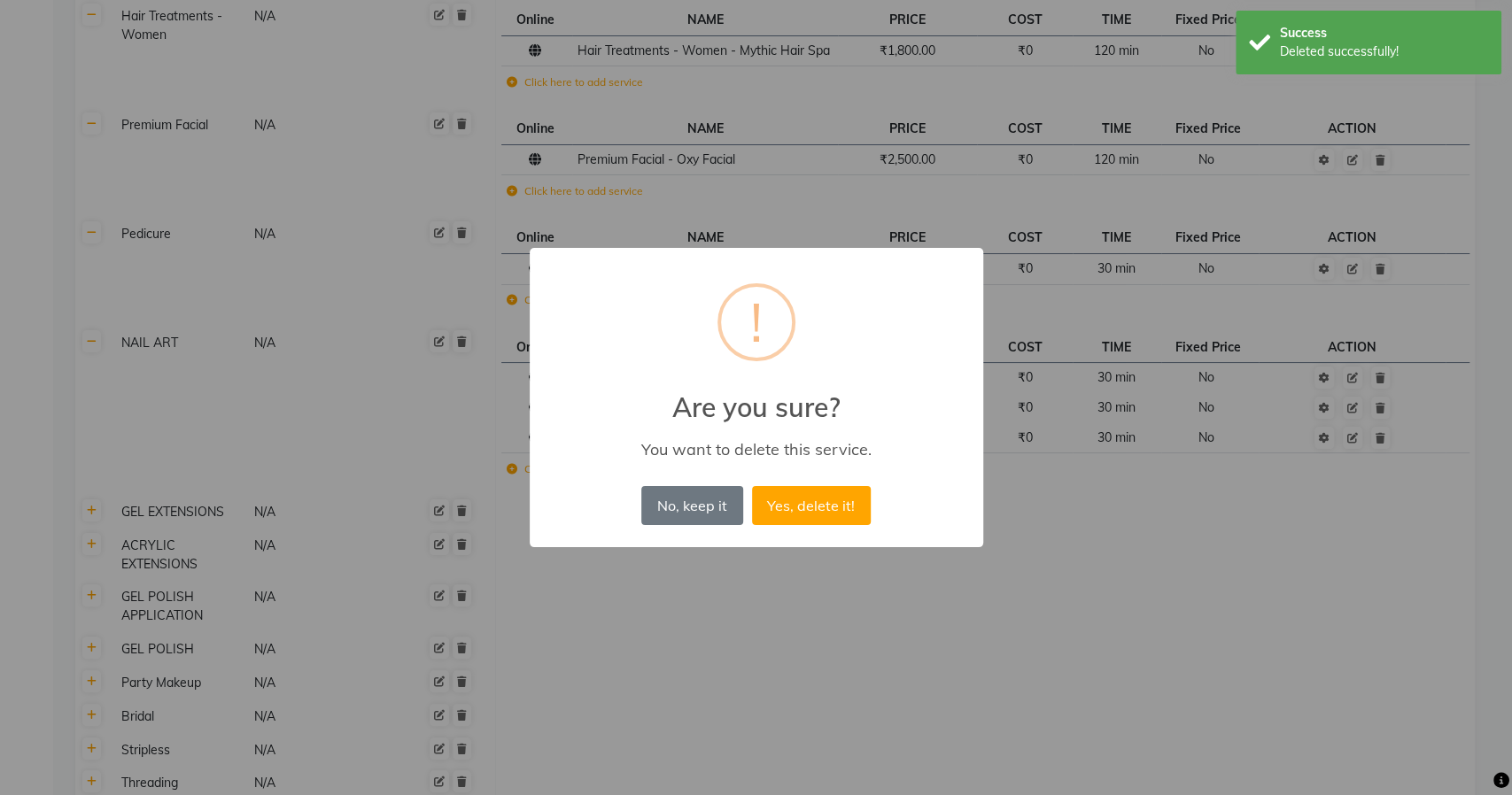
click at [752, 487] on button "Yes, delete it!" at bounding box center [811, 506] width 118 height 39
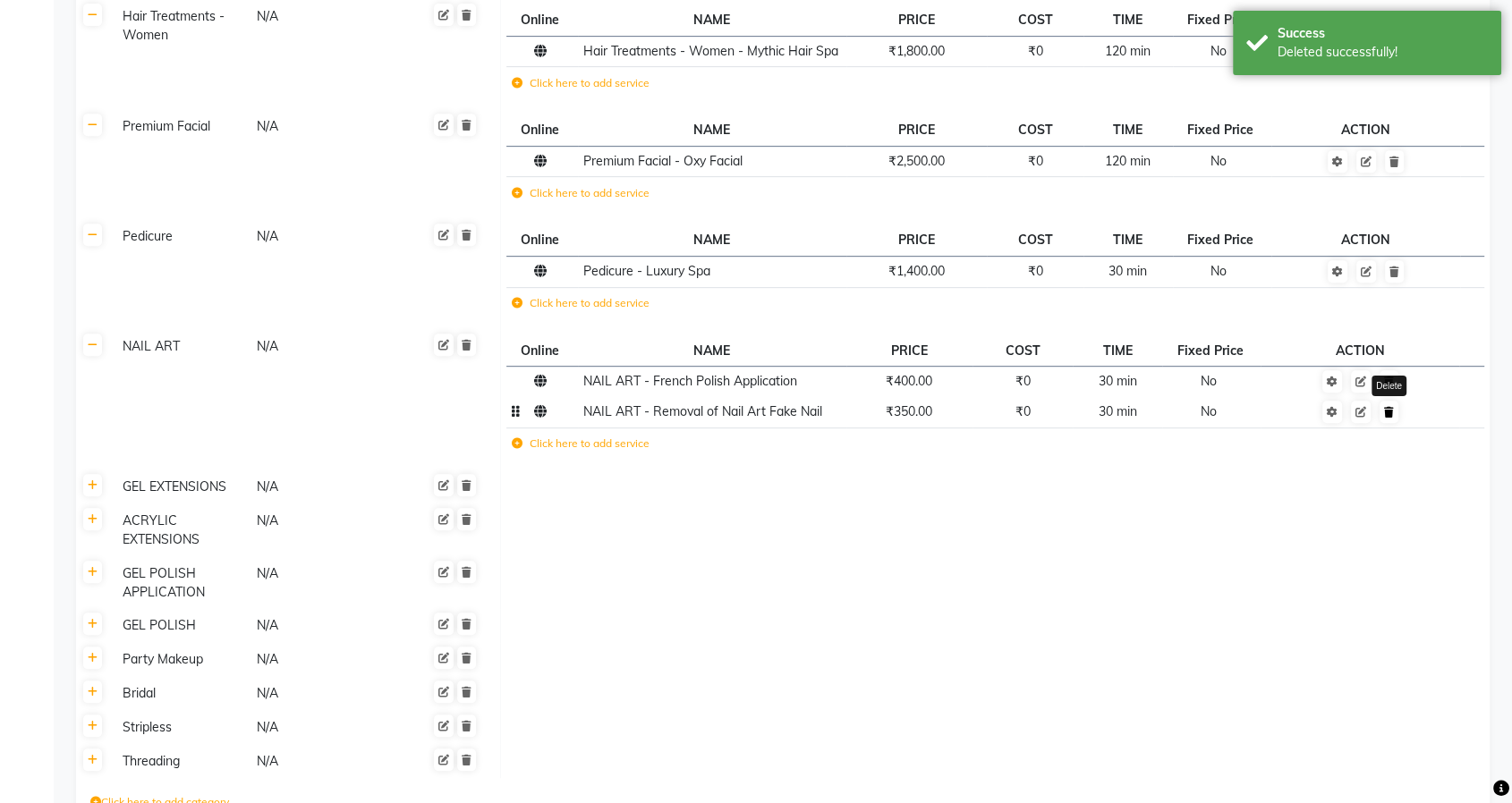
click at [1388, 407] on icon at bounding box center [1389, 411] width 9 height 10
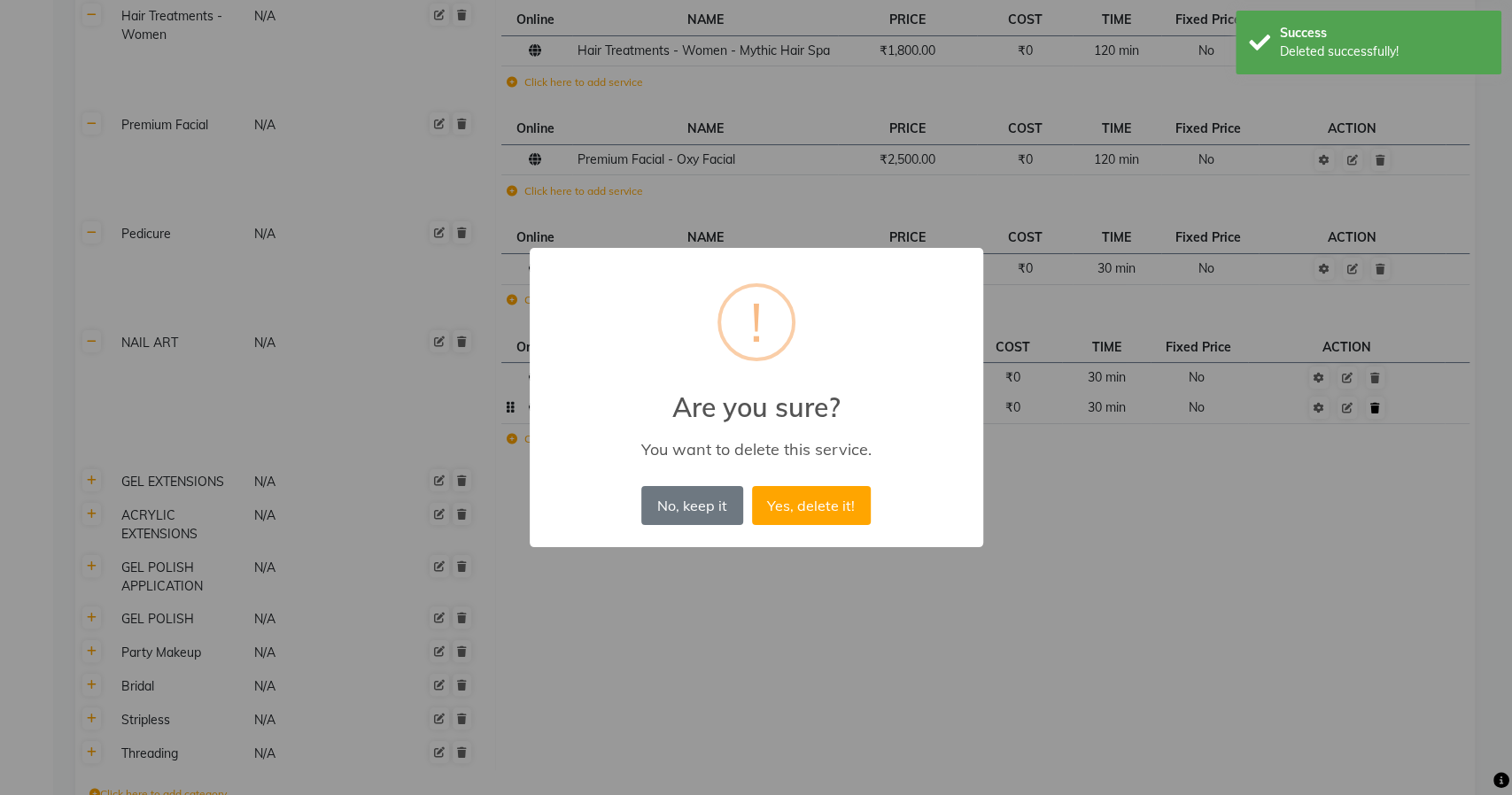
click at [752, 487] on button "Yes, delete it!" at bounding box center [811, 506] width 118 height 39
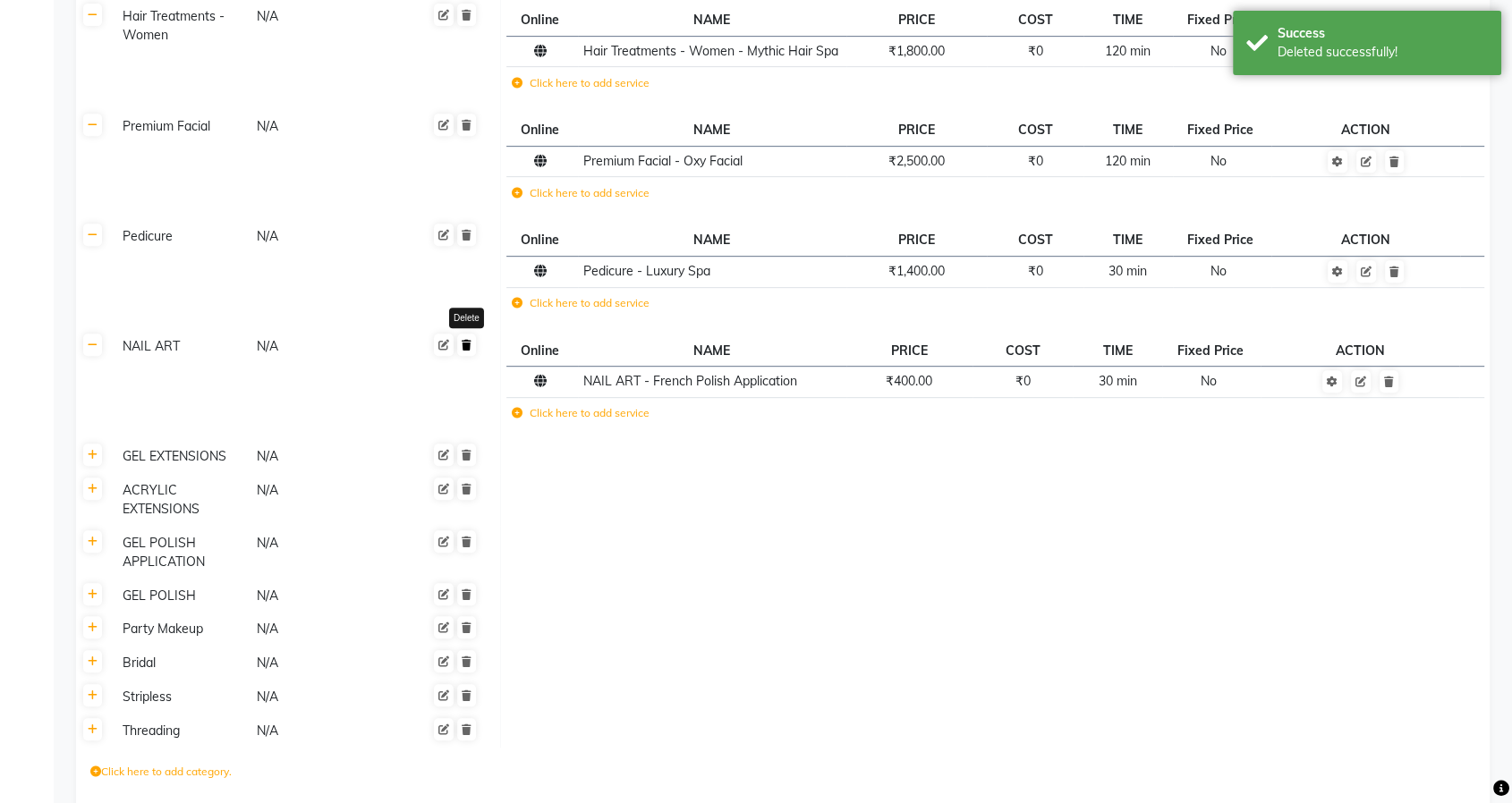
click at [474, 346] on link at bounding box center [467, 345] width 19 height 23
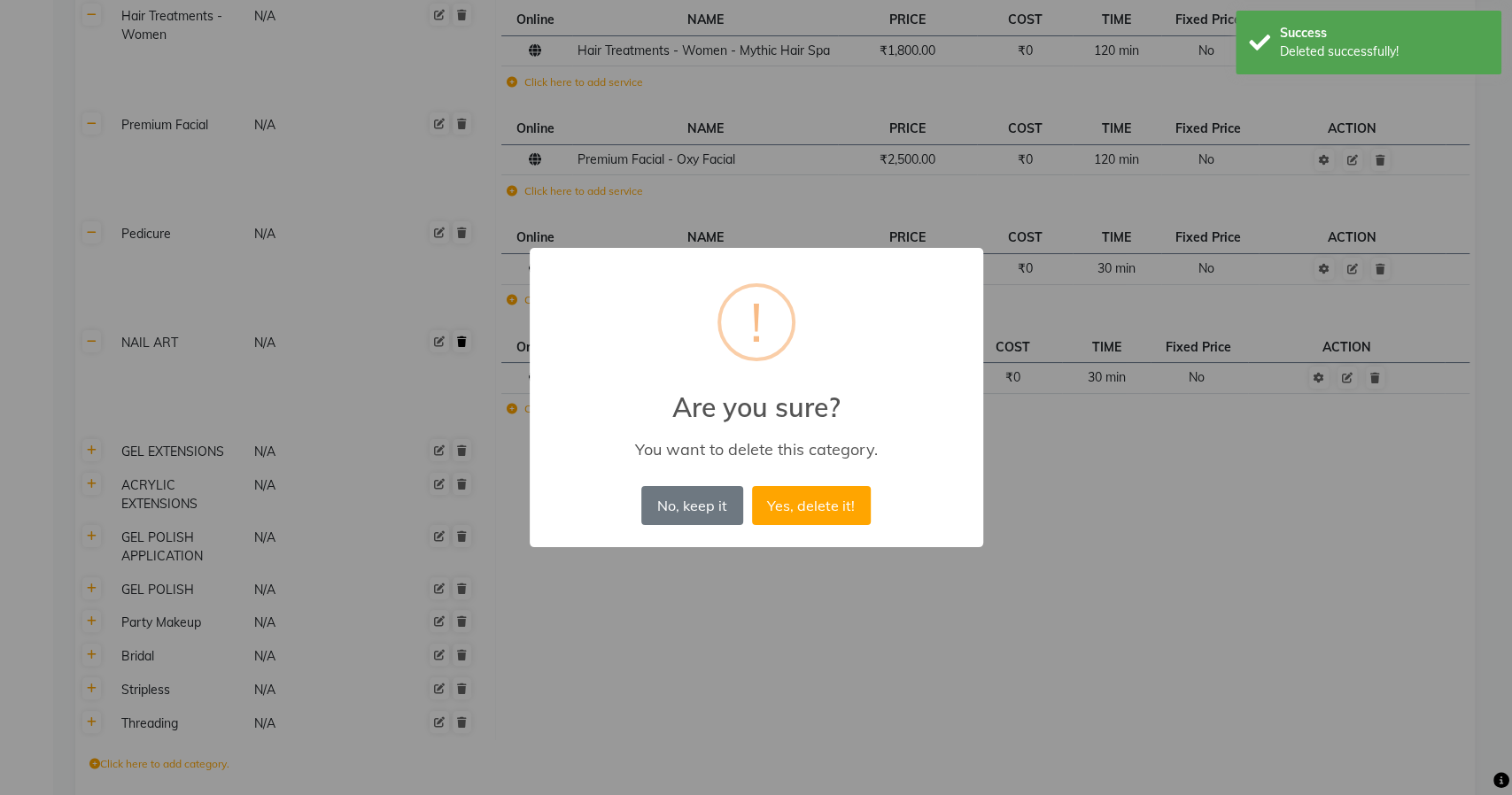
click at [752, 487] on button "Yes, delete it!" at bounding box center [811, 506] width 118 height 39
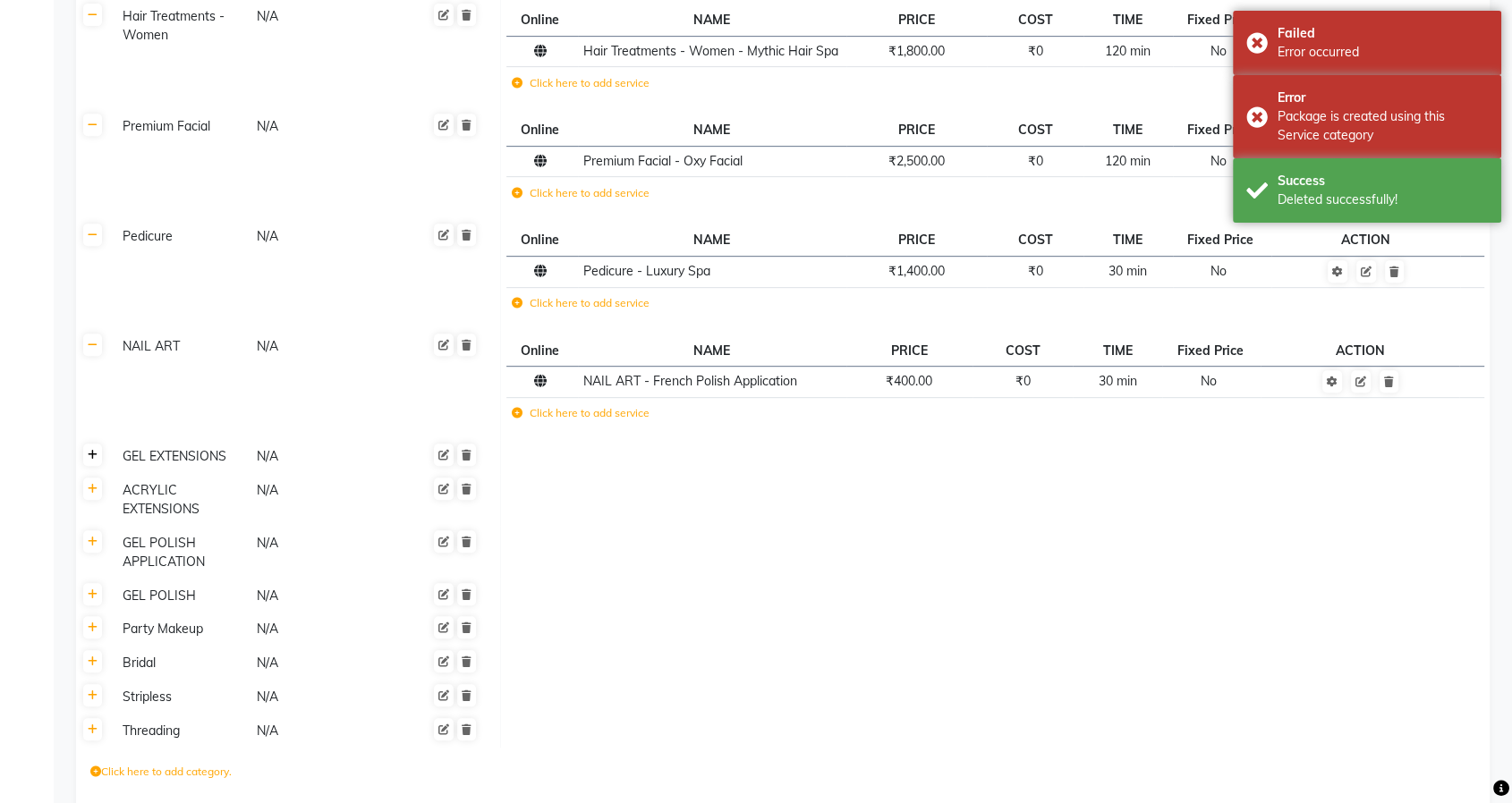
click at [96, 456] on icon at bounding box center [92, 455] width 9 height 10
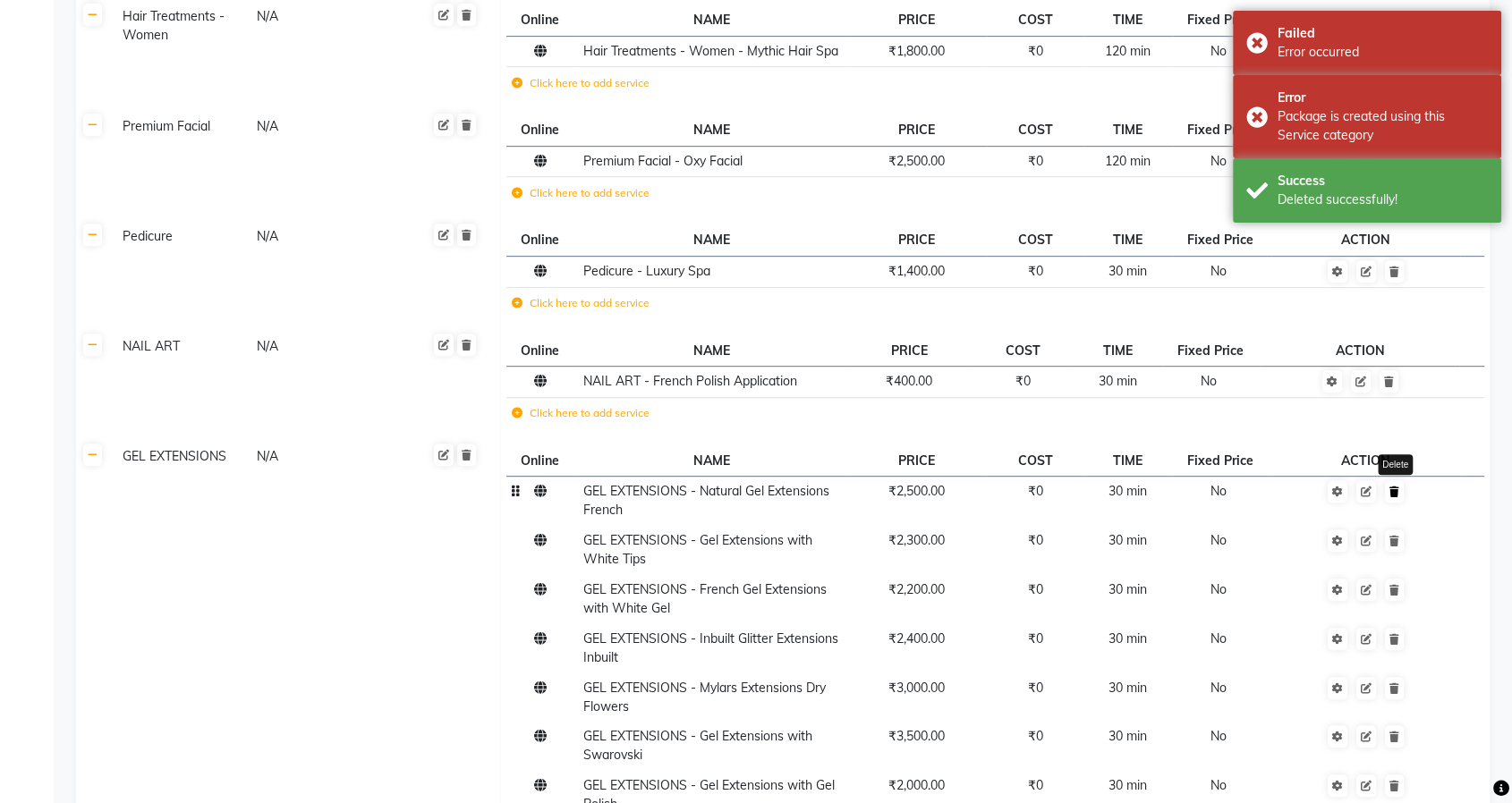
click at [1399, 485] on link at bounding box center [1394, 491] width 19 height 23
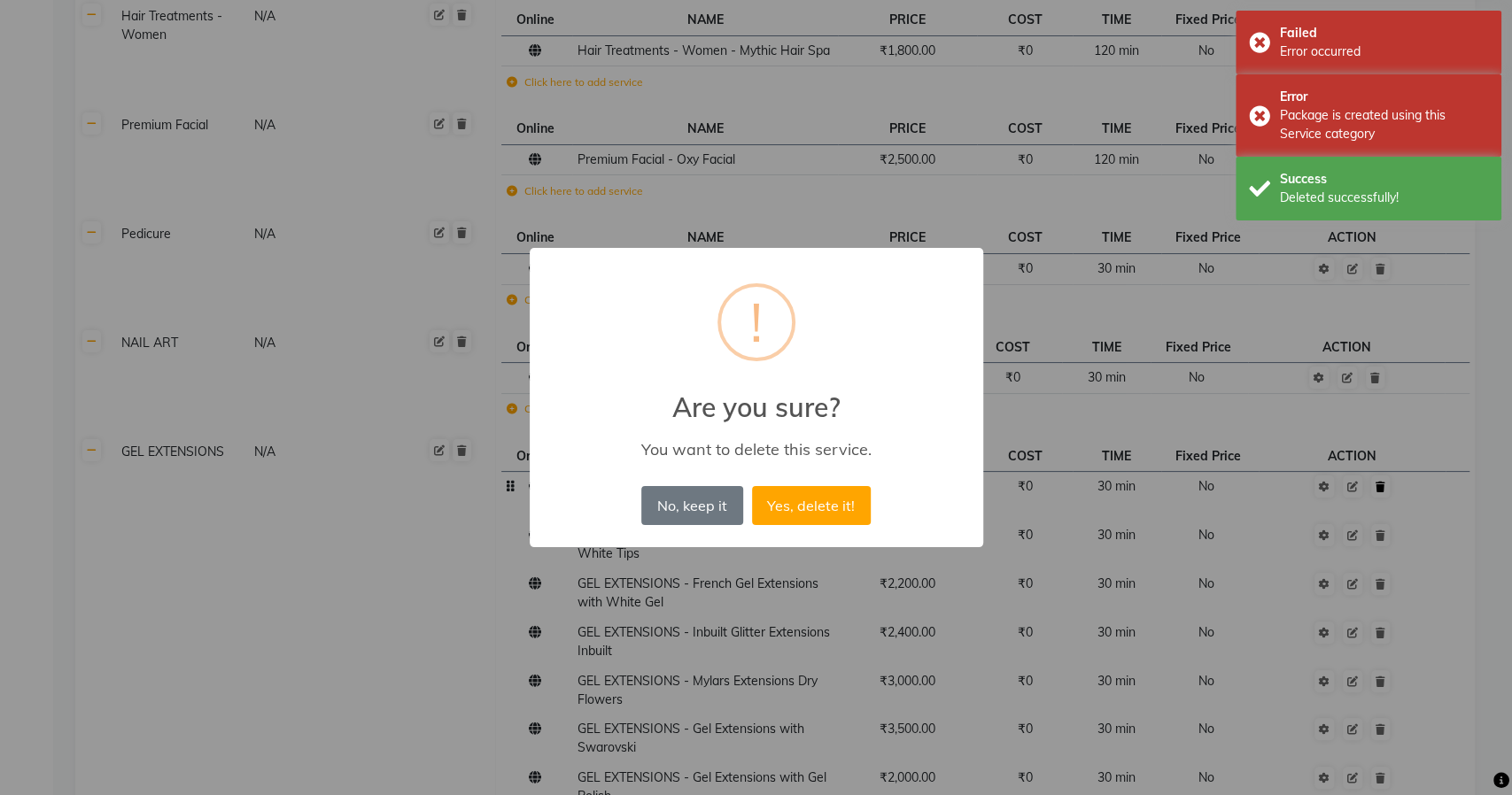
click at [752, 487] on button "Yes, delete it!" at bounding box center [811, 506] width 118 height 39
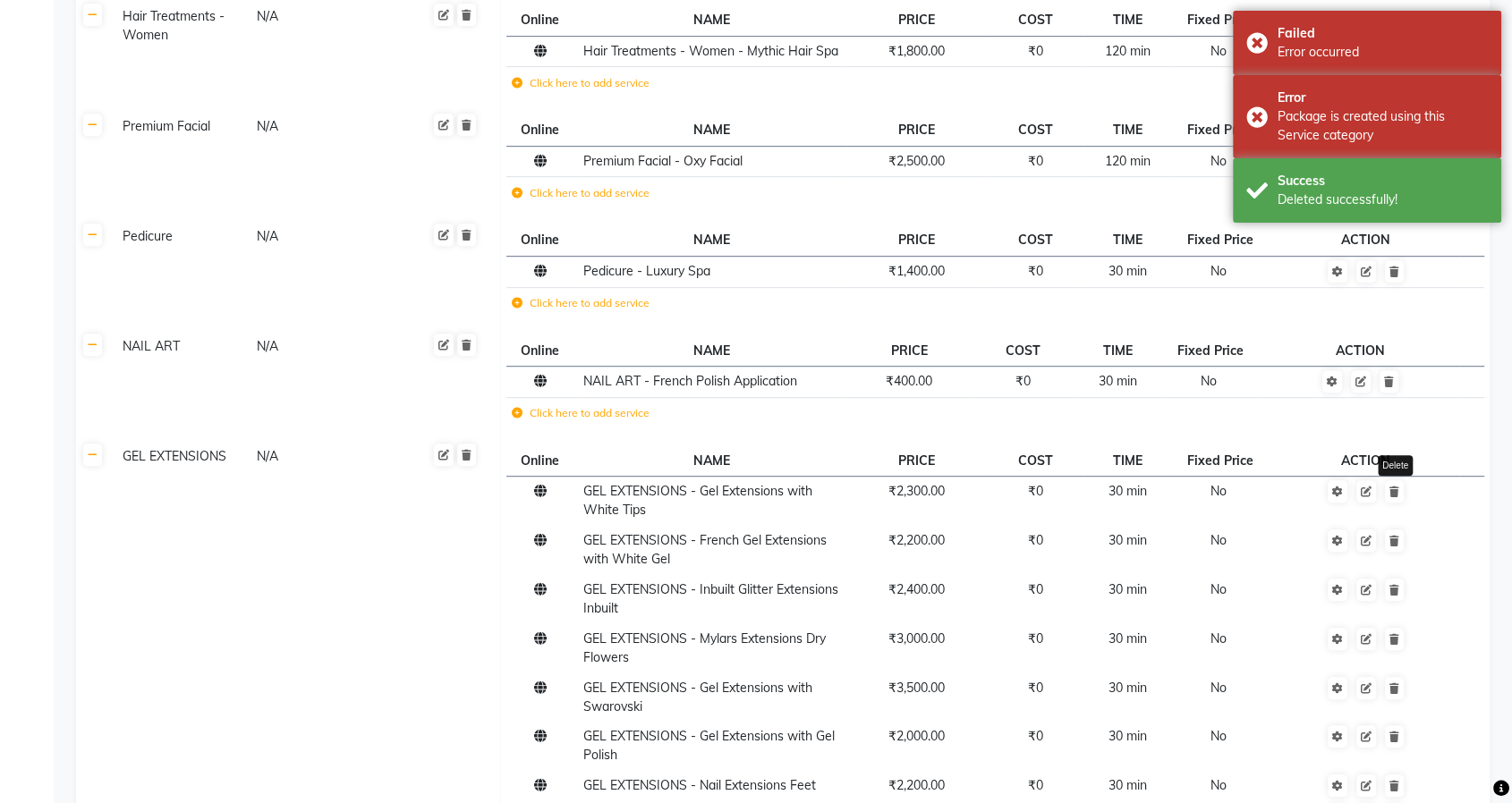
click at [1399, 485] on link at bounding box center [1394, 491] width 19 height 23
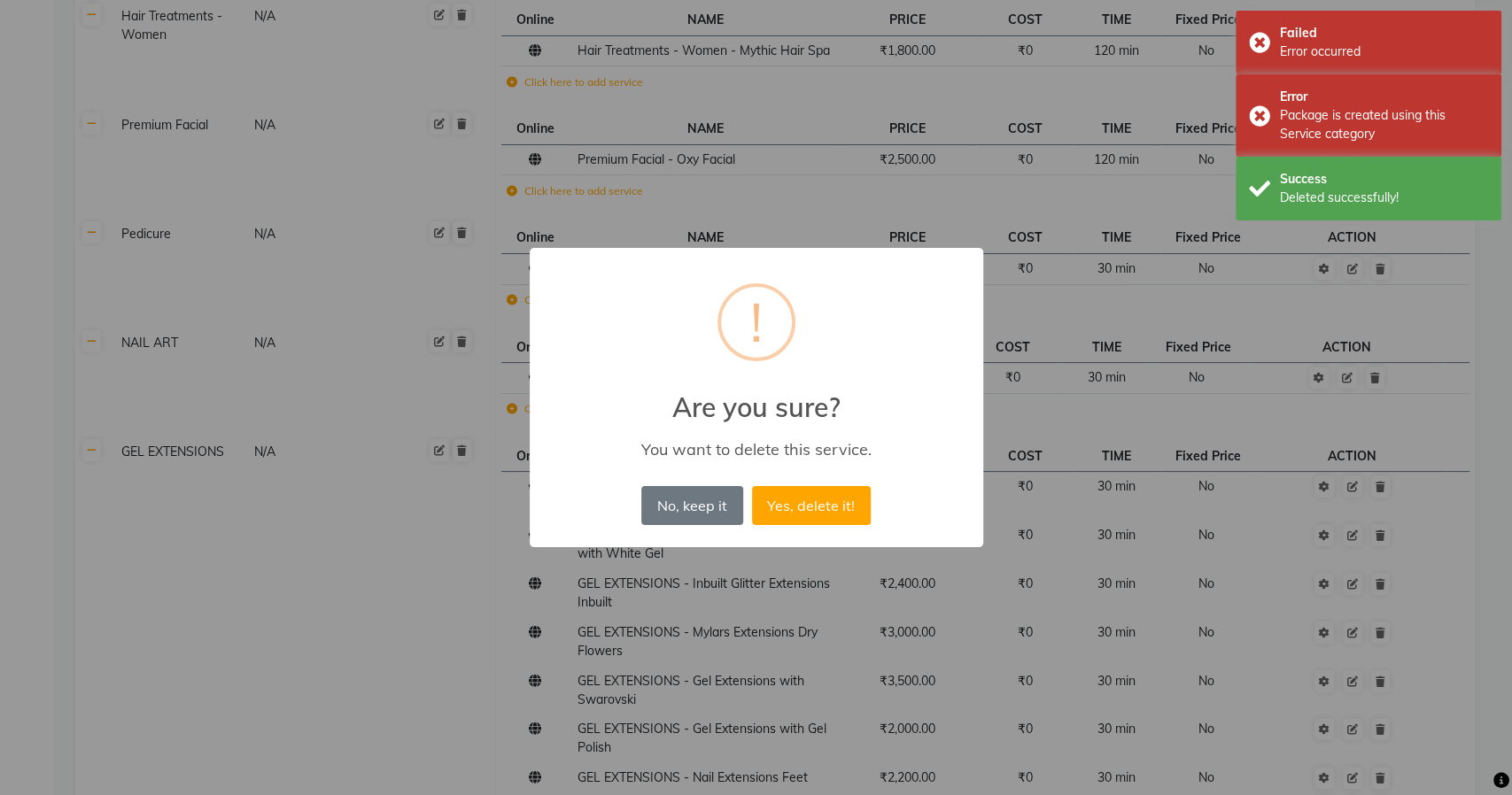
click at [752, 487] on button "Yes, delete it!" at bounding box center [811, 506] width 118 height 39
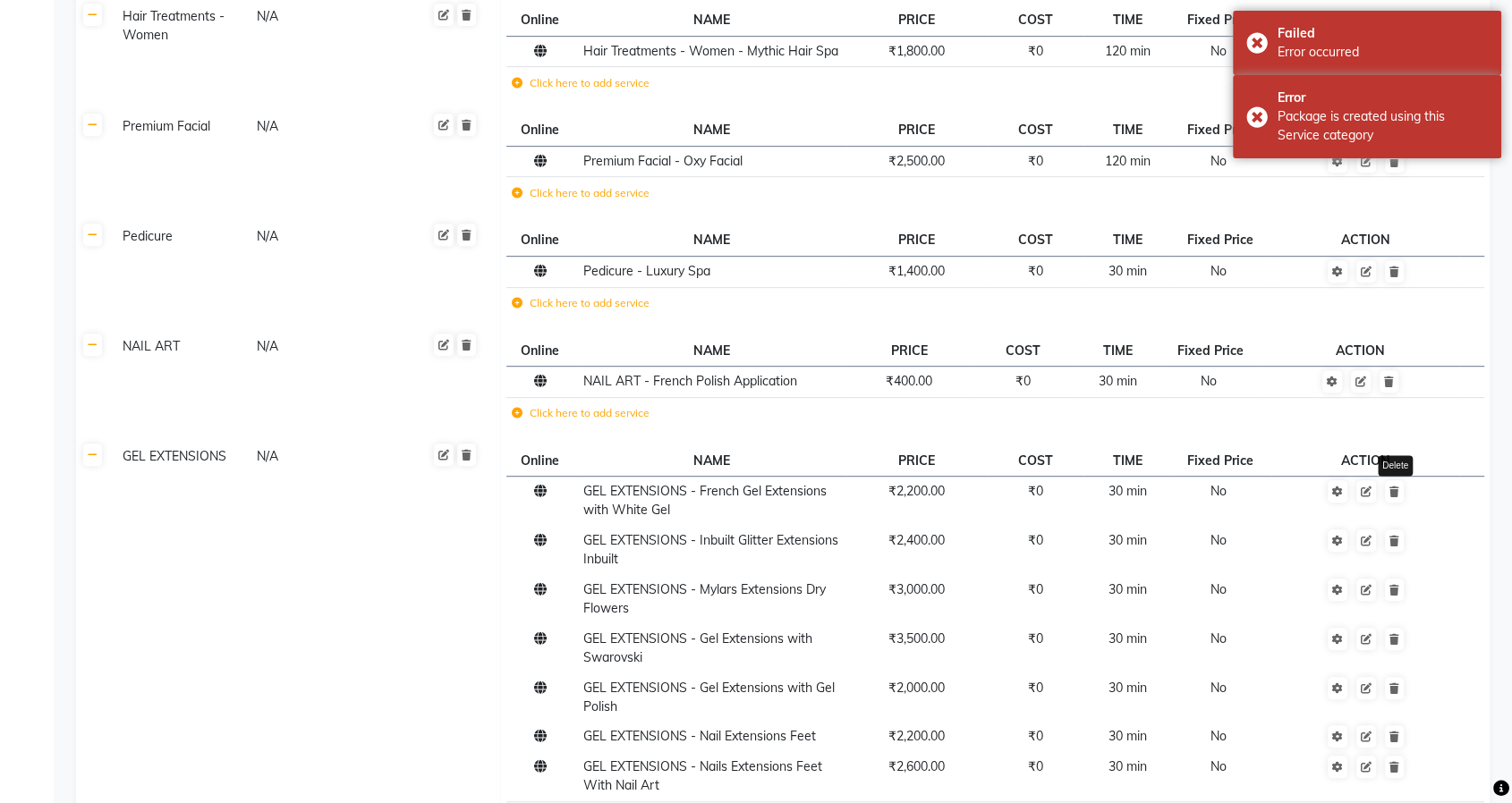
click at [1399, 485] on link at bounding box center [1394, 491] width 19 height 23
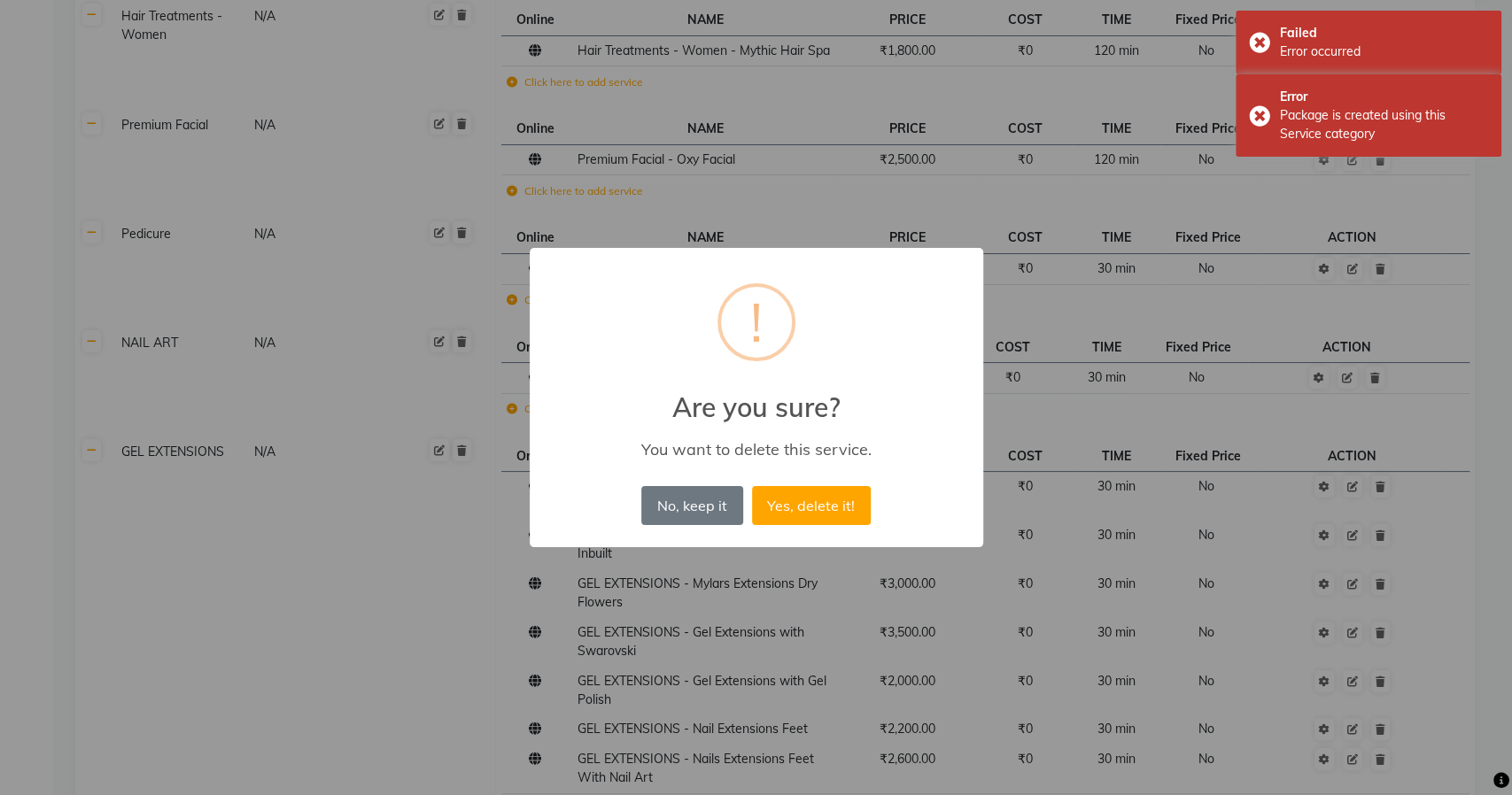
click at [752, 487] on button "Yes, delete it!" at bounding box center [811, 506] width 118 height 39
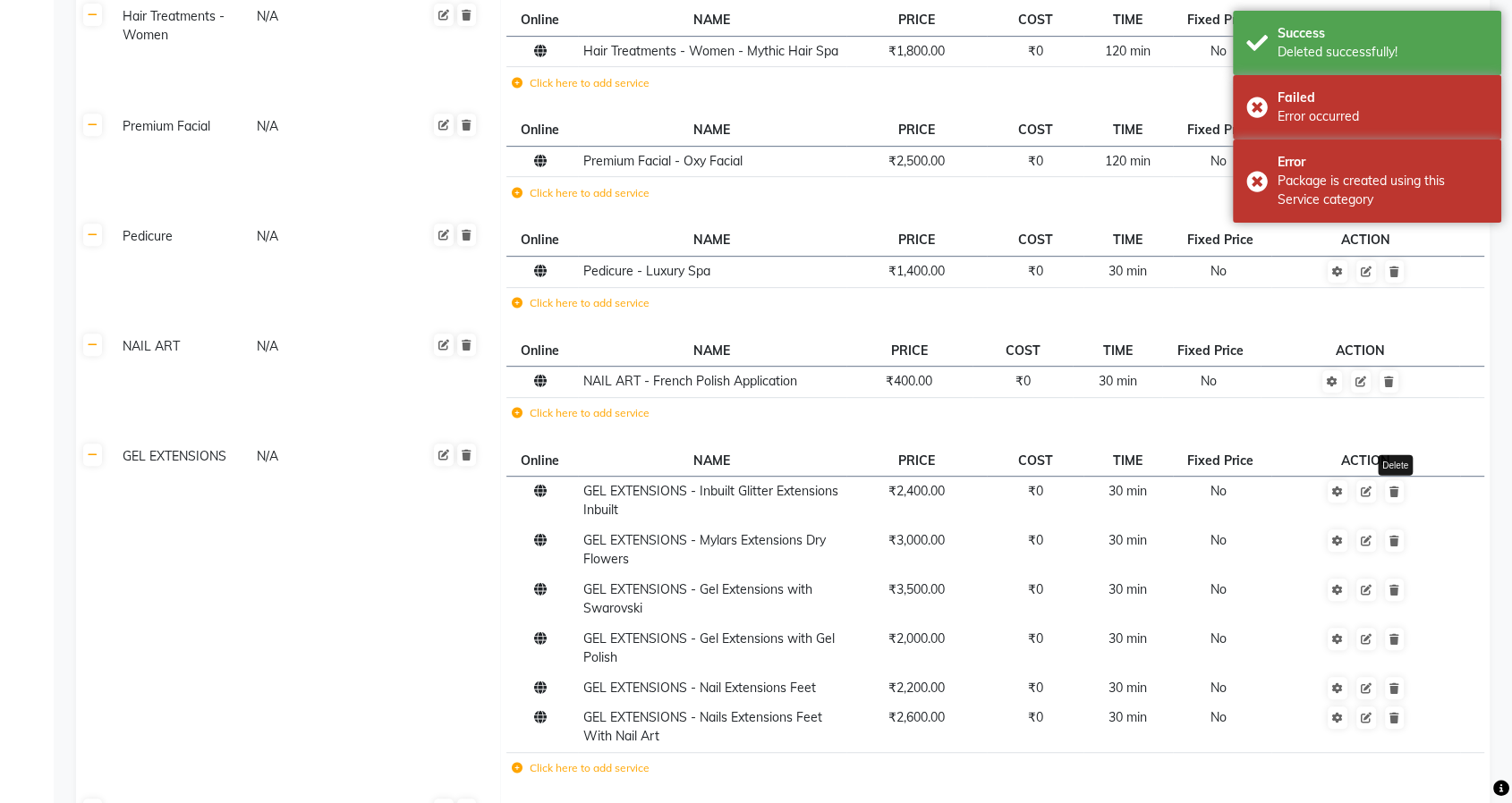
click at [1399, 485] on link at bounding box center [1394, 491] width 19 height 23
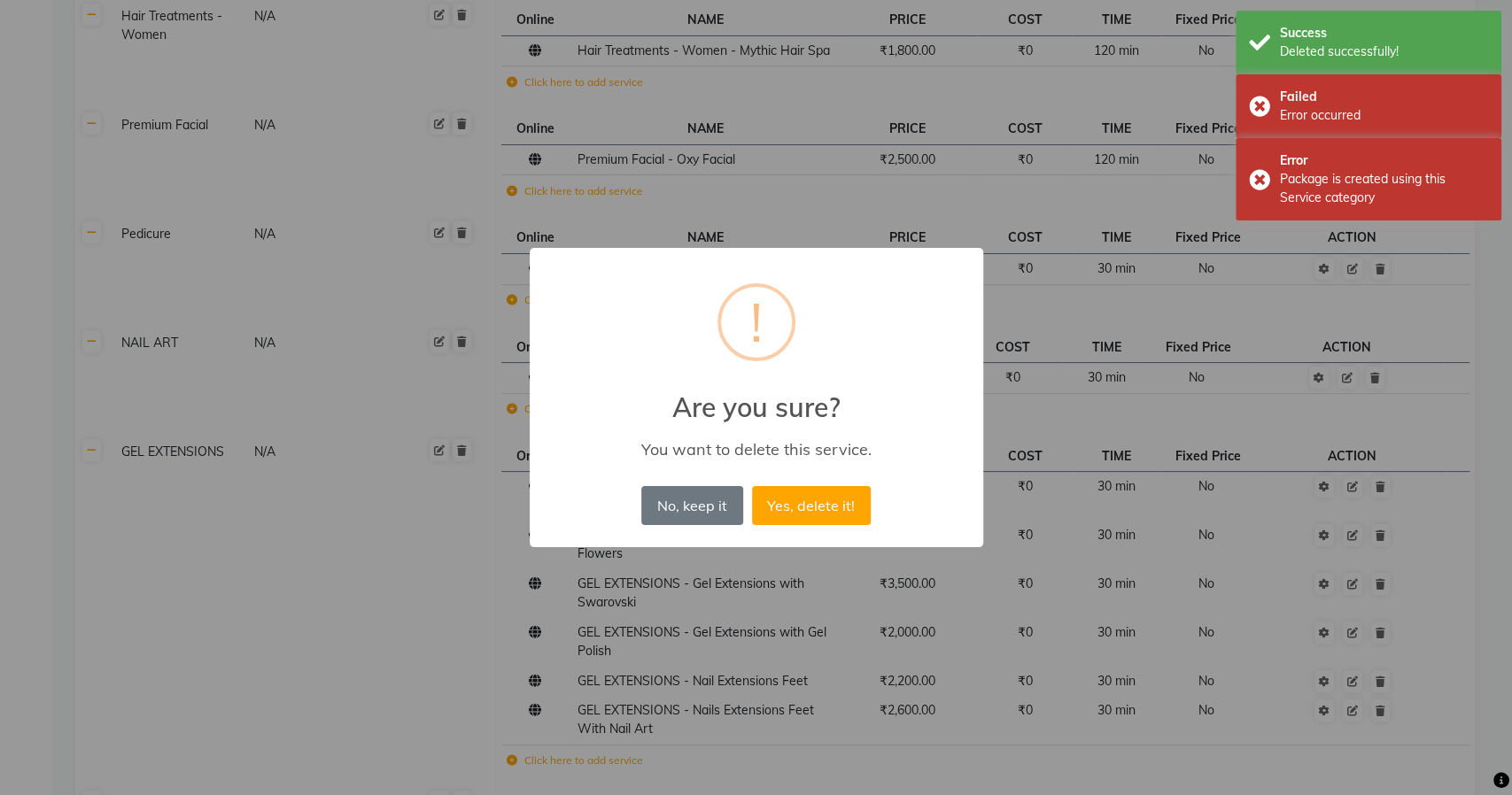
click at [752, 487] on button "Yes, delete it!" at bounding box center [811, 506] width 118 height 39
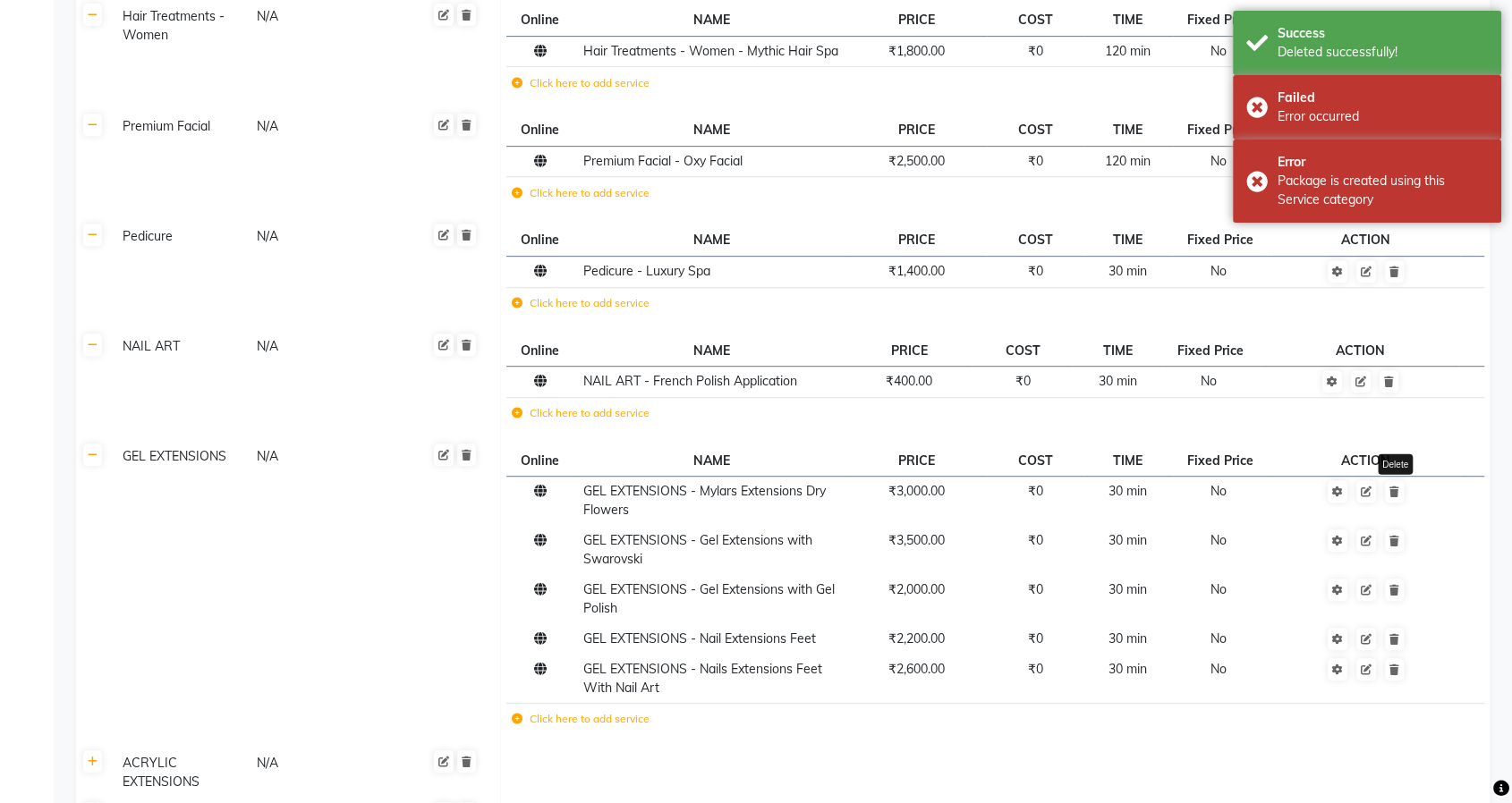
click at [1399, 485] on link at bounding box center [1394, 491] width 19 height 23
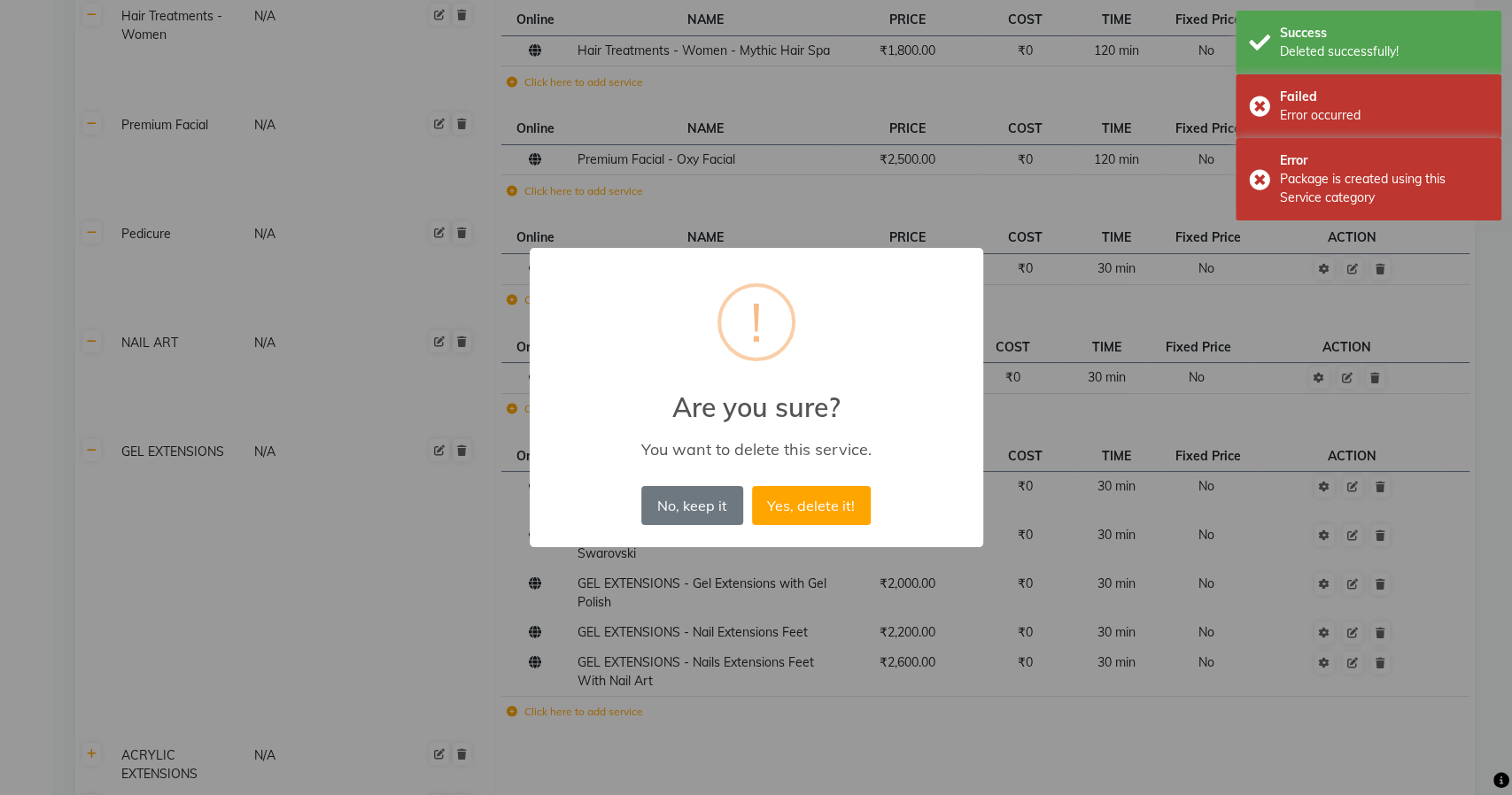
click at [752, 487] on button "Yes, delete it!" at bounding box center [811, 506] width 118 height 39
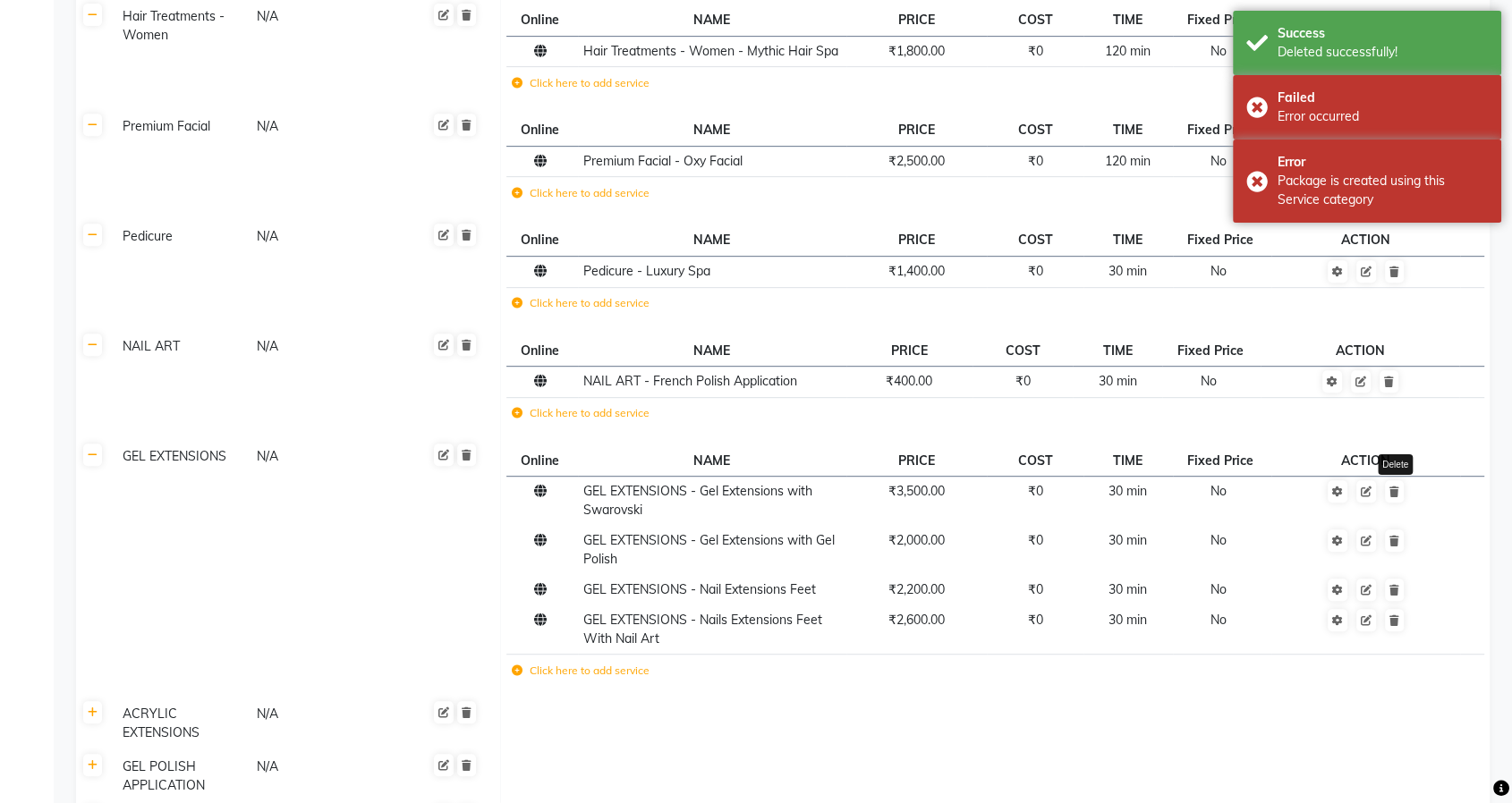
click at [1399, 485] on link at bounding box center [1394, 491] width 19 height 23
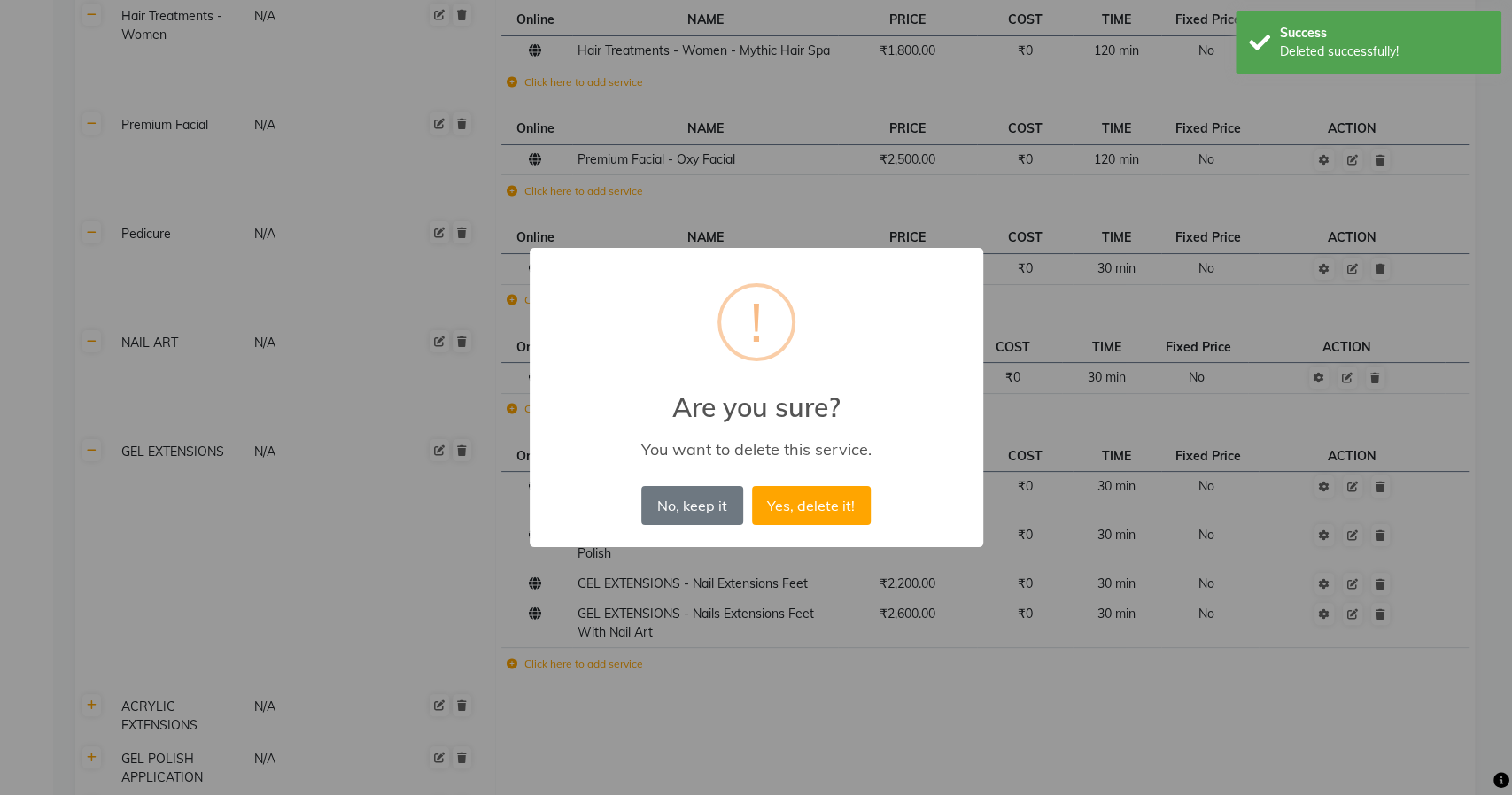
click at [752, 487] on button "Yes, delete it!" at bounding box center [811, 506] width 118 height 39
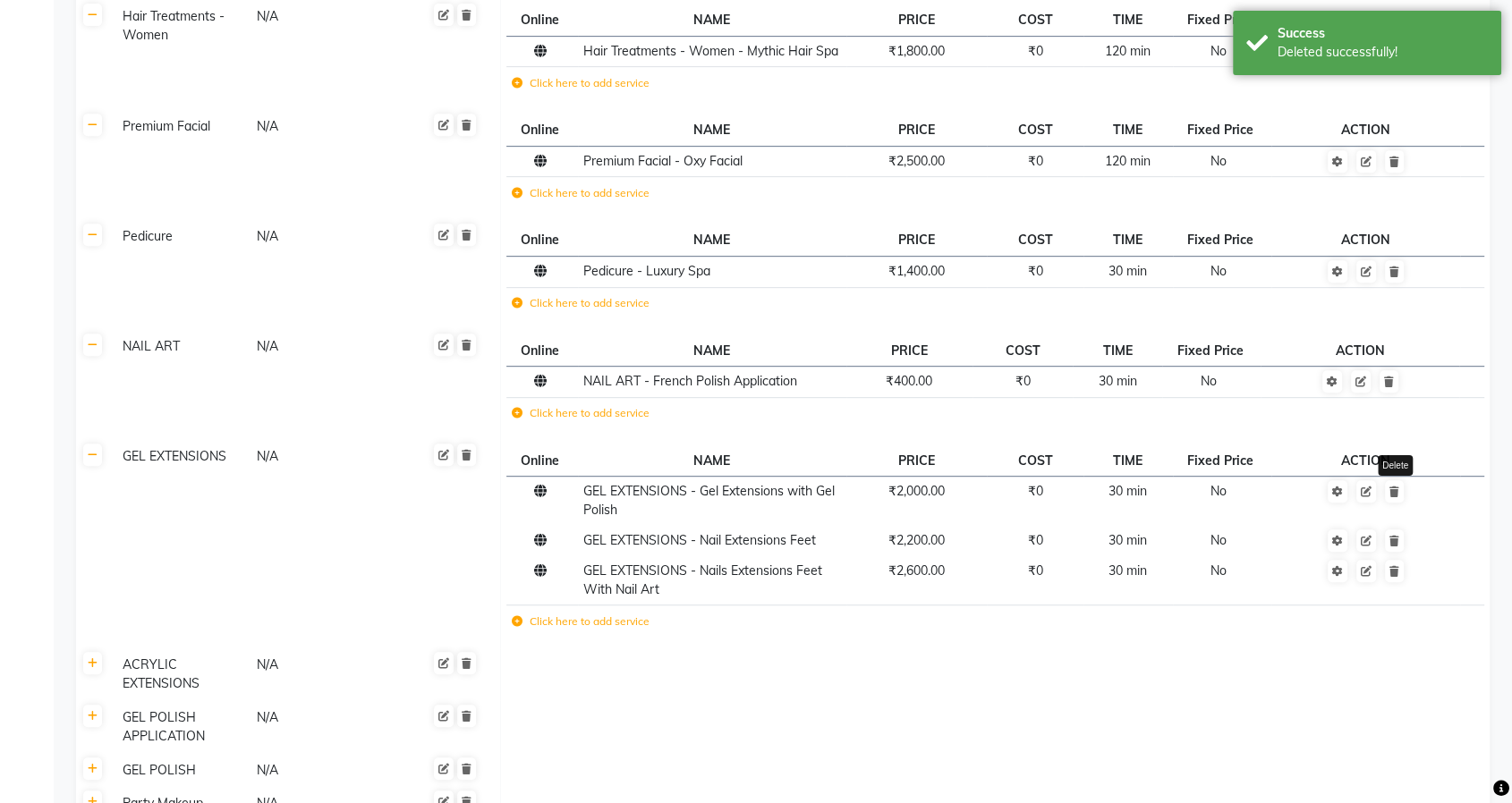
click at [1399, 485] on link at bounding box center [1394, 491] width 19 height 23
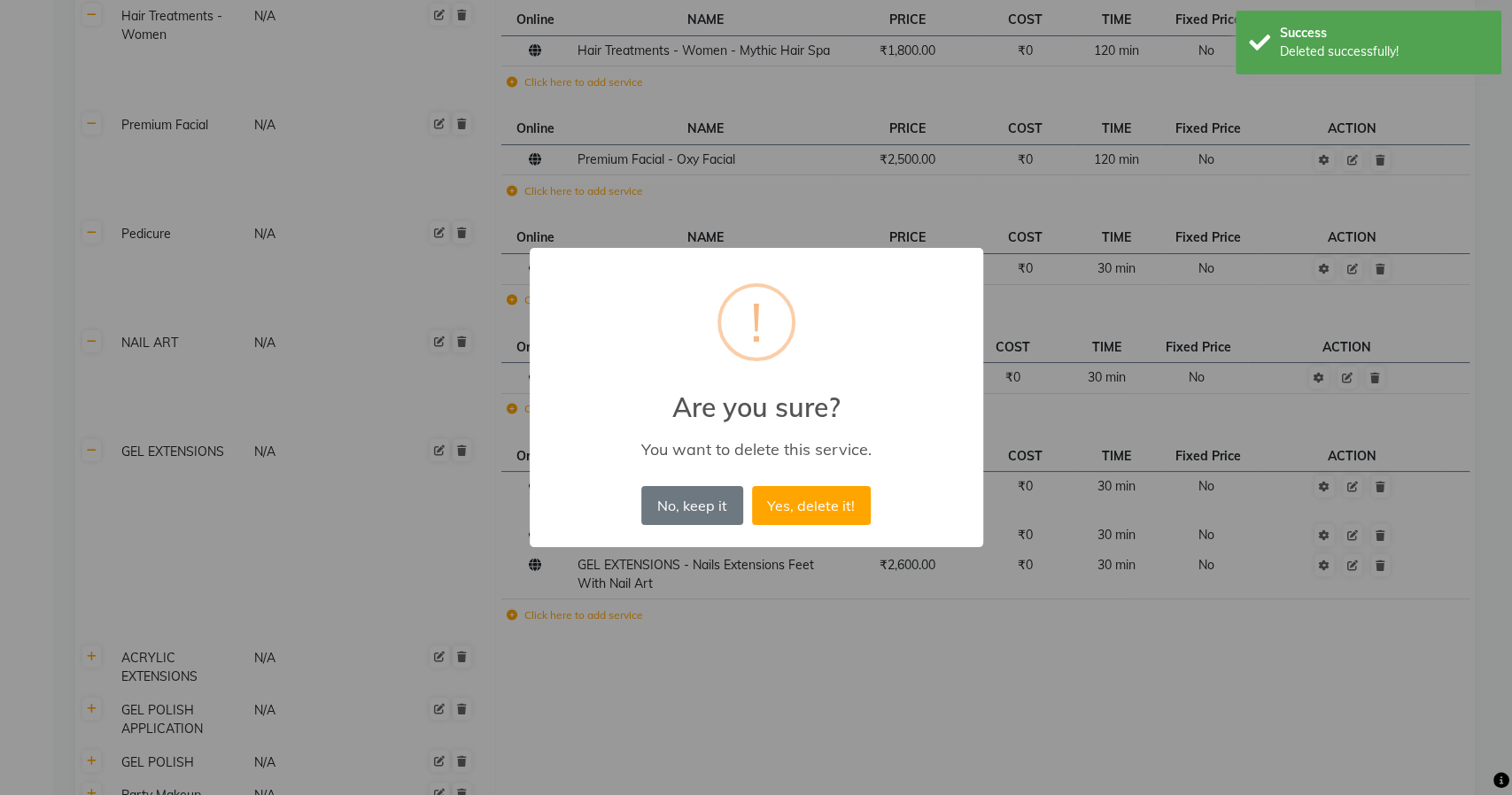
click at [752, 487] on button "Yes, delete it!" at bounding box center [811, 506] width 118 height 39
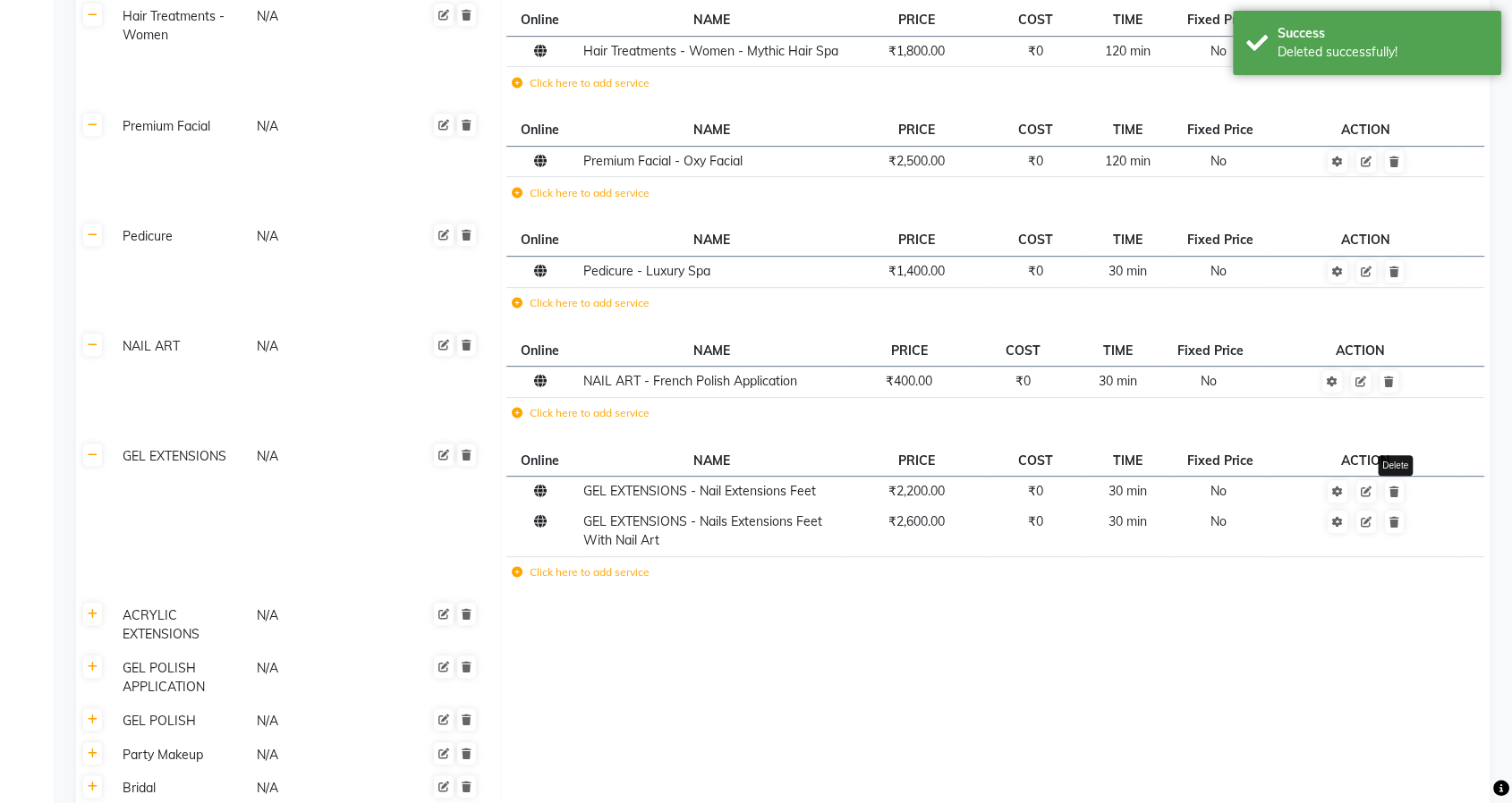
click at [1399, 485] on link at bounding box center [1394, 491] width 19 height 23
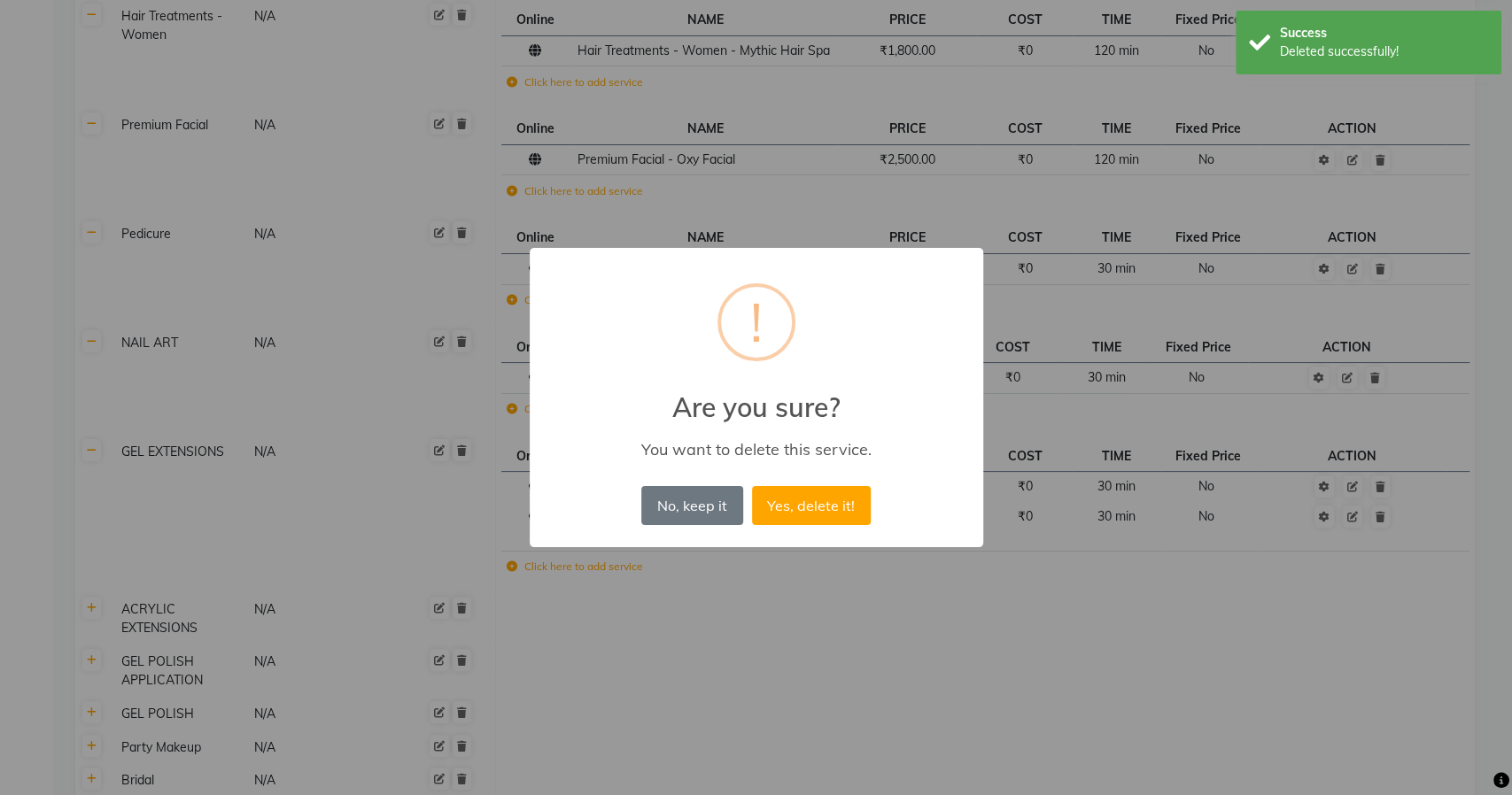
click at [752, 487] on button "Yes, delete it!" at bounding box center [811, 506] width 118 height 39
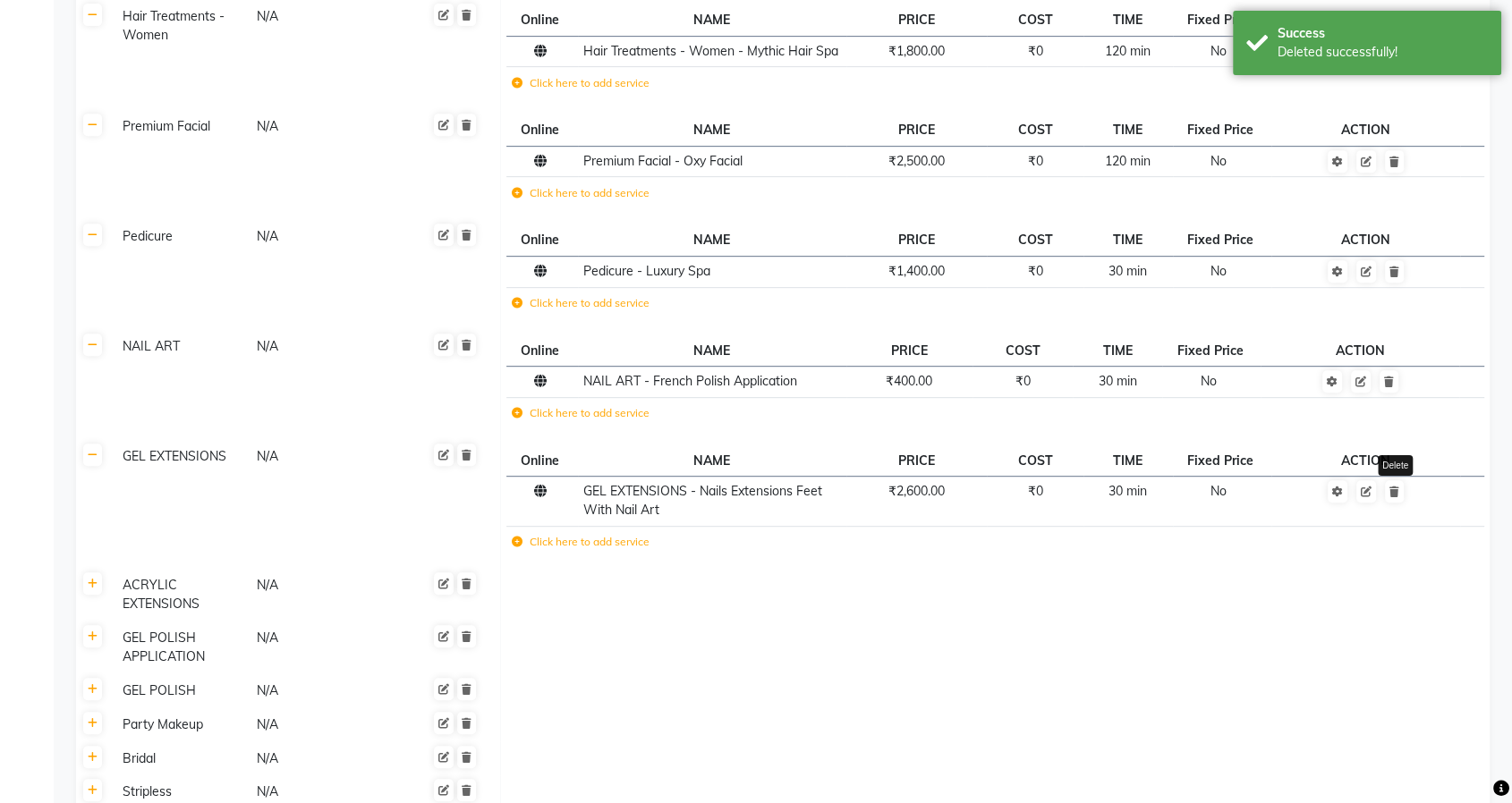
click at [1399, 485] on link at bounding box center [1394, 491] width 19 height 23
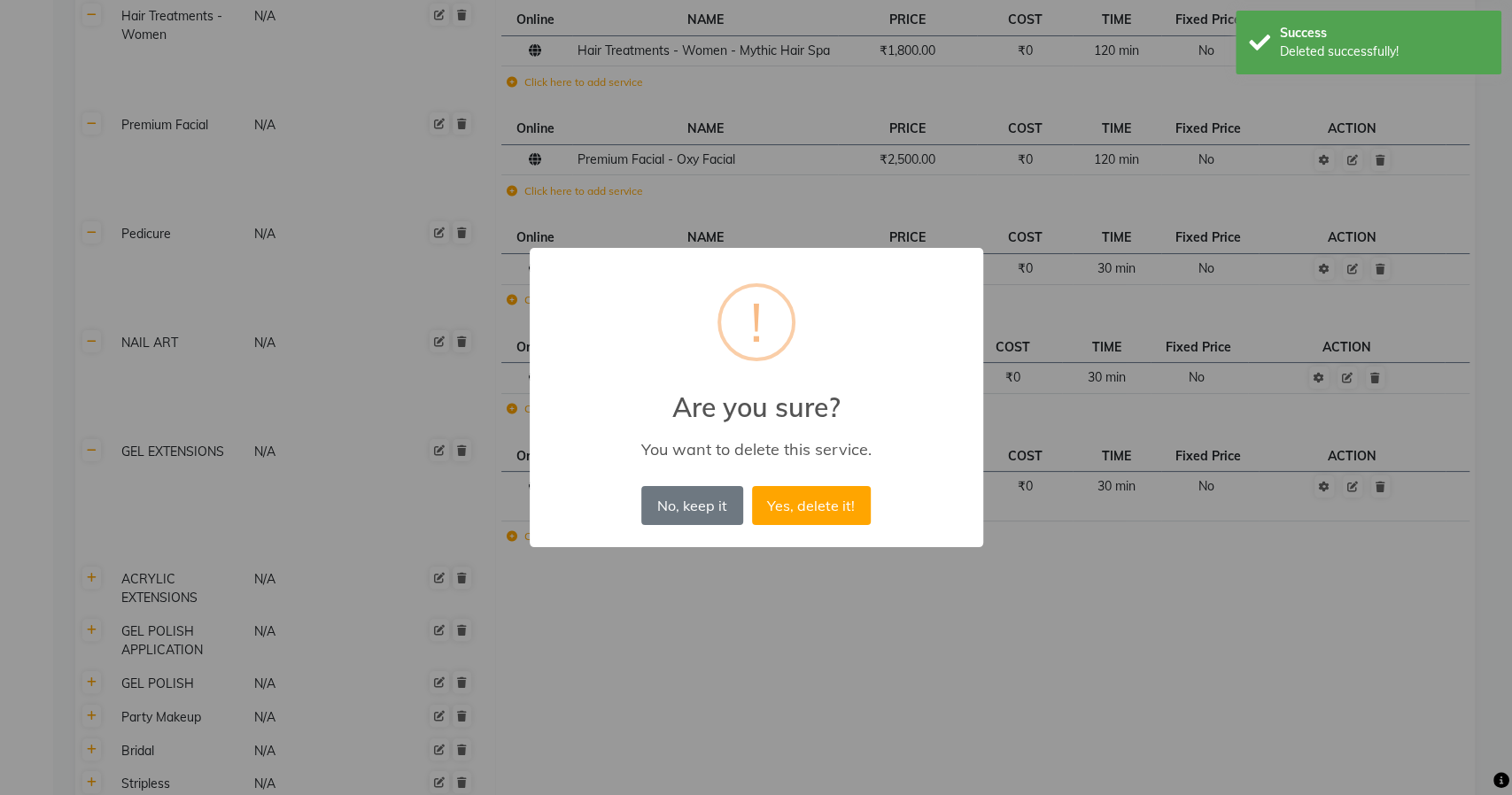
click at [752, 487] on button "Yes, delete it!" at bounding box center [811, 506] width 118 height 39
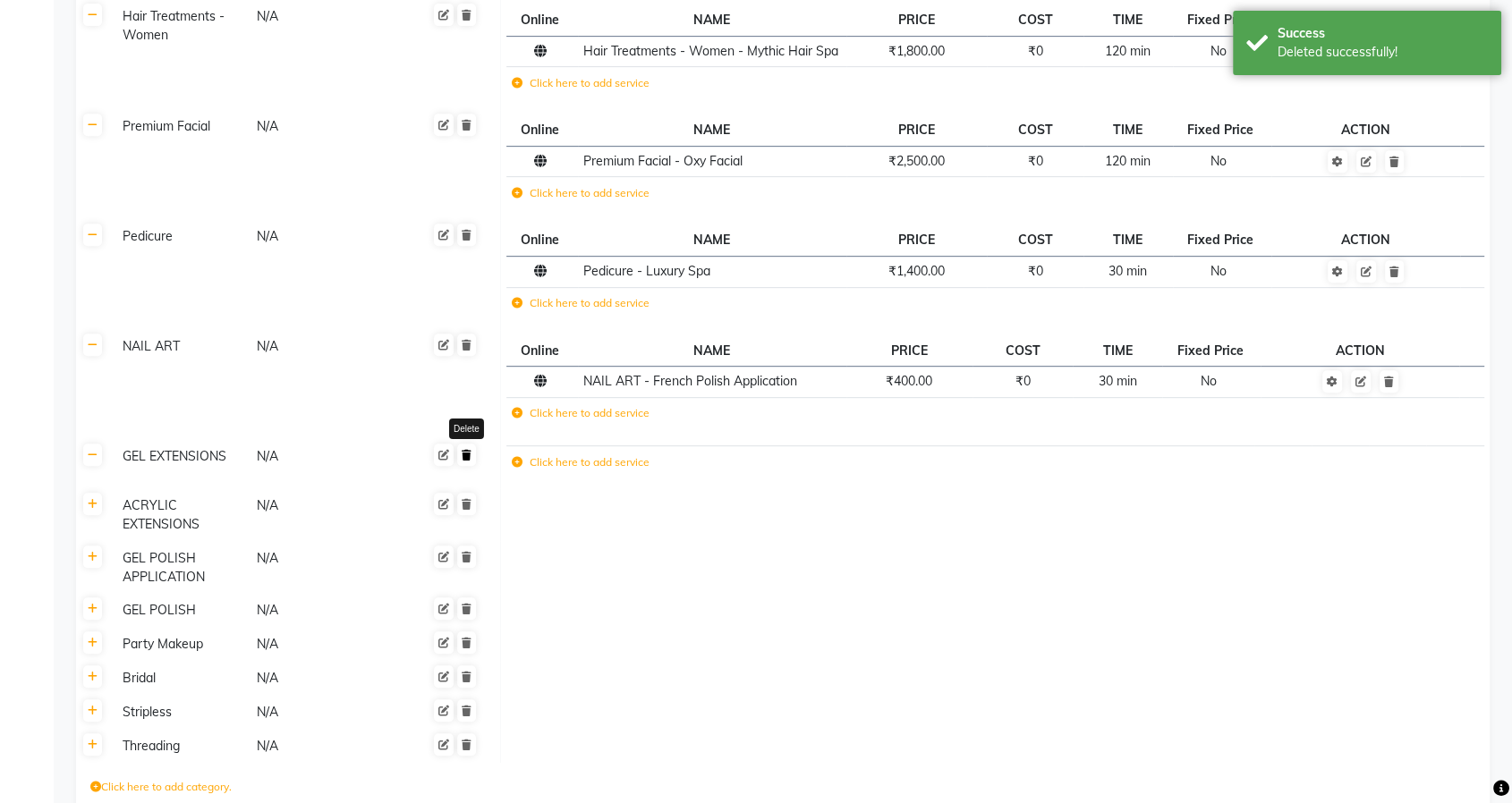
click at [471, 453] on icon at bounding box center [466, 455] width 9 height 10
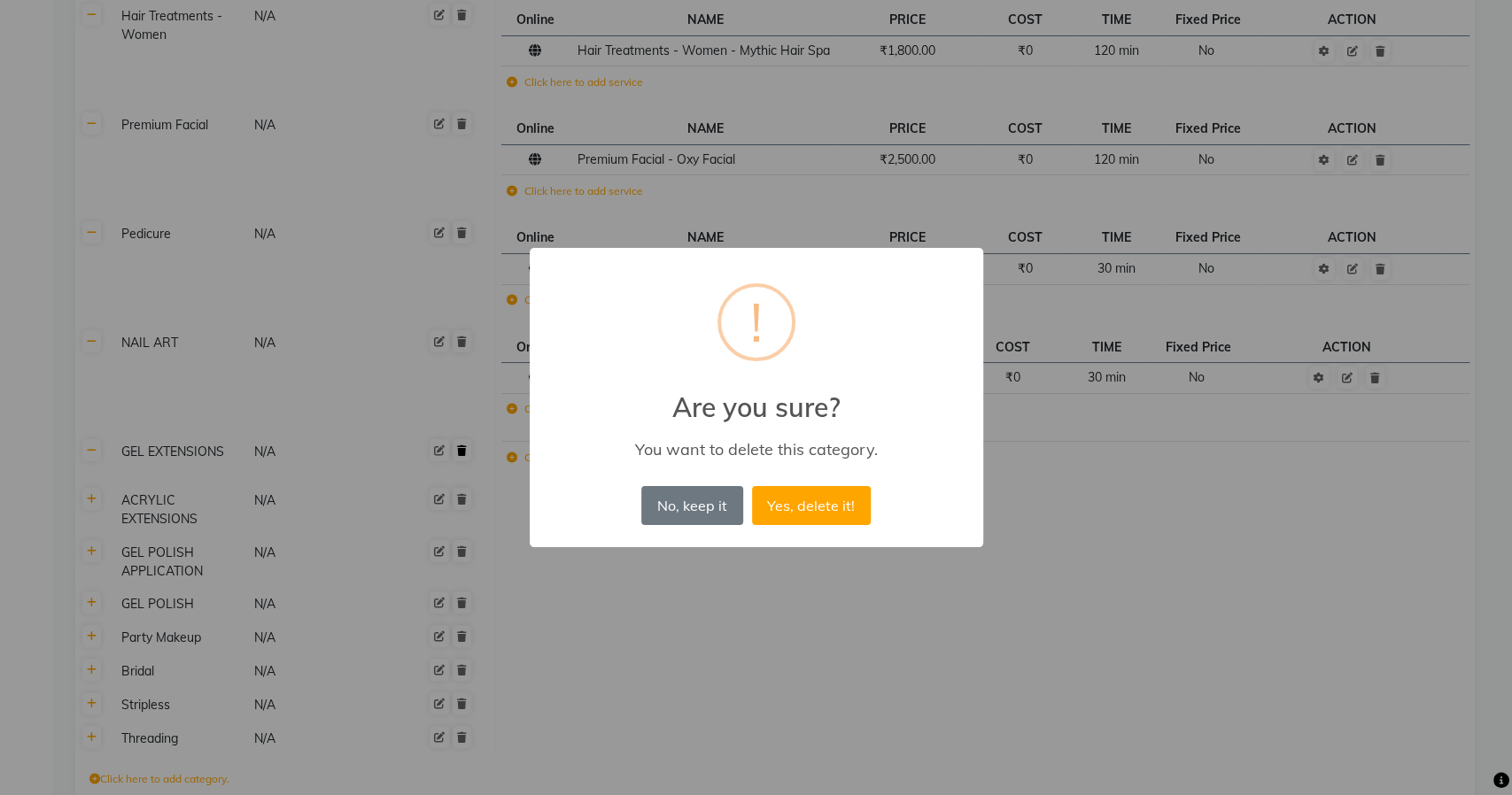
click at [752, 487] on button "Yes, delete it!" at bounding box center [811, 506] width 118 height 39
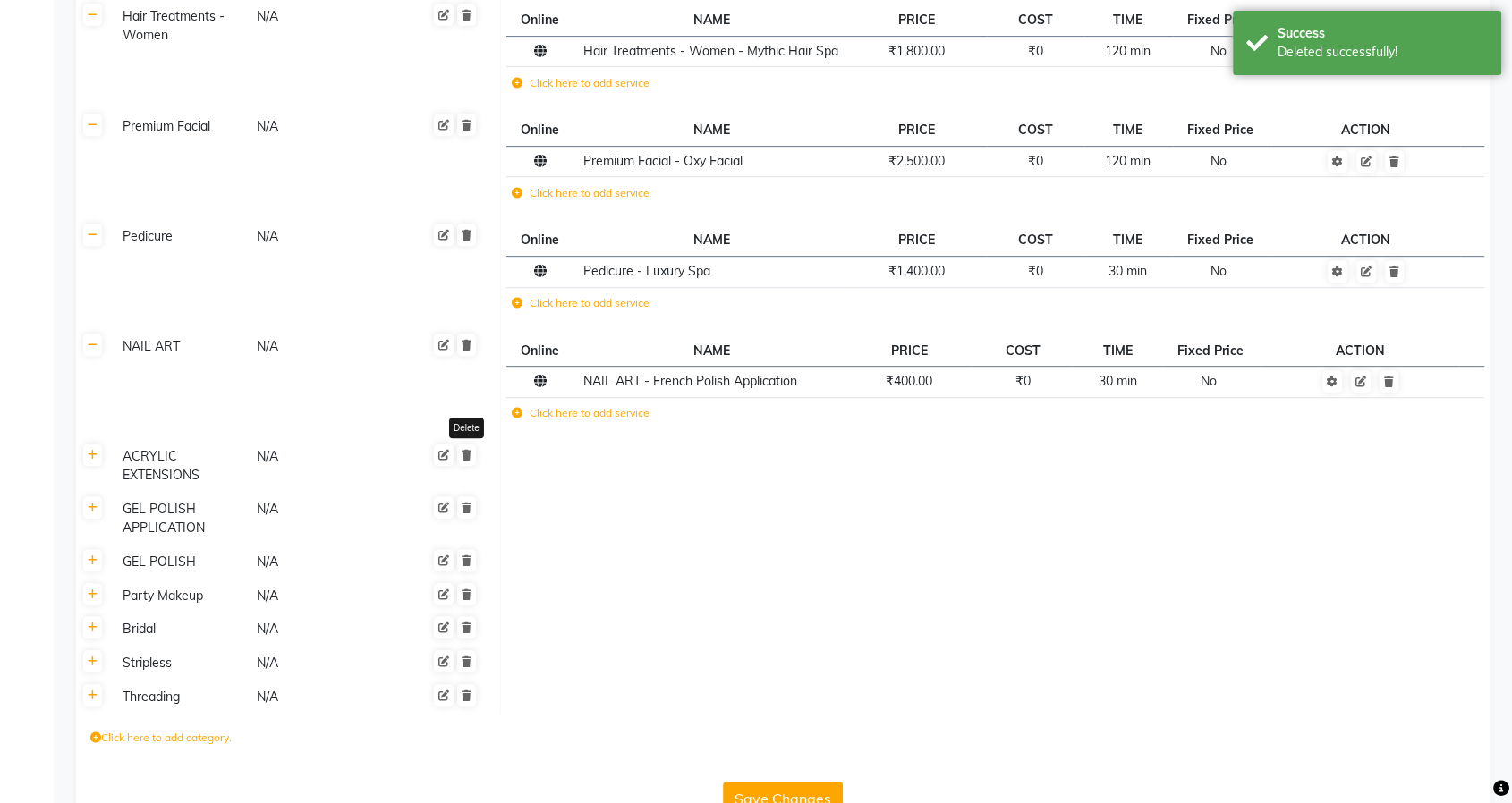
click at [471, 453] on icon at bounding box center [466, 455] width 9 height 10
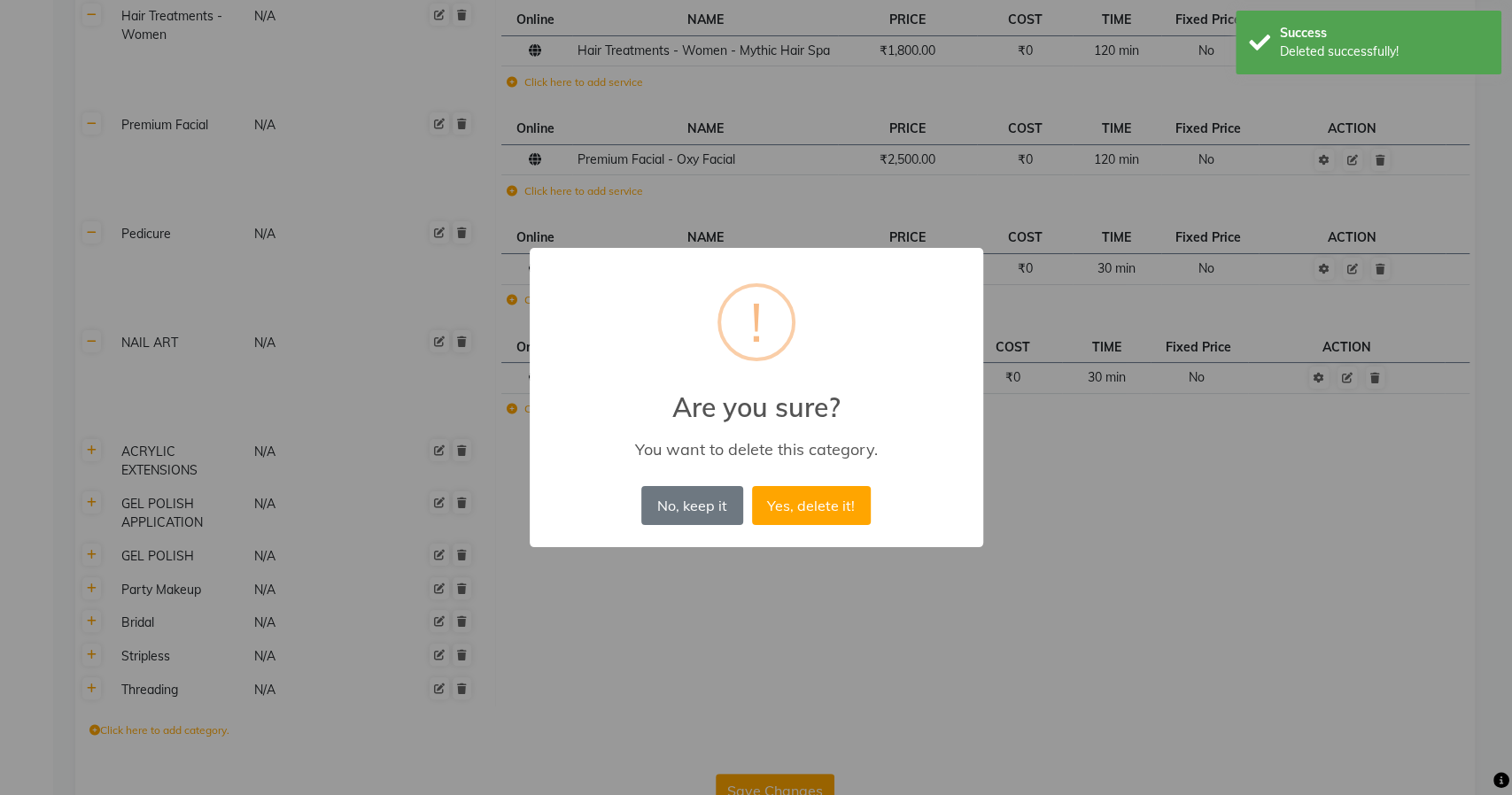
click at [752, 487] on button "Yes, delete it!" at bounding box center [811, 506] width 118 height 39
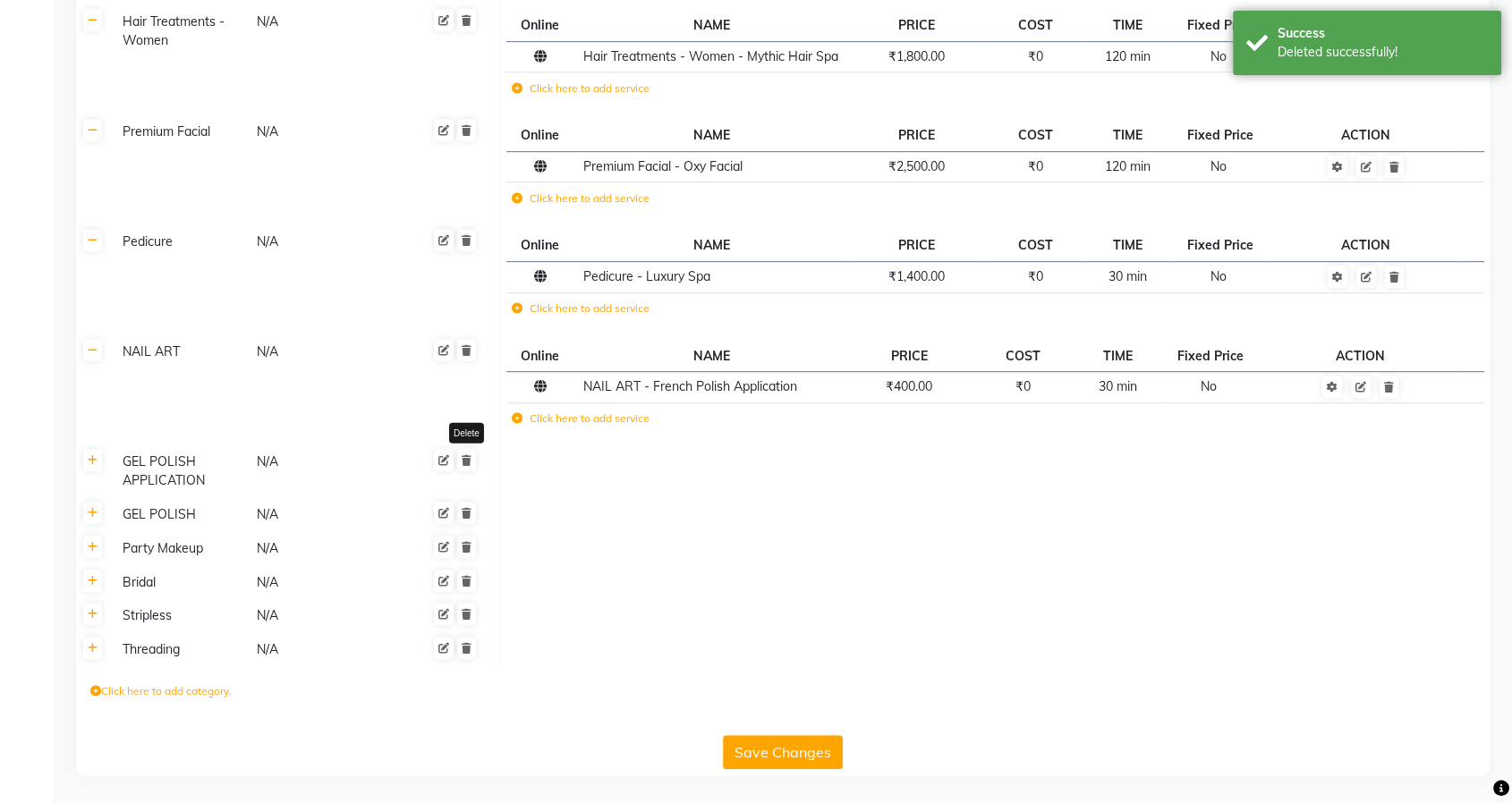
scroll to position [809, 0]
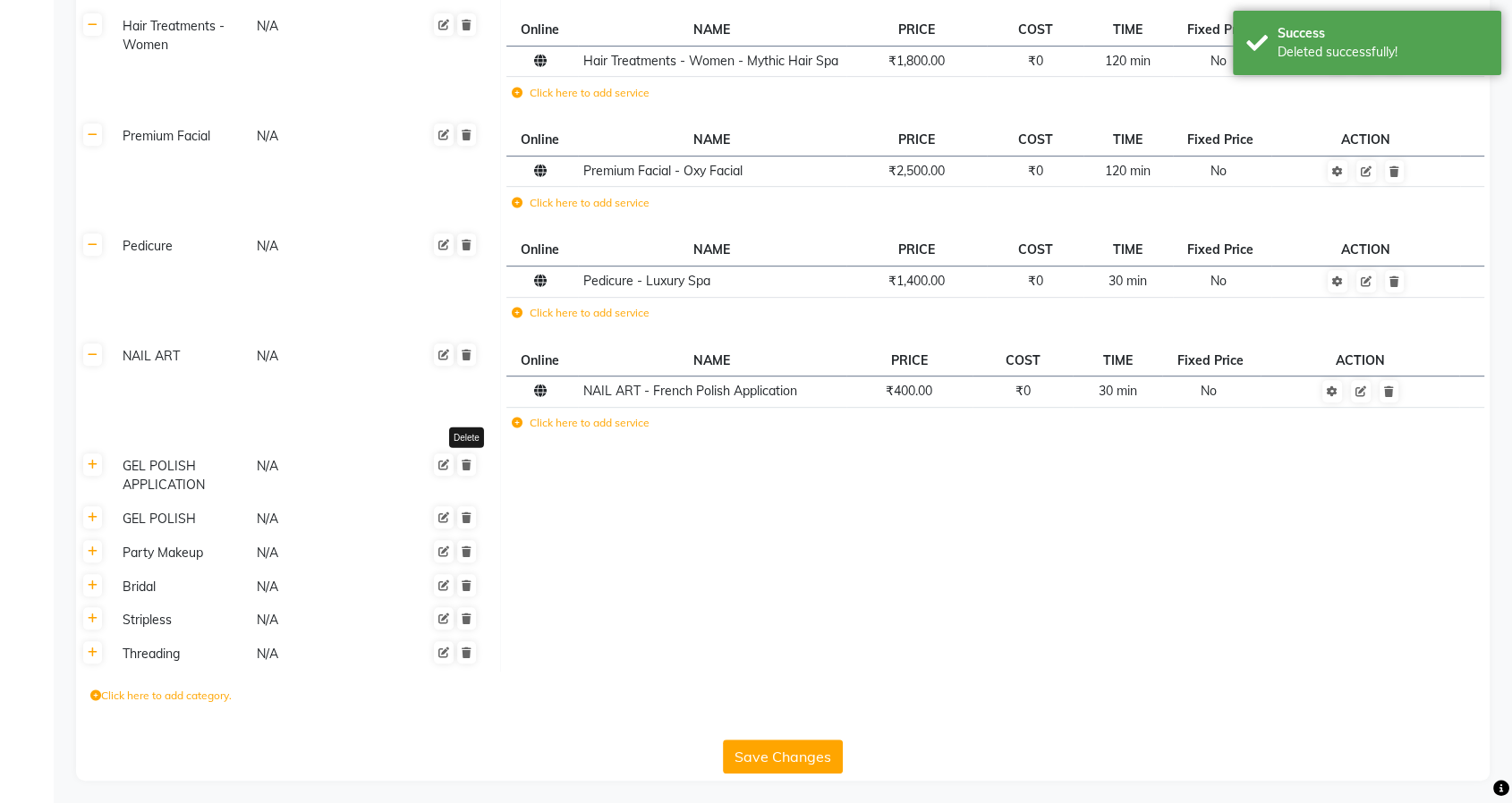
click at [471, 454] on link at bounding box center [467, 465] width 19 height 23
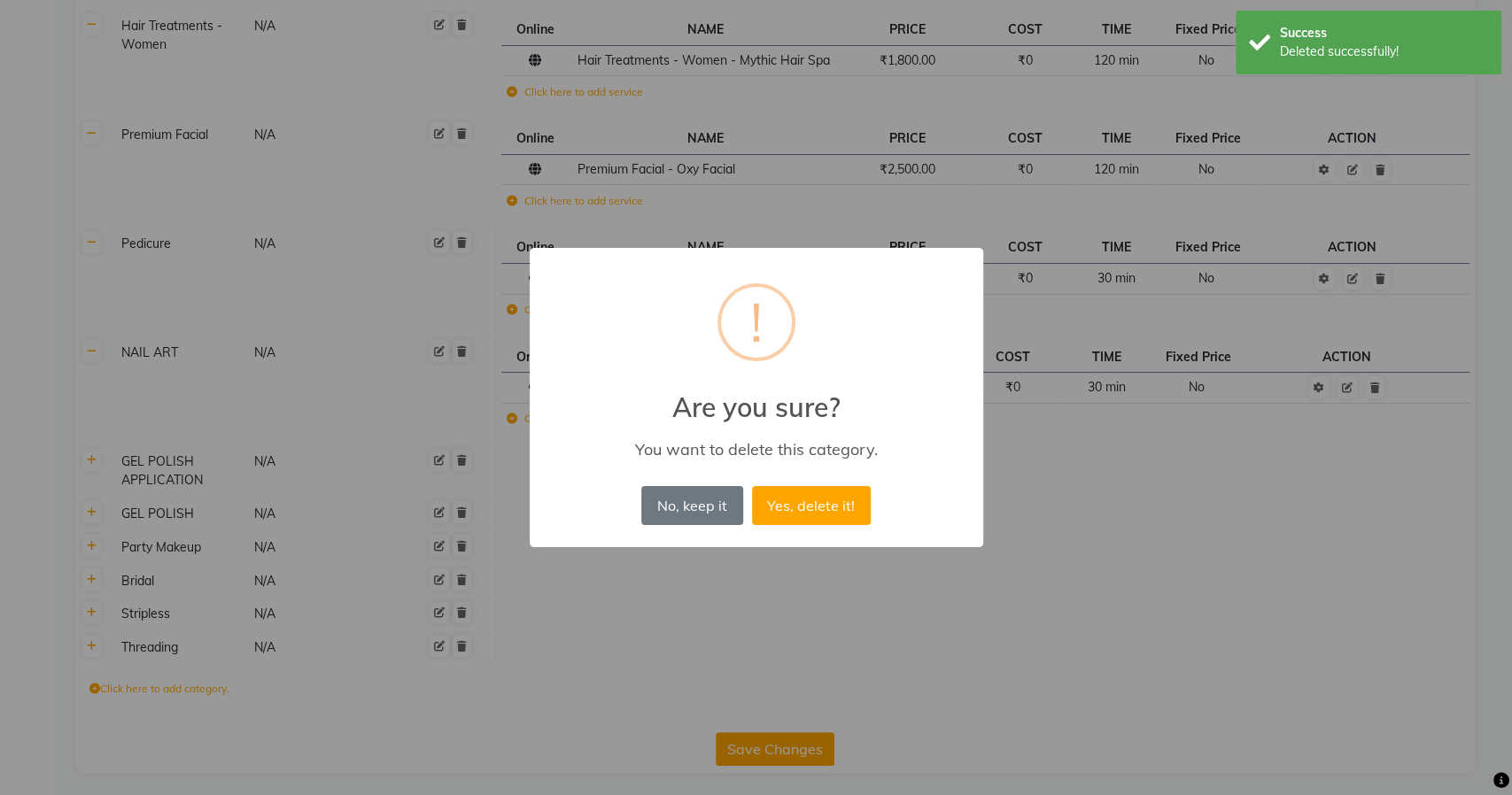
click at [752, 487] on button "Yes, delete it!" at bounding box center [811, 506] width 118 height 39
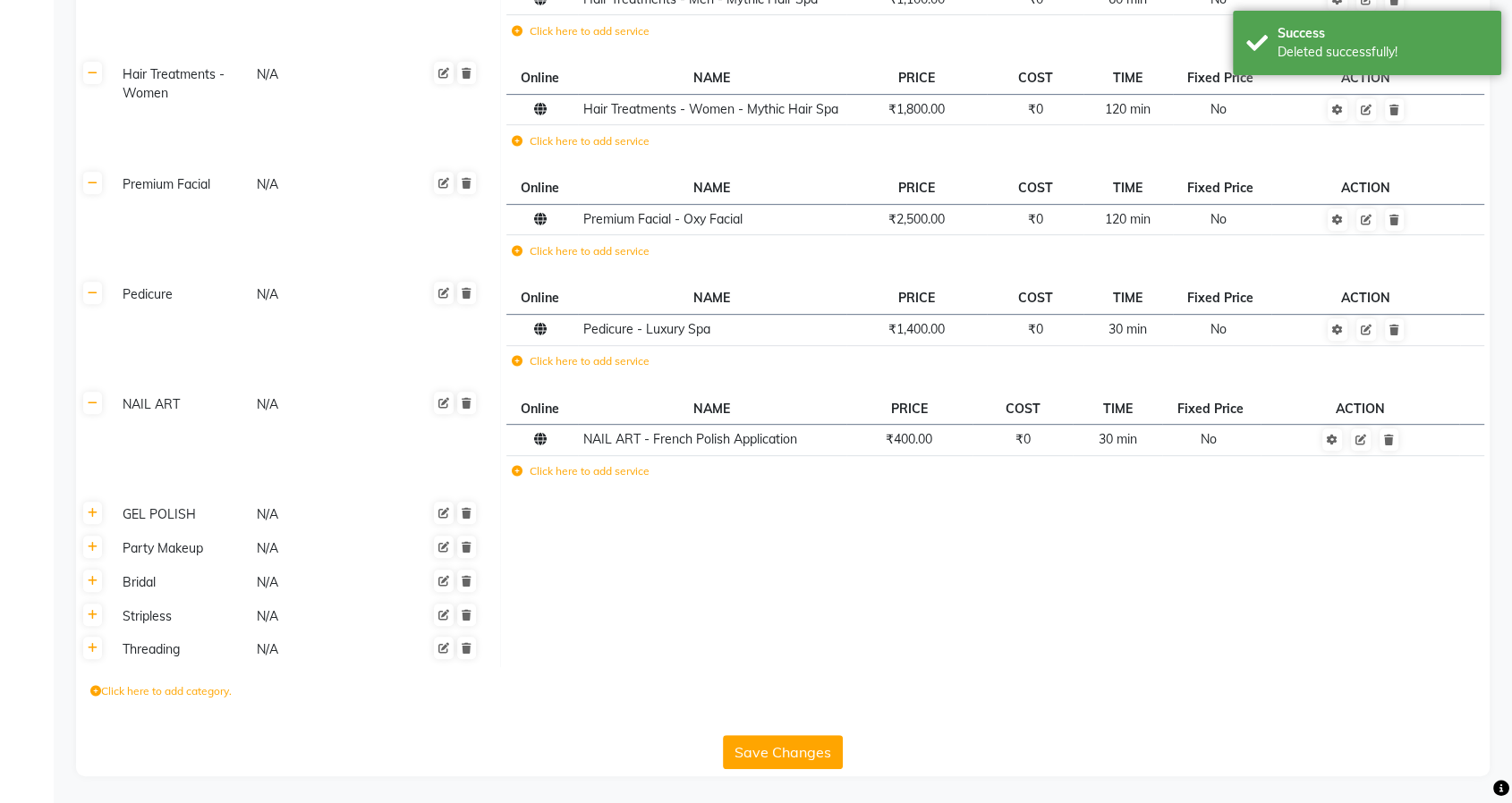
scroll to position [756, 0]
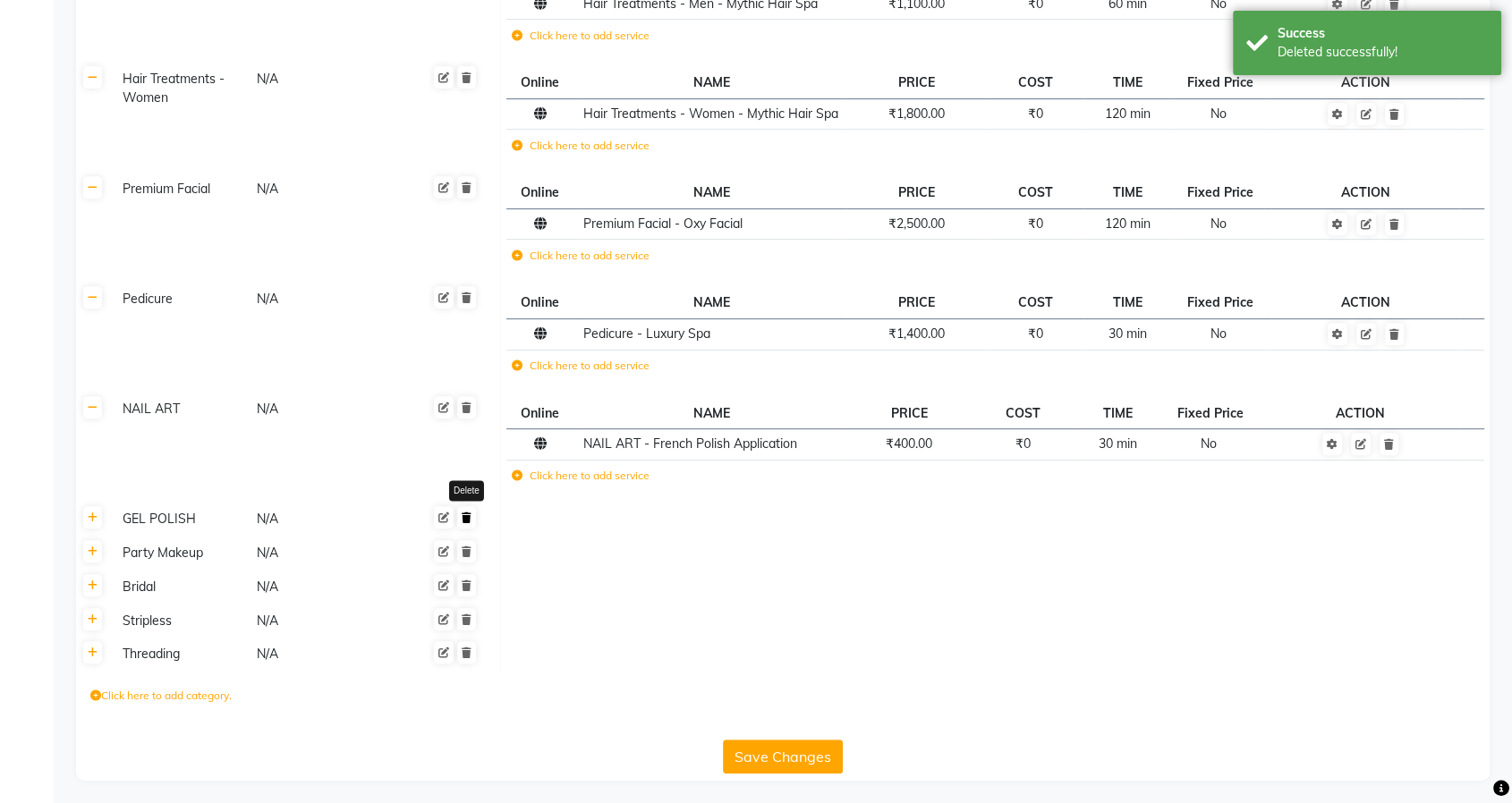
click at [465, 513] on icon at bounding box center [466, 518] width 9 height 10
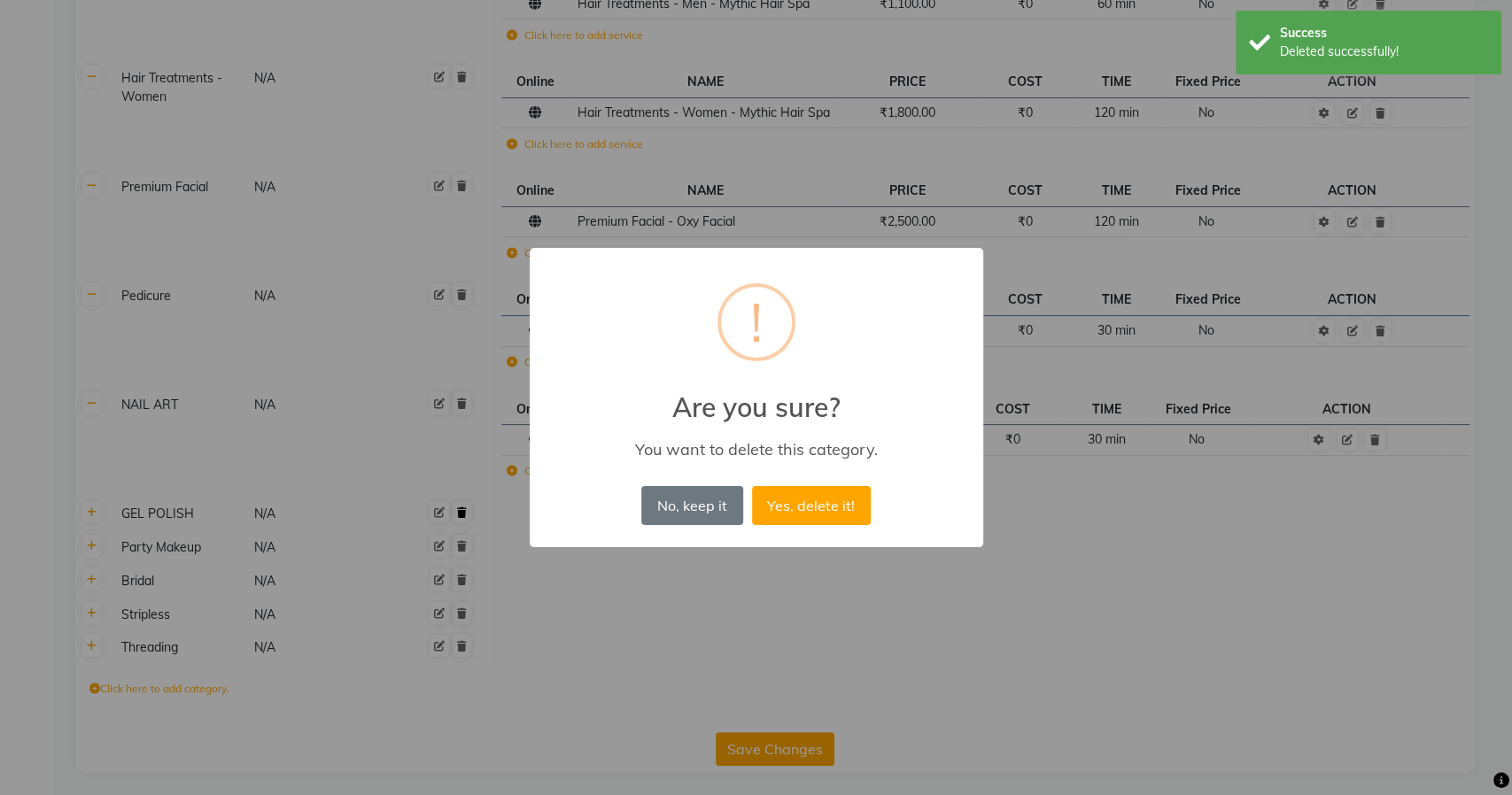
click at [752, 487] on button "Yes, delete it!" at bounding box center [811, 506] width 118 height 39
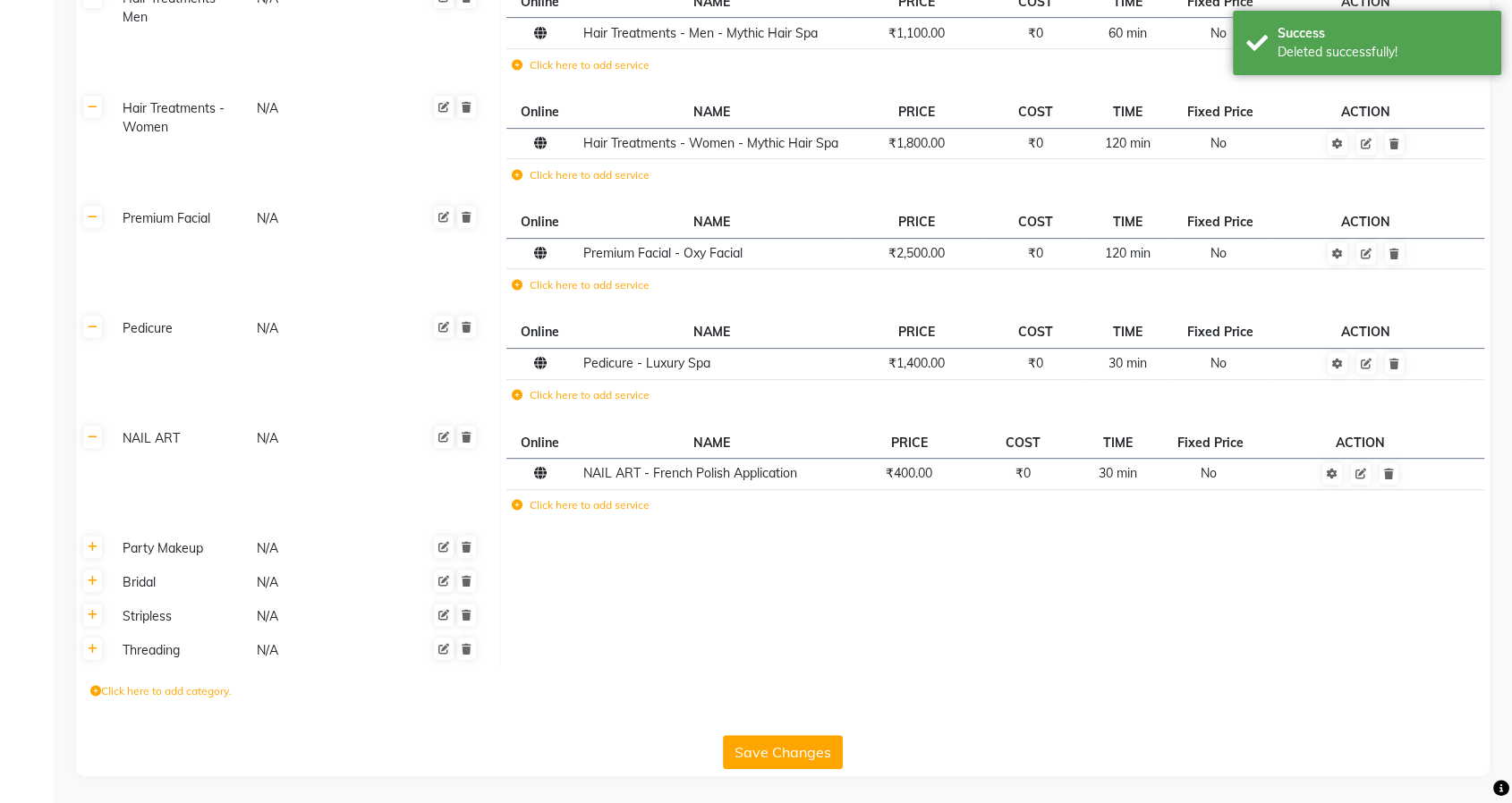
scroll to position [723, 0]
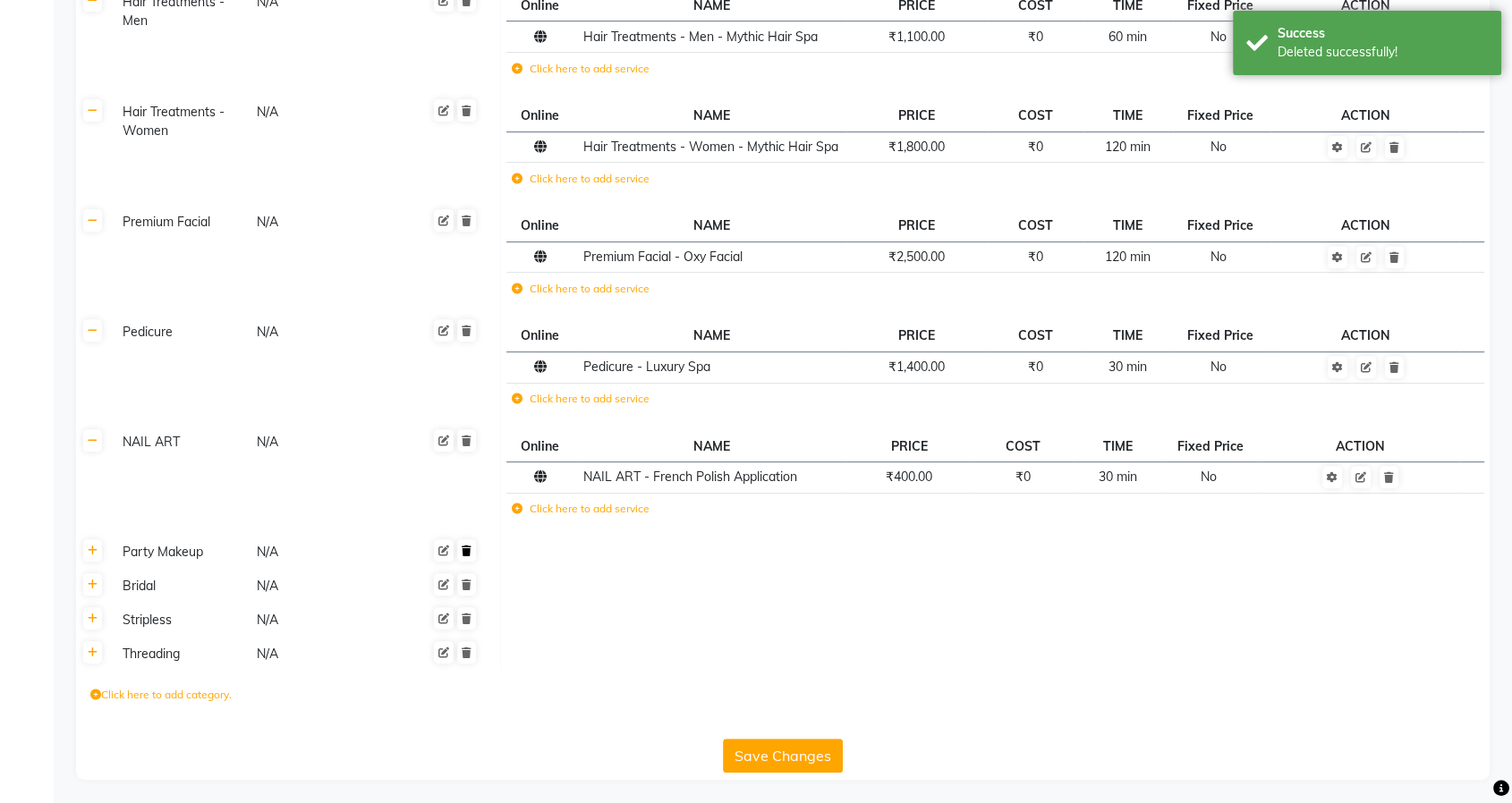
click at [463, 554] on link at bounding box center [467, 551] width 19 height 23
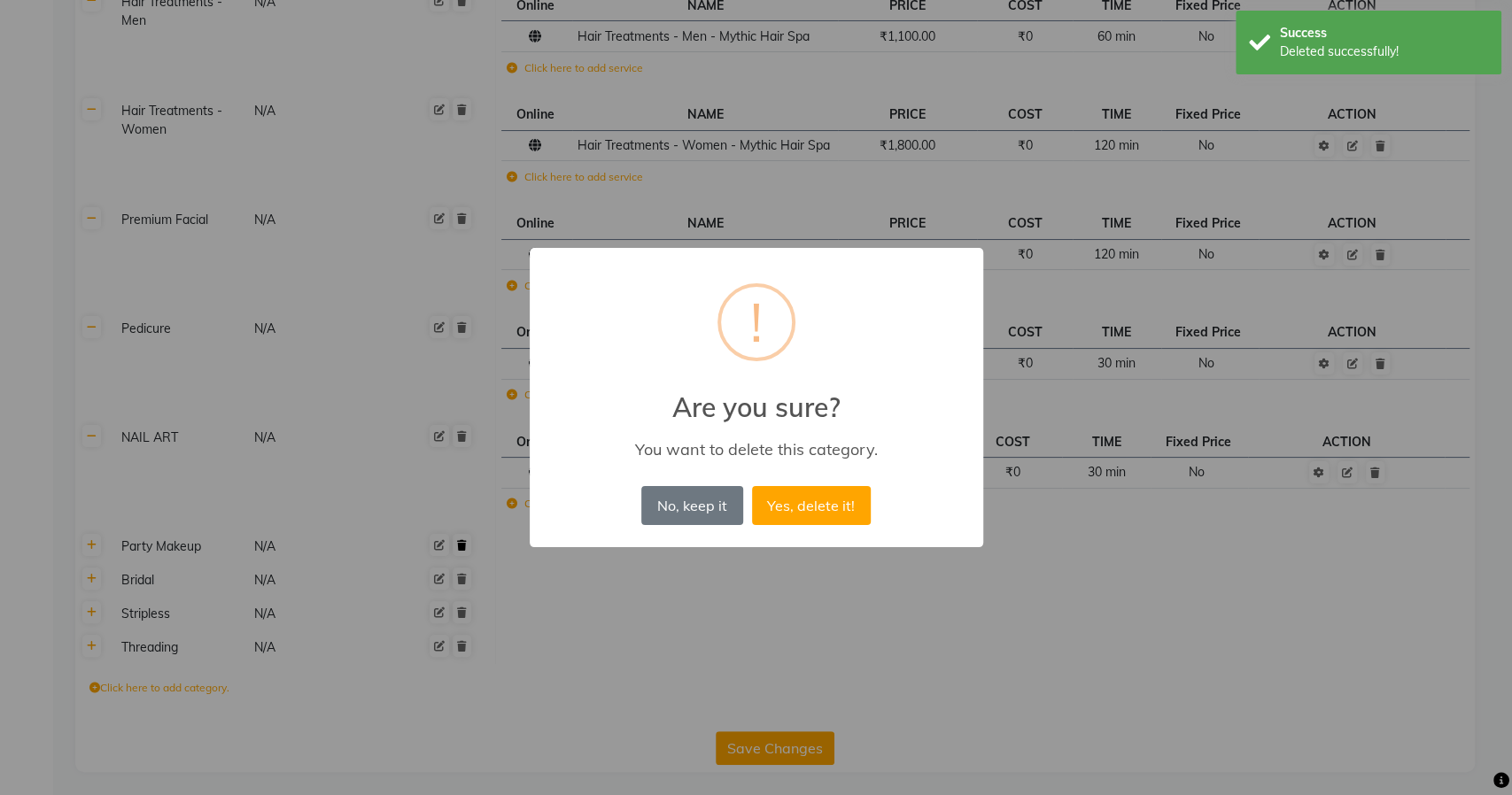
click at [752, 487] on button "Yes, delete it!" at bounding box center [811, 506] width 118 height 39
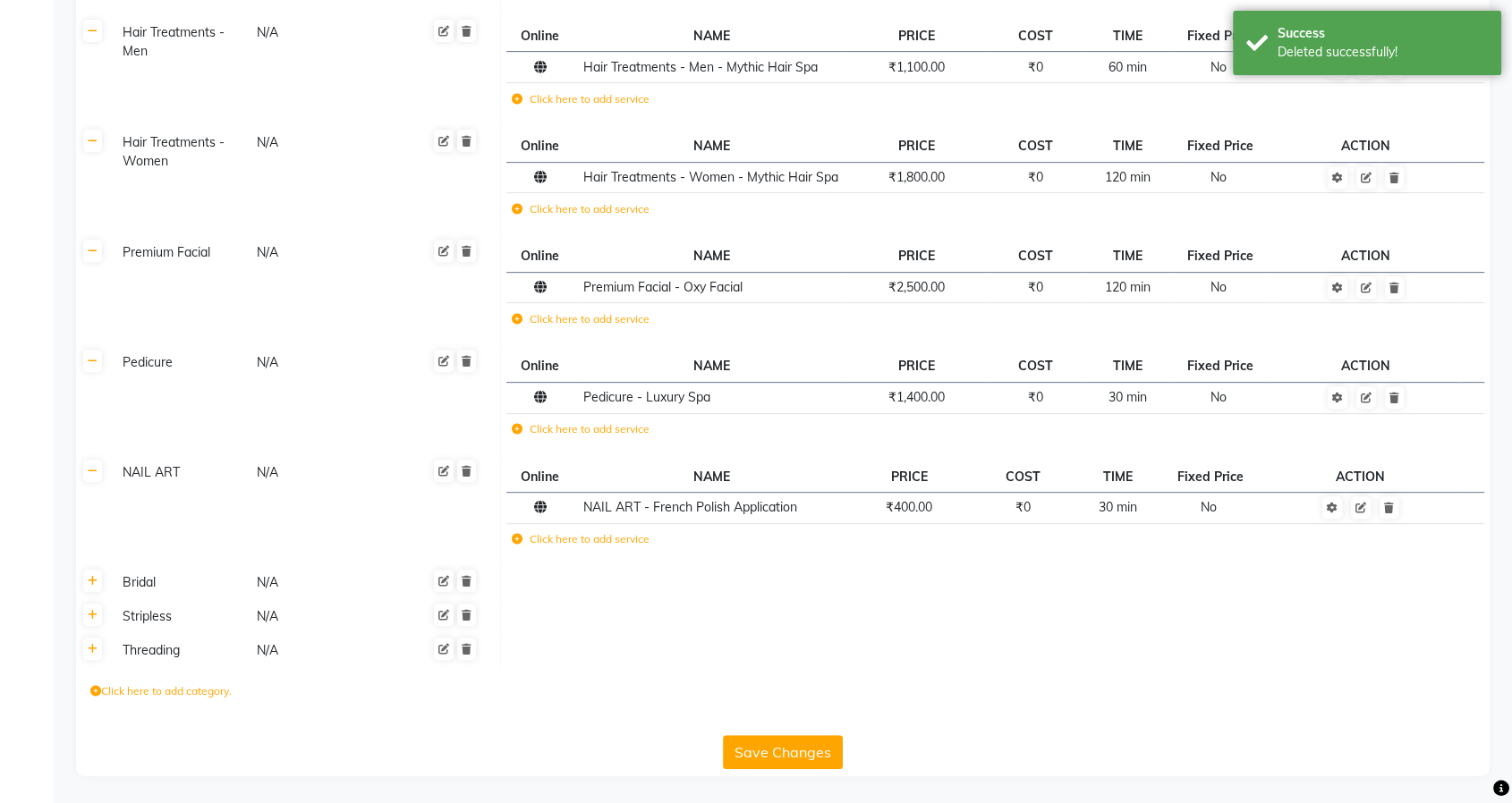
scroll to position [688, 0]
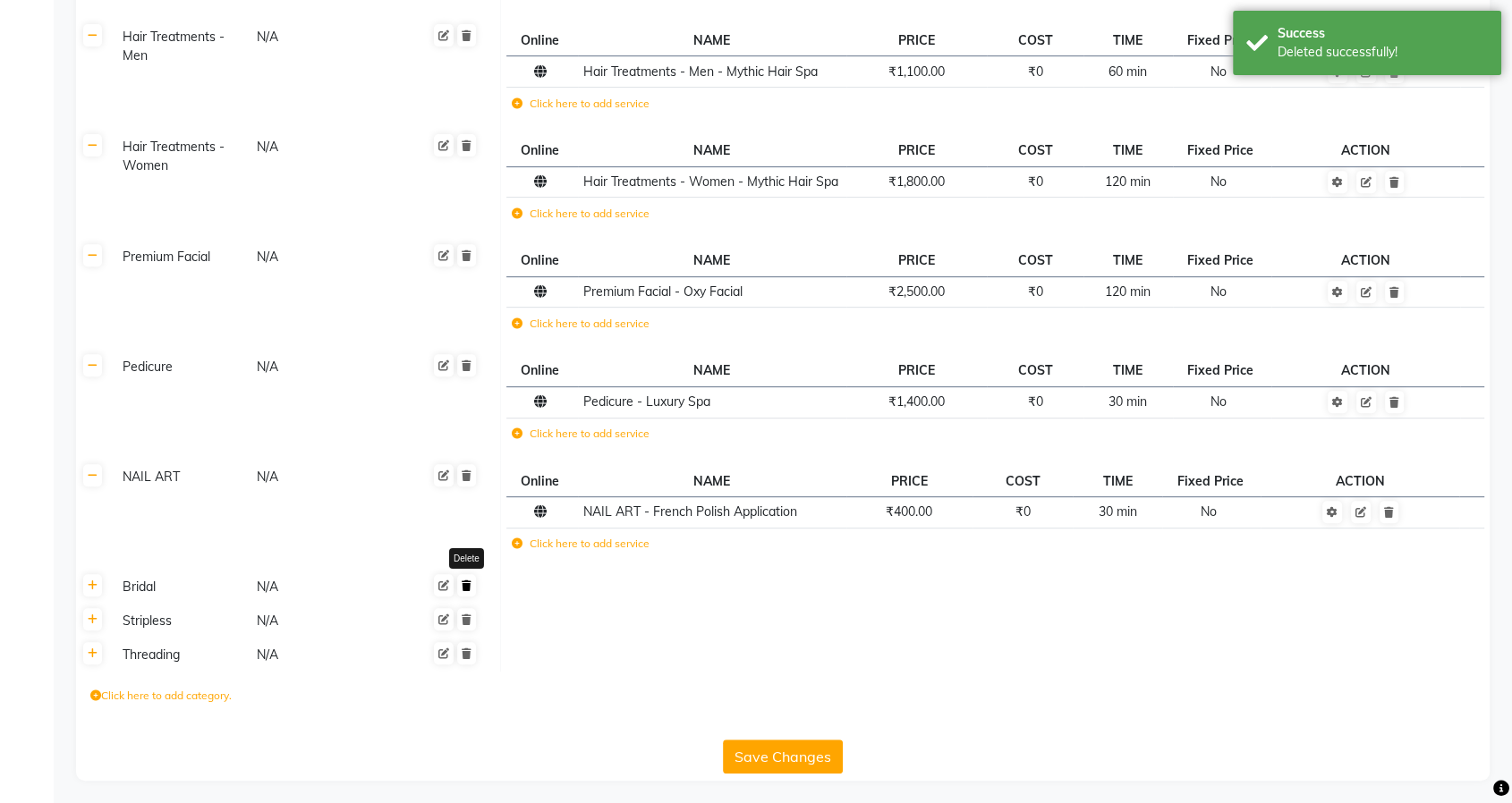
click at [463, 581] on icon at bounding box center [466, 586] width 9 height 10
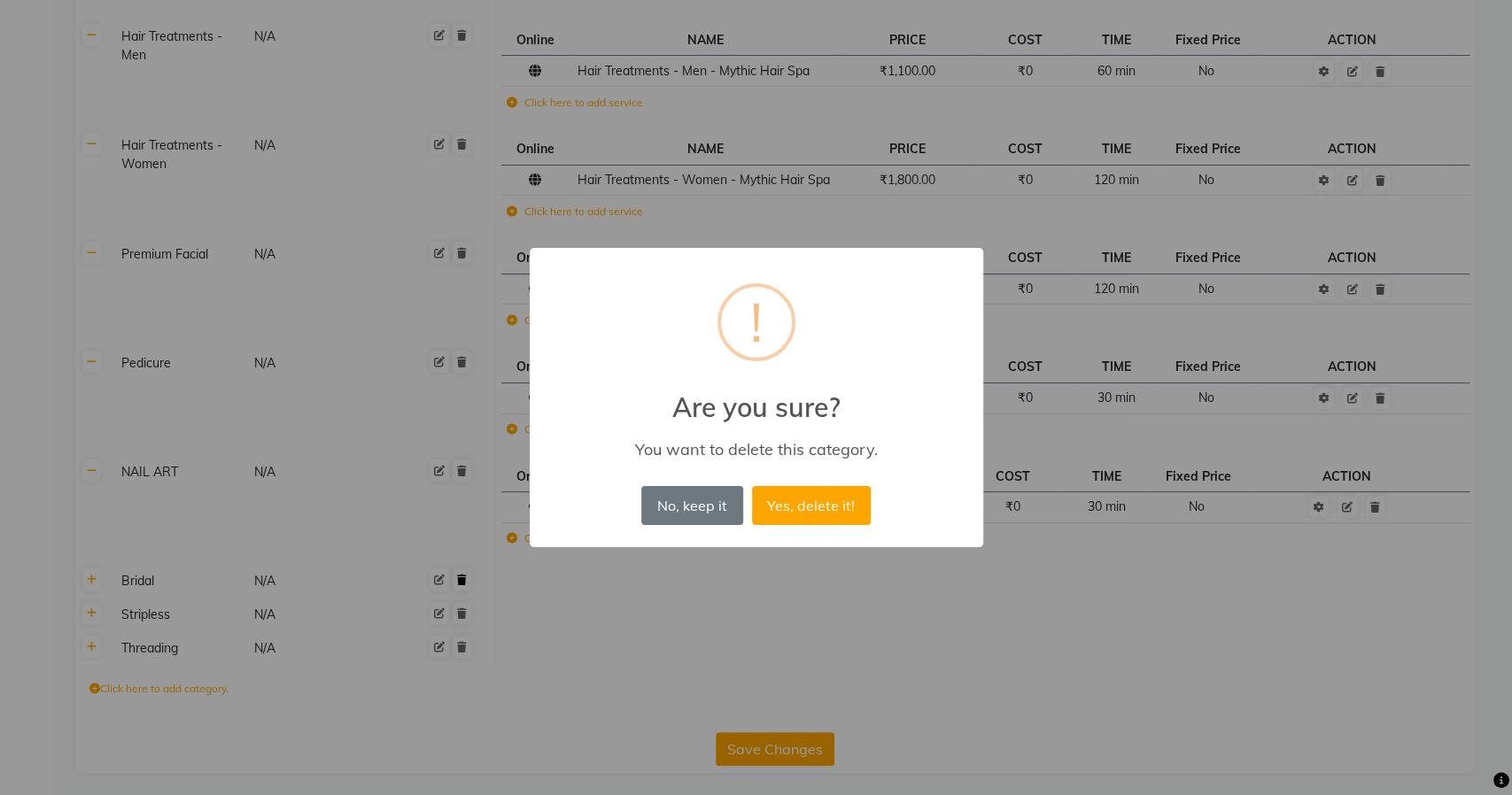
click at [752, 487] on button "Yes, delete it!" at bounding box center [811, 506] width 118 height 39
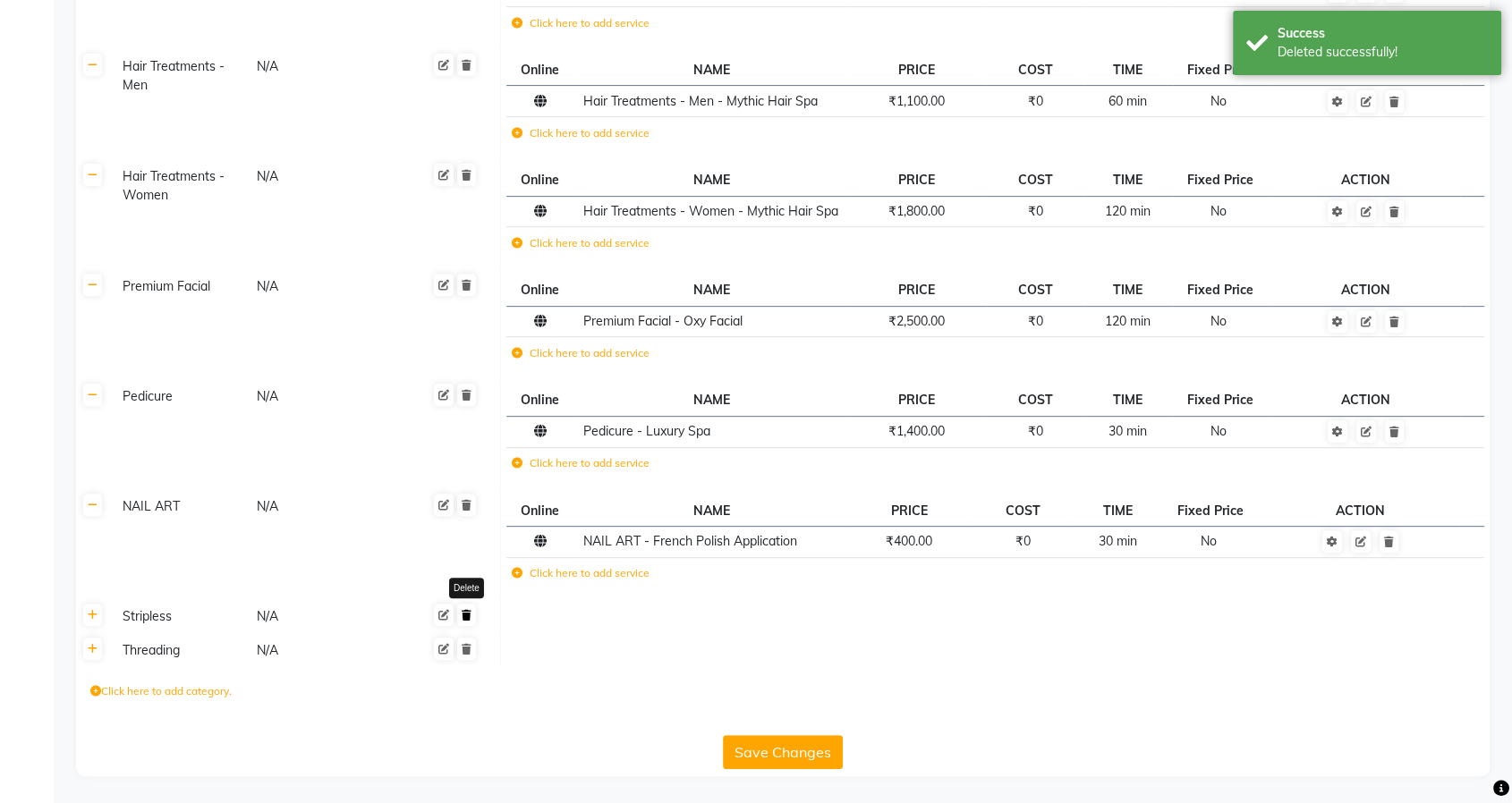
scroll to position [655, 0]
click at [465, 617] on icon at bounding box center [466, 618] width 9 height 10
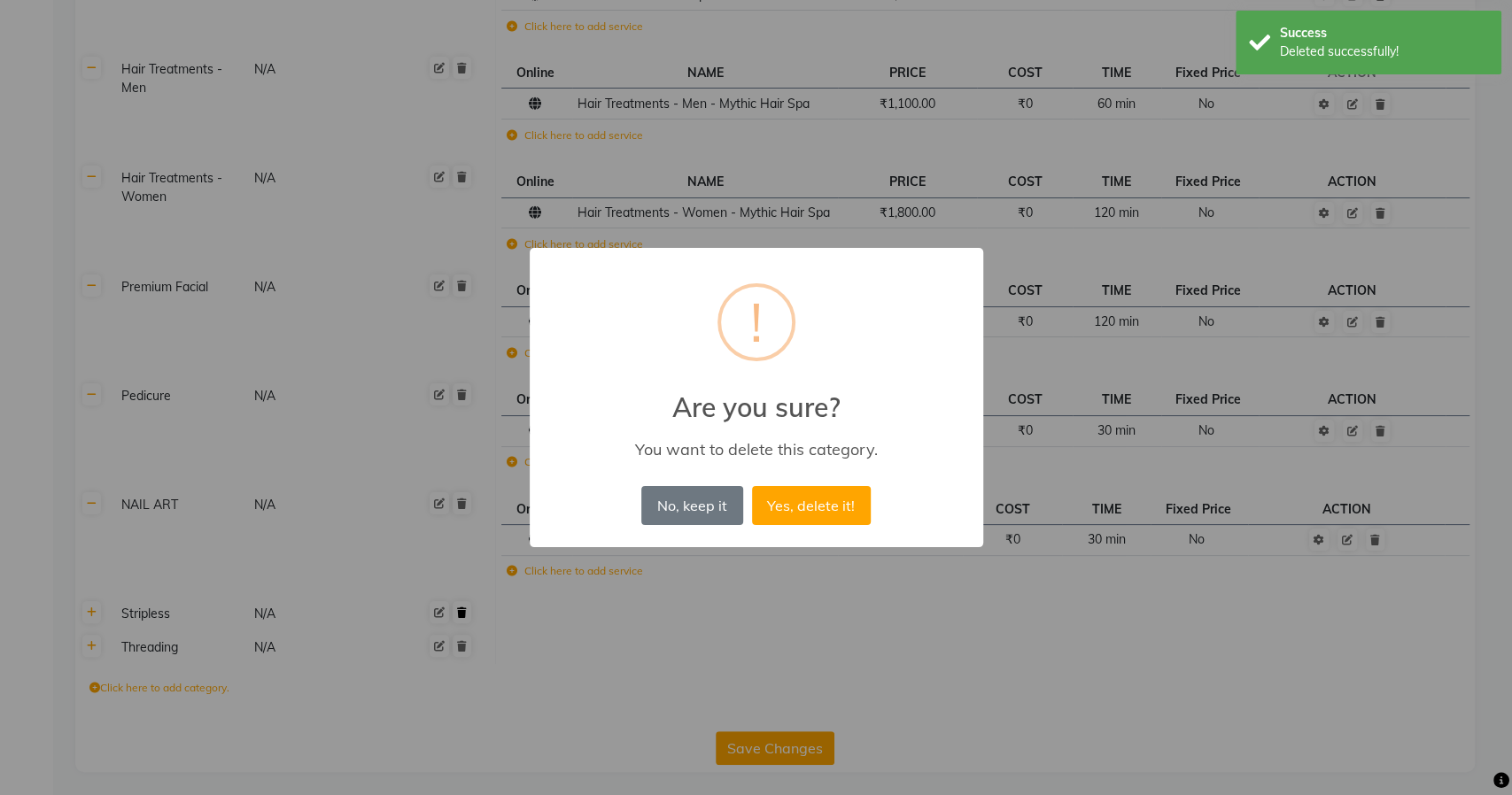
click at [752, 487] on button "Yes, delete it!" at bounding box center [811, 506] width 118 height 39
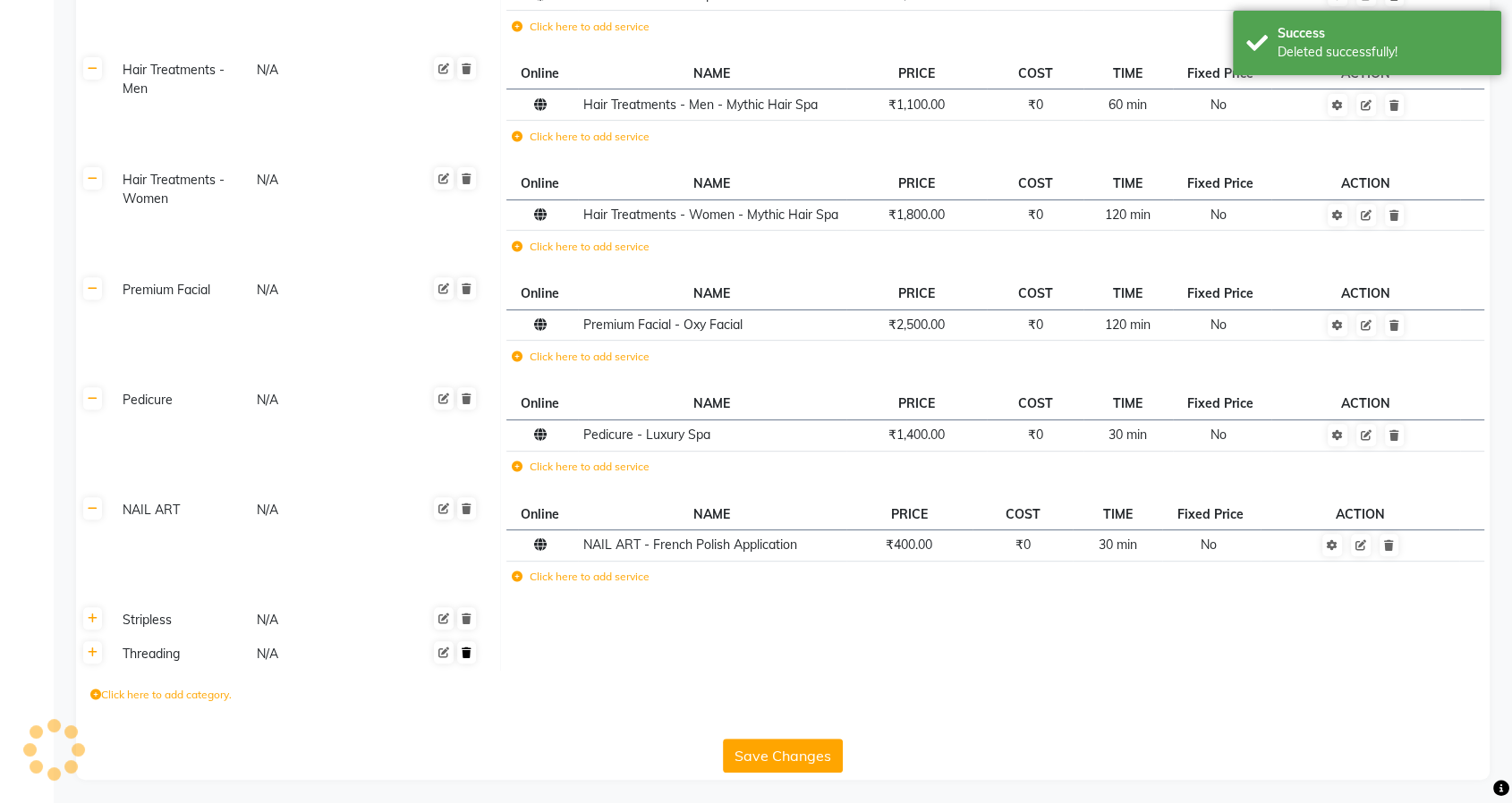
scroll to position [621, 0]
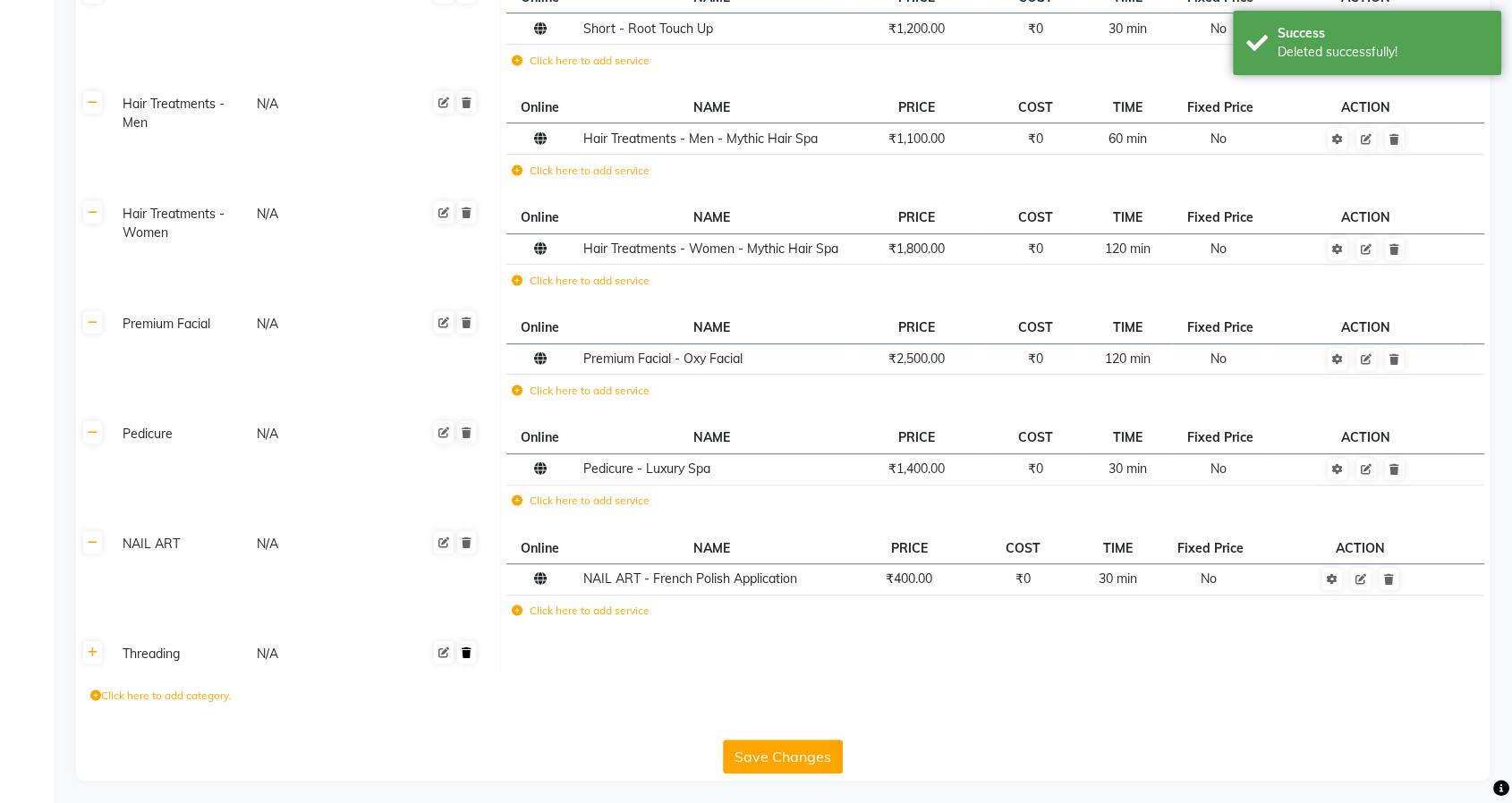
click at [465, 648] on icon at bounding box center [466, 652] width 9 height 10
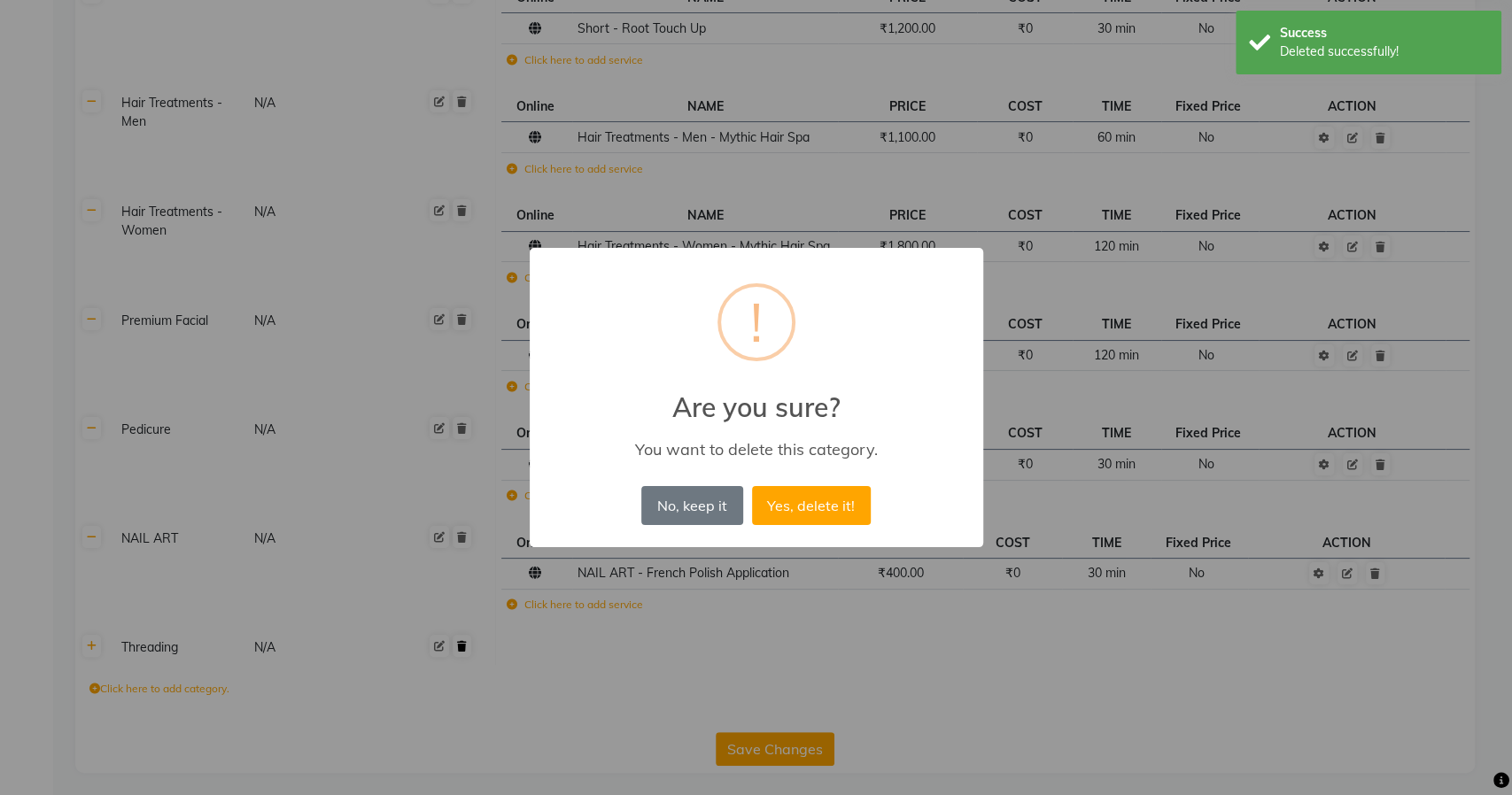
click at [752, 487] on button "Yes, delete it!" at bounding box center [811, 506] width 118 height 39
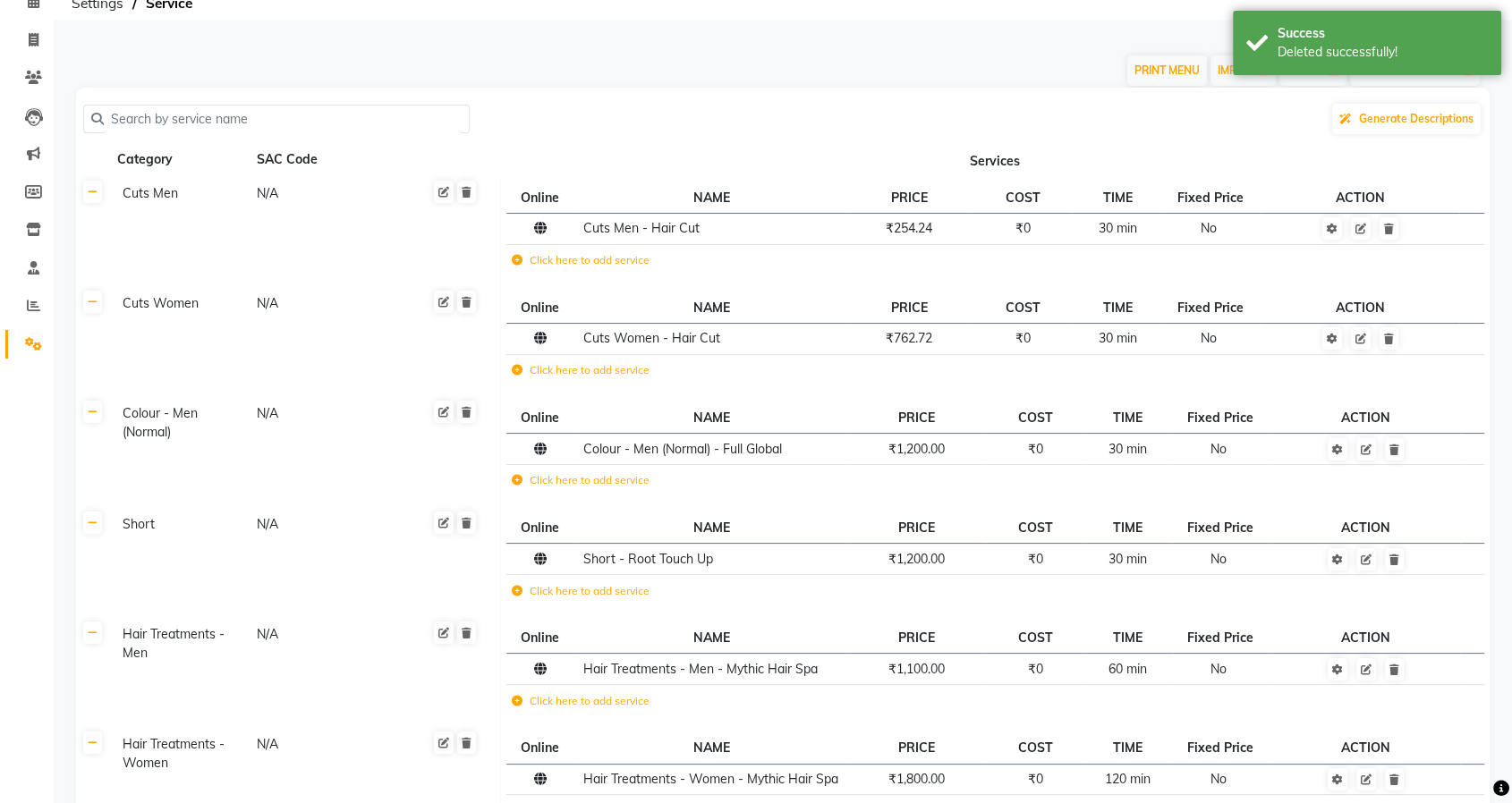
scroll to position [586, 0]
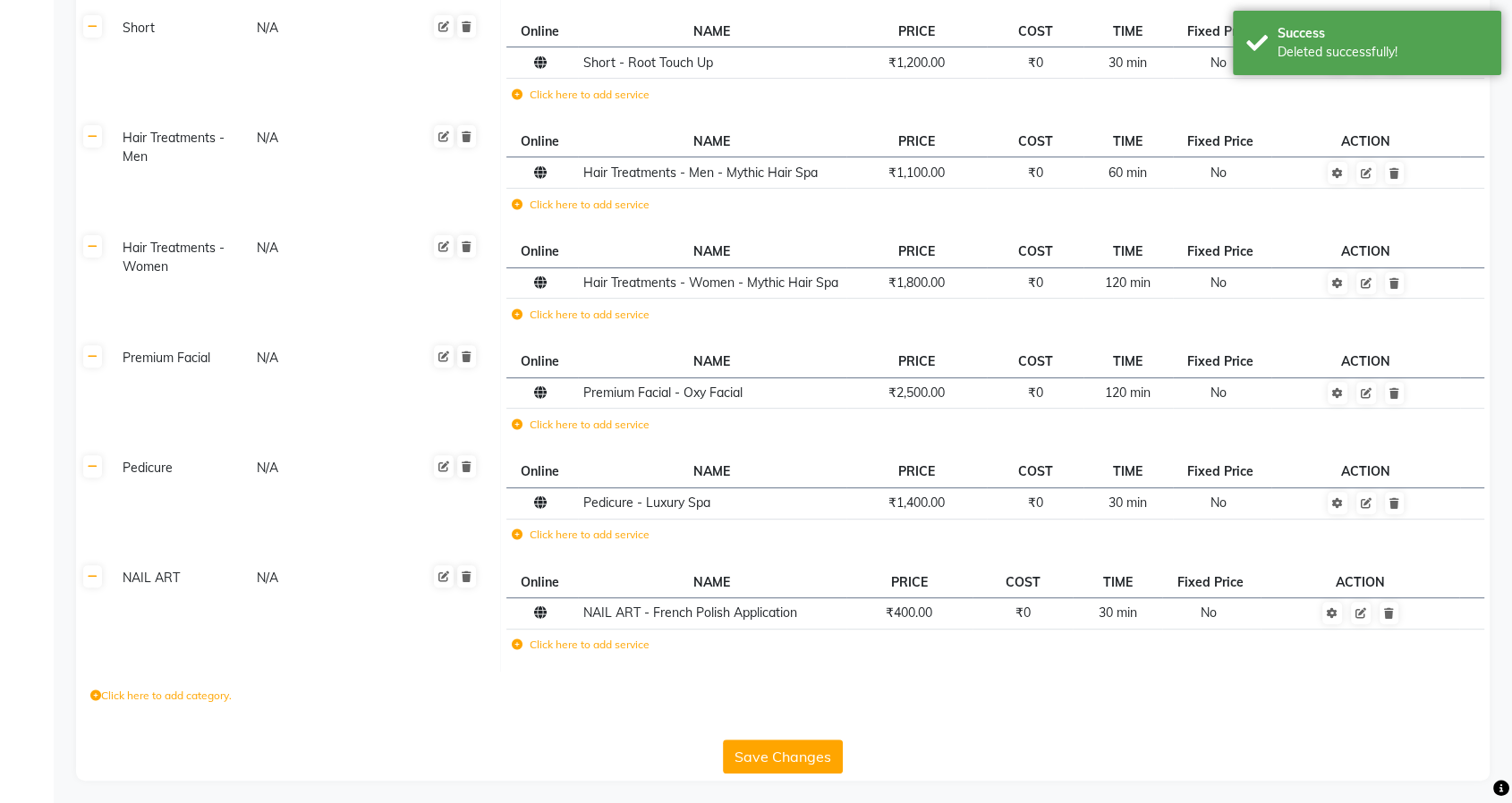
click at [171, 691] on label "Click here to add category." at bounding box center [161, 696] width 141 height 16
click at [171, 694] on input at bounding box center [169, 699] width 156 height 27
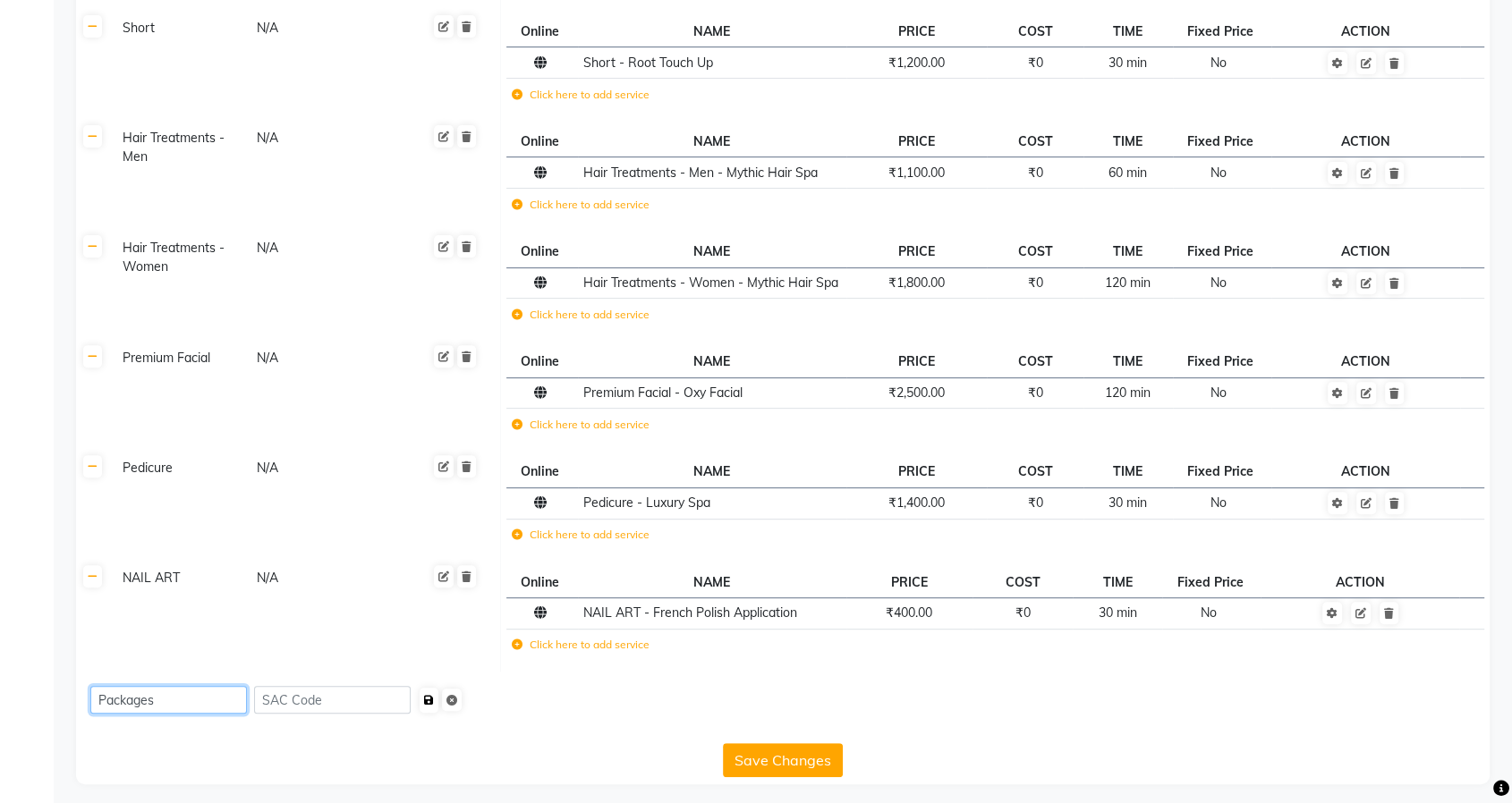
type input "Packages"
click at [434, 695] on icon "submit" at bounding box center [428, 699] width 9 height 10
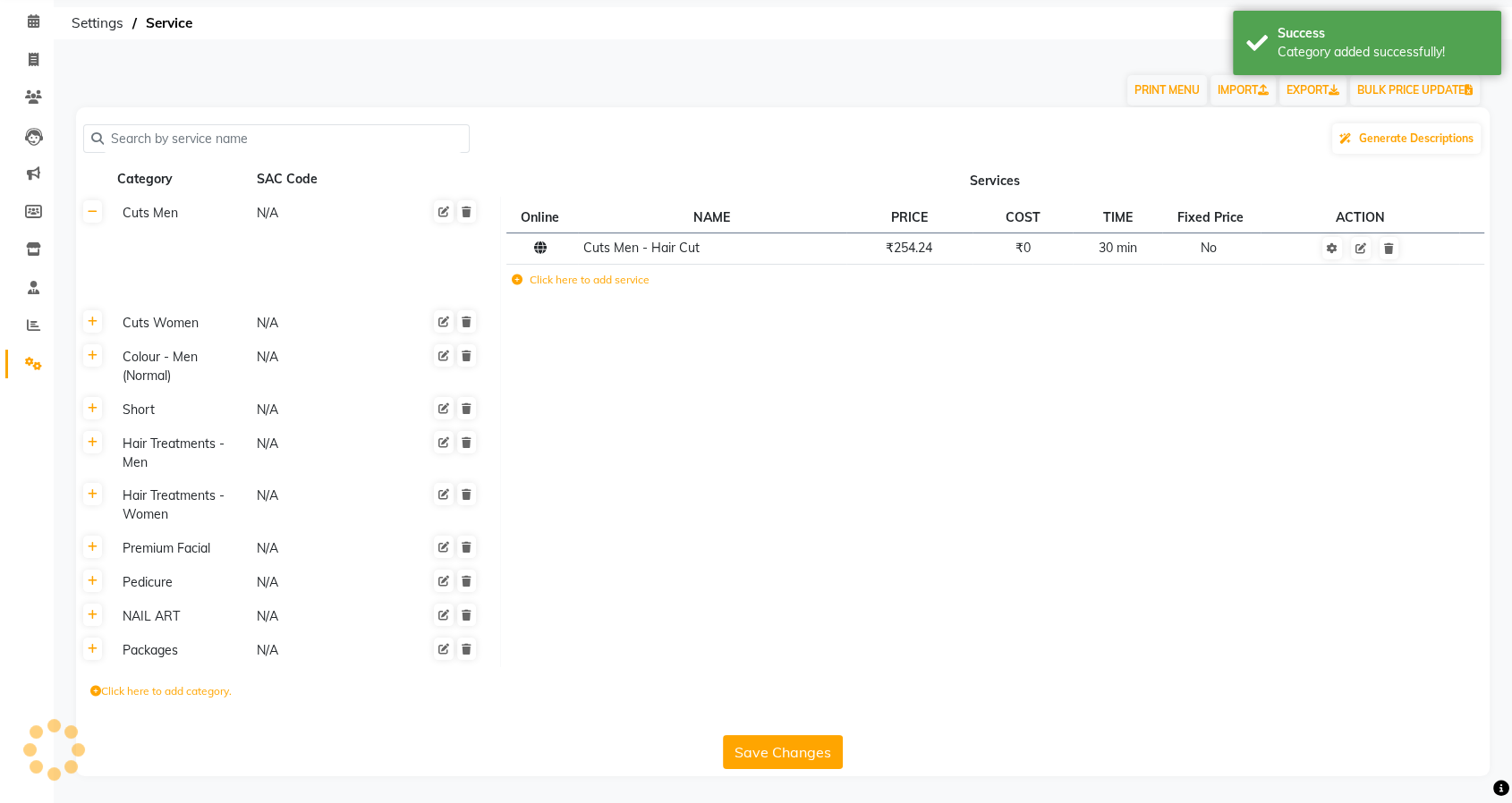
scroll to position [70, 0]
click at [1331, 255] on link at bounding box center [1332, 249] width 20 height 23
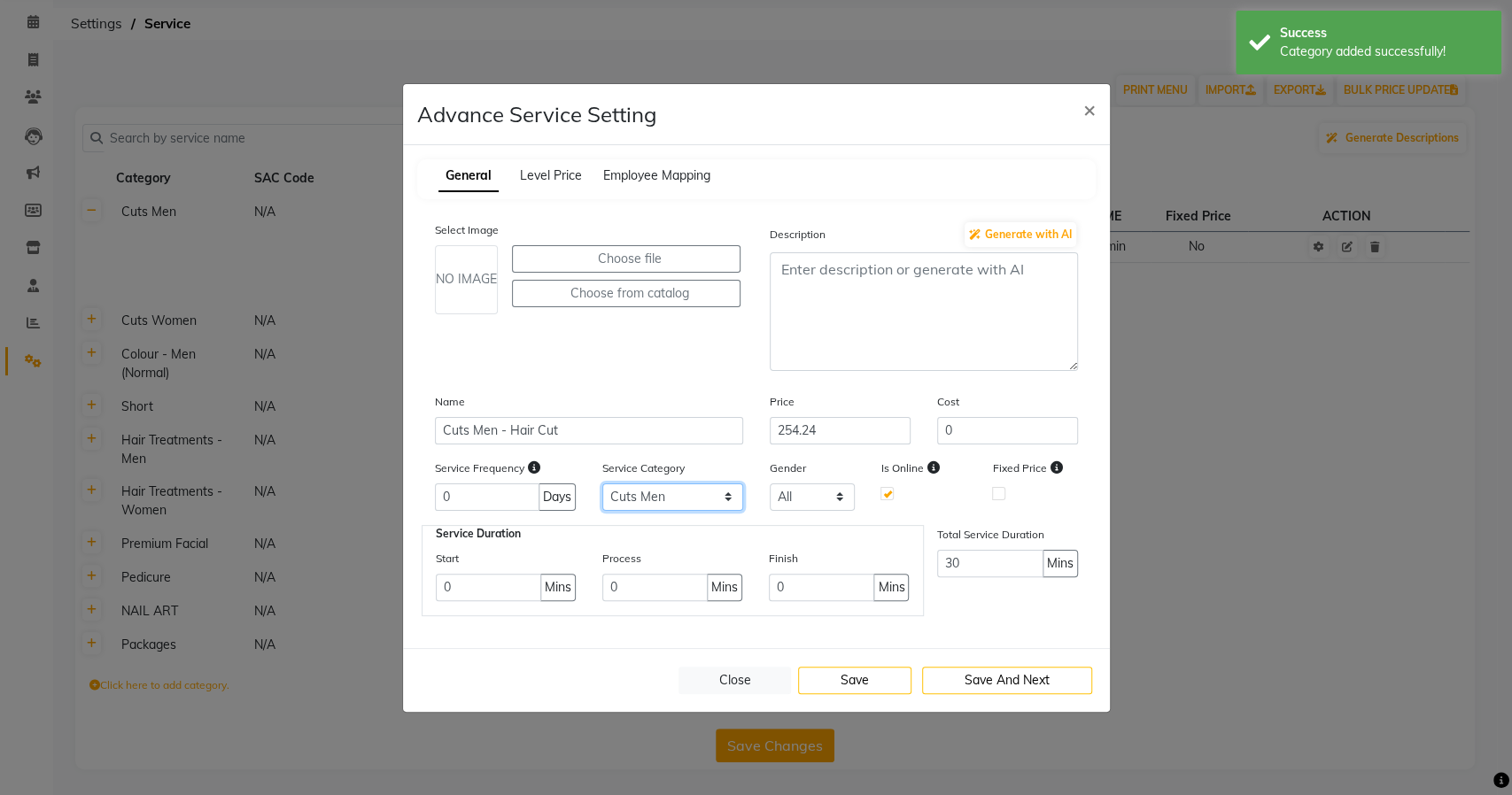
click at [675, 492] on select "Select Cuts Men Cuts Women Colour - Men (Normal) Short Hair Treatments - Men Ha…" at bounding box center [672, 497] width 141 height 27
select select "10: 129741"
click at [602, 484] on select "Select Cuts Men Cuts Women Colour - Men (Normal) Short Hair Treatments - Men Ha…" at bounding box center [672, 497] width 141 height 27
click at [845, 671] on button "Save" at bounding box center [855, 680] width 114 height 27
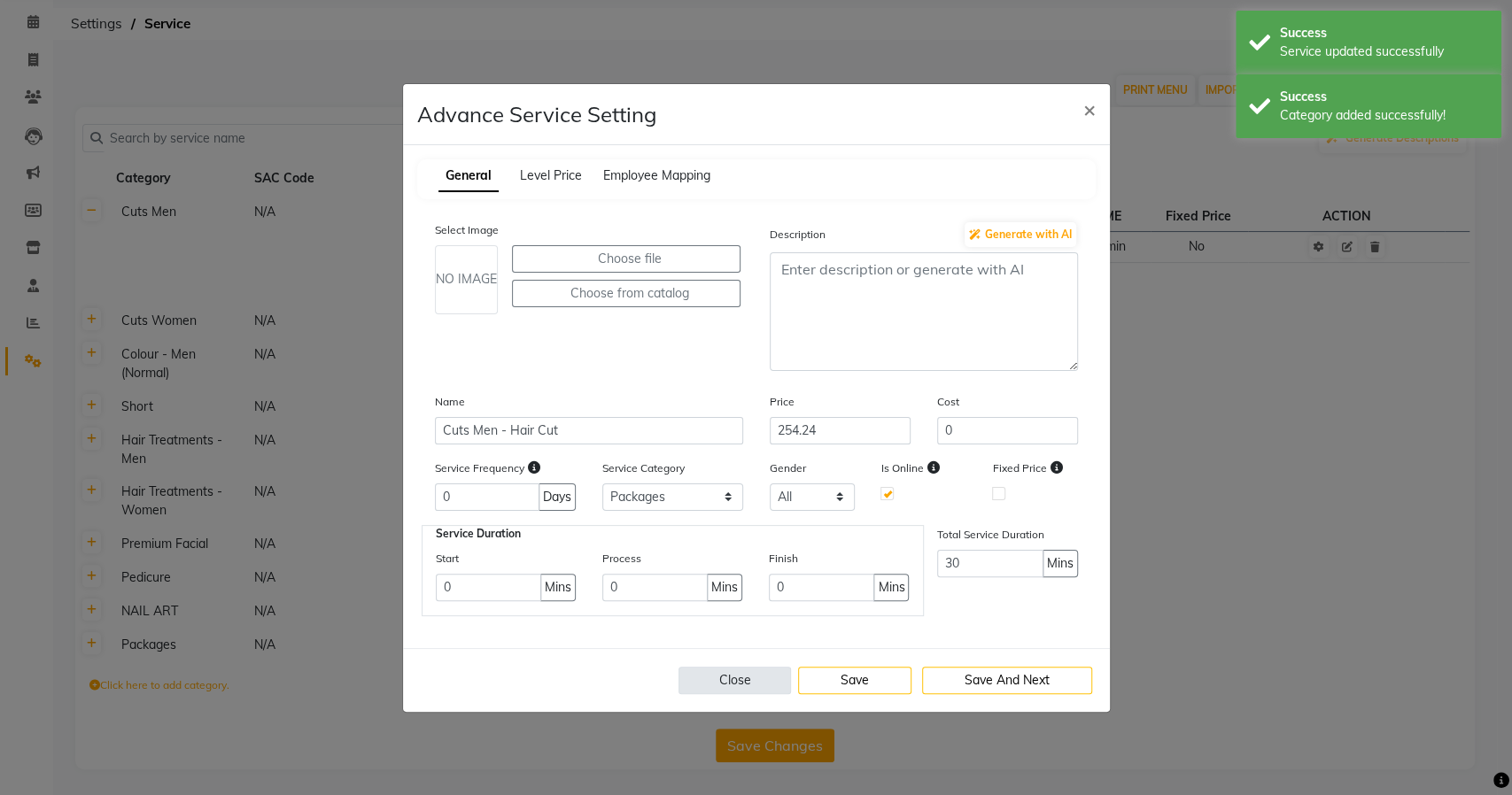
click at [711, 680] on button "Close" at bounding box center [735, 680] width 114 height 27
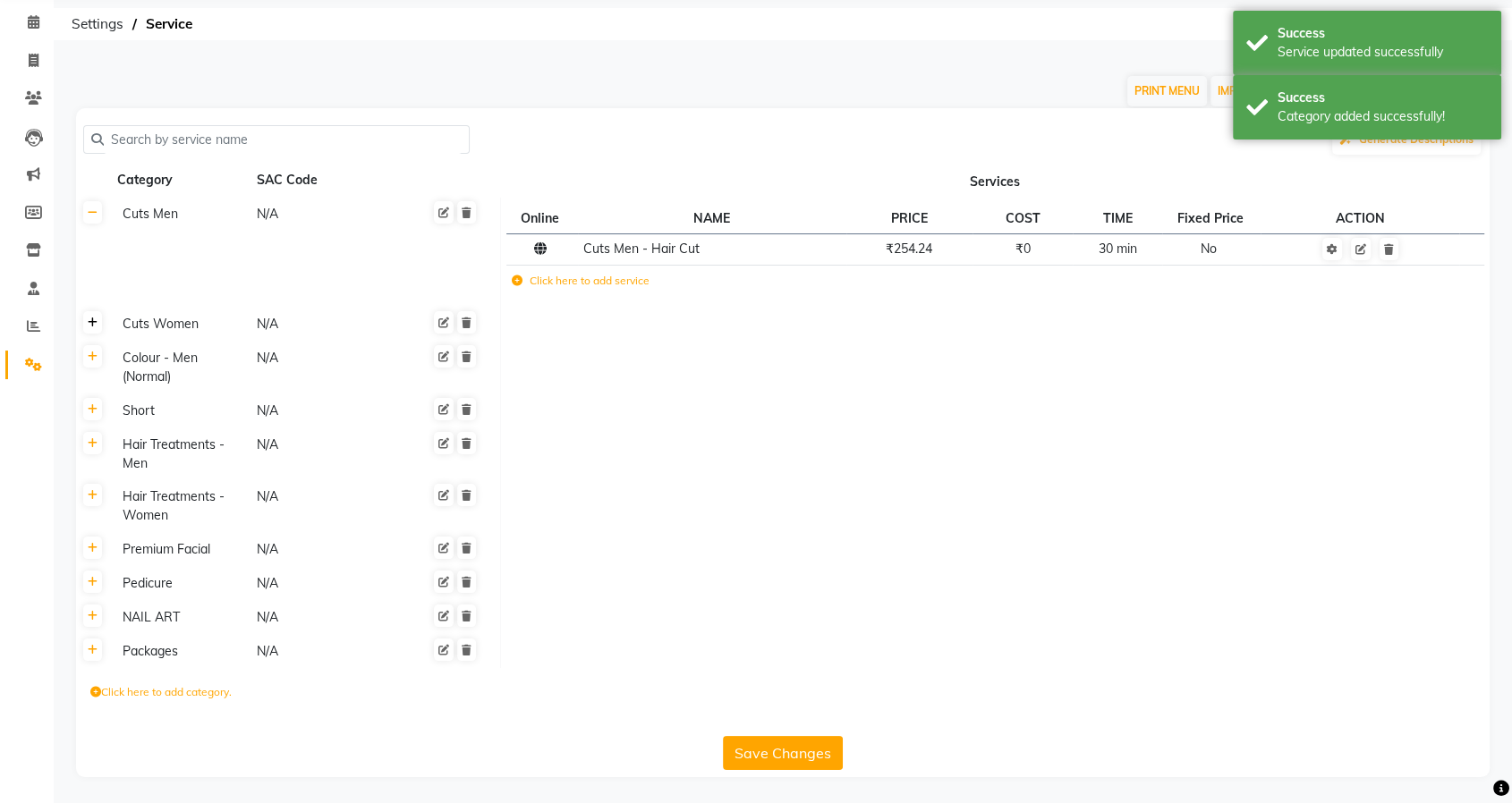
click at [93, 326] on icon at bounding box center [92, 322] width 9 height 10
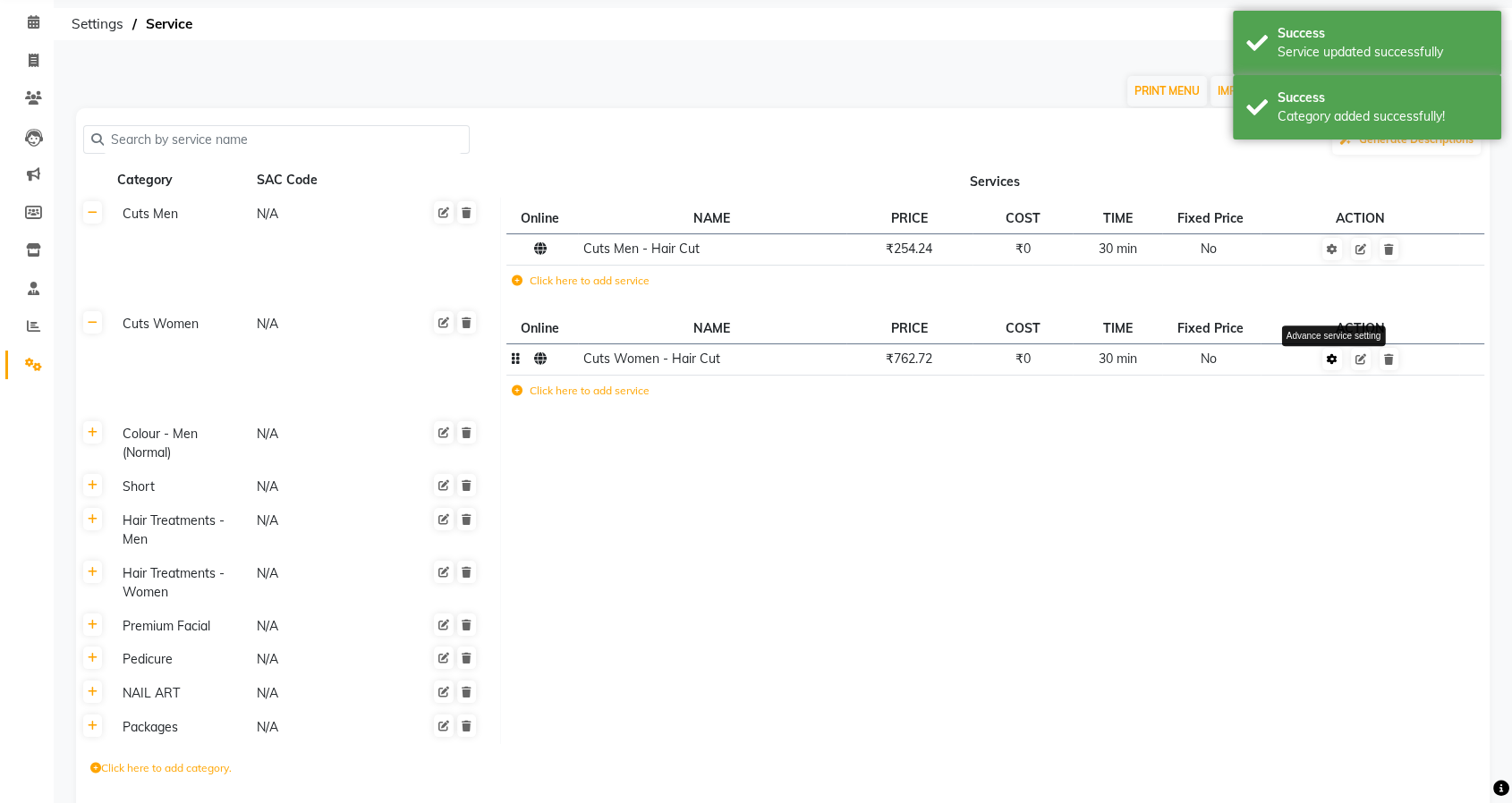
click at [1333, 359] on icon at bounding box center [1331, 359] width 10 height 10
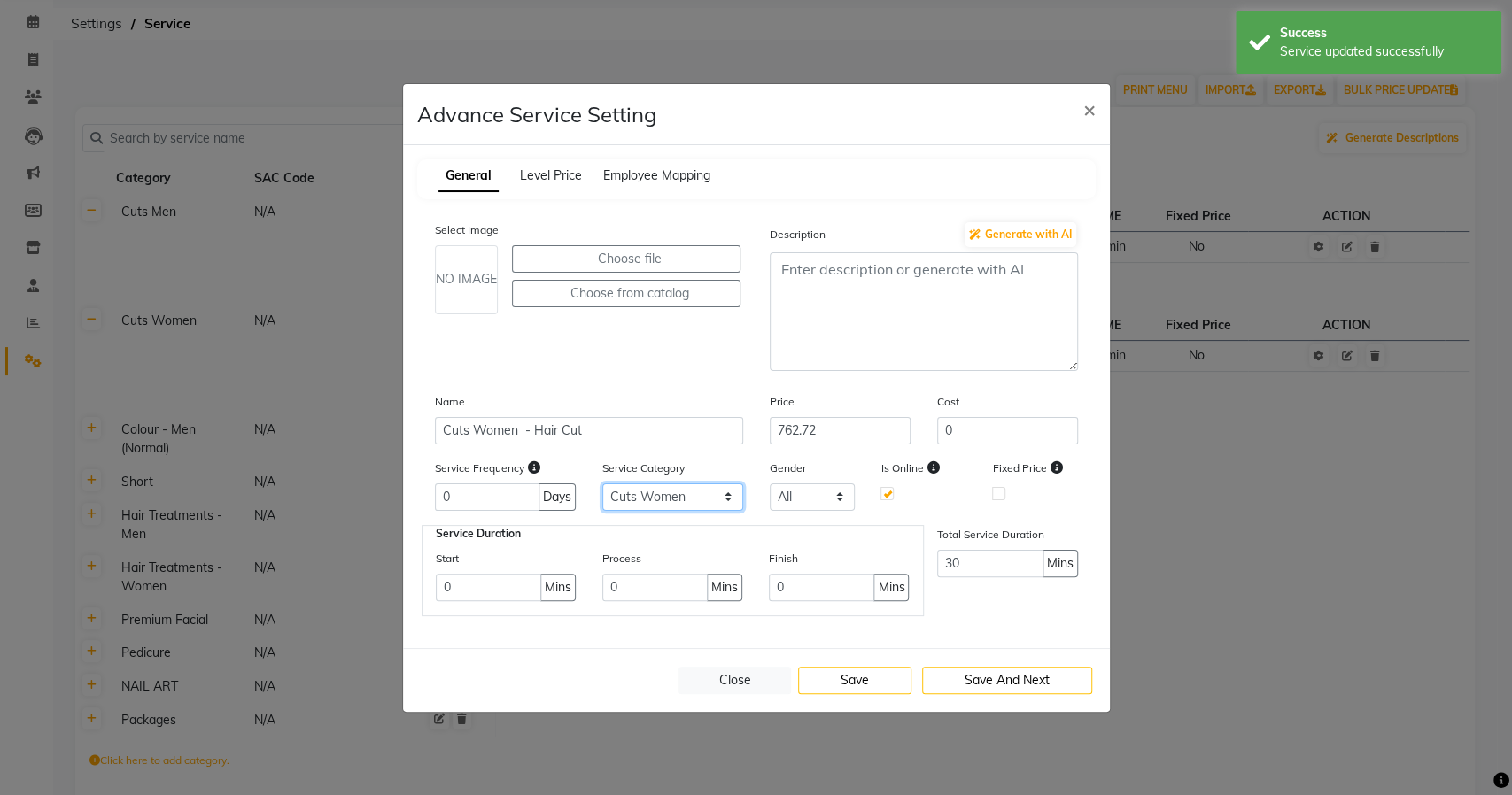
click at [661, 497] on select "Select Cuts Men Cuts Women Colour - Men (Normal) Short Hair Treatments - Men Ha…" at bounding box center [672, 497] width 141 height 27
select select "10: 129741"
click at [602, 484] on select "Select Cuts Men Cuts Women Colour - Men (Normal) Short Hair Treatments - Men Ha…" at bounding box center [672, 497] width 141 height 27
click at [832, 679] on button "Save" at bounding box center [855, 680] width 114 height 27
click at [738, 682] on button "Close" at bounding box center [735, 680] width 114 height 27
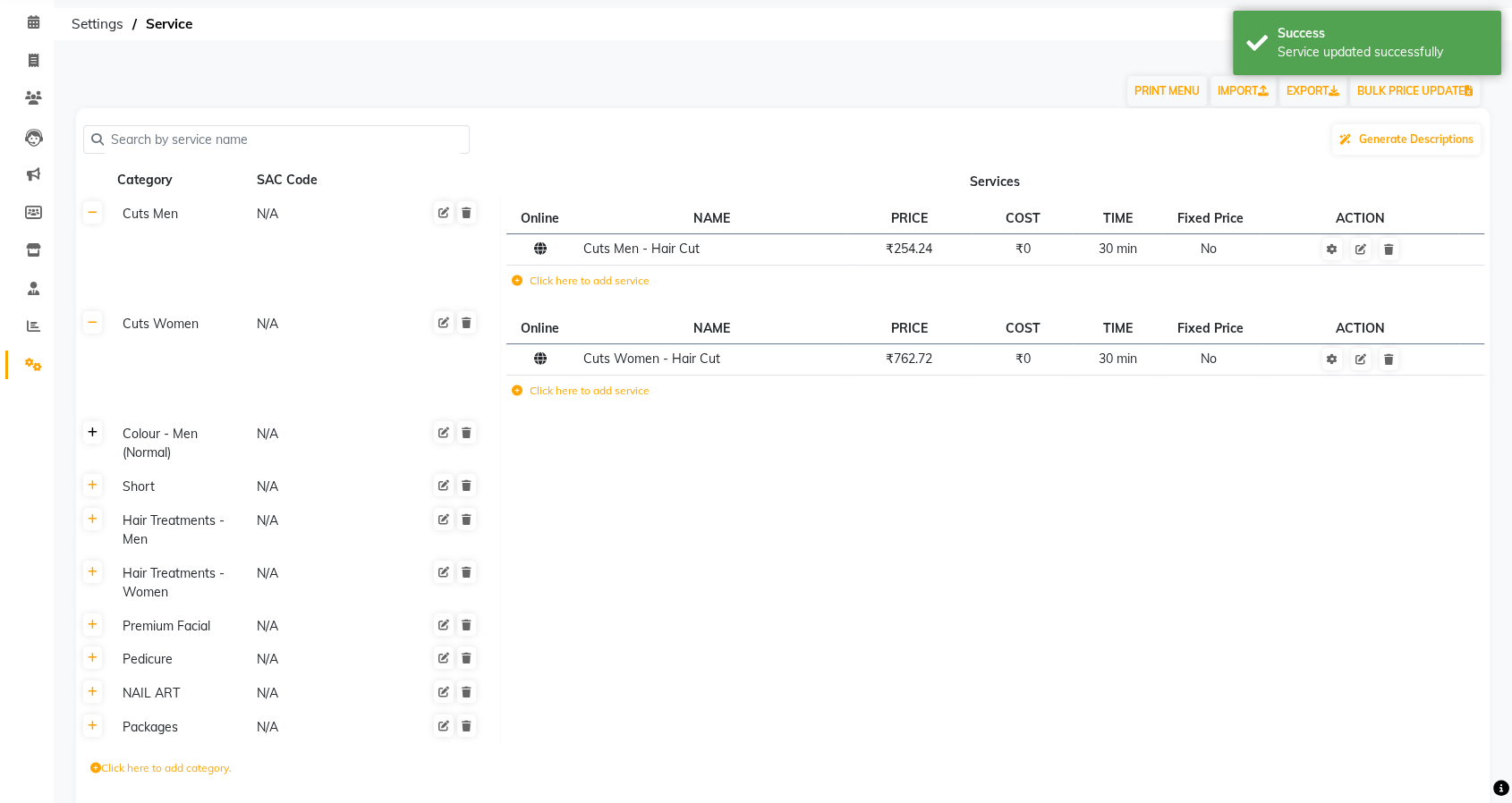
click at [89, 431] on icon at bounding box center [92, 432] width 9 height 10
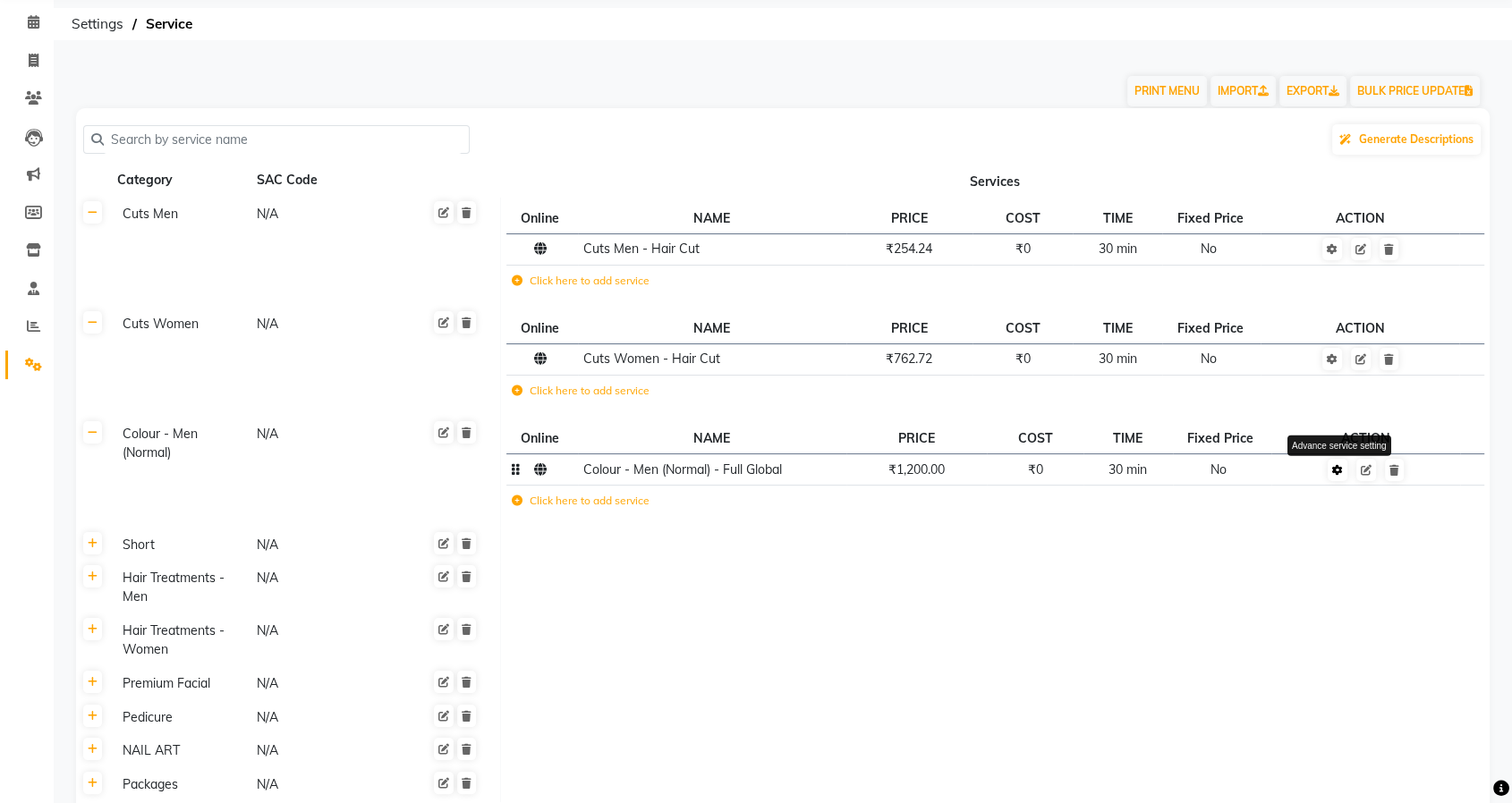
click at [1333, 475] on link at bounding box center [1337, 471] width 20 height 23
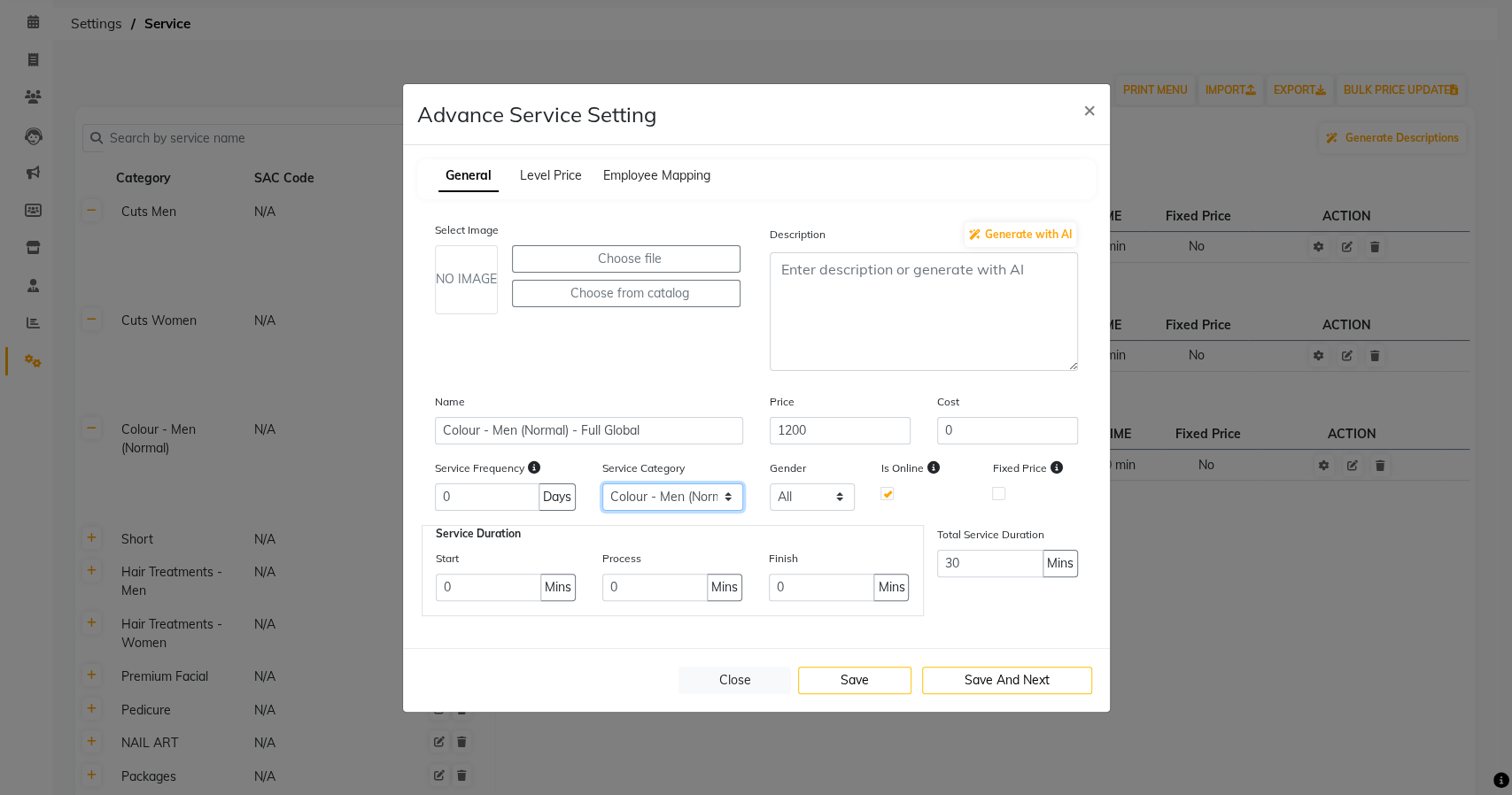
click at [639, 491] on select "Select Cuts Men Cuts Women Colour - Men (Normal) Short Hair Treatments - Men Ha…" at bounding box center [672, 497] width 141 height 27
select select "10: 129741"
click at [602, 484] on select "Select Cuts Men Cuts Women Colour - Men (Normal) Short Hair Treatments - Men Ha…" at bounding box center [672, 497] width 141 height 27
click at [856, 678] on button "Save" at bounding box center [855, 680] width 114 height 27
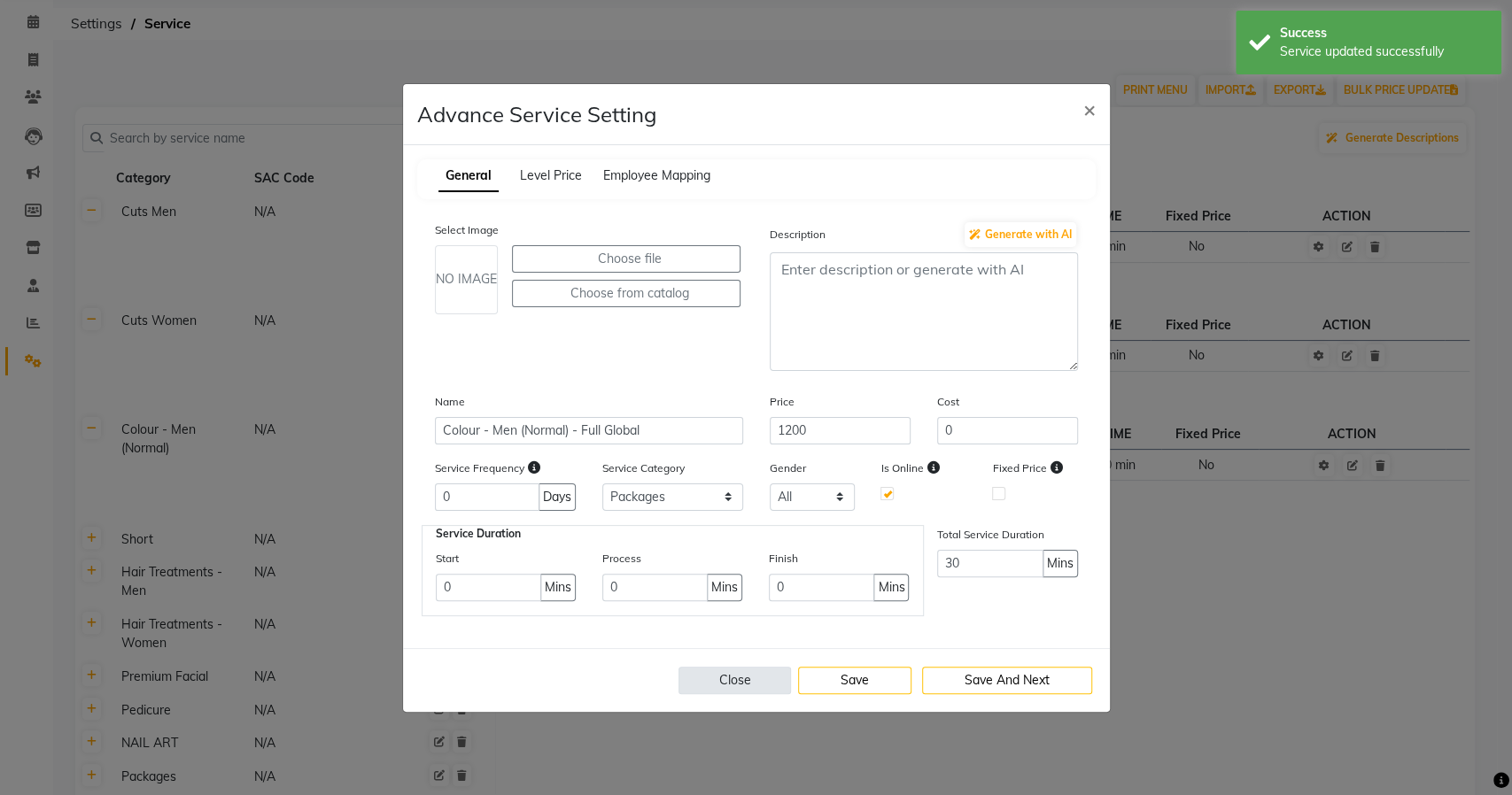
click at [690, 675] on button "Close" at bounding box center [735, 680] width 114 height 27
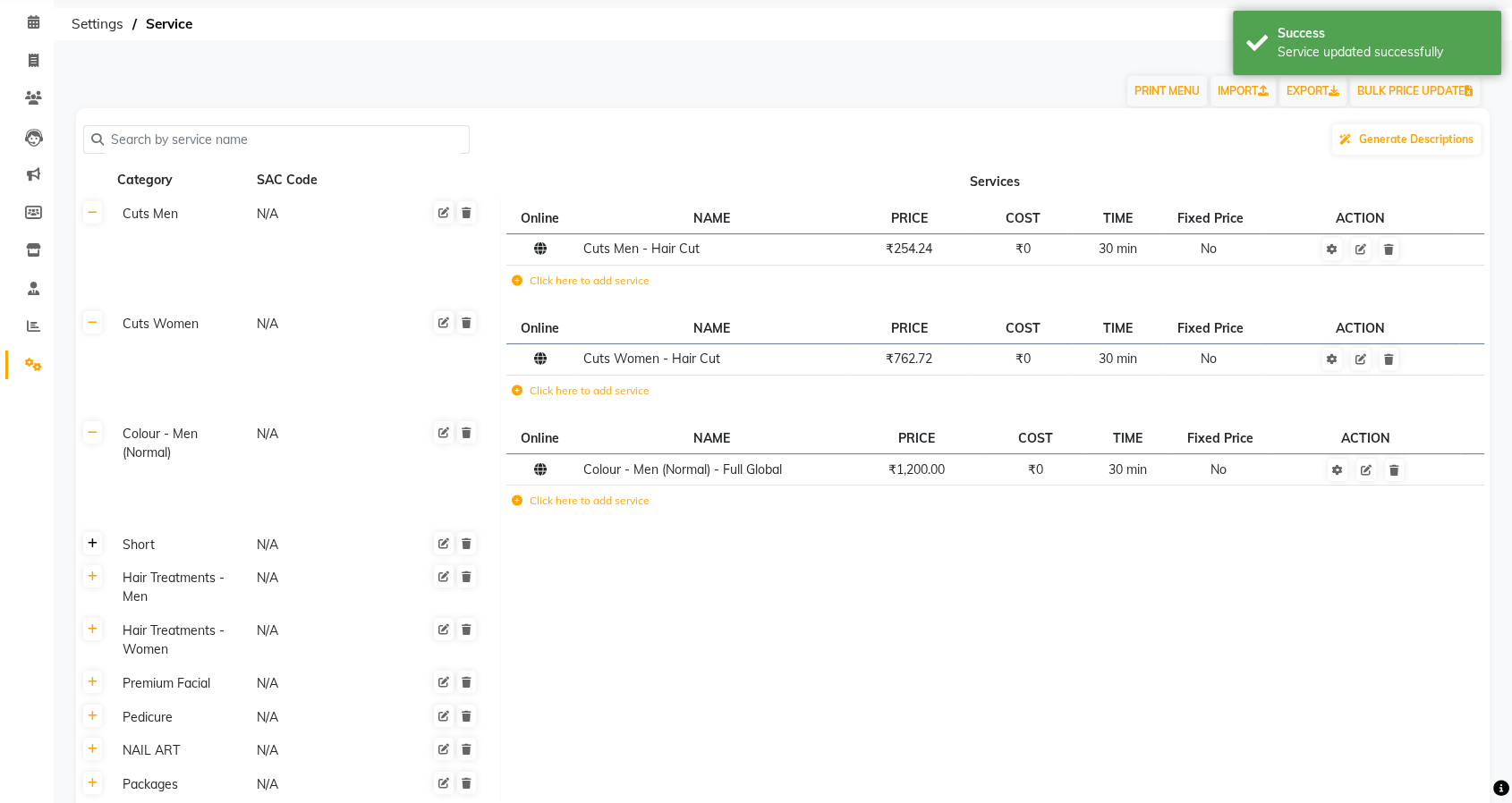
click at [93, 538] on icon at bounding box center [92, 543] width 9 height 10
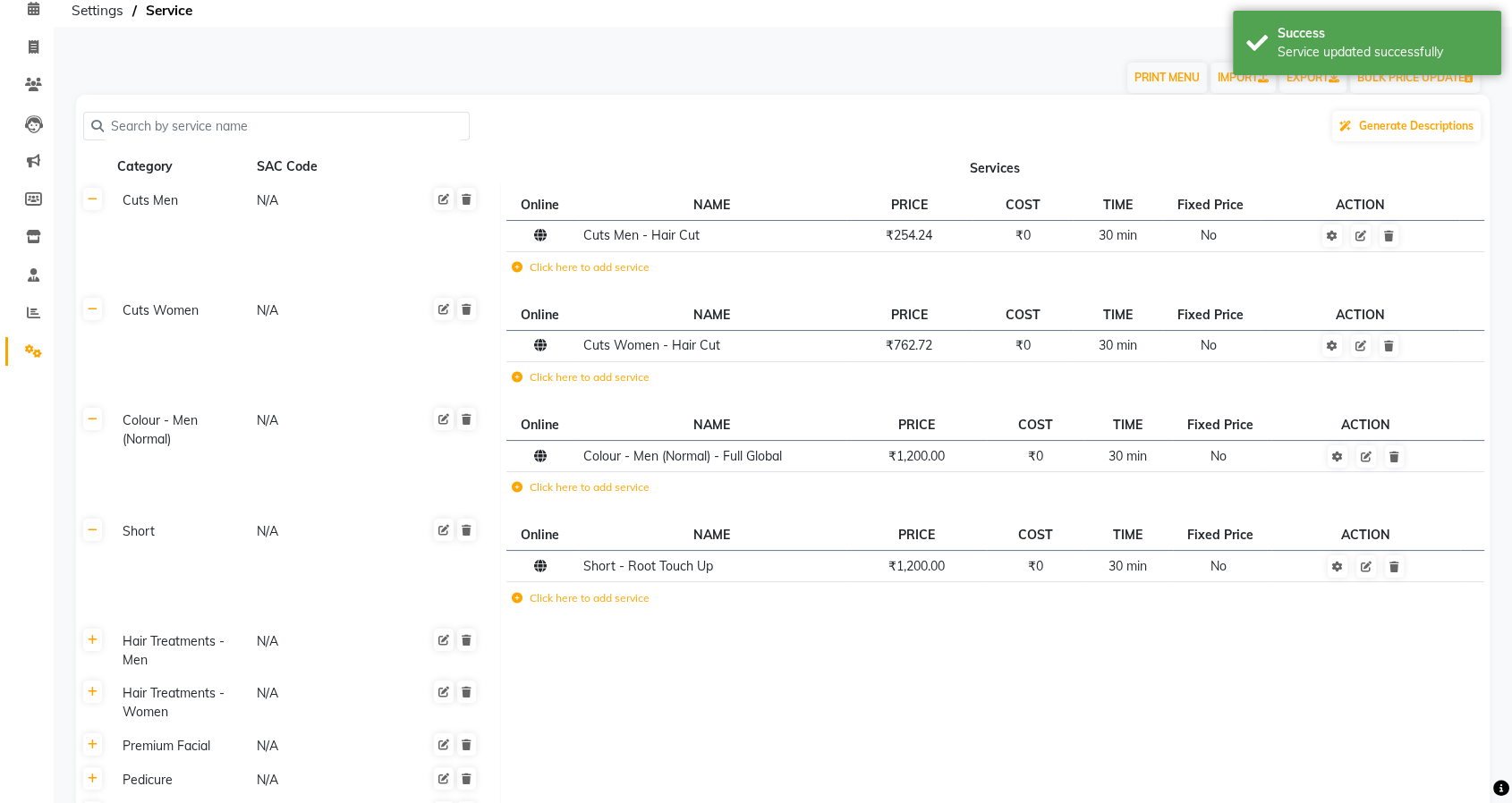
scroll to position [280, 0]
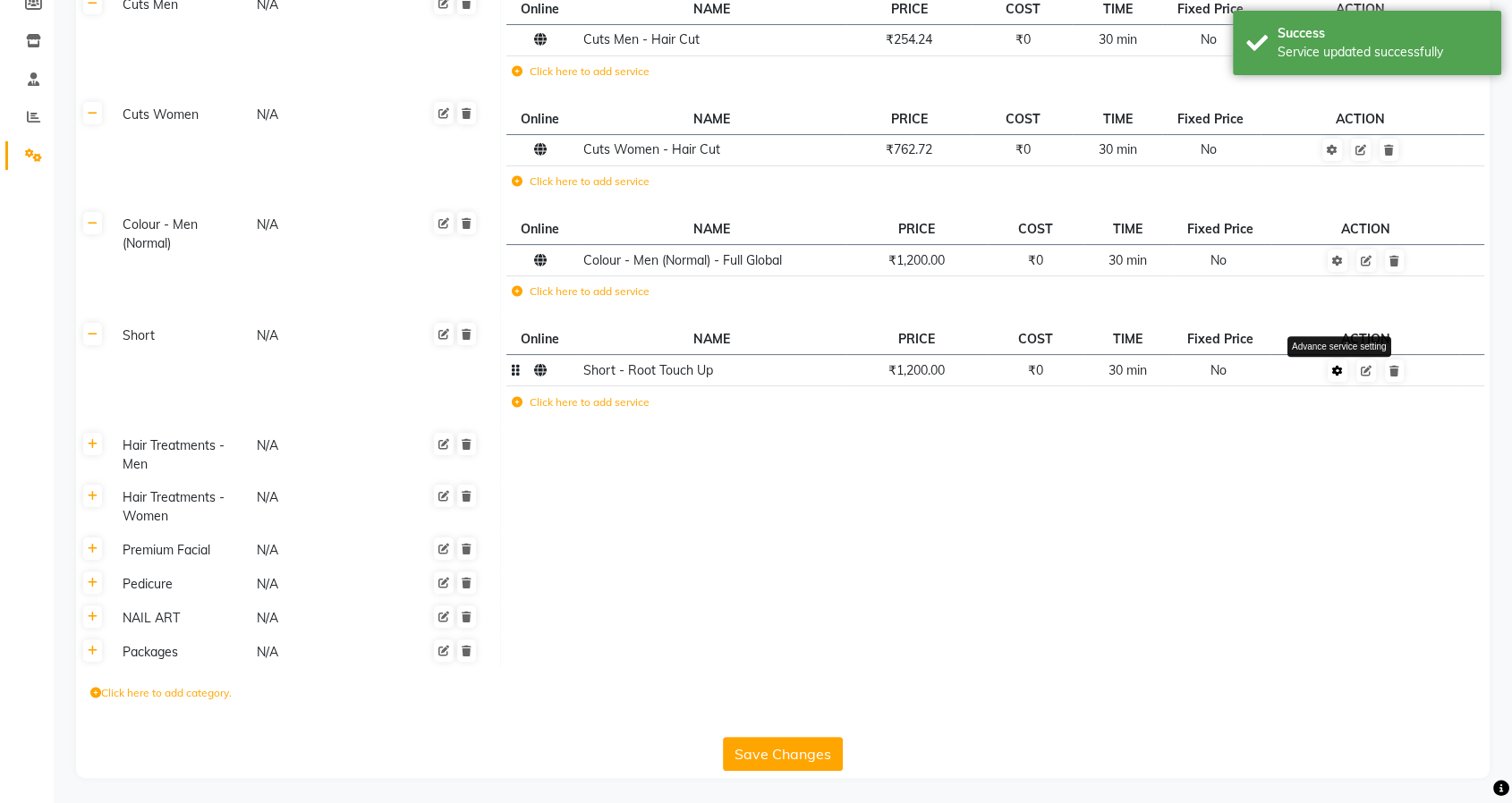
click at [1345, 367] on link at bounding box center [1337, 371] width 20 height 23
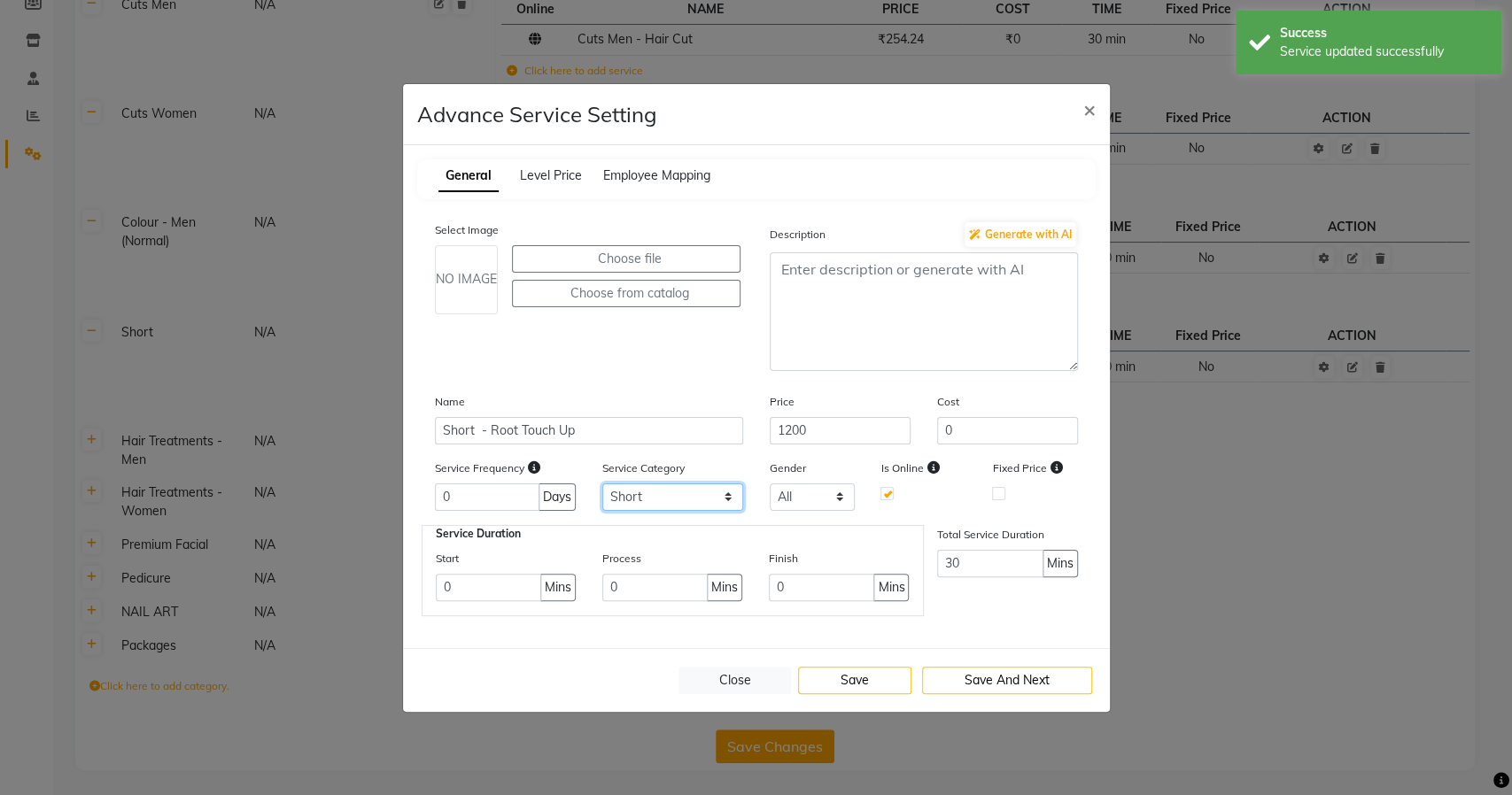
click at [669, 500] on select "Select Cuts Men Cuts Women Colour - Men (Normal) Short Hair Treatments - Men Ha…" at bounding box center [672, 497] width 141 height 27
select select "10: 129741"
click at [602, 484] on select "Select Cuts Men Cuts Women Colour - Men (Normal) Short Hair Treatments - Men Ha…" at bounding box center [672, 497] width 141 height 27
click at [834, 675] on button "Save" at bounding box center [855, 680] width 114 height 27
click at [735, 677] on button "Close" at bounding box center [735, 680] width 114 height 27
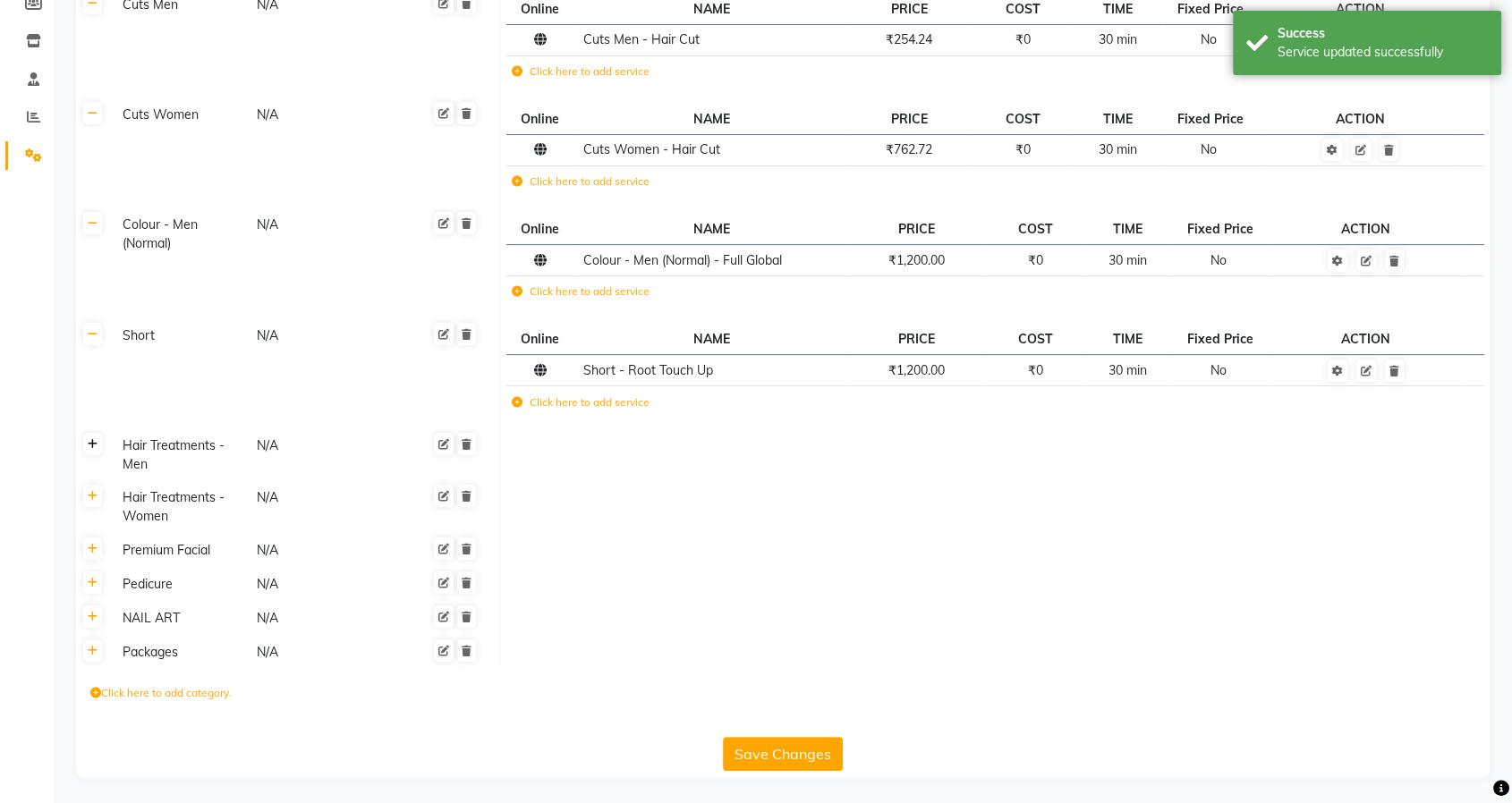
click at [99, 444] on link at bounding box center [92, 444] width 19 height 23
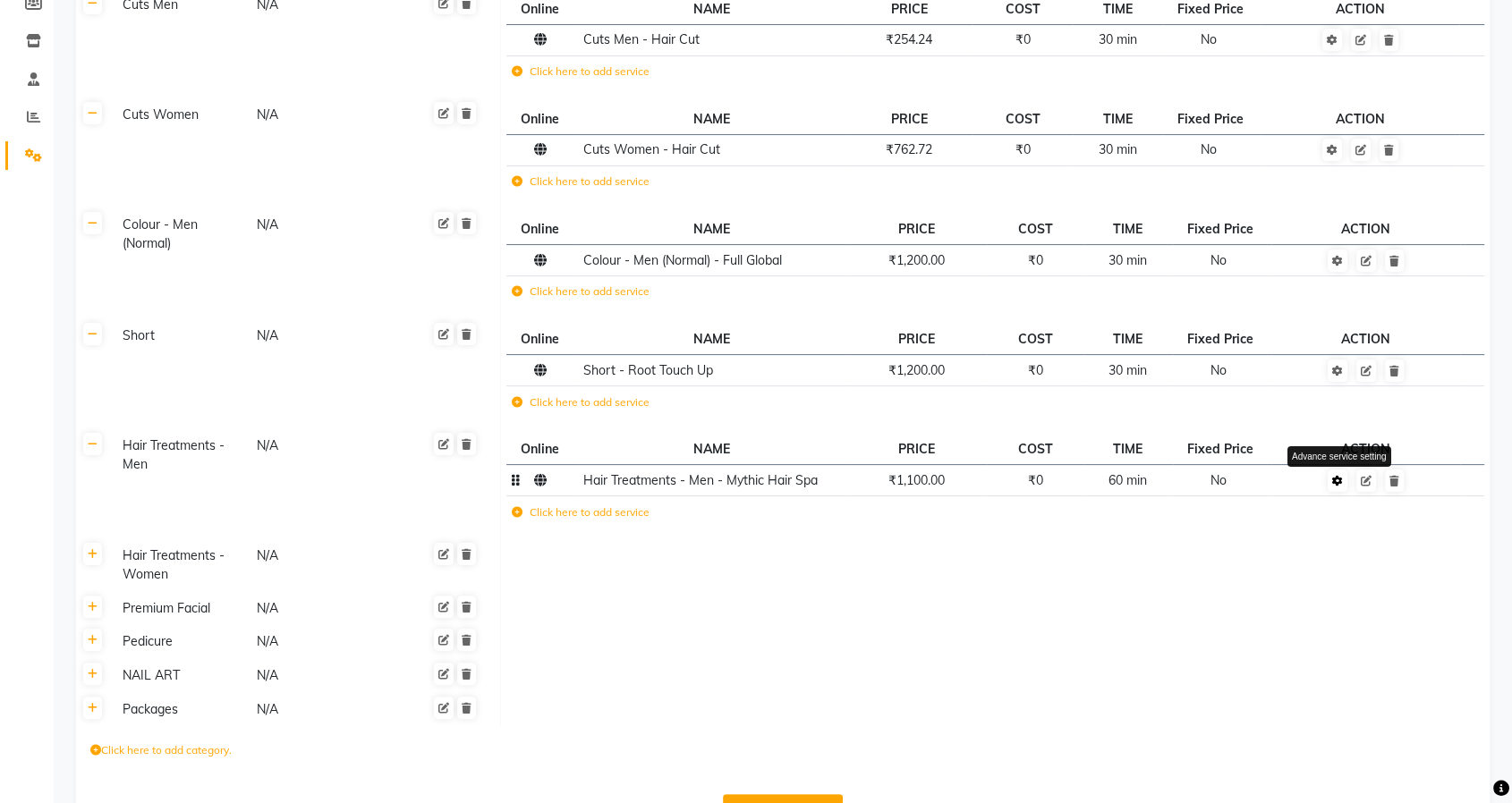
click at [1338, 477] on icon at bounding box center [1337, 481] width 10 height 10
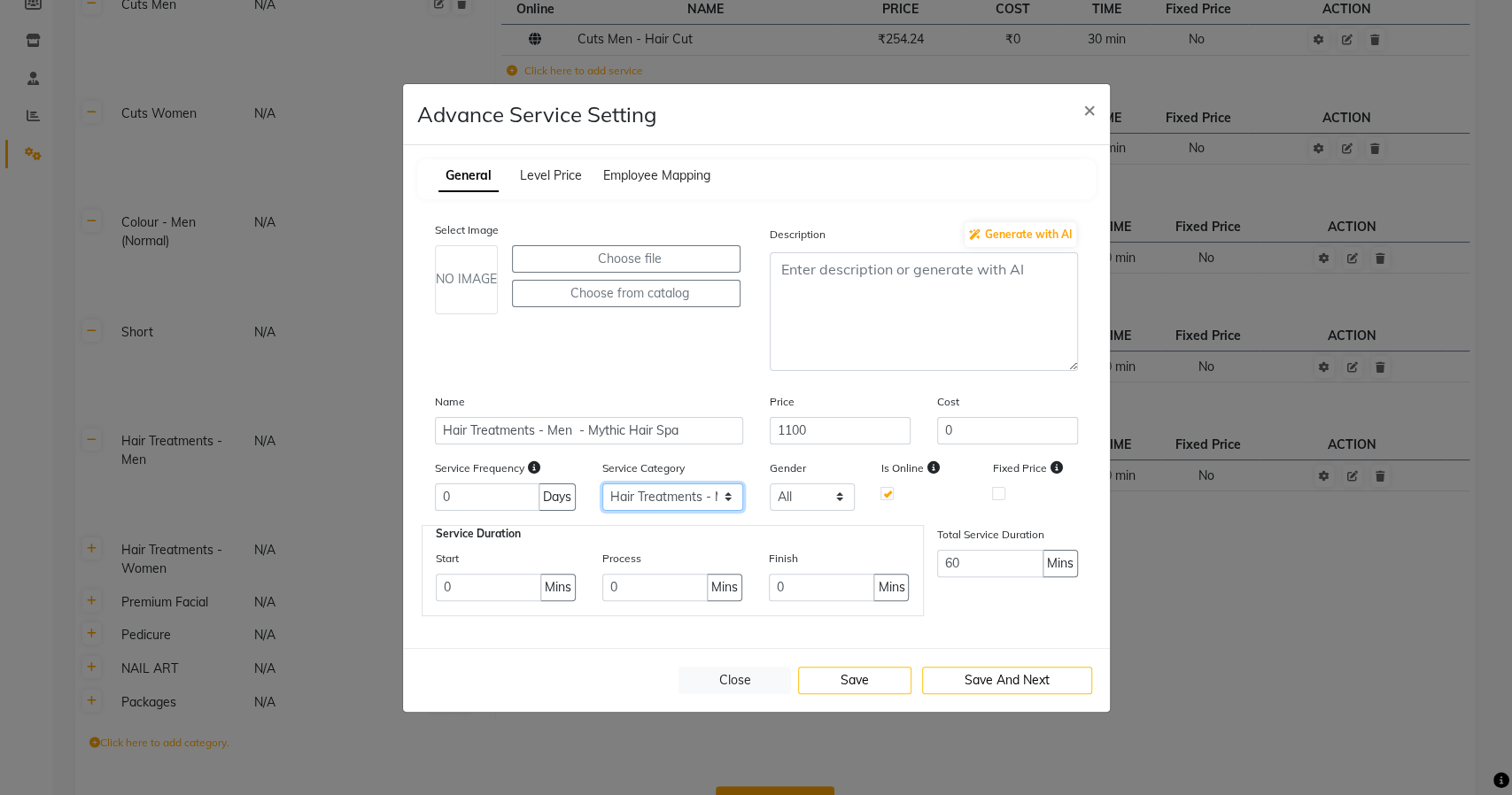
click at [671, 500] on select "Select Cuts Men Cuts Women Colour - Men (Normal) Short Hair Treatments - Men Ha…" at bounding box center [672, 497] width 141 height 27
select select "10: 129741"
click at [602, 484] on select "Select Cuts Men Cuts Women Colour - Men (Normal) Short Hair Treatments - Men Ha…" at bounding box center [672, 497] width 141 height 27
click at [863, 681] on button "Save" at bounding box center [855, 680] width 114 height 27
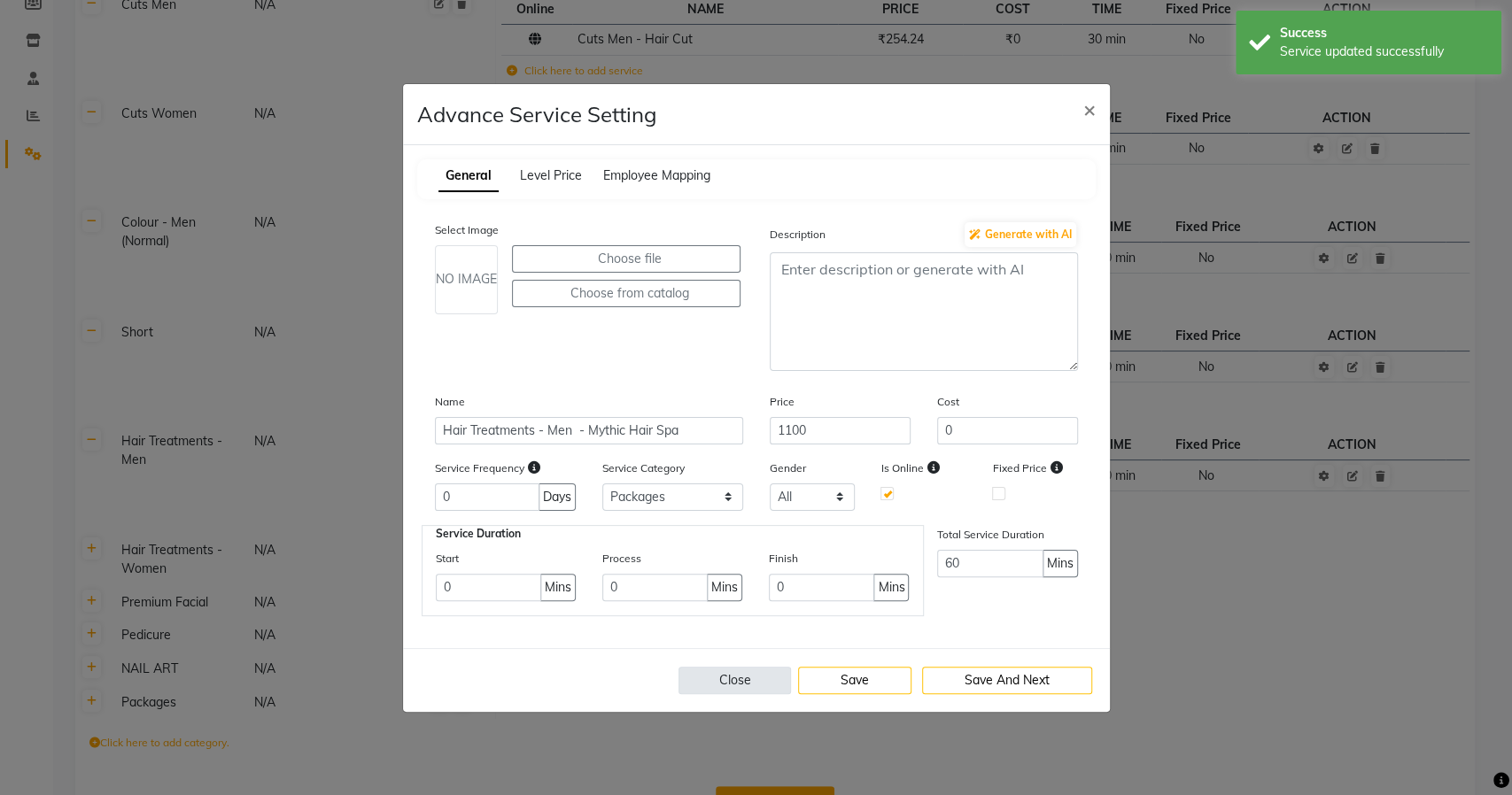
click at [726, 685] on button "Close" at bounding box center [735, 680] width 114 height 27
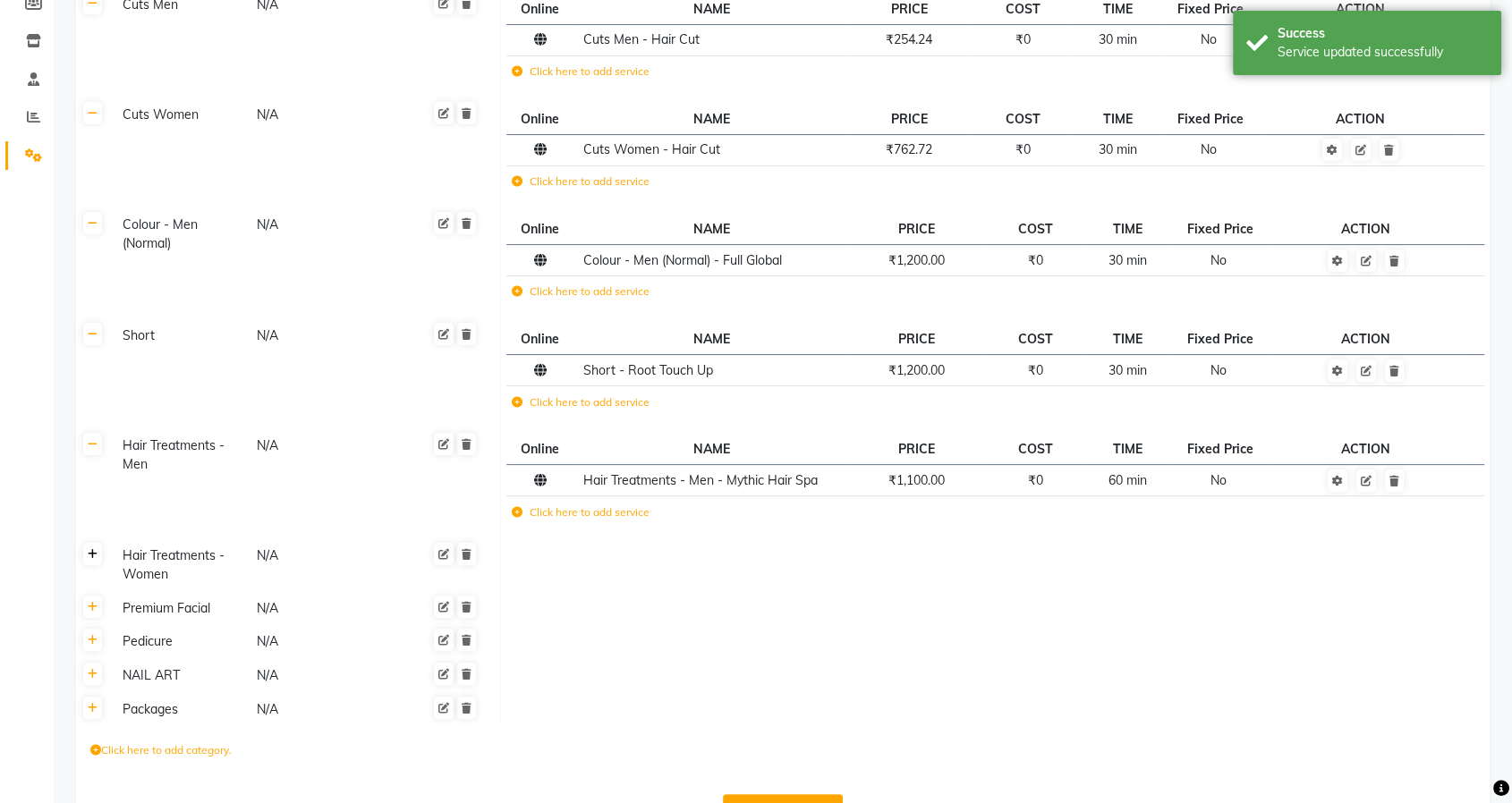
click at [88, 550] on icon at bounding box center [92, 554] width 9 height 10
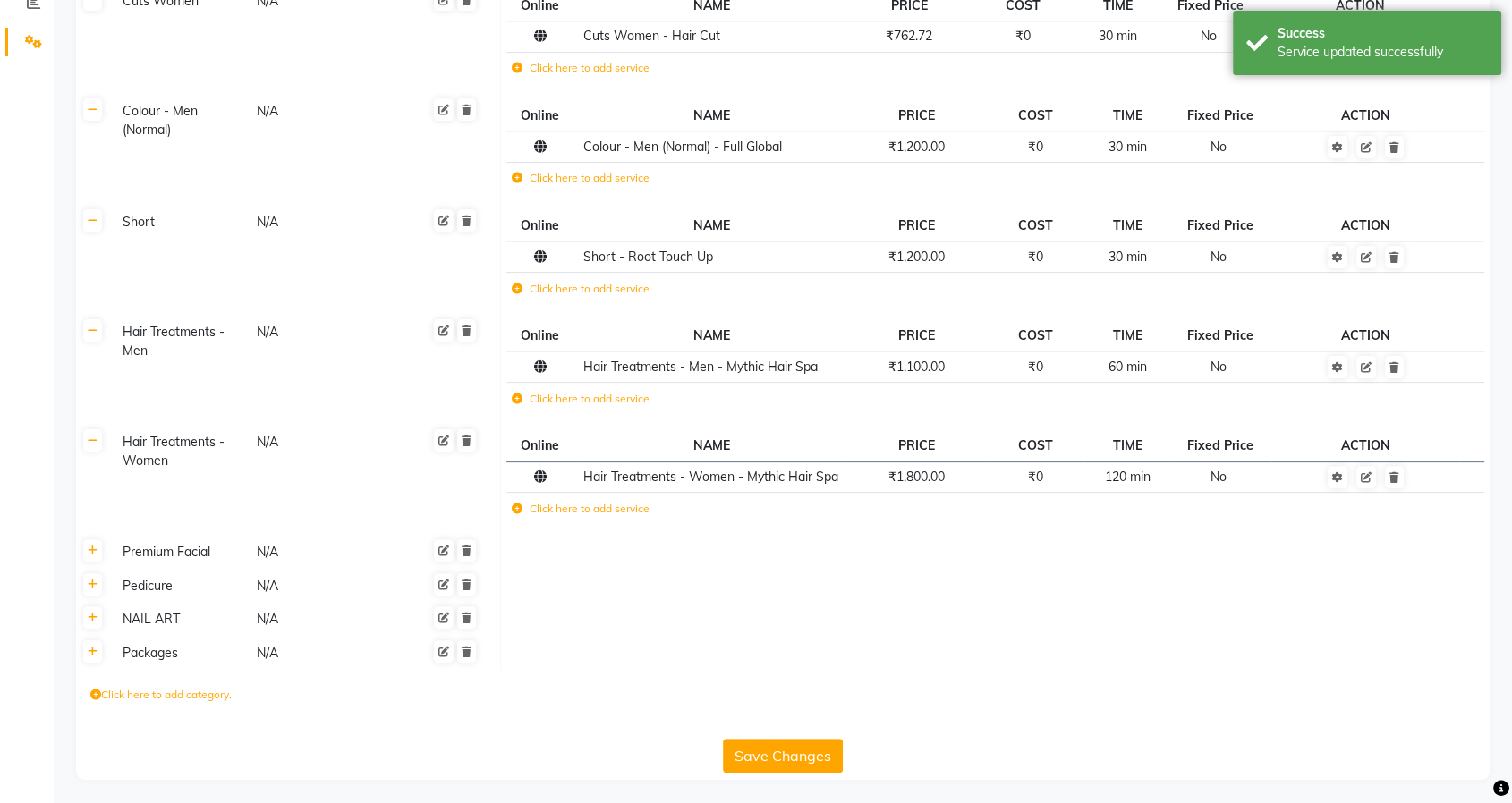
scroll to position [393, 0]
click at [1343, 476] on icon at bounding box center [1337, 476] width 10 height 10
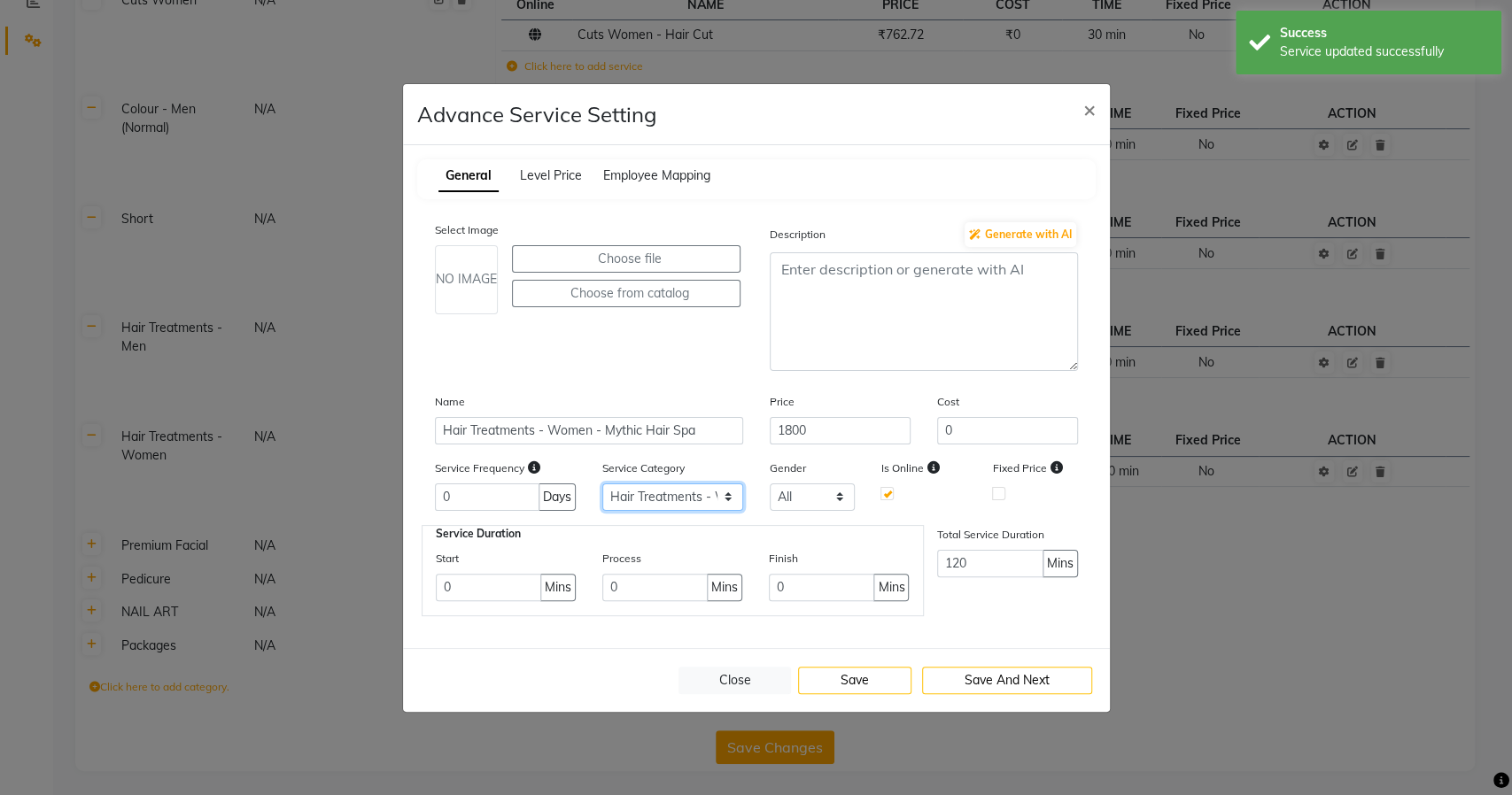
drag, startPoint x: 666, startPoint y: 492, endPoint x: 668, endPoint y: 505, distance: 13.2
click at [666, 492] on select "Select Cuts Men Cuts Women Colour - Men (Normal) Short Hair Treatments - Men Ha…" at bounding box center [672, 497] width 141 height 27
select select "10: 129741"
click at [602, 484] on select "Select Cuts Men Cuts Women Colour - Men (Normal) Short Hair Treatments - Men Ha…" at bounding box center [672, 497] width 141 height 27
click at [833, 691] on button "Save" at bounding box center [855, 680] width 114 height 27
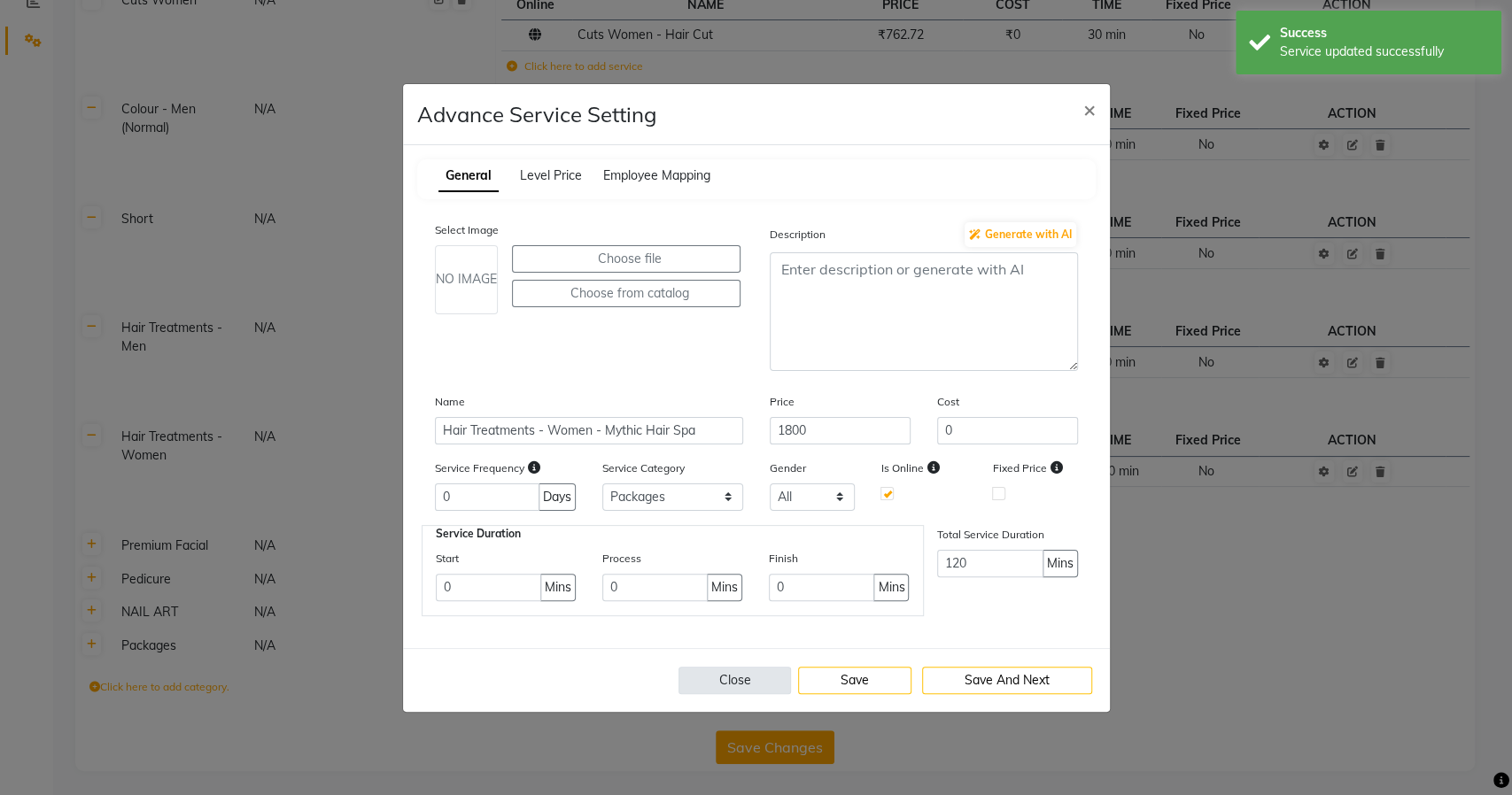
click at [732, 687] on button "Close" at bounding box center [735, 680] width 114 height 27
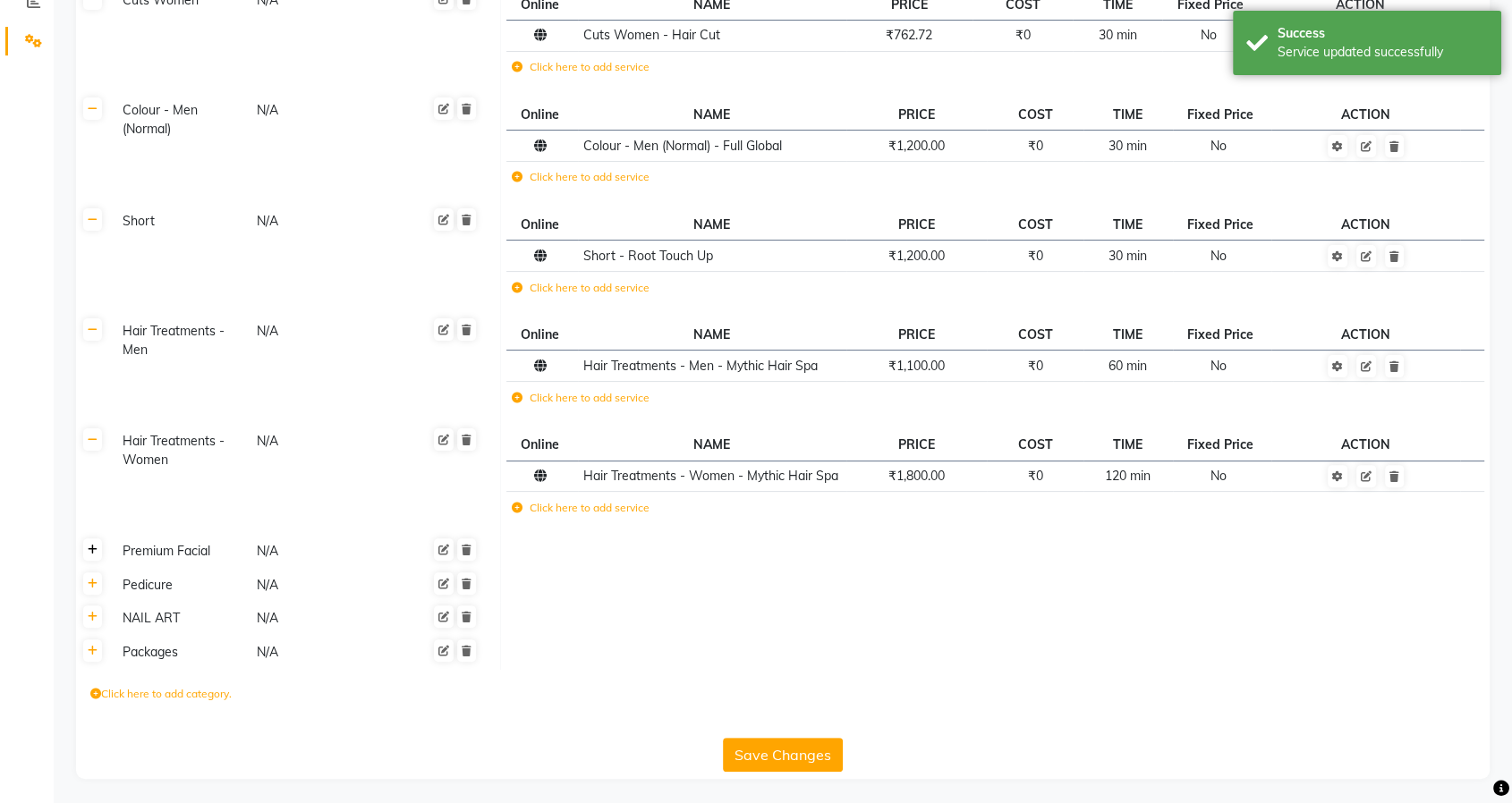
click at [96, 548] on icon at bounding box center [92, 550] width 9 height 10
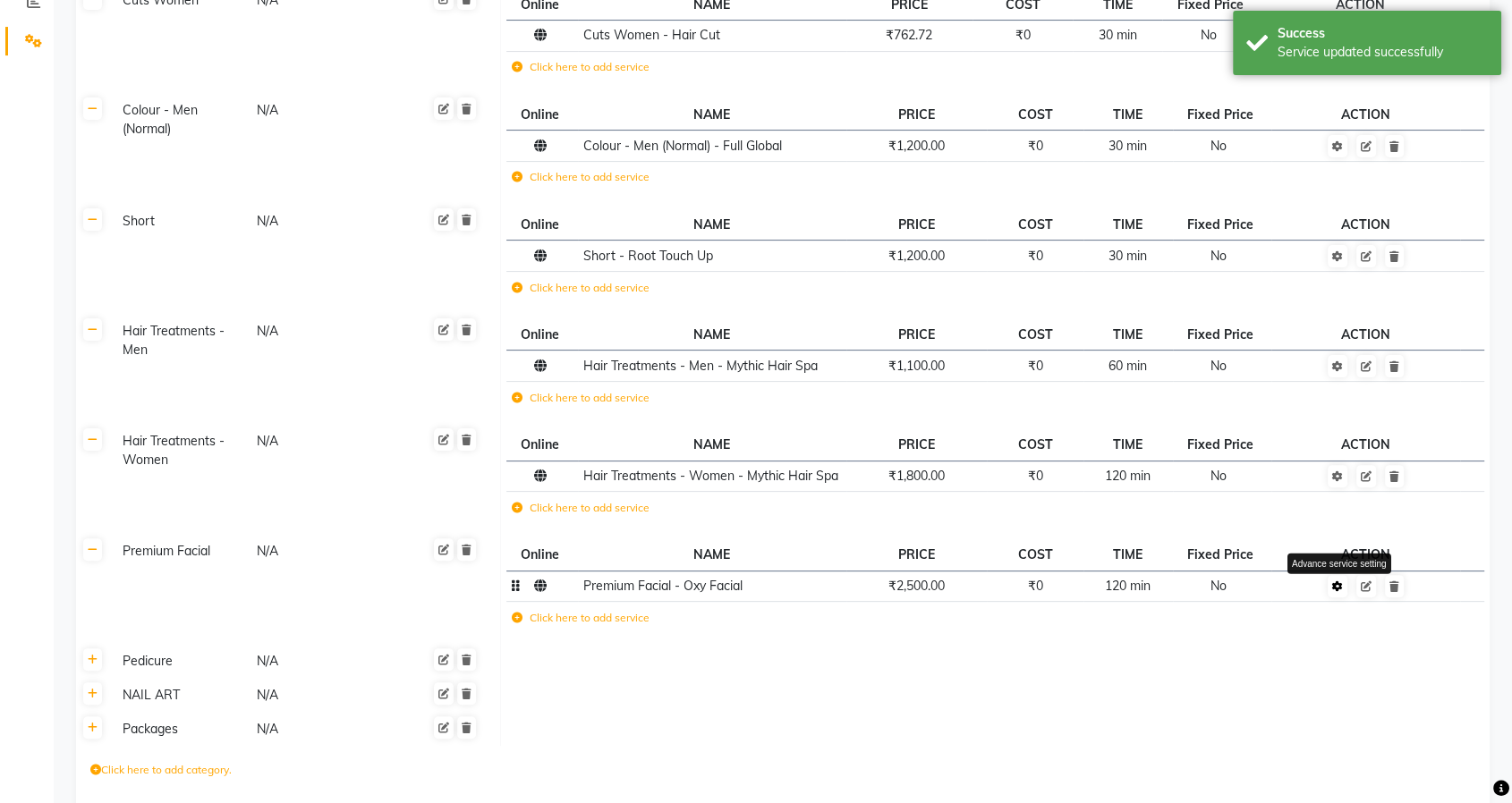
click at [1339, 584] on icon at bounding box center [1337, 586] width 10 height 10
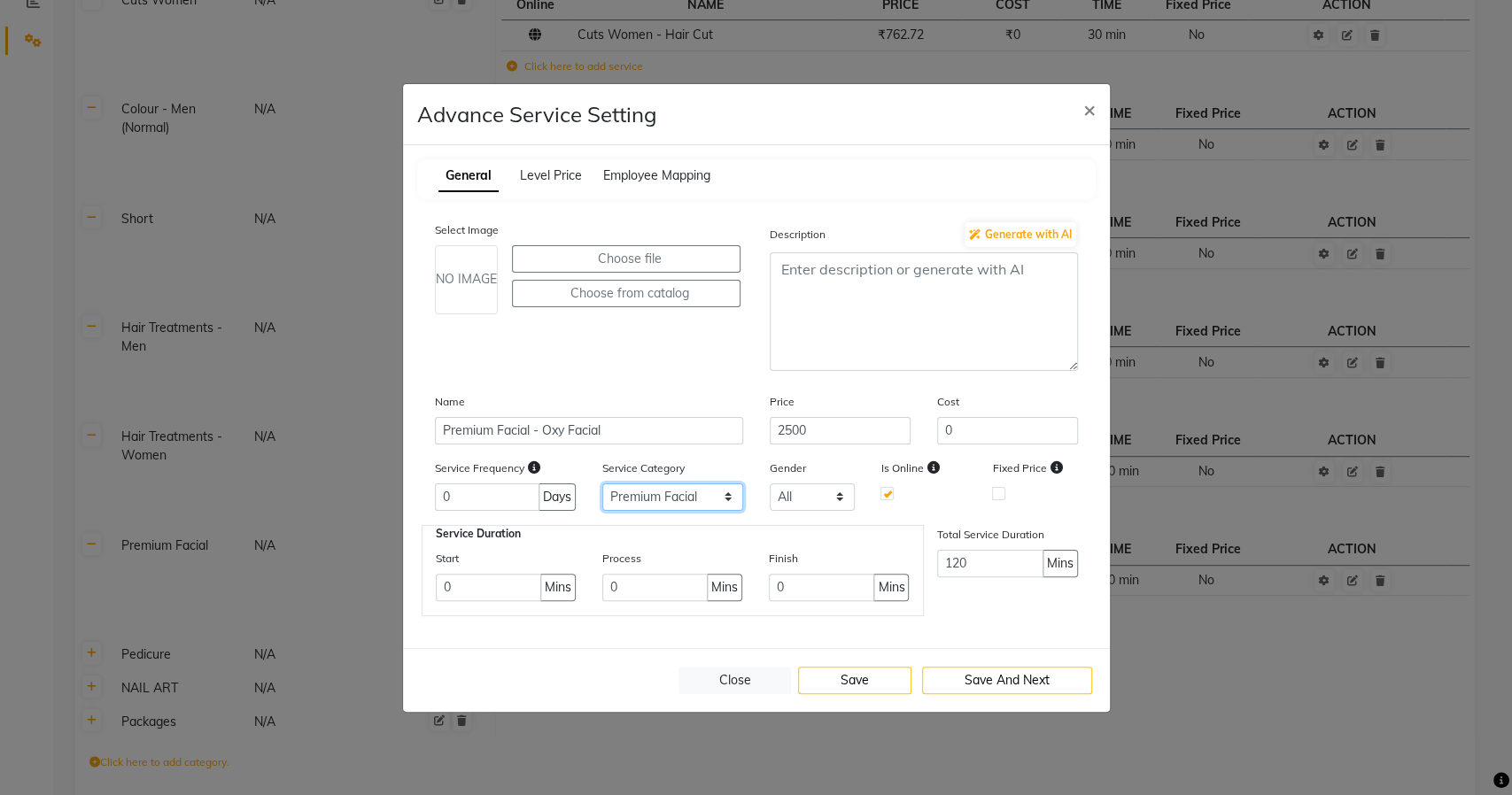
click at [650, 498] on select "Select Cuts Men Cuts Women Colour - Men (Normal) Short Hair Treatments - Men Ha…" at bounding box center [672, 497] width 141 height 27
select select "10: 129741"
click at [602, 484] on select "Select Cuts Men Cuts Women Colour - Men (Normal) Short Hair Treatments - Men Ha…" at bounding box center [672, 497] width 141 height 27
click at [848, 674] on button "Save" at bounding box center [855, 680] width 114 height 27
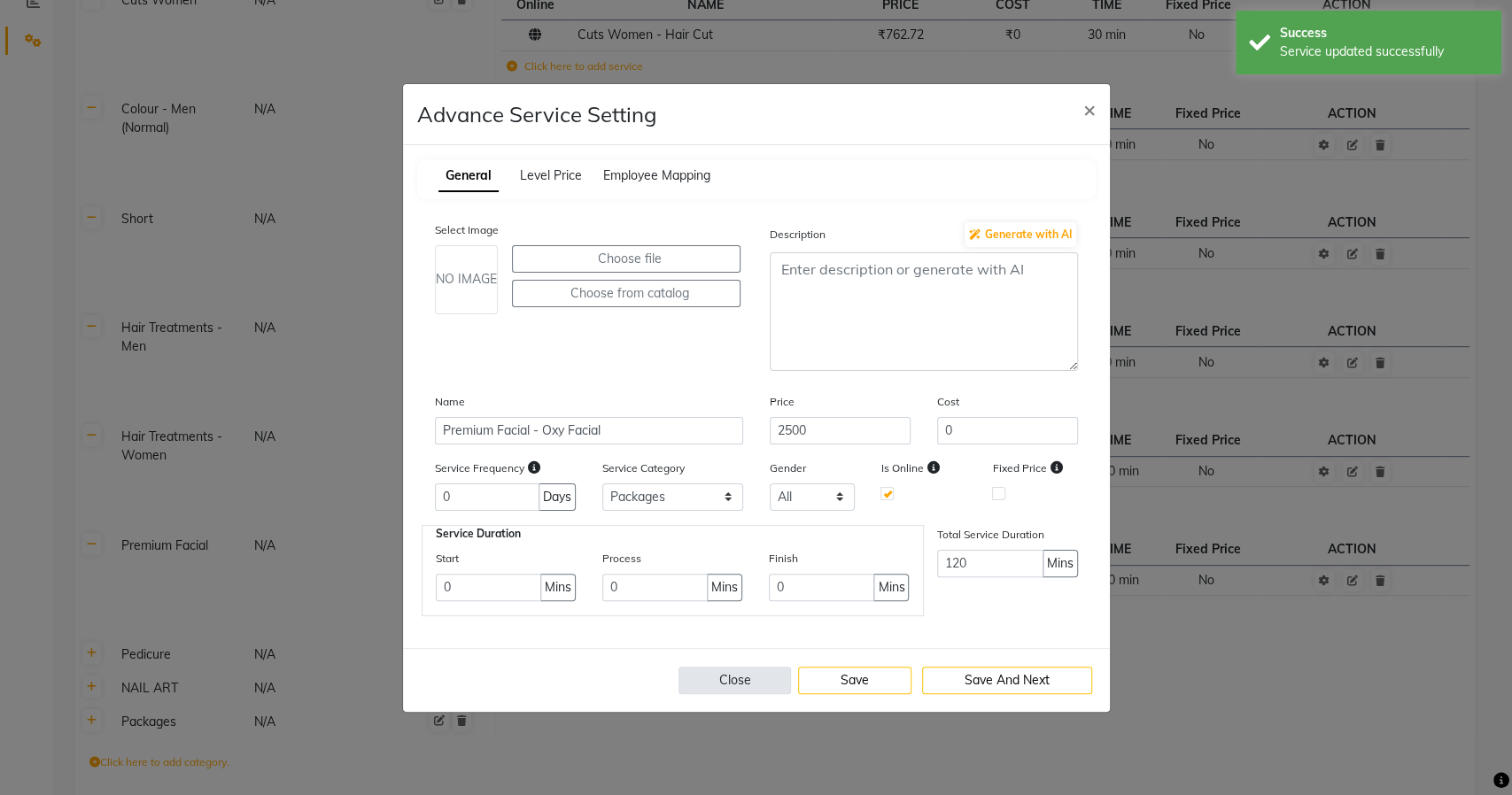
click at [722, 678] on button "Close" at bounding box center [735, 680] width 114 height 27
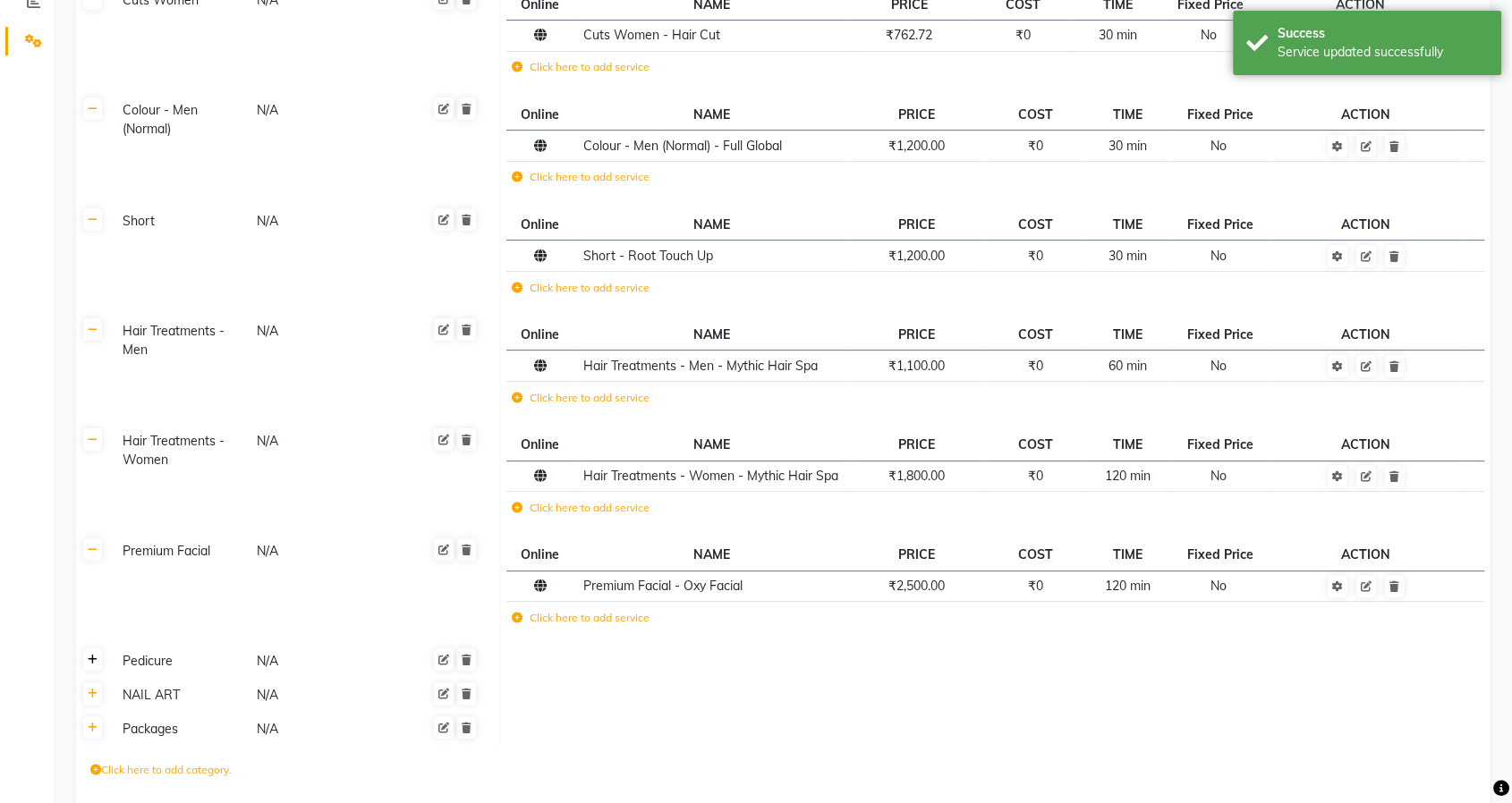
click at [88, 659] on icon at bounding box center [92, 660] width 9 height 10
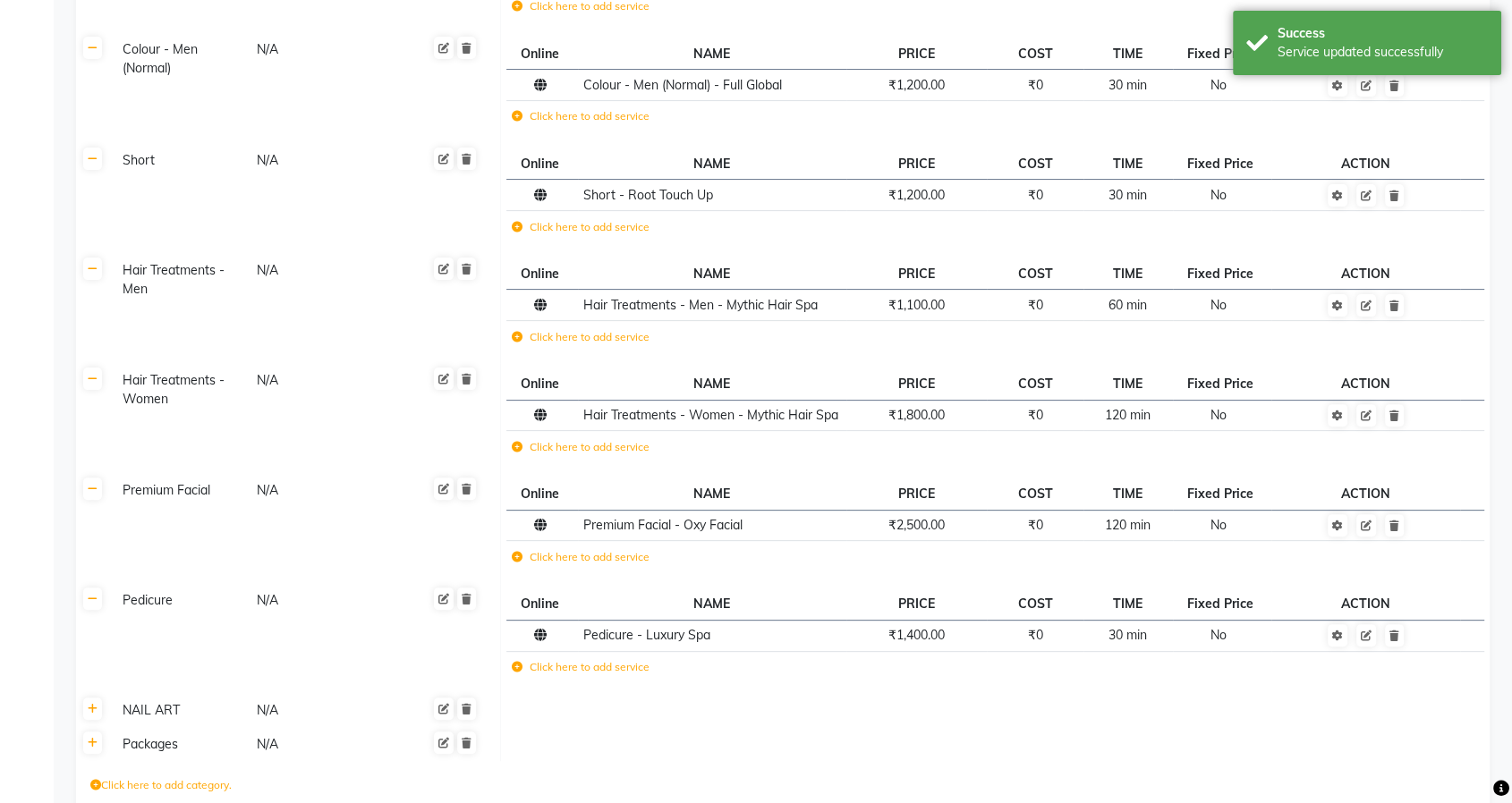
scroll to position [545, 0]
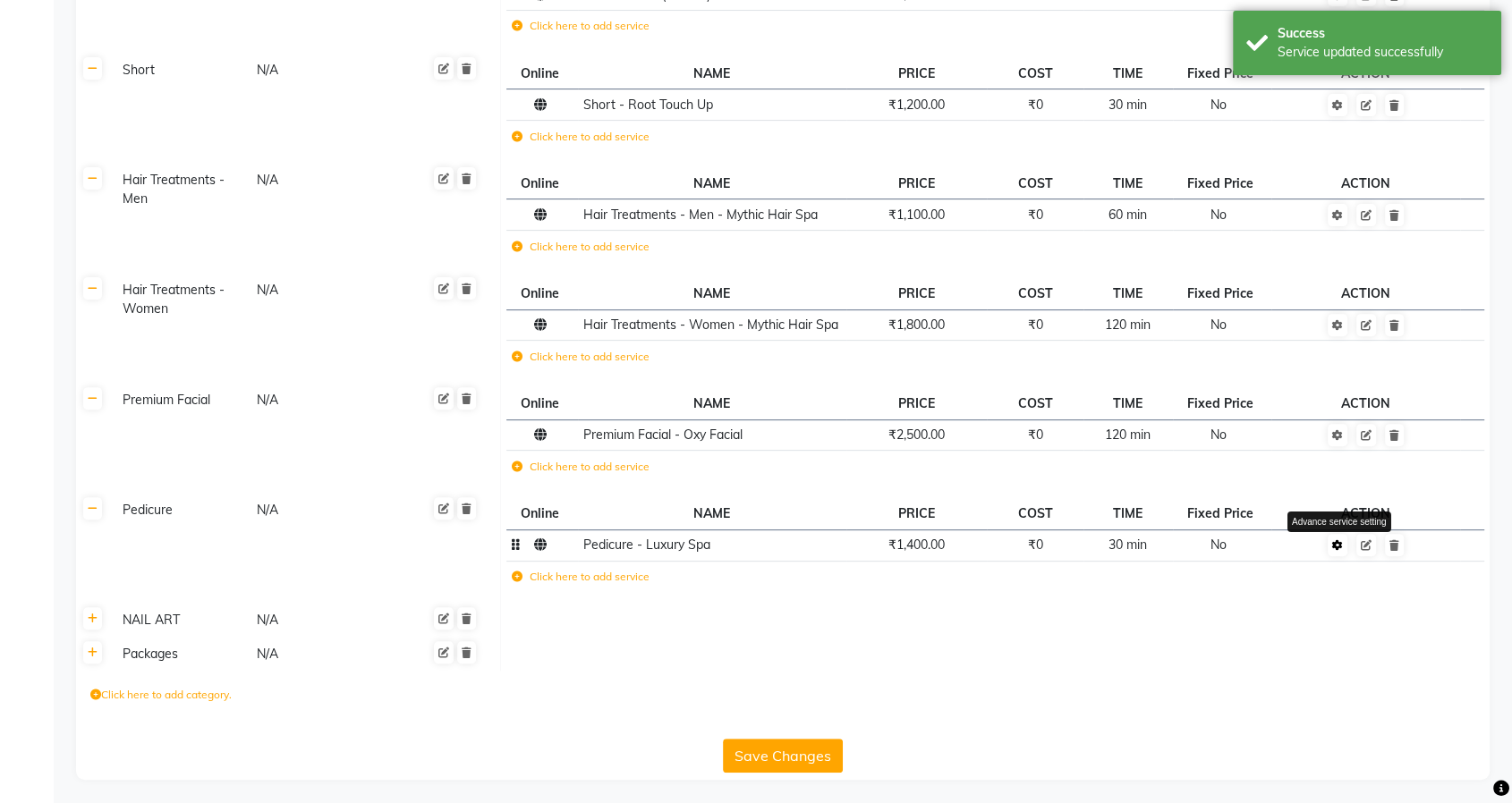
click at [1343, 548] on icon at bounding box center [1337, 545] width 10 height 10
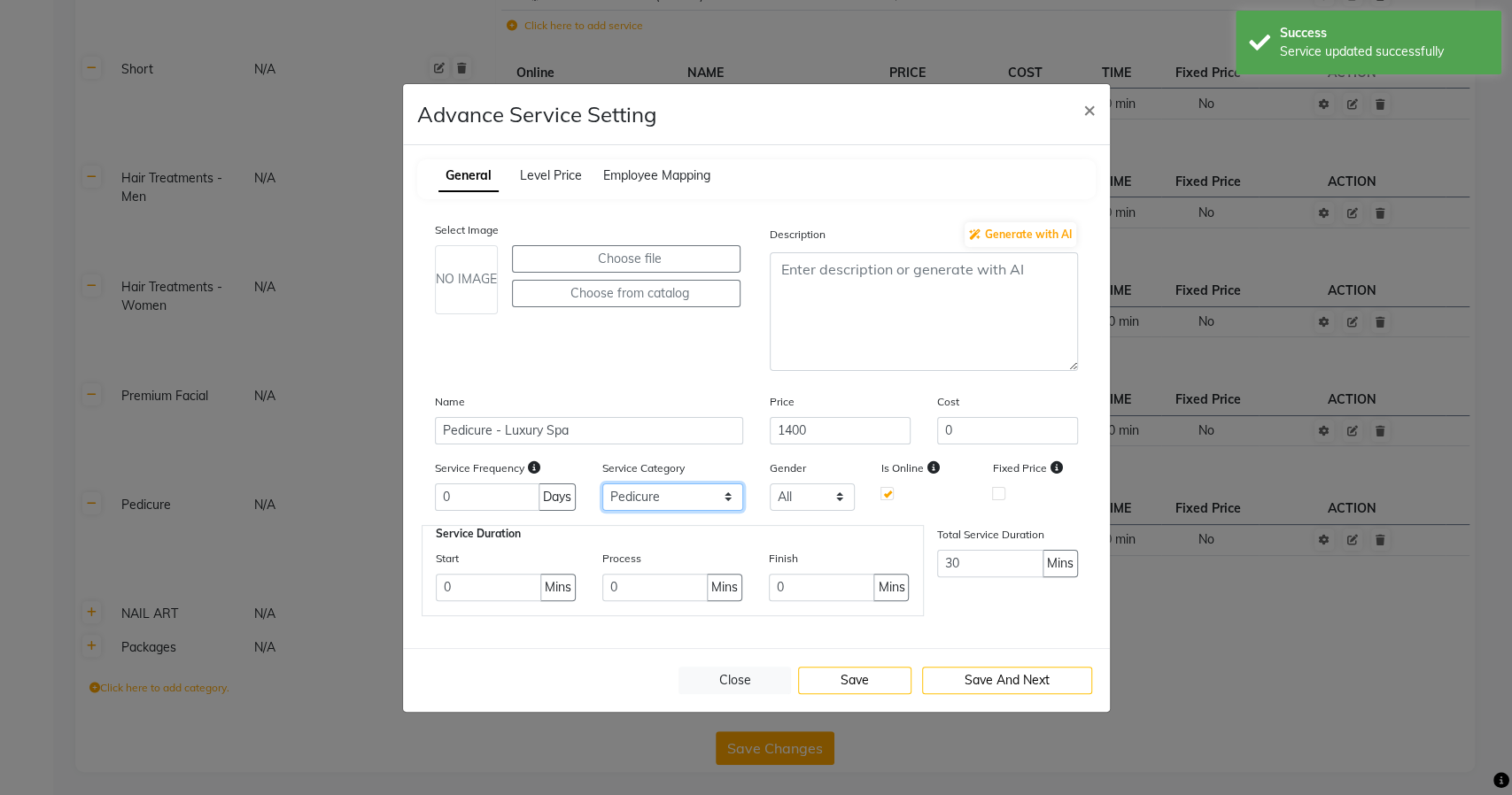
click at [644, 500] on select "Select Cuts Men Cuts Women Colour - Men (Normal) Short Hair Treatments - Men Ha…" at bounding box center [672, 497] width 141 height 27
select select "10: 129741"
click at [602, 484] on select "Select Cuts Men Cuts Women Colour - Men (Normal) Short Hair Treatments - Men Ha…" at bounding box center [672, 497] width 141 height 27
click at [868, 670] on button "Save" at bounding box center [855, 680] width 114 height 27
click at [722, 682] on button "Close" at bounding box center [735, 680] width 114 height 27
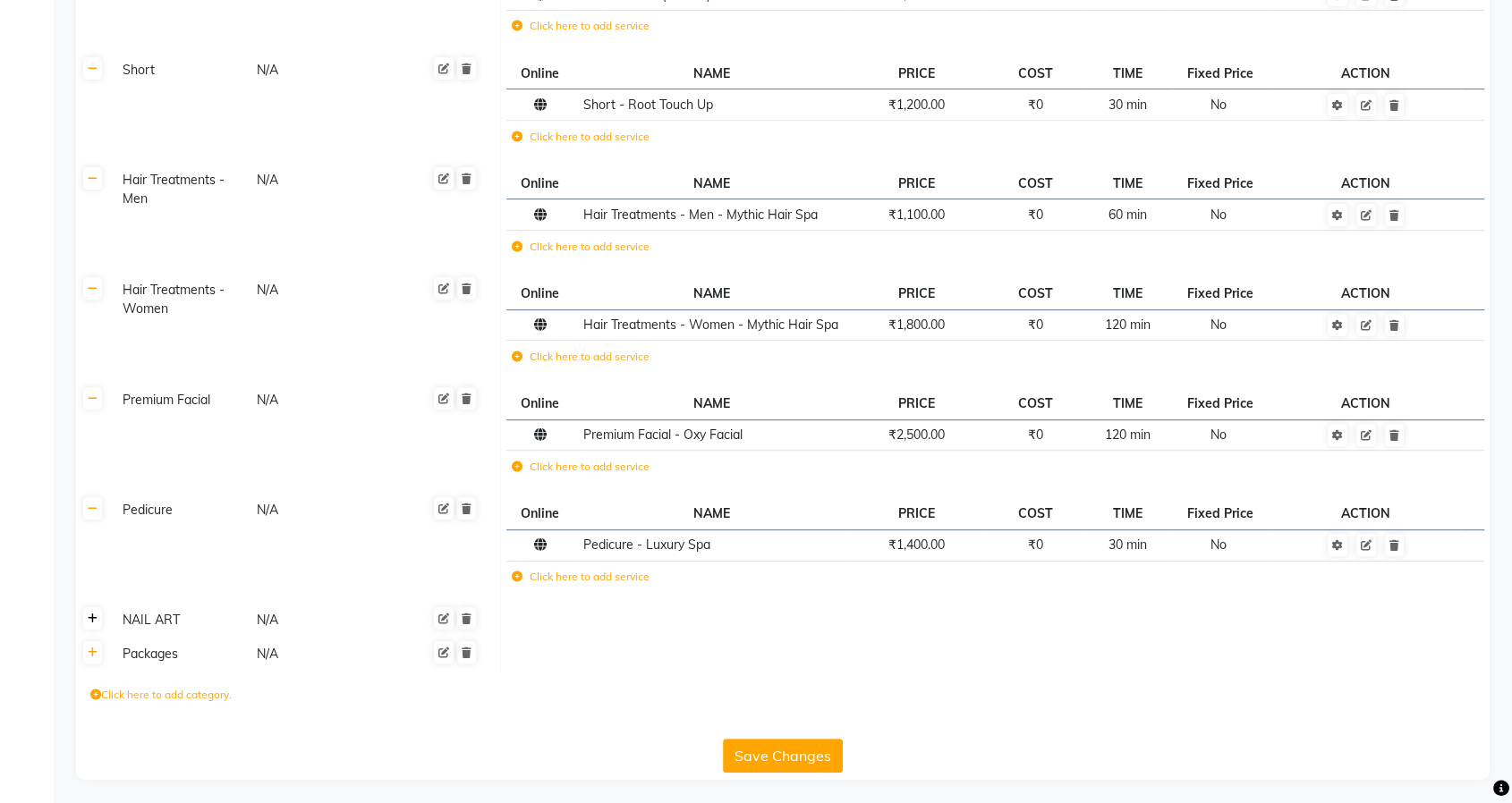
click at [92, 614] on icon at bounding box center [92, 618] width 9 height 10
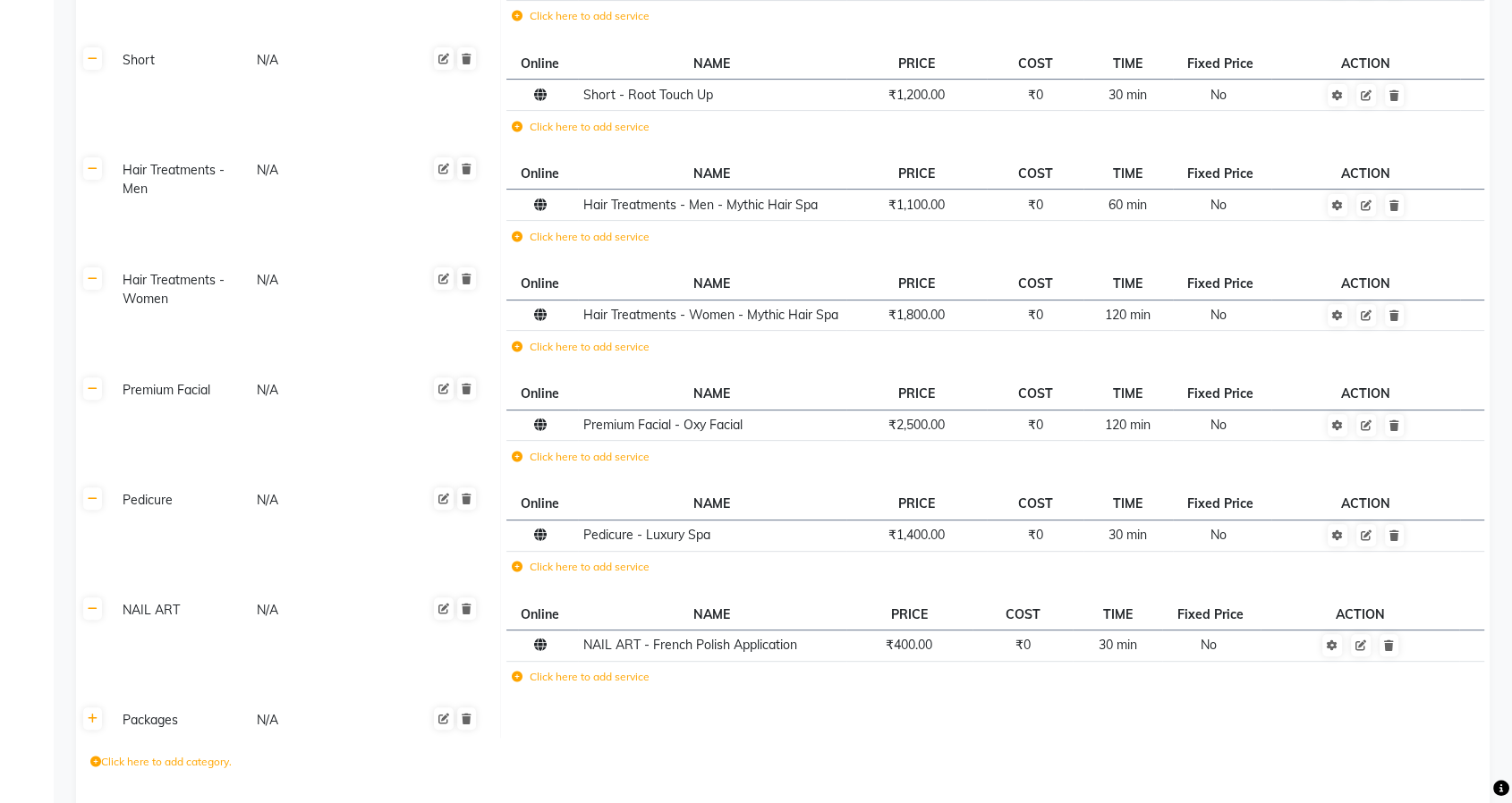
scroll to position [621, 0]
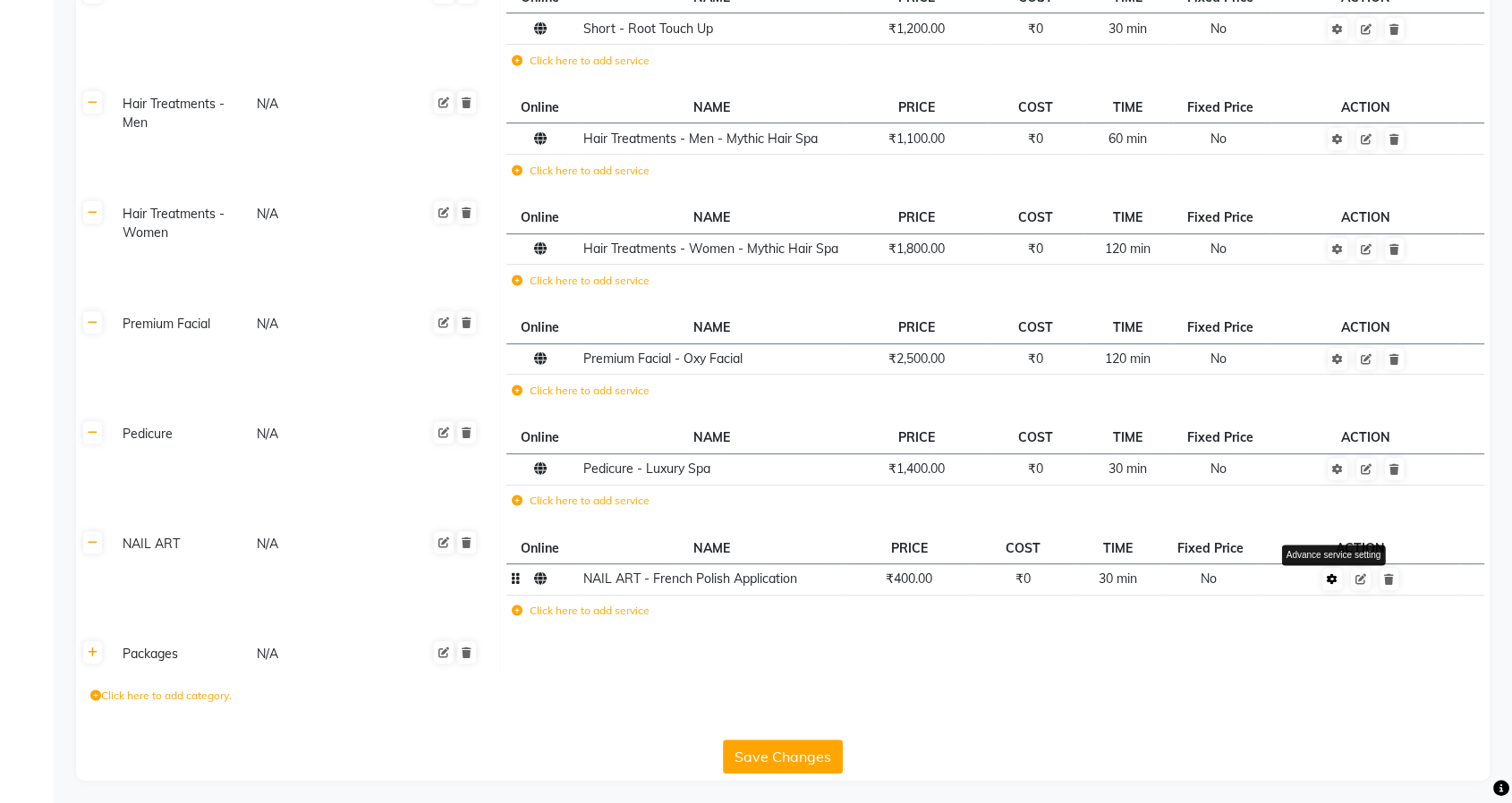
click at [1332, 577] on icon at bounding box center [1331, 579] width 10 height 10
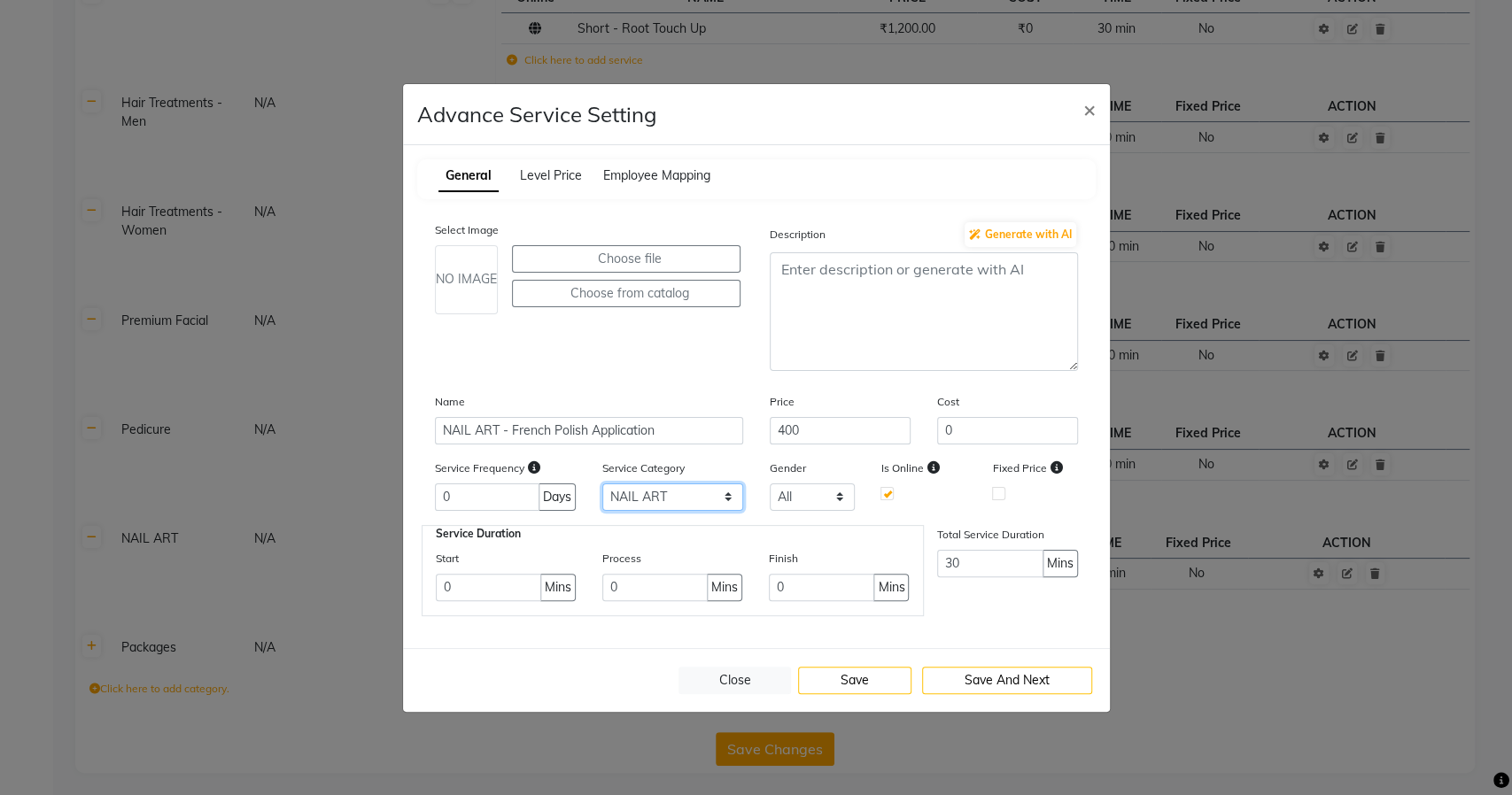
drag, startPoint x: 682, startPoint y: 491, endPoint x: 677, endPoint y: 509, distance: 18.7
click at [682, 491] on select "Select Cuts Men Cuts Women Colour - Men (Normal) Short Hair Treatments - Men Ha…" at bounding box center [672, 497] width 141 height 27
select select "10: 129741"
click at [602, 484] on select "Select Cuts Men Cuts Women Colour - Men (Normal) Short Hair Treatments - Men Ha…" at bounding box center [672, 497] width 141 height 27
click at [864, 676] on button "Save" at bounding box center [855, 680] width 114 height 27
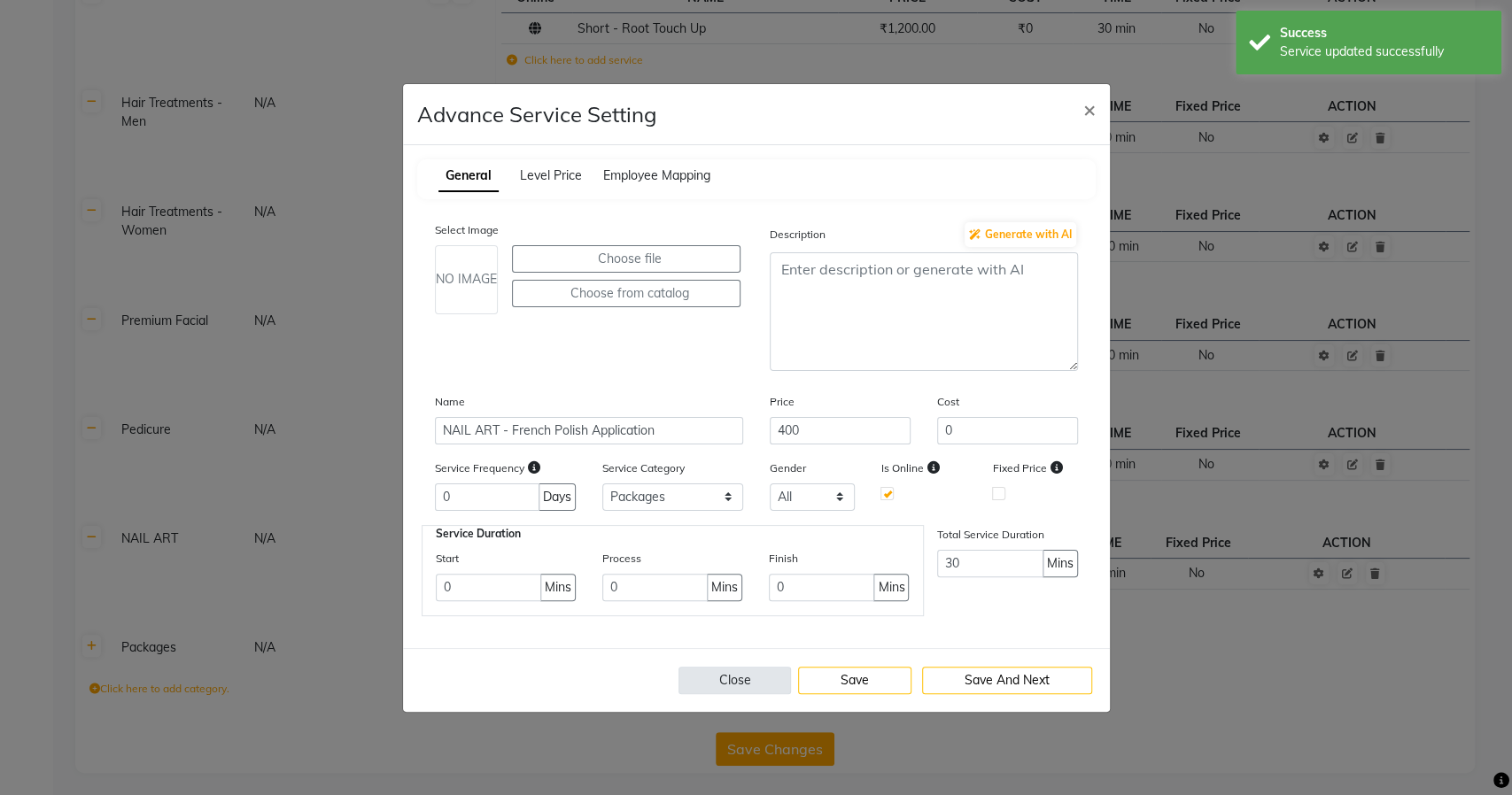
click at [707, 678] on button "Close" at bounding box center [735, 680] width 114 height 27
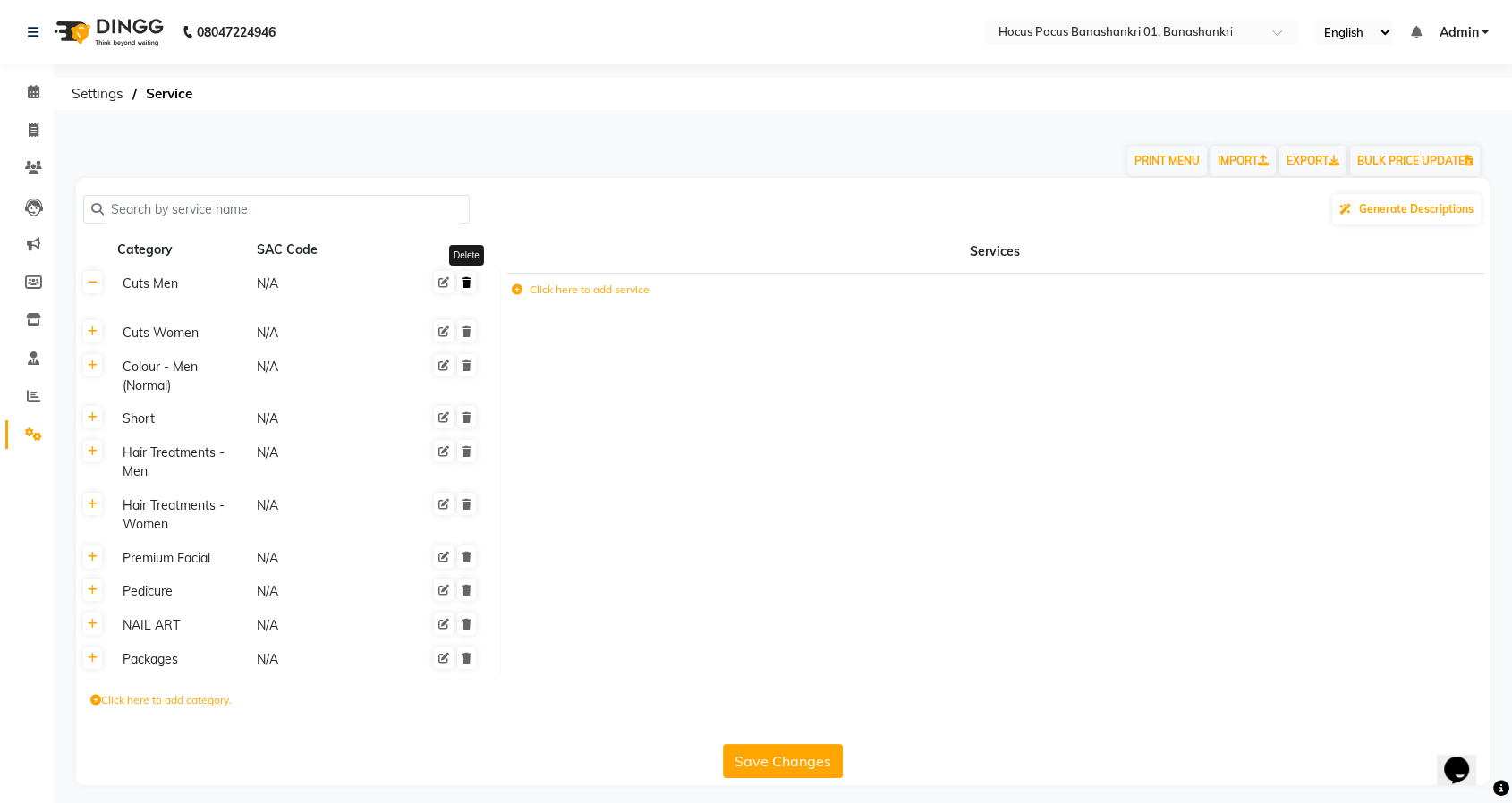
click at [464, 284] on icon at bounding box center [466, 282] width 9 height 10
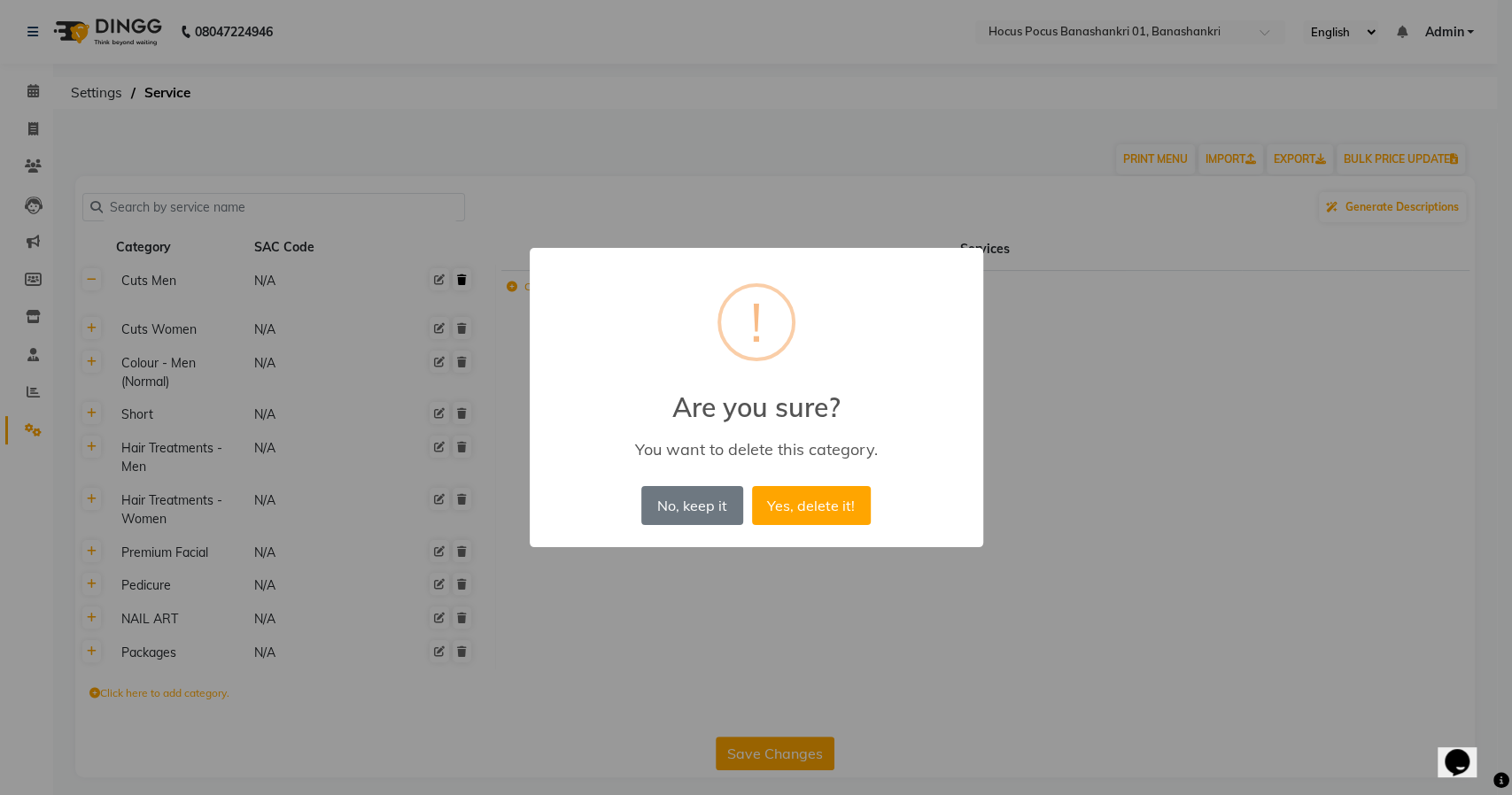
click at [752, 487] on button "Yes, delete it!" at bounding box center [811, 506] width 118 height 39
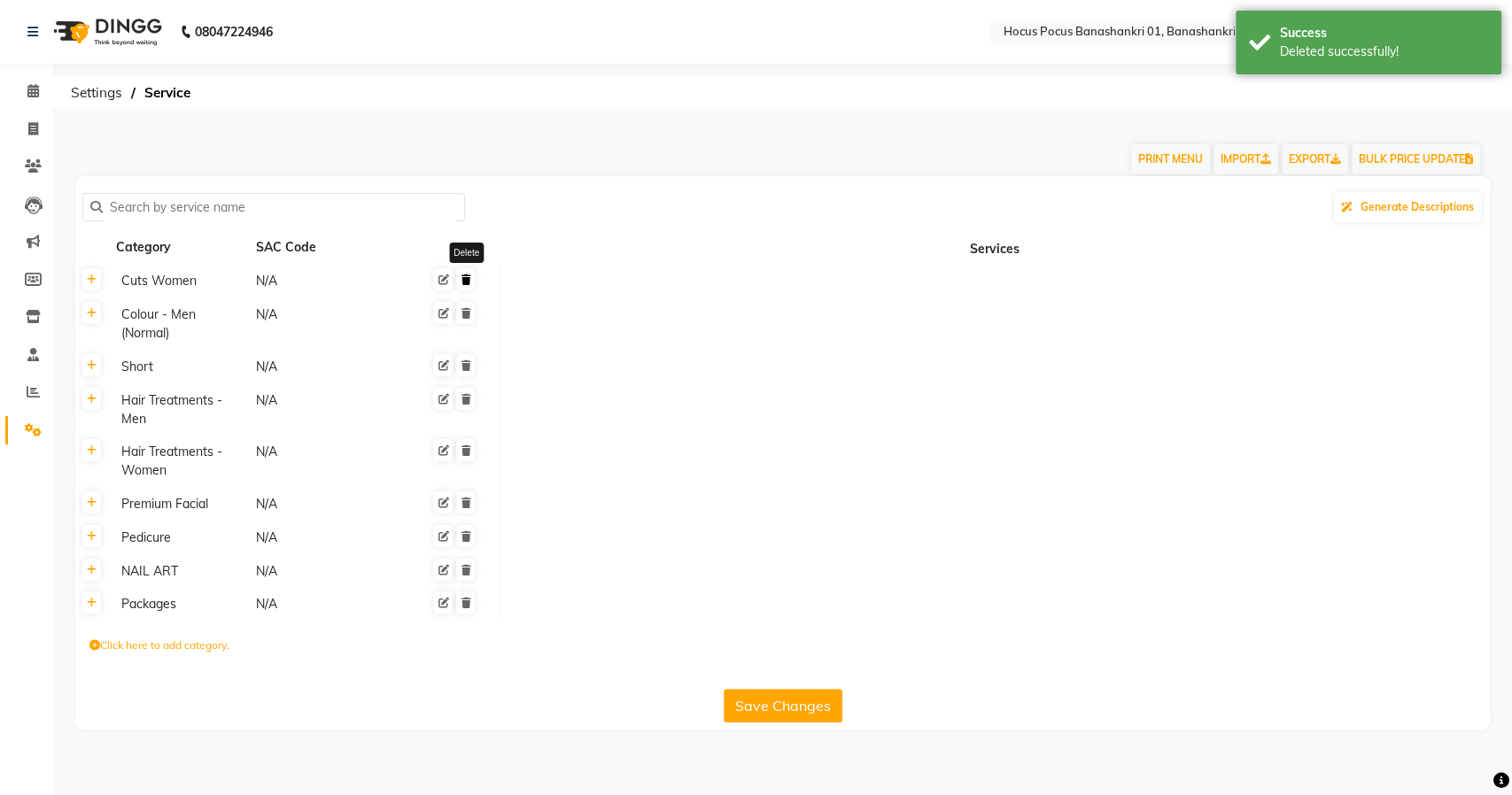
click at [462, 281] on icon at bounding box center [465, 280] width 9 height 10
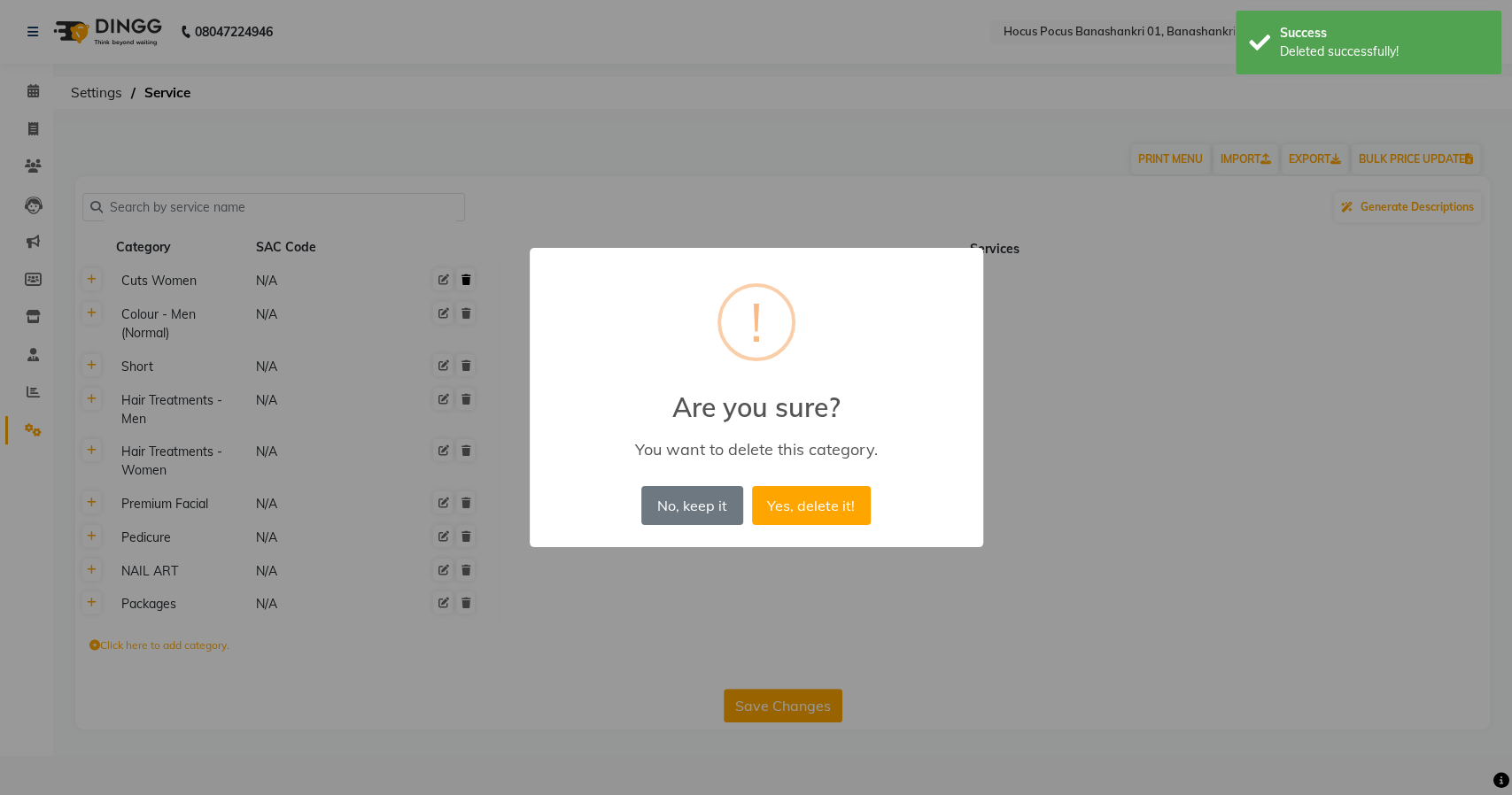
click at [752, 487] on button "Yes, delete it!" at bounding box center [811, 506] width 118 height 39
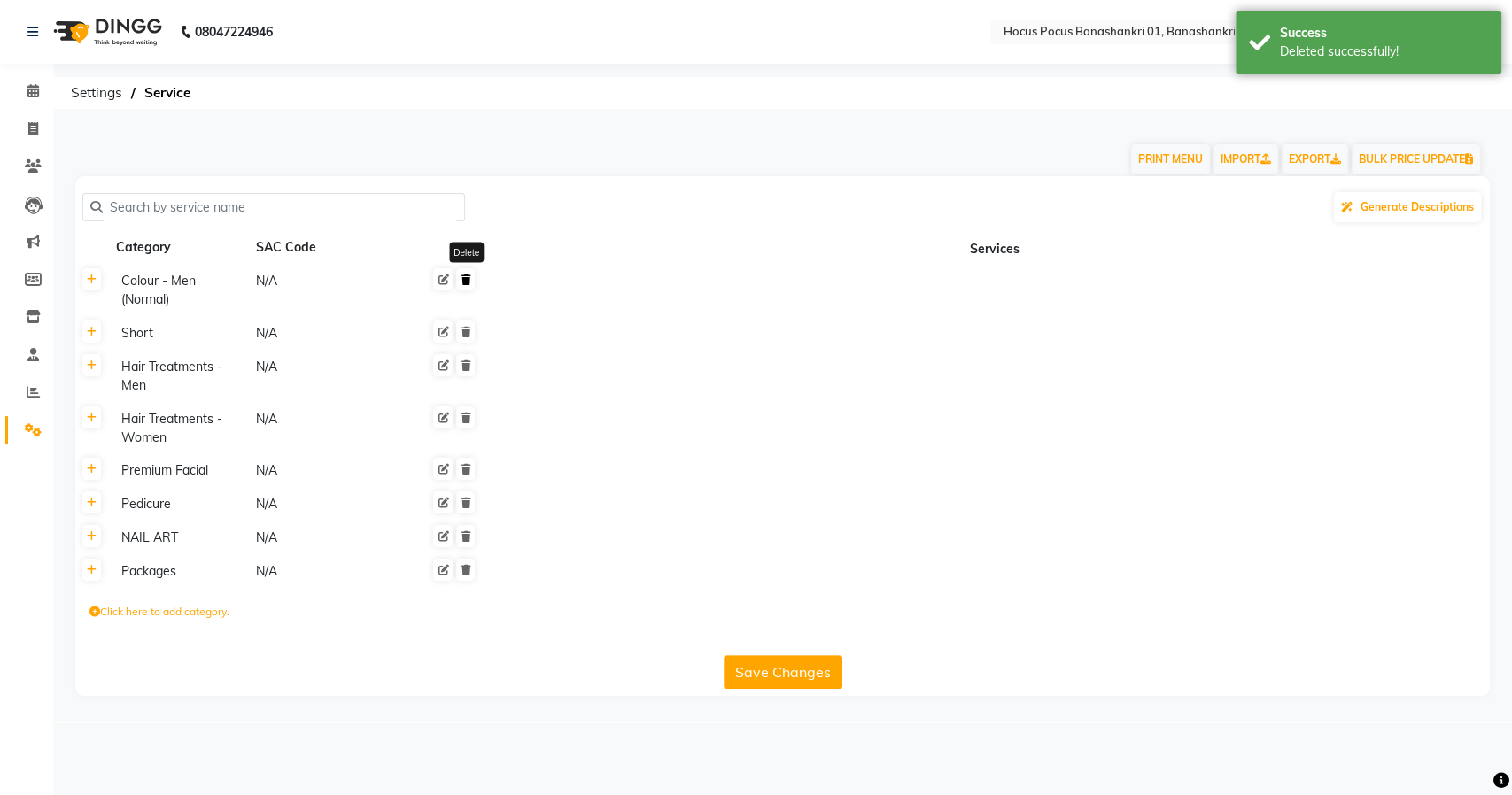
click at [468, 281] on icon at bounding box center [465, 280] width 9 height 10
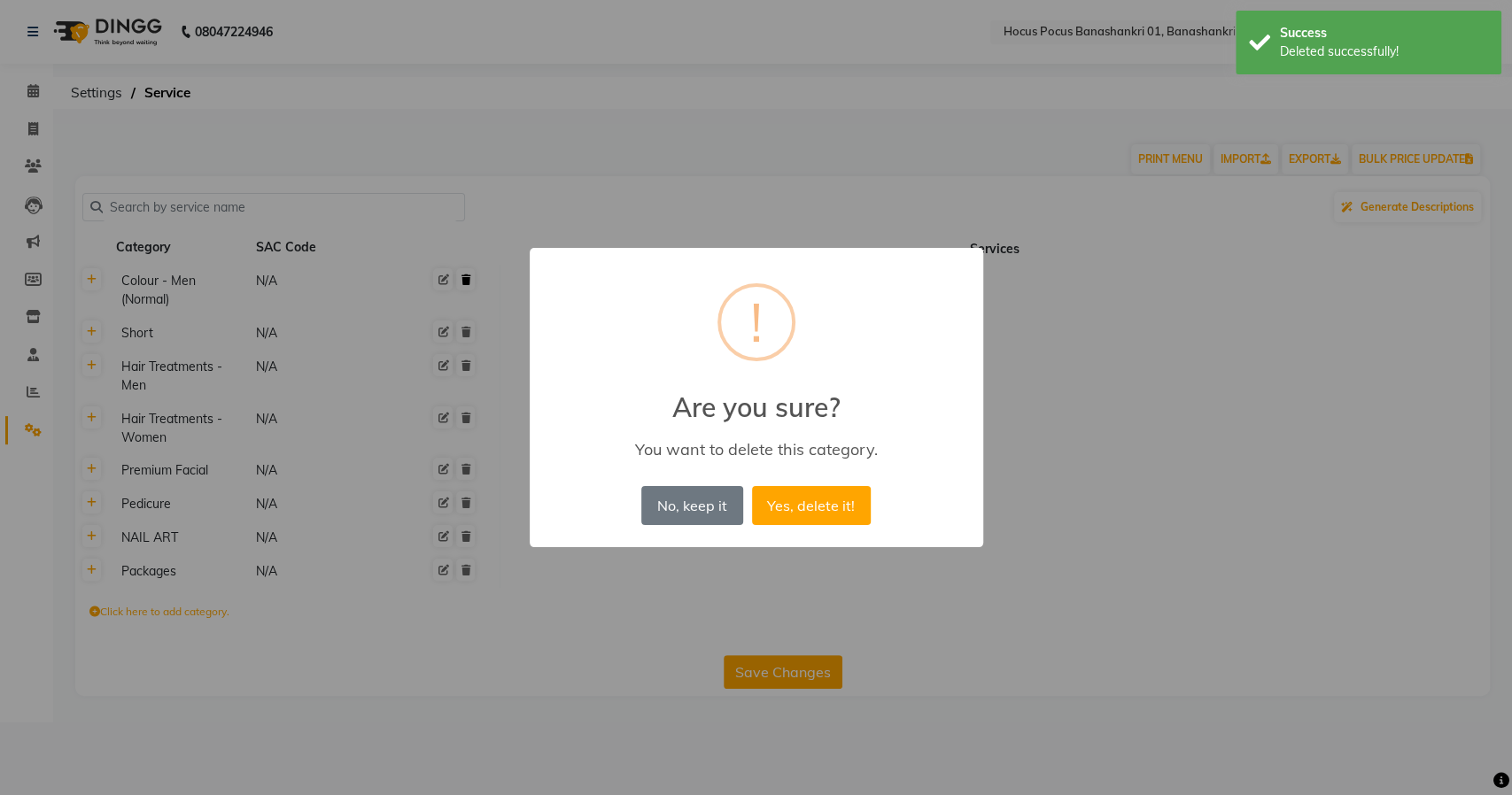
click at [752, 487] on button "Yes, delete it!" at bounding box center [811, 506] width 118 height 39
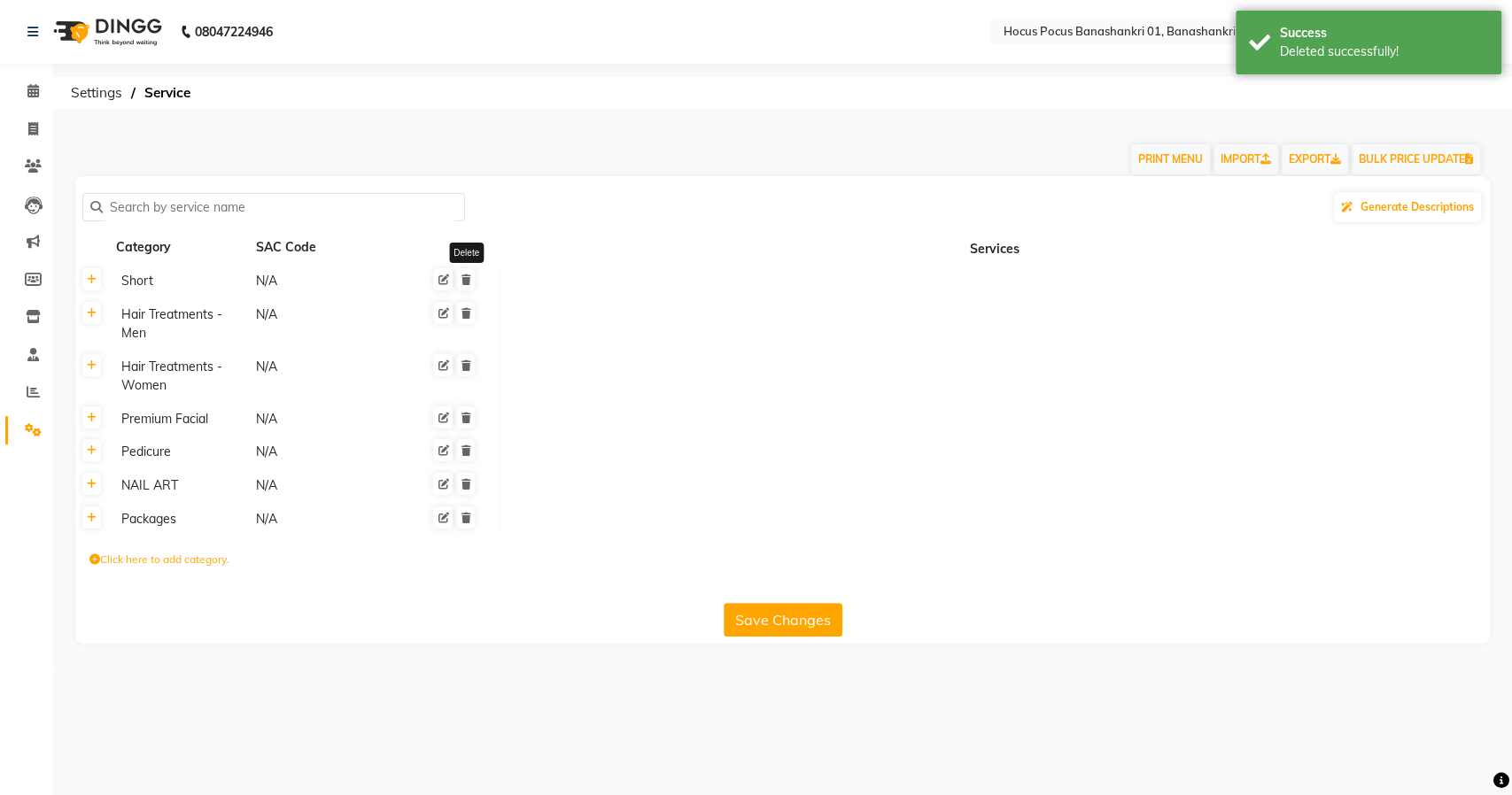
click at [468, 281] on icon at bounding box center [465, 280] width 9 height 10
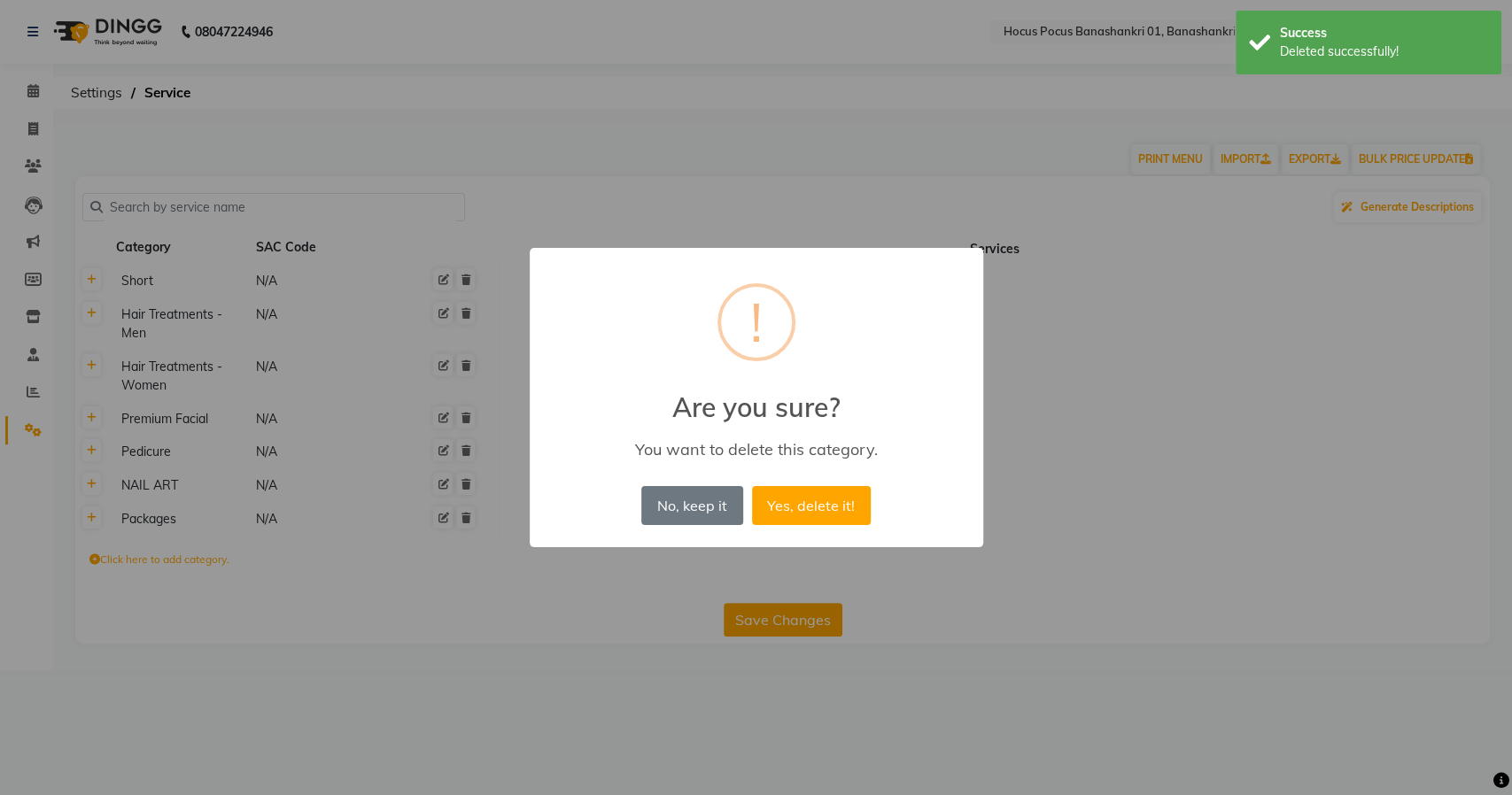
click at [752, 487] on button "Yes, delete it!" at bounding box center [811, 506] width 118 height 39
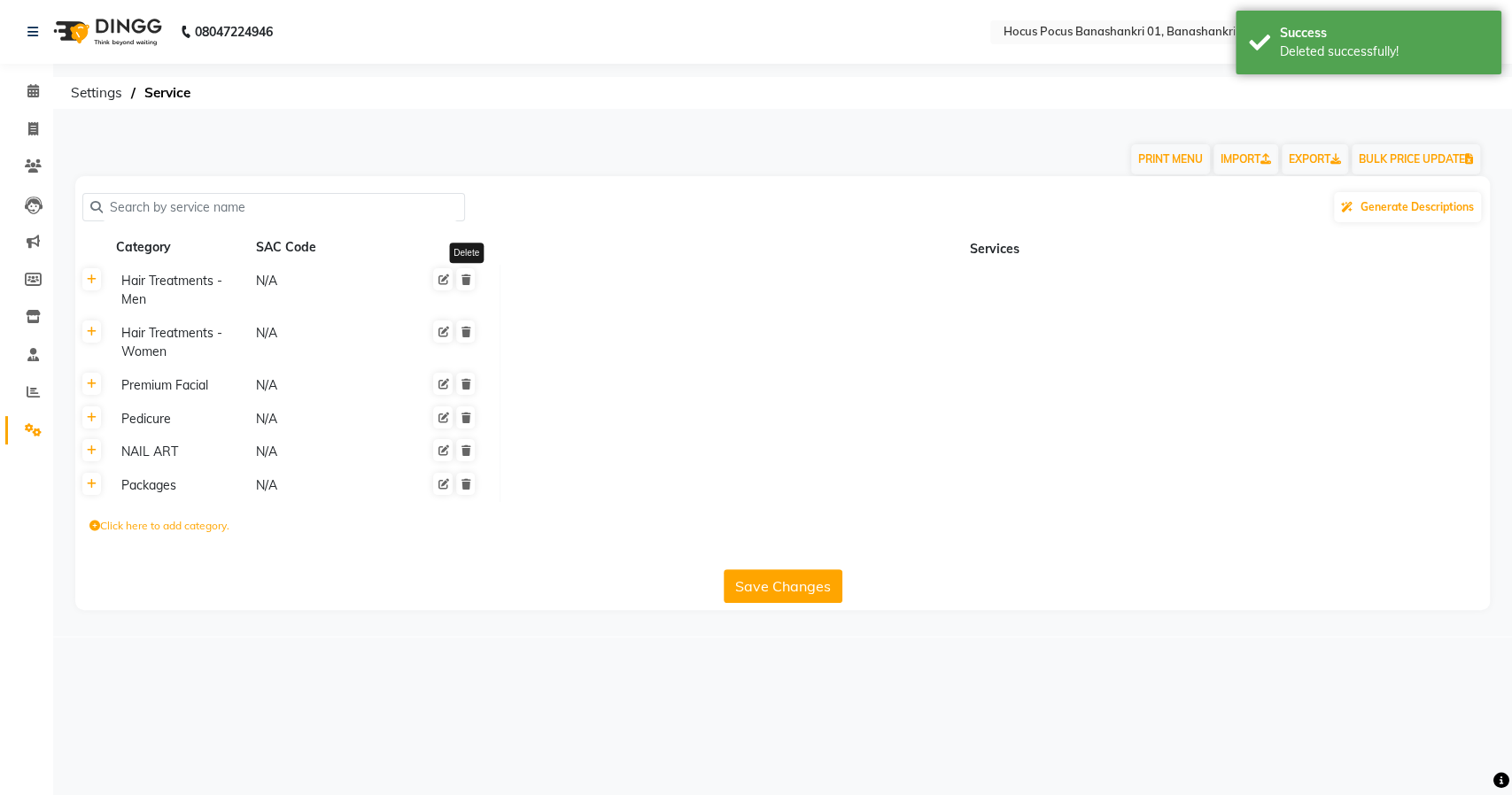
click at [468, 281] on icon at bounding box center [465, 280] width 9 height 10
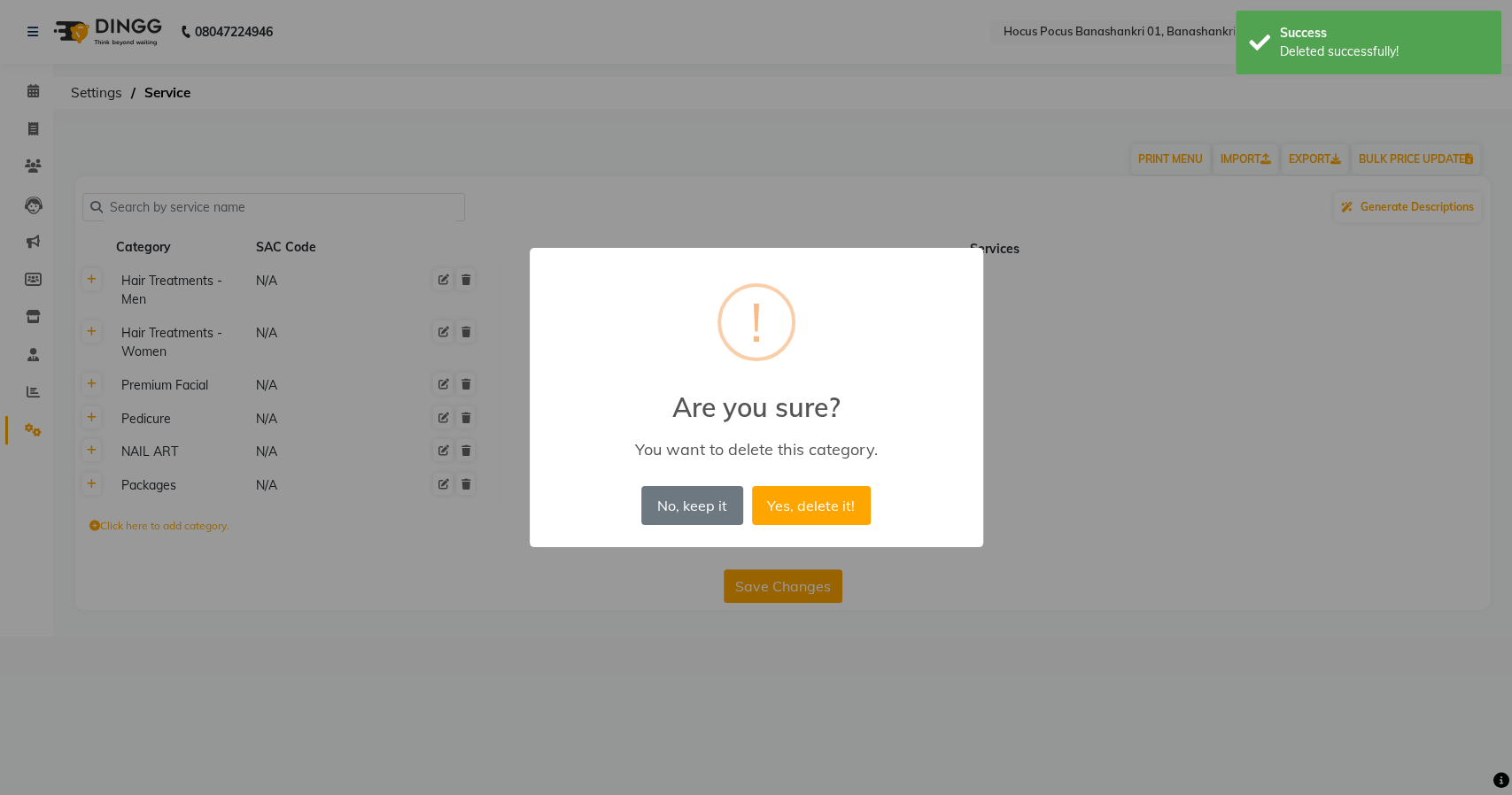
click at [752, 487] on button "Yes, delete it!" at bounding box center [811, 506] width 118 height 39
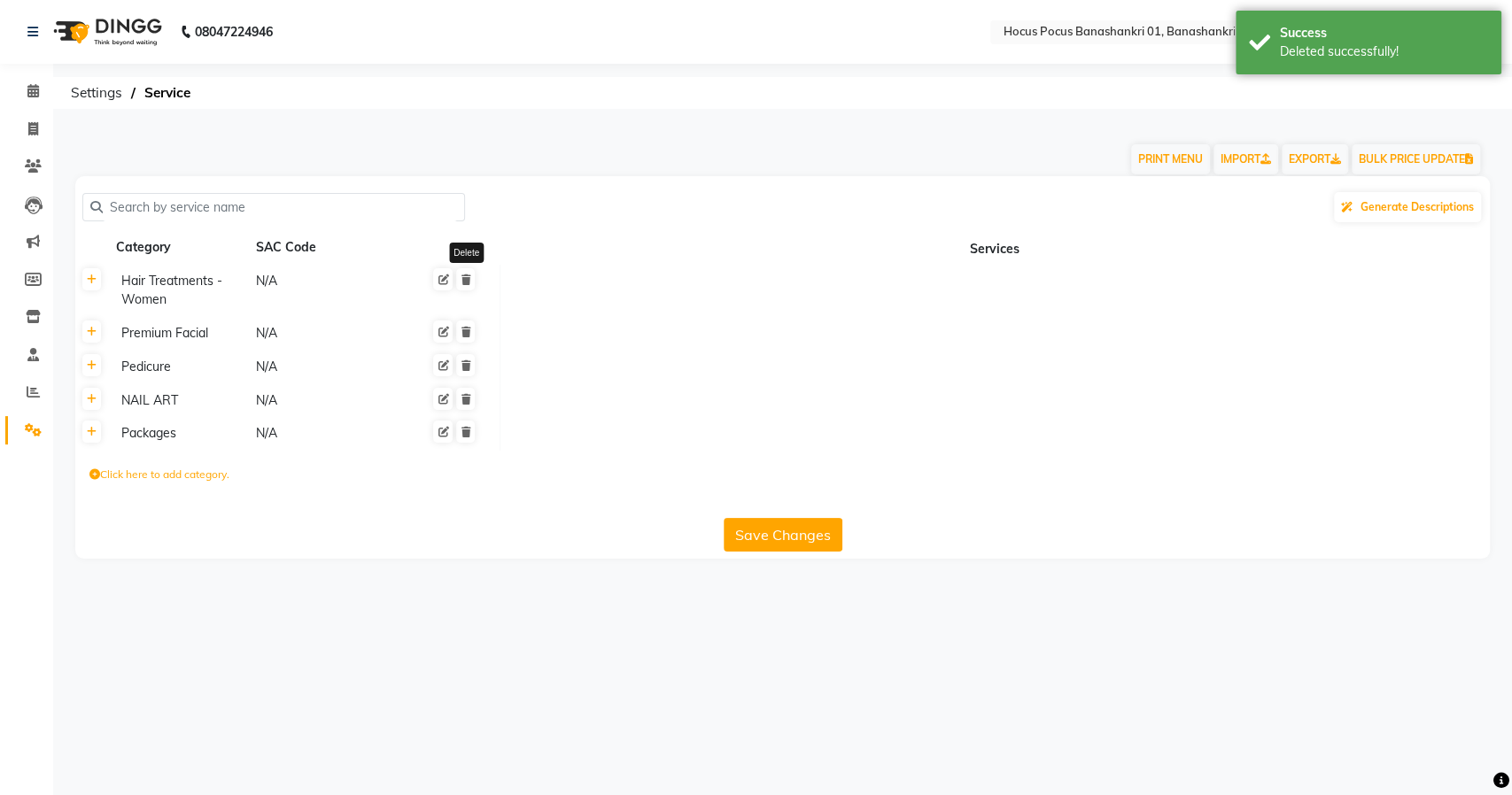
click at [468, 281] on icon at bounding box center [465, 280] width 9 height 10
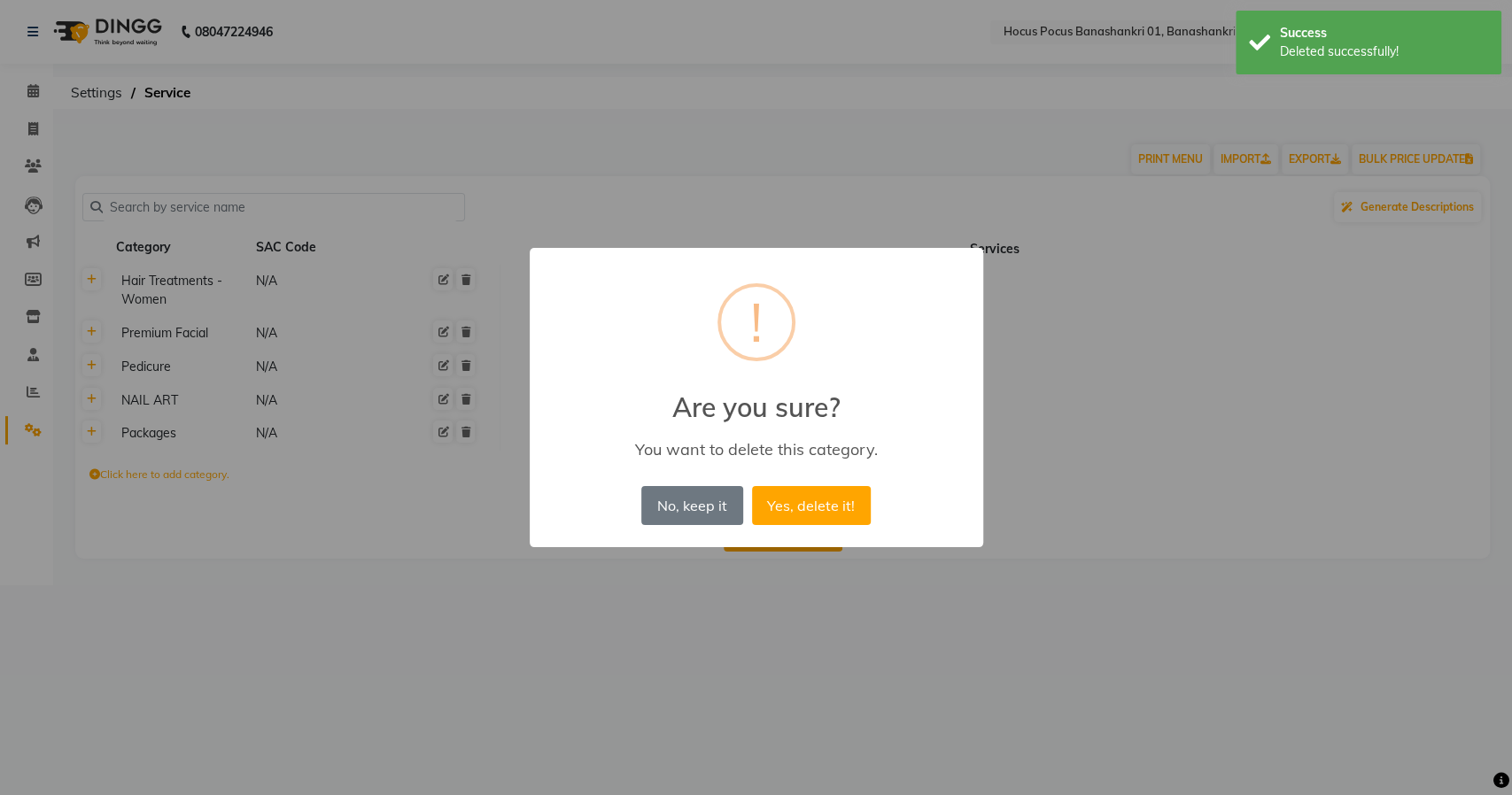
click at [752, 487] on button "Yes, delete it!" at bounding box center [811, 506] width 118 height 39
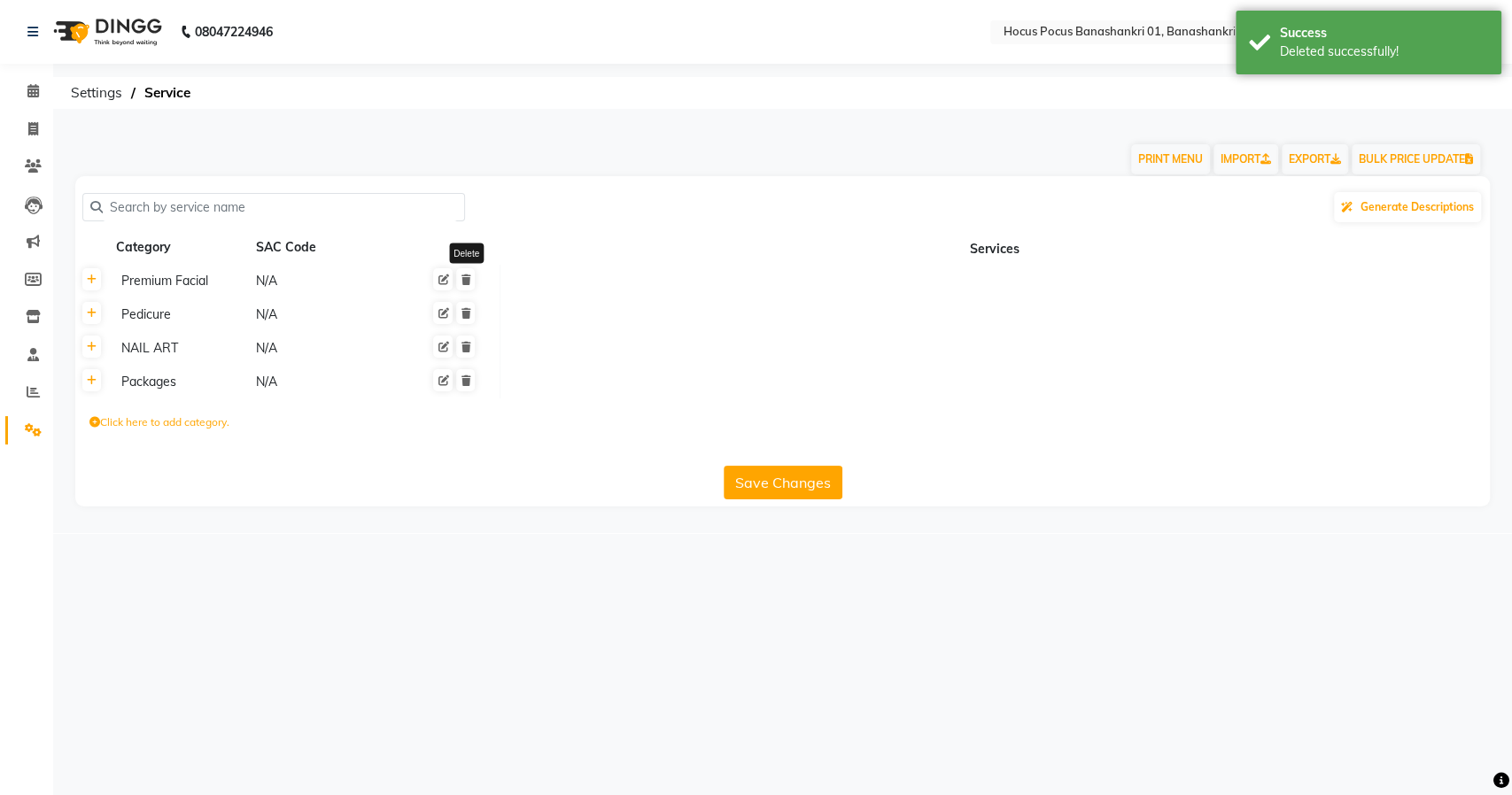
click at [468, 281] on icon at bounding box center [465, 280] width 9 height 10
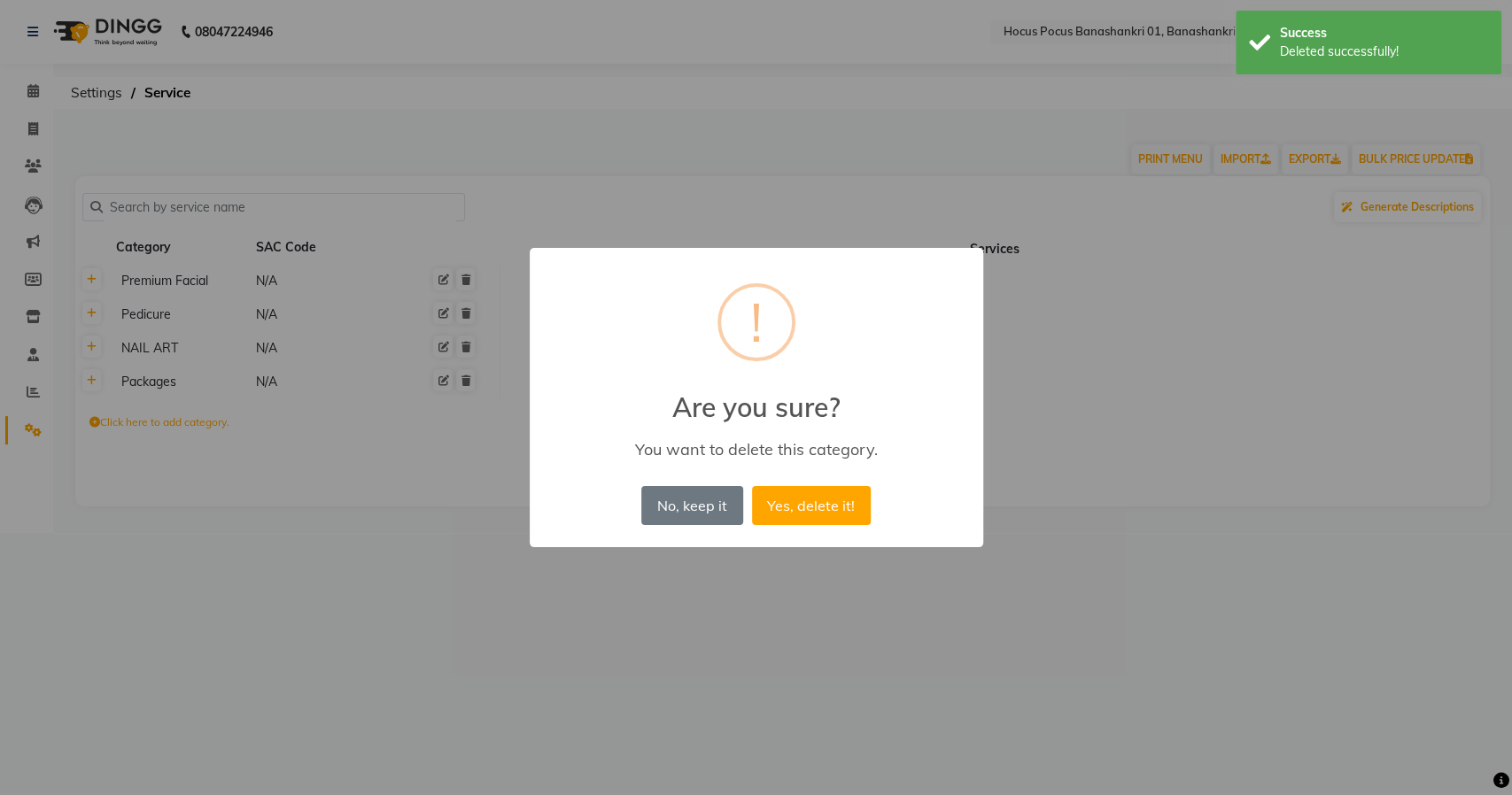
click at [752, 487] on button "Yes, delete it!" at bounding box center [811, 506] width 118 height 39
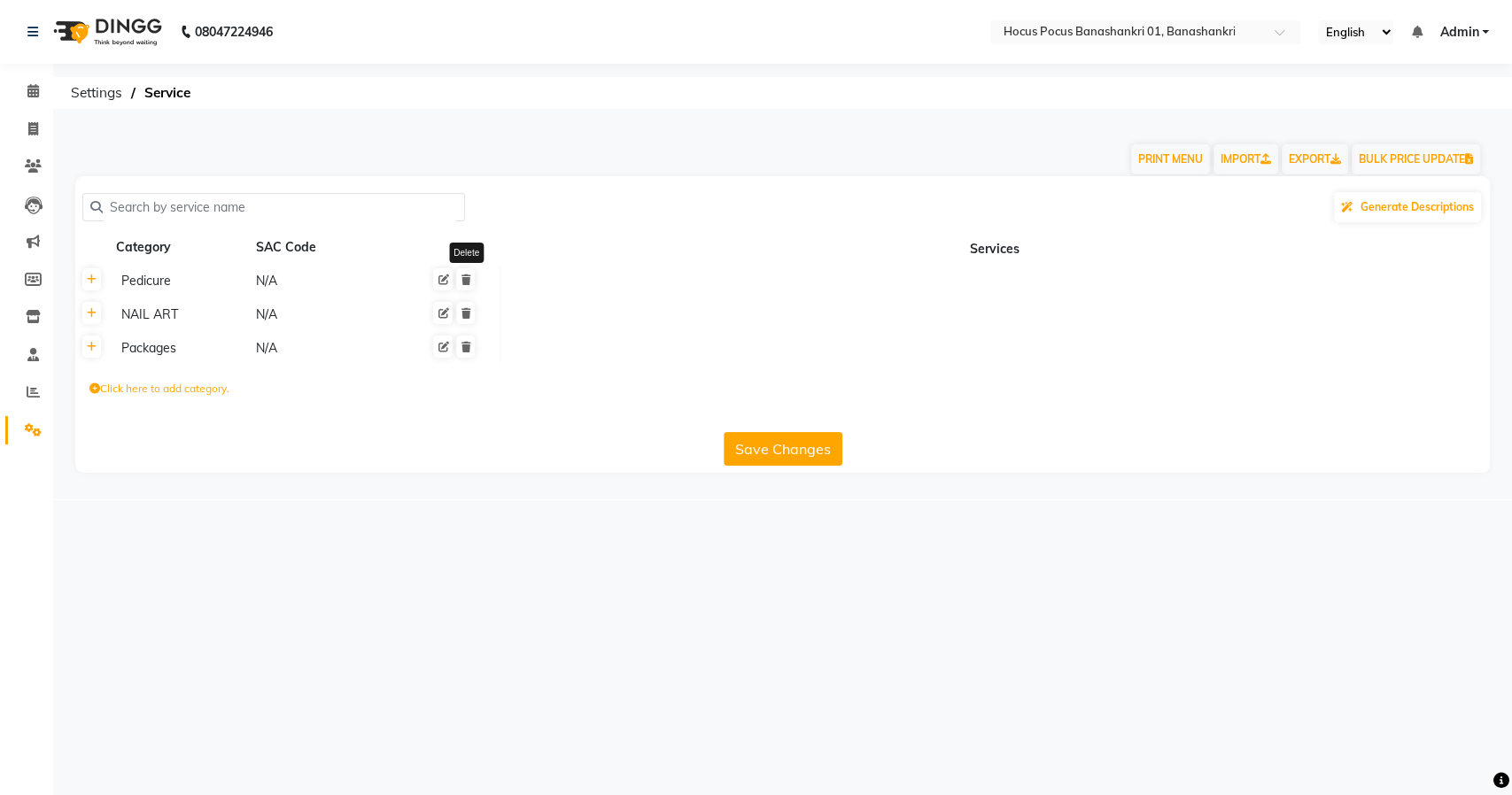
click at [468, 281] on icon at bounding box center [465, 280] width 9 height 10
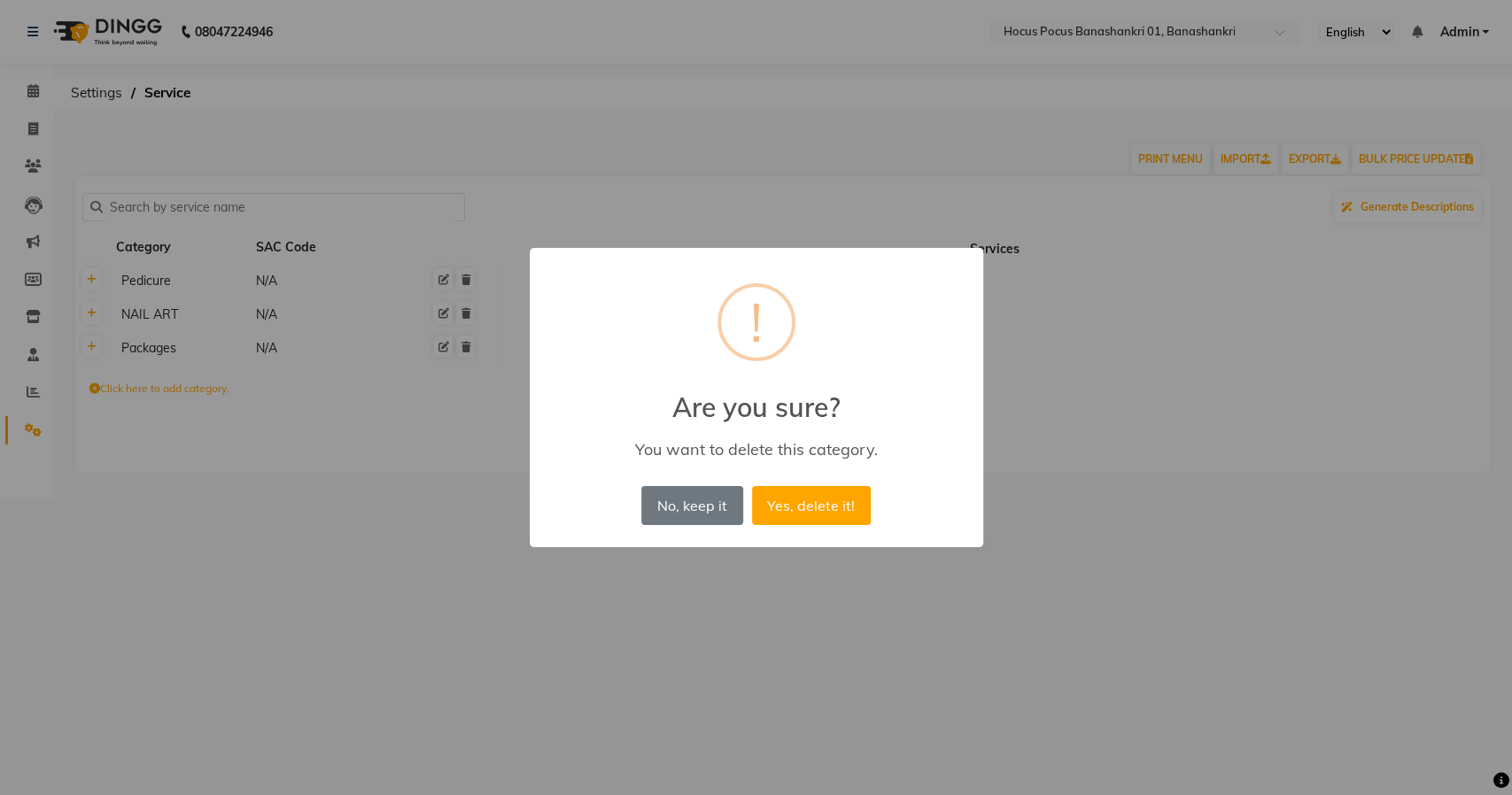
click at [752, 487] on button "Yes, delete it!" at bounding box center [811, 506] width 118 height 39
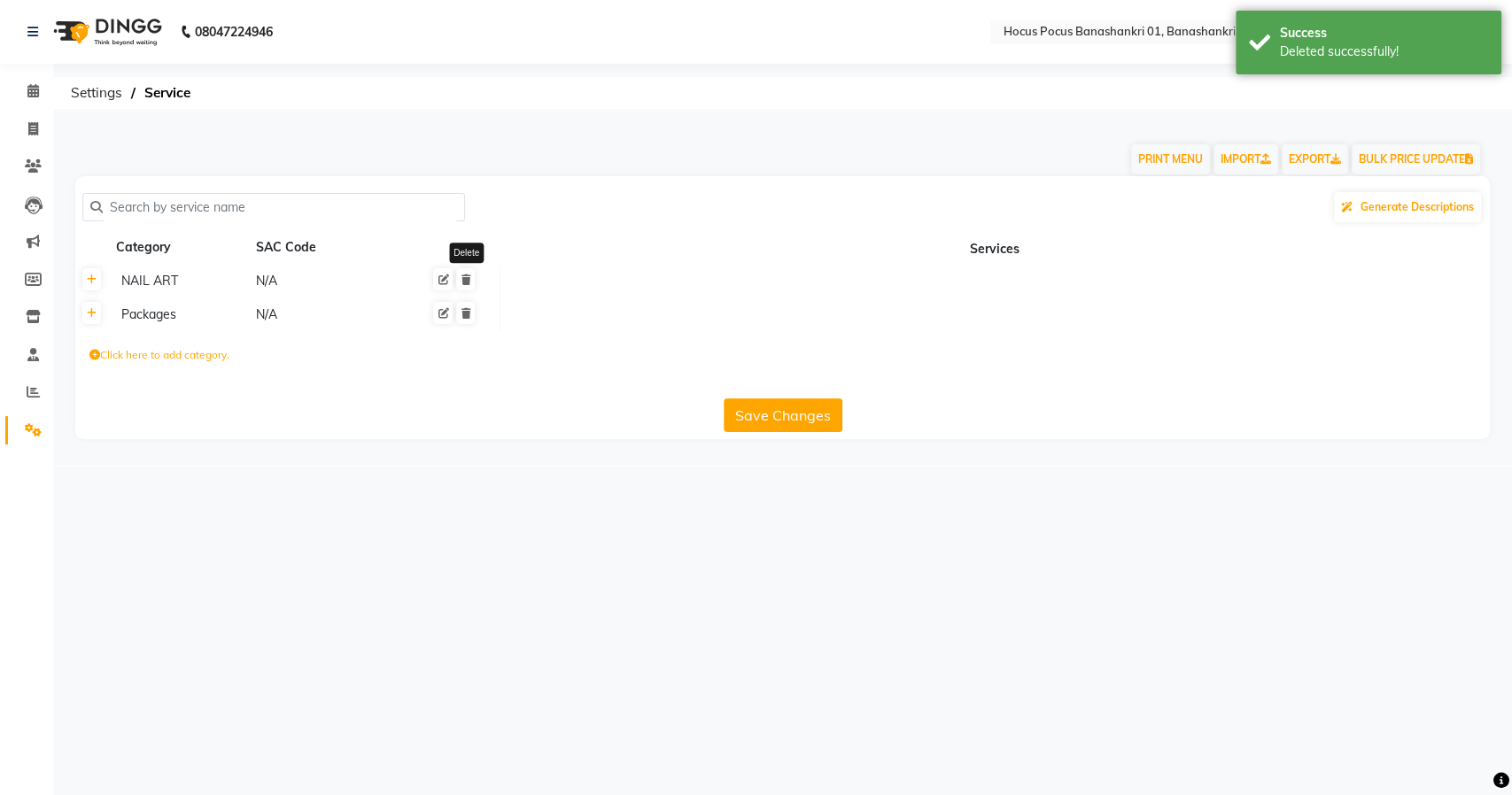
click at [468, 281] on icon at bounding box center [465, 280] width 9 height 10
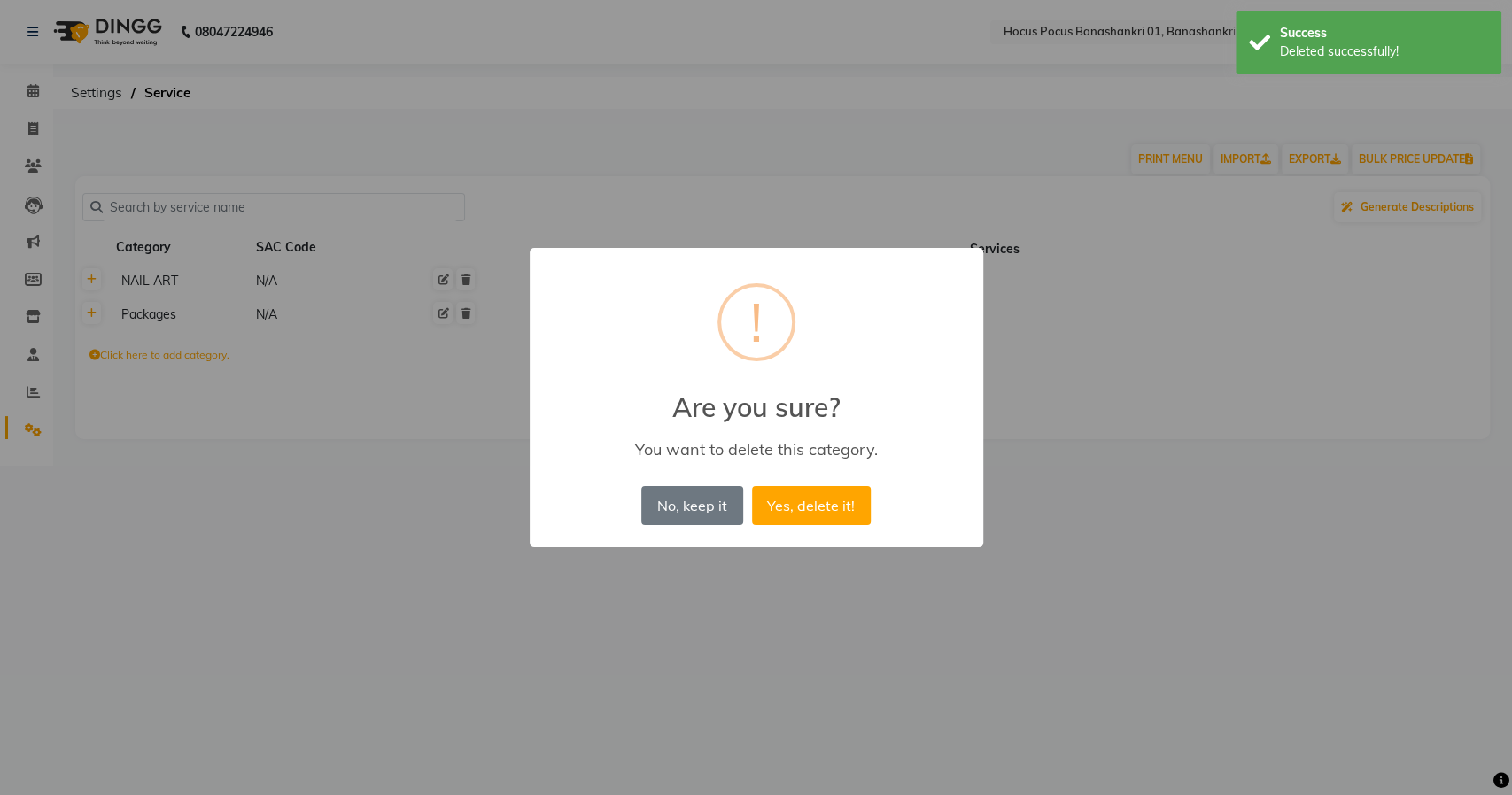
click at [752, 487] on button "Yes, delete it!" at bounding box center [811, 506] width 118 height 39
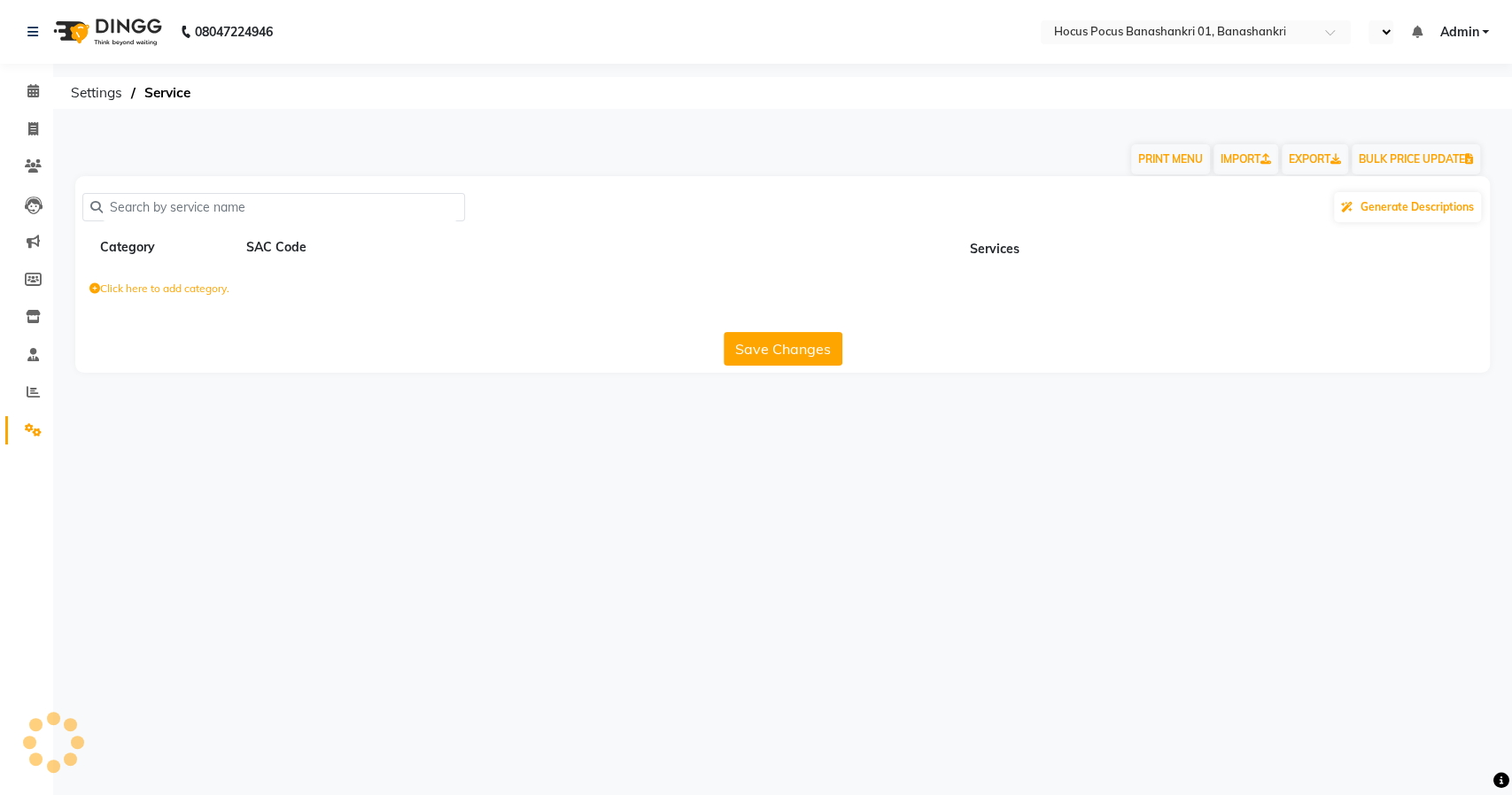
select select "en"
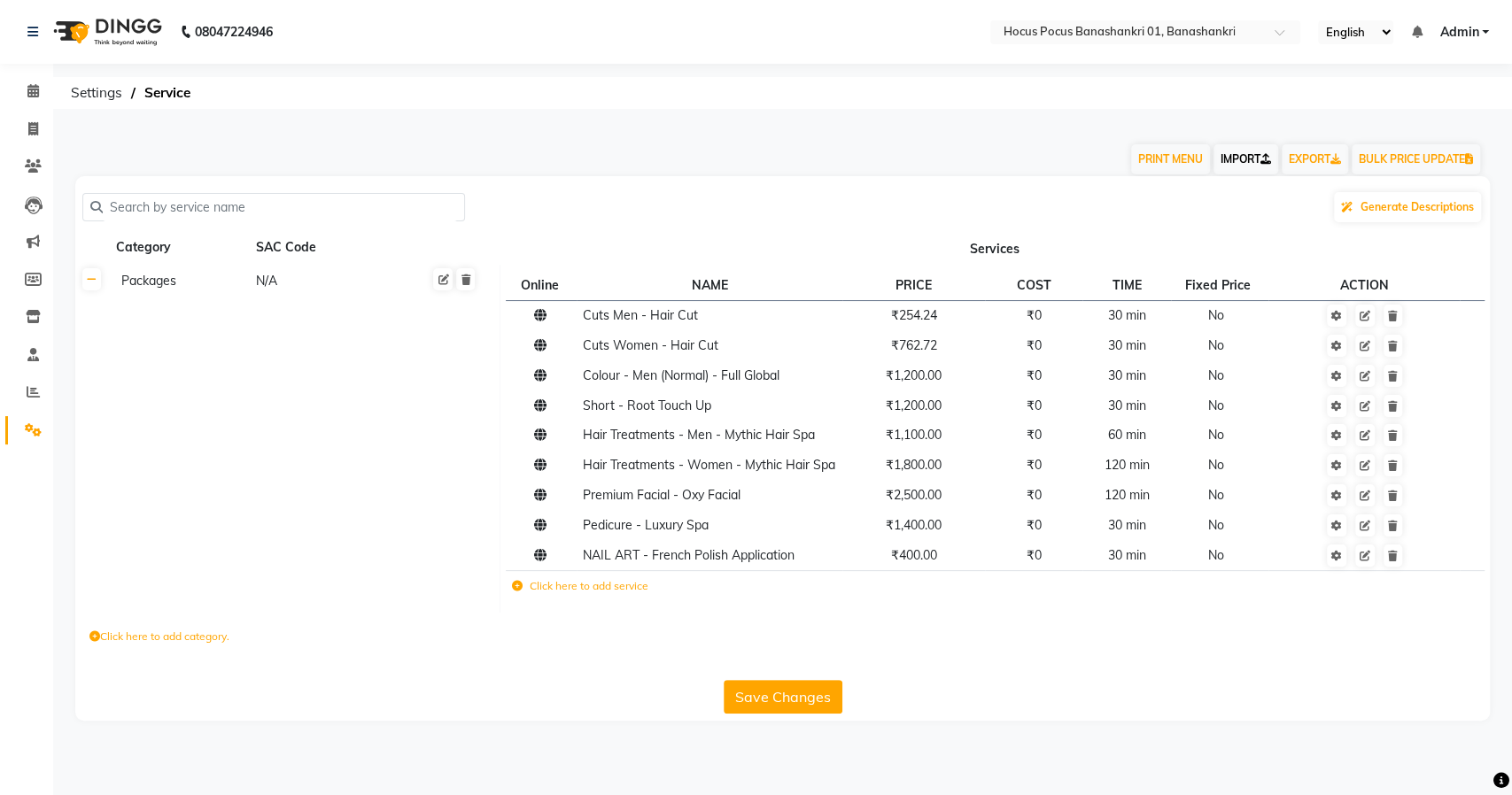
click at [1230, 159] on link "IMPORT" at bounding box center [1245, 159] width 64 height 30
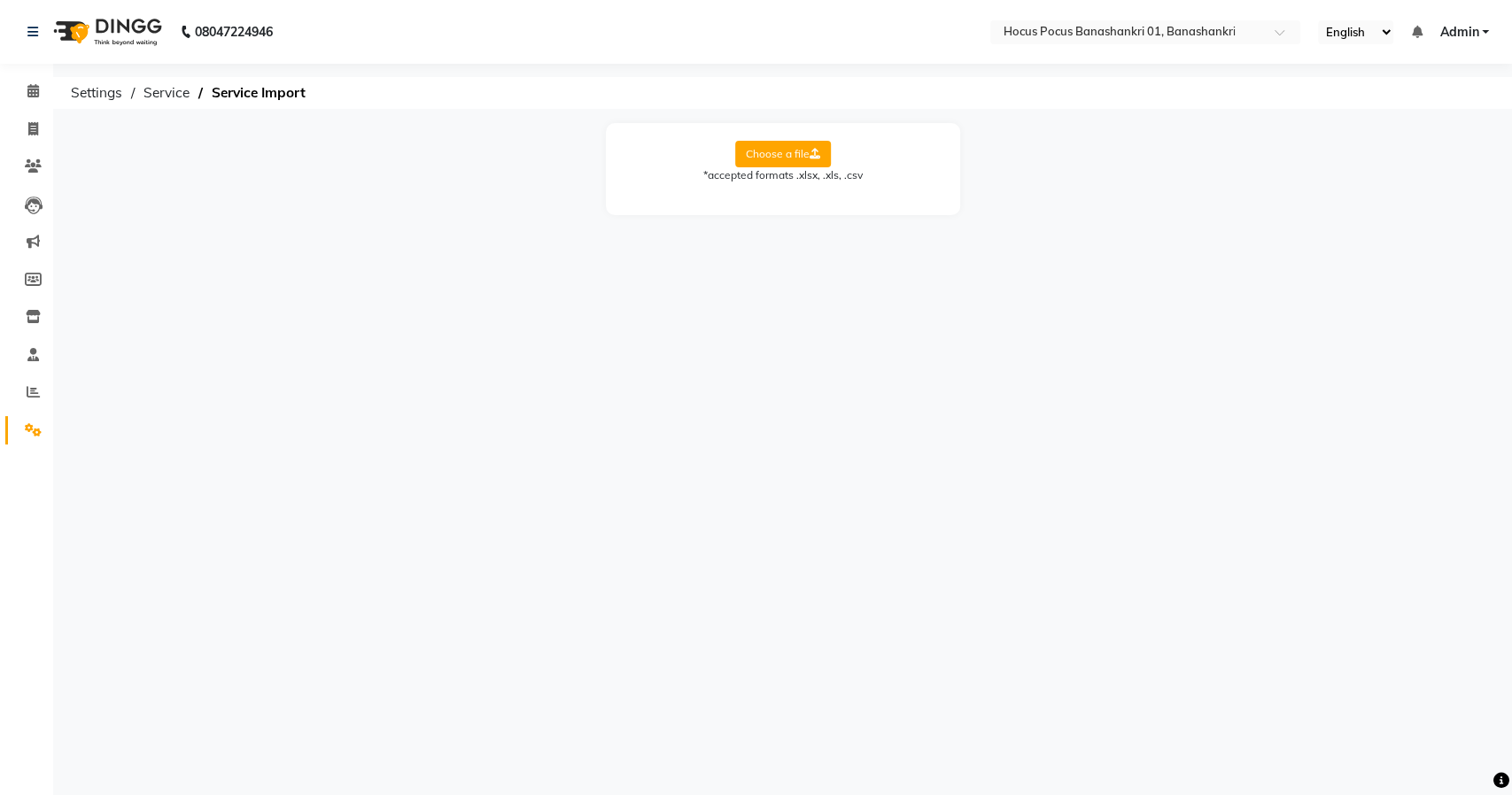
click at [791, 157] on label "Choose a file" at bounding box center [783, 154] width 96 height 27
click at [0, 0] on input "Choose a file" at bounding box center [0, 0] width 0 height 0
click at [850, 212] on select "Select Sheet Sheet1" at bounding box center [862, 211] width 133 height 27
select select "Sheet1"
click at [796, 198] on select "Select Sheet Sheet1" at bounding box center [862, 211] width 133 height 27
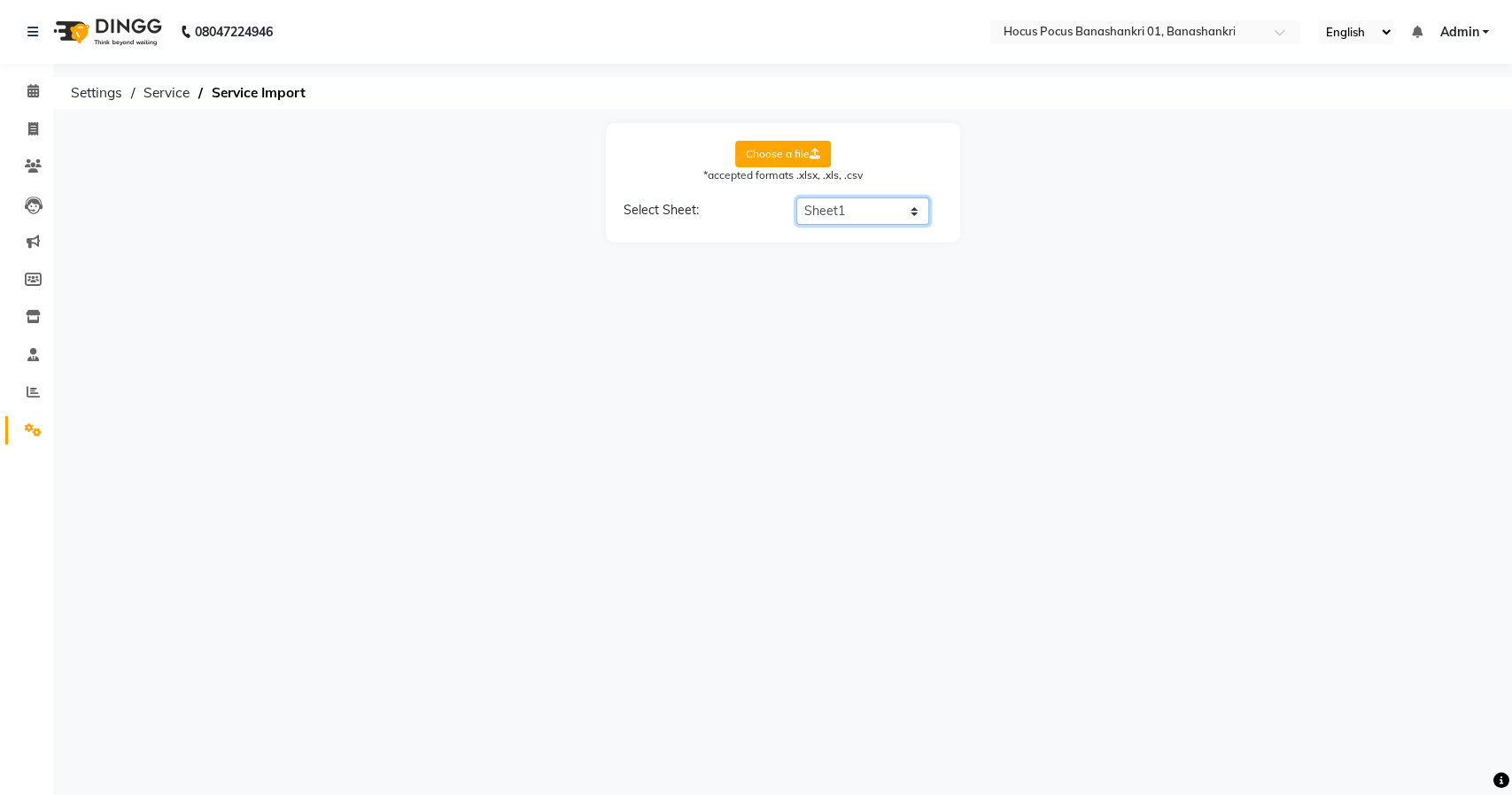
select select "Category Name"
select select "Service Name"
select select "Service Price"
select select "Service Time"
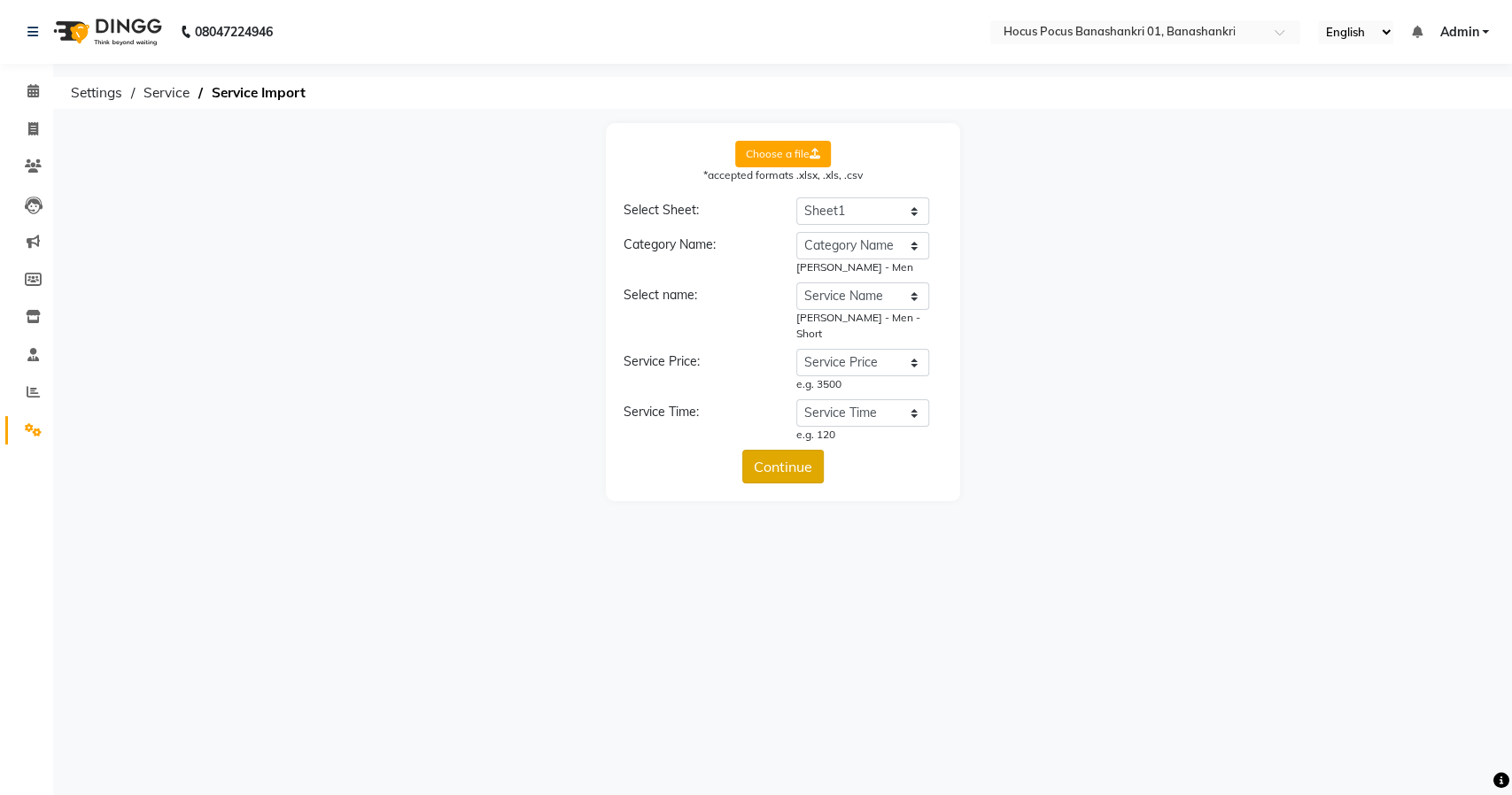
click at [774, 450] on button "Continue" at bounding box center [782, 467] width 81 height 34
